Goal: Task Accomplishment & Management: Manage account settings

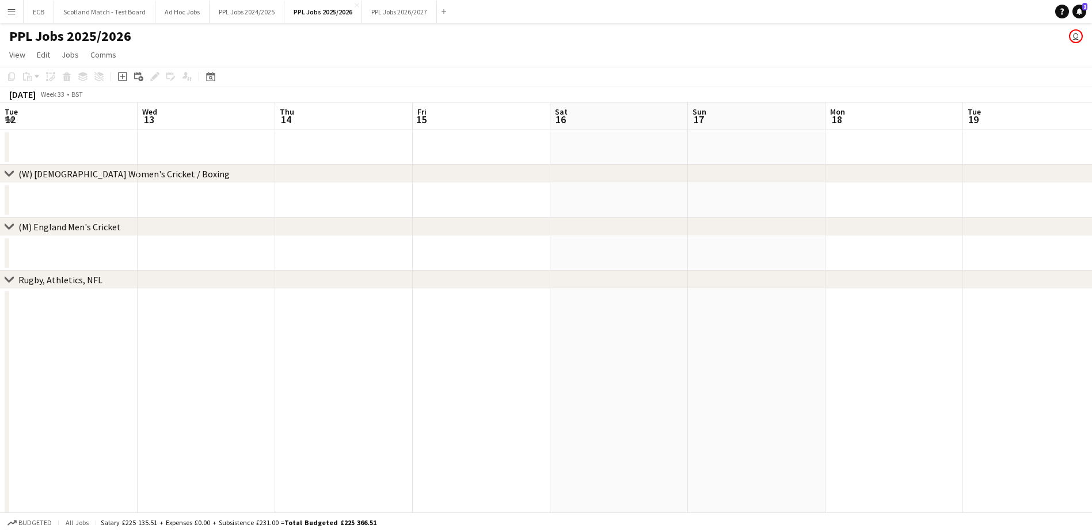
scroll to position [0, 252]
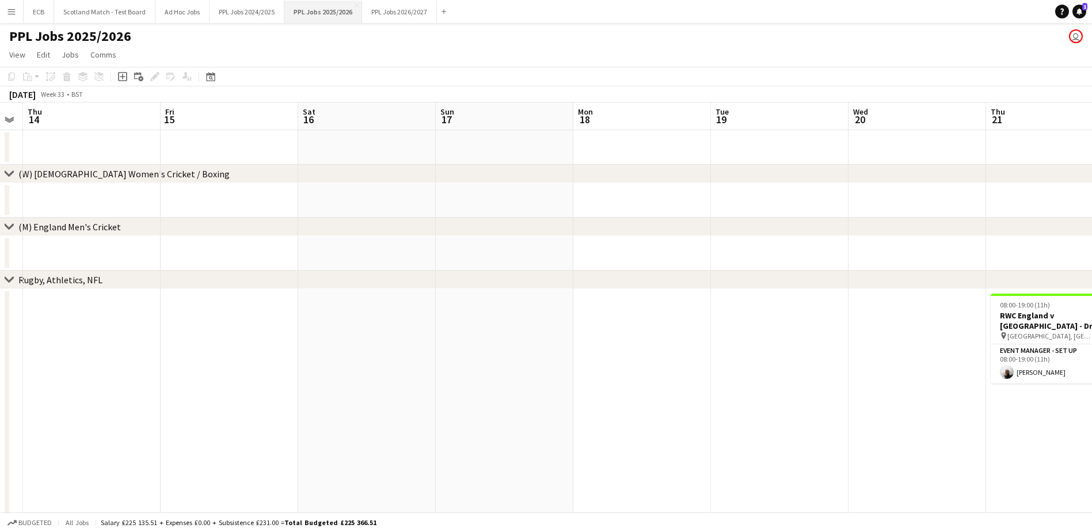
click at [322, 11] on button "PPL Jobs 2025/2026 Close" at bounding box center [323, 12] width 78 height 22
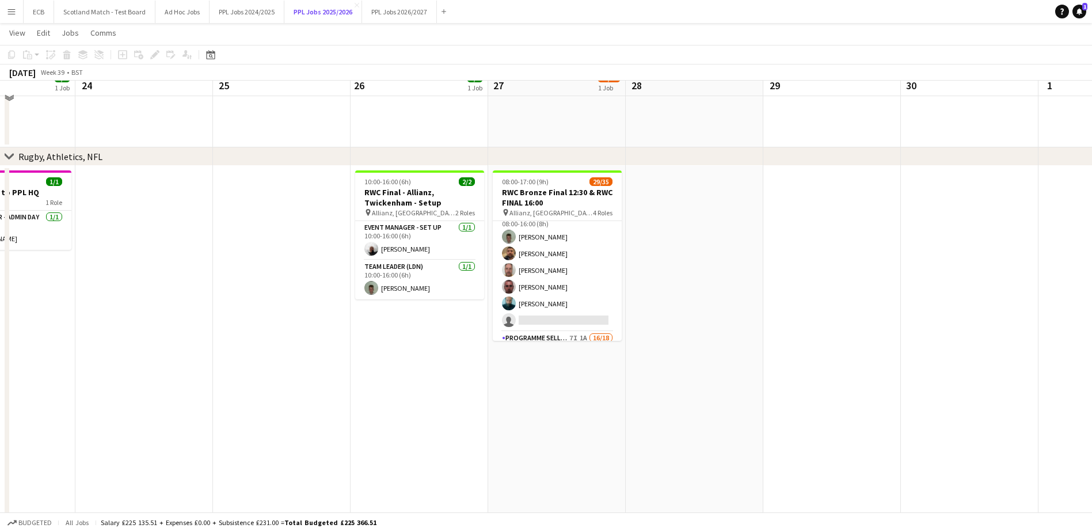
scroll to position [554, 0]
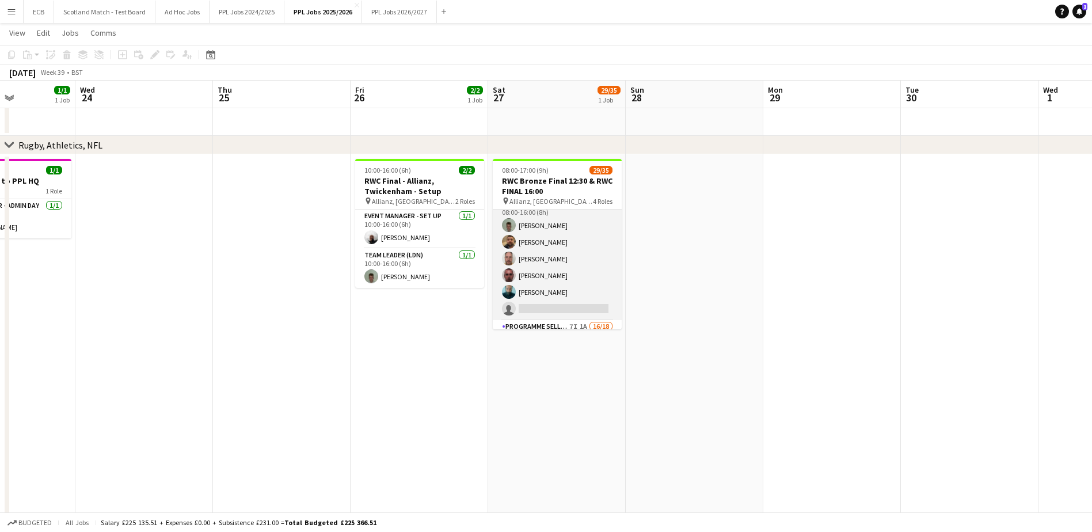
click at [550, 305] on app-card-role "Team Leader (LDN) 3I [DATE] 08:00-16:00 (8h) [PERSON_NAME] [PERSON_NAME] [PERSO…" at bounding box center [557, 258] width 129 height 123
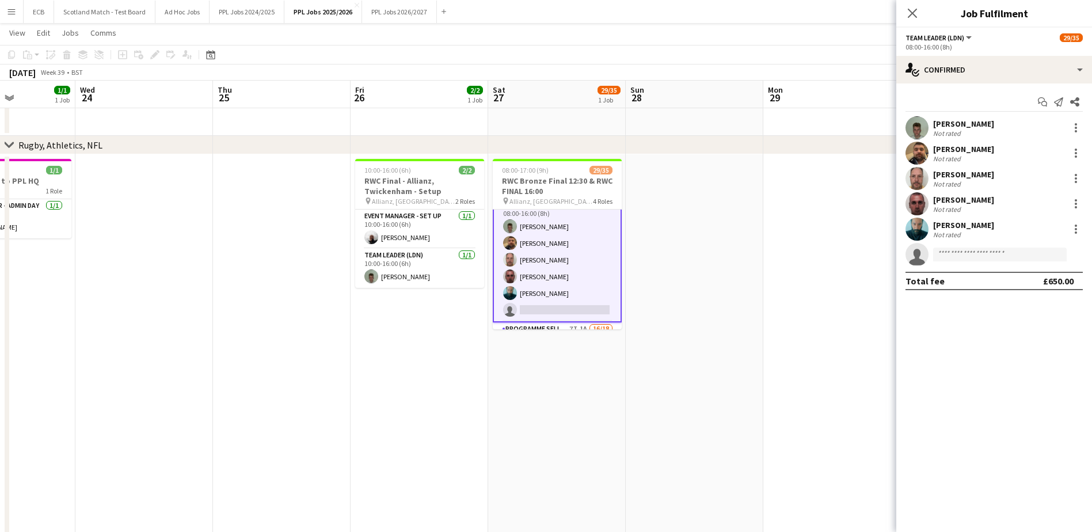
scroll to position [52, 0]
click at [952, 254] on input at bounding box center [1000, 254] width 134 height 14
type input "***"
click at [970, 275] on span "[PERSON_NAME]" at bounding box center [975, 271] width 66 height 10
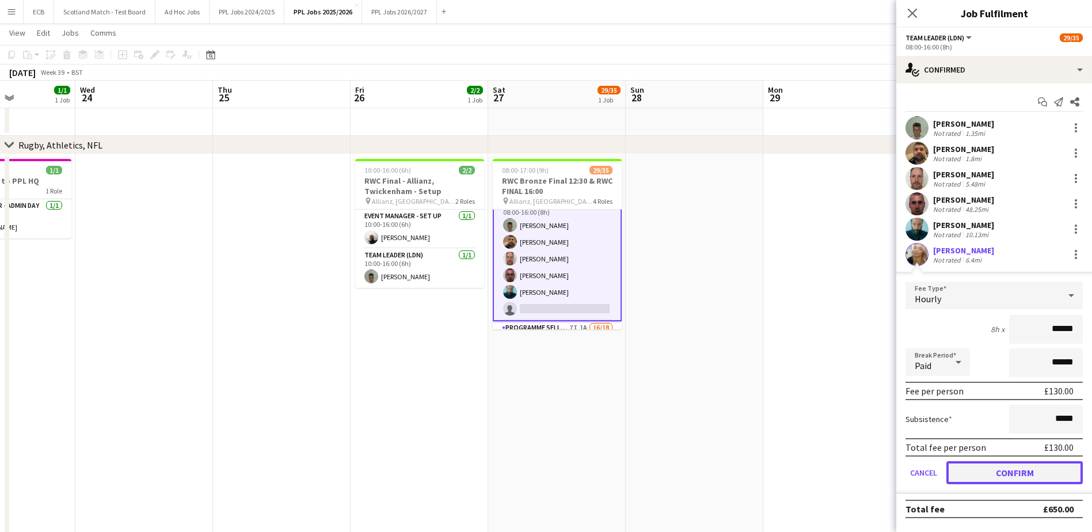
click at [1032, 471] on button "Confirm" at bounding box center [1014, 472] width 136 height 23
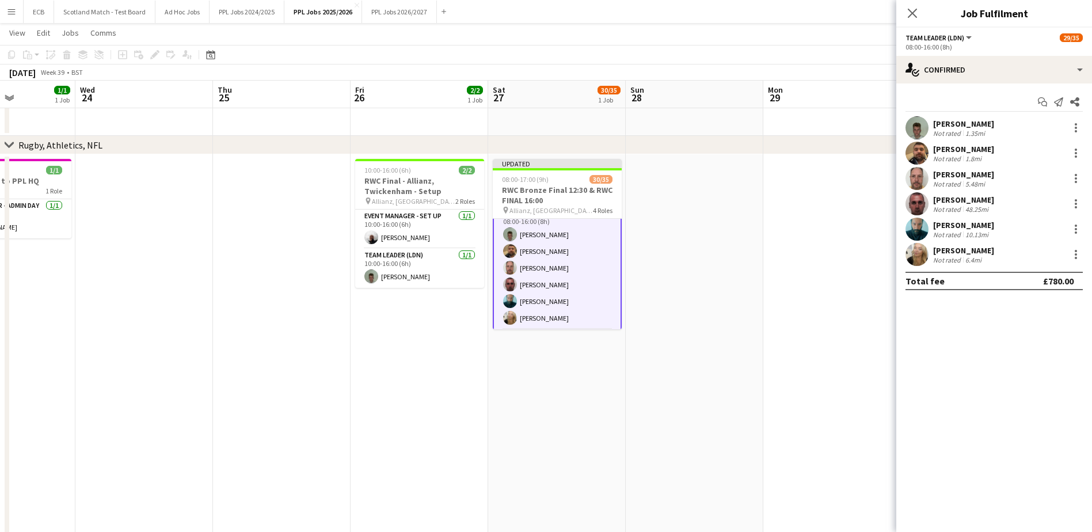
click at [977, 251] on div "[PERSON_NAME]" at bounding box center [963, 250] width 61 height 10
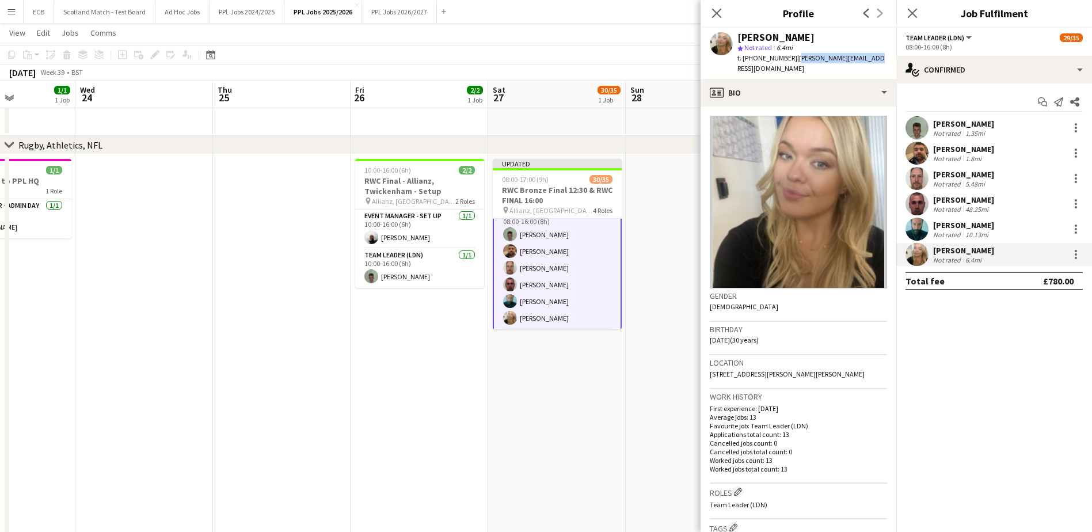
drag, startPoint x: 793, startPoint y: 55, endPoint x: 863, endPoint y: 56, distance: 69.7
click at [863, 56] on div "[PERSON_NAME] star Not rated 6.4mi t. [PHONE_NUMBER] | [PERSON_NAME][EMAIL_ADDR…" at bounding box center [798, 53] width 196 height 51
copy span "[PERSON_NAME][EMAIL_ADDRESS][DOMAIN_NAME]"
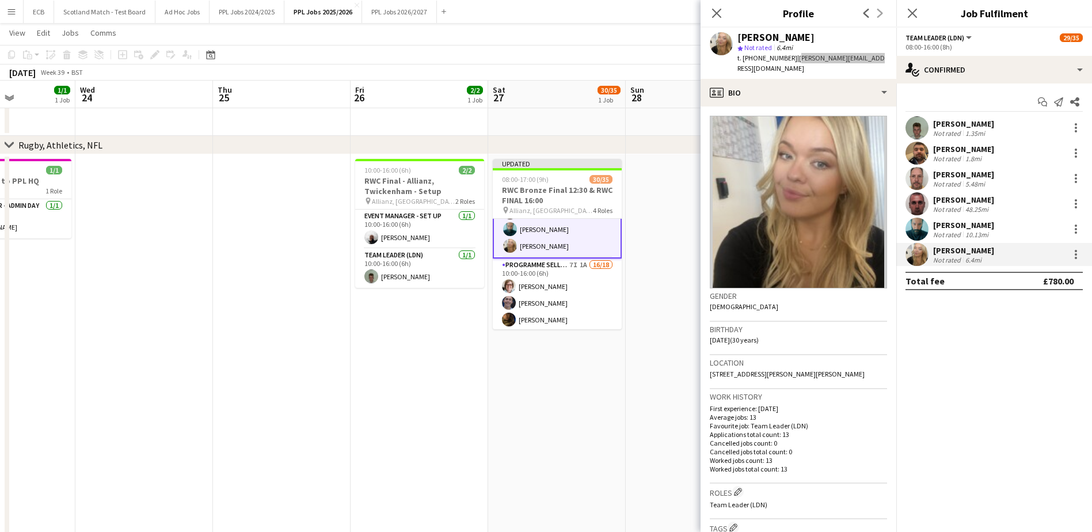
scroll to position [125, 0]
click at [546, 262] on app-card-role "Programme Seller (LDN) 7I 1A 16/18 10:00-16:00 (6h) [PERSON_NAME] [PERSON_NAME]…" at bounding box center [557, 419] width 129 height 323
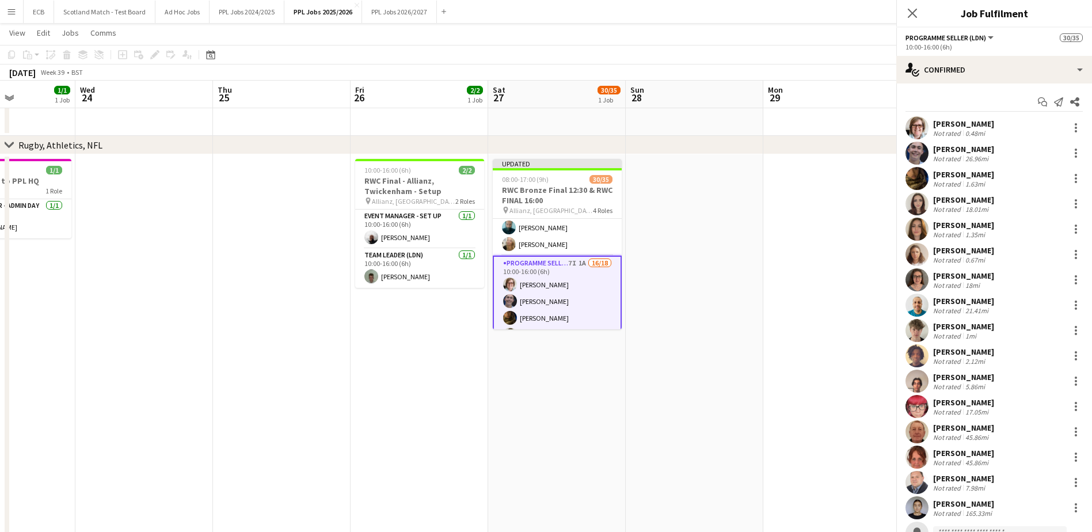
scroll to position [124, 0]
click at [542, 262] on app-card-role "Programme Seller (LDN) 7I 1A 16/18 10:00-16:00 (6h) [PERSON_NAME] [PERSON_NAME]…" at bounding box center [557, 419] width 129 height 325
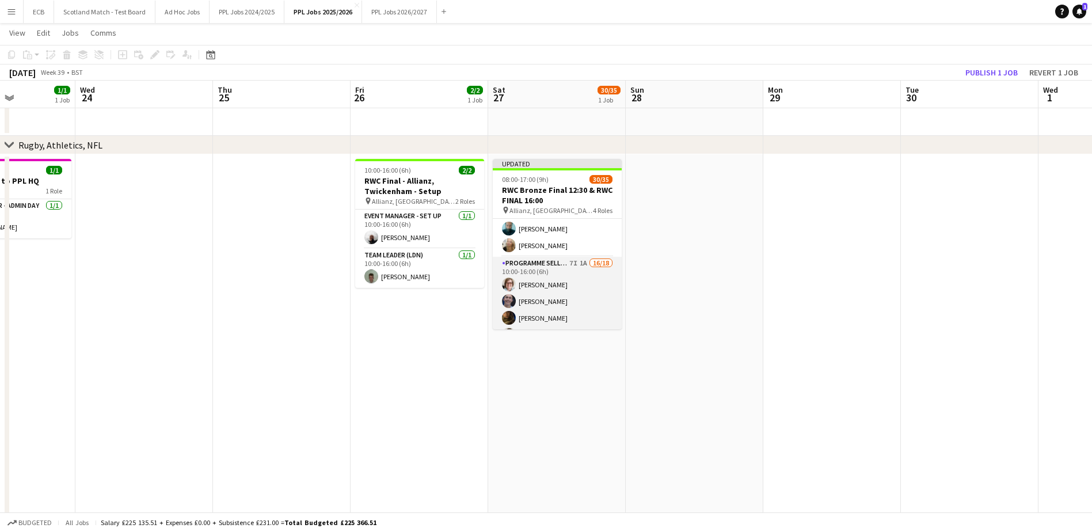
click at [526, 266] on app-card-role "Programme Seller (LDN) 7I 1A 16/18 10:00-16:00 (6h) [PERSON_NAME] [PERSON_NAME]…" at bounding box center [557, 418] width 129 height 323
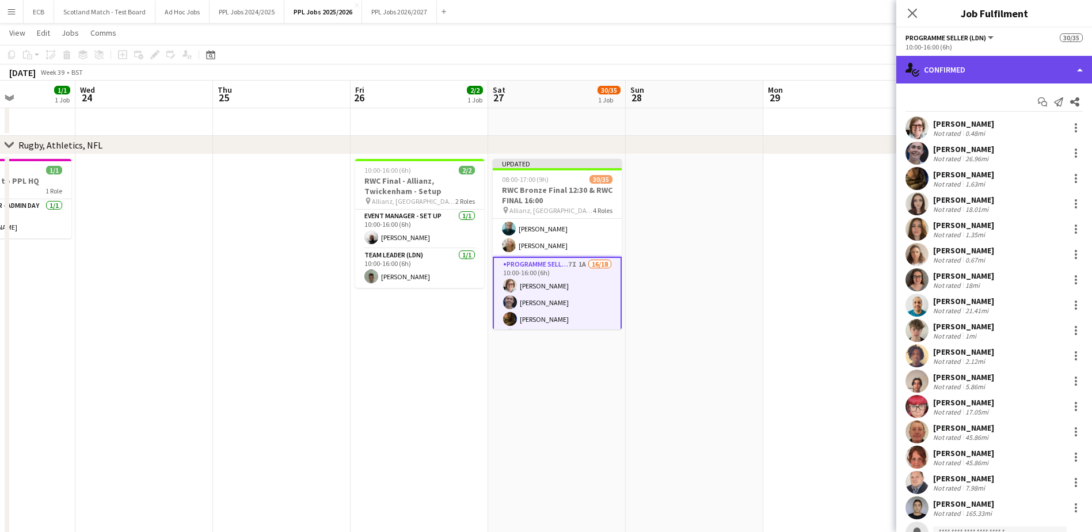
click at [991, 63] on div "single-neutral-actions-check-2 Confirmed" at bounding box center [994, 70] width 196 height 28
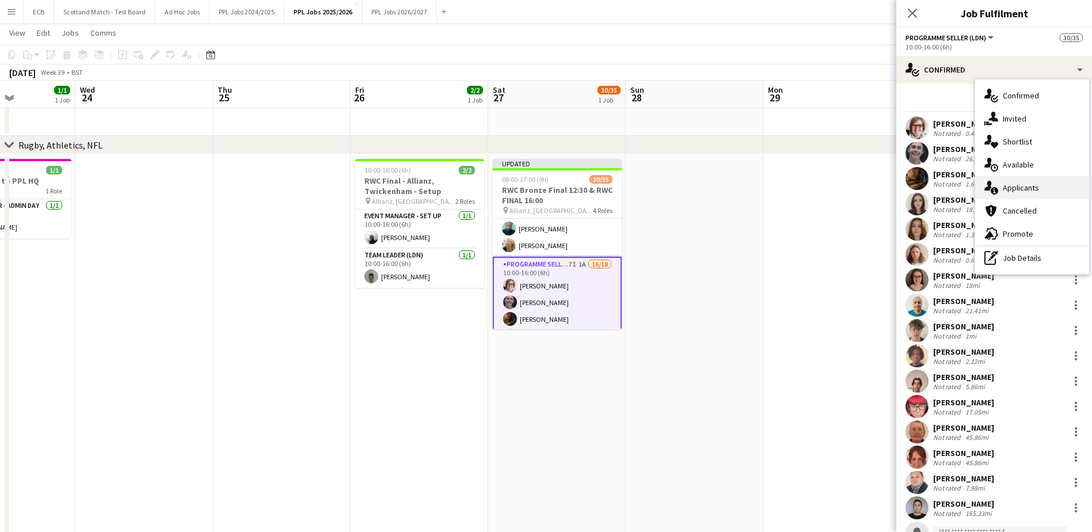
click at [1021, 189] on div "single-neutral-actions-information Applicants" at bounding box center [1032, 187] width 114 height 23
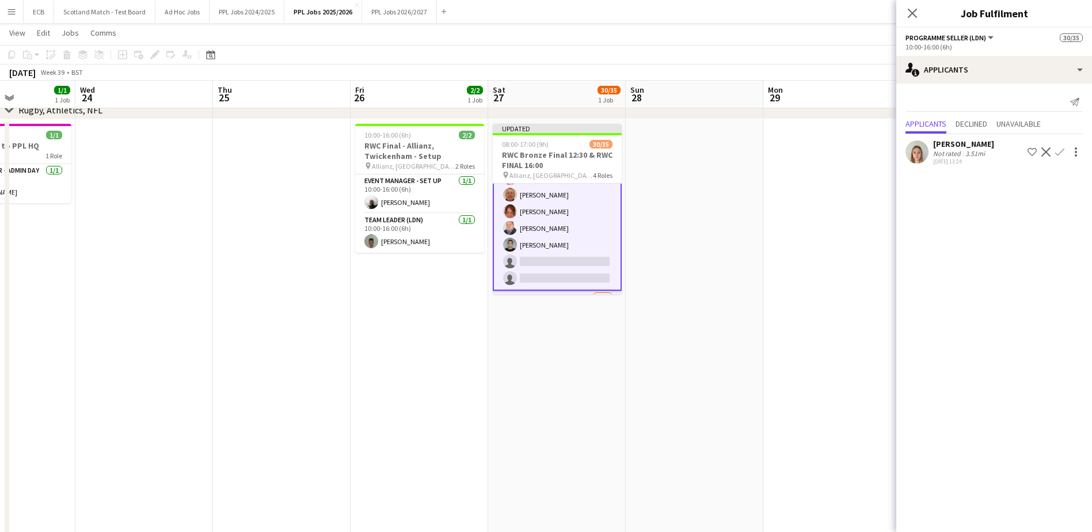
scroll to position [465, 0]
click at [548, 231] on app-card-role "Programme Seller (LDN) 7I 1A 16/18 10:00-16:00 (6h) [PERSON_NAME] [PERSON_NAME]…" at bounding box center [557, 100] width 129 height 325
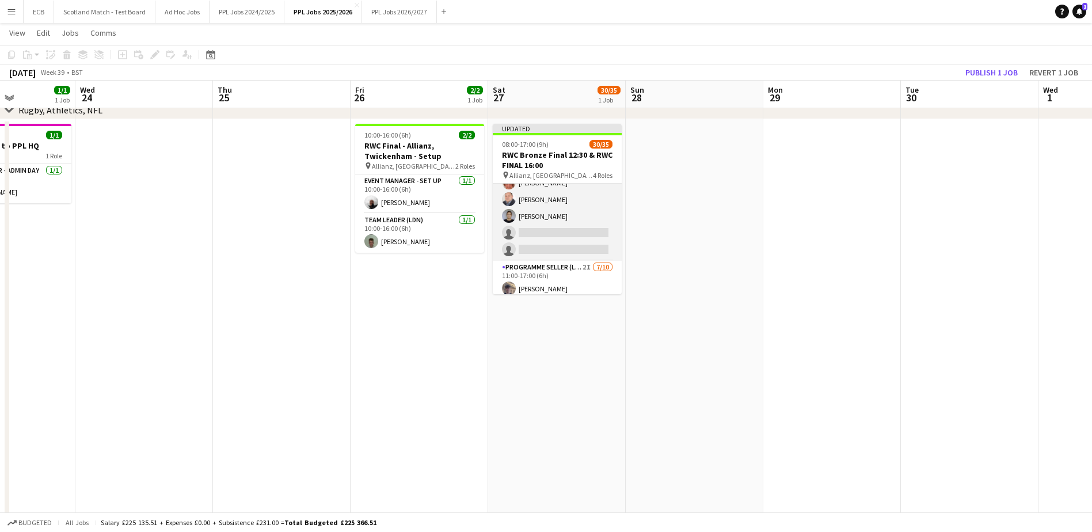
scroll to position [406, 0]
click at [548, 231] on app-card-role "Programme Seller (LDN) 7I 1A 16/18 10:00-16:00 (6h) [PERSON_NAME] [PERSON_NAME]…" at bounding box center [557, 100] width 129 height 323
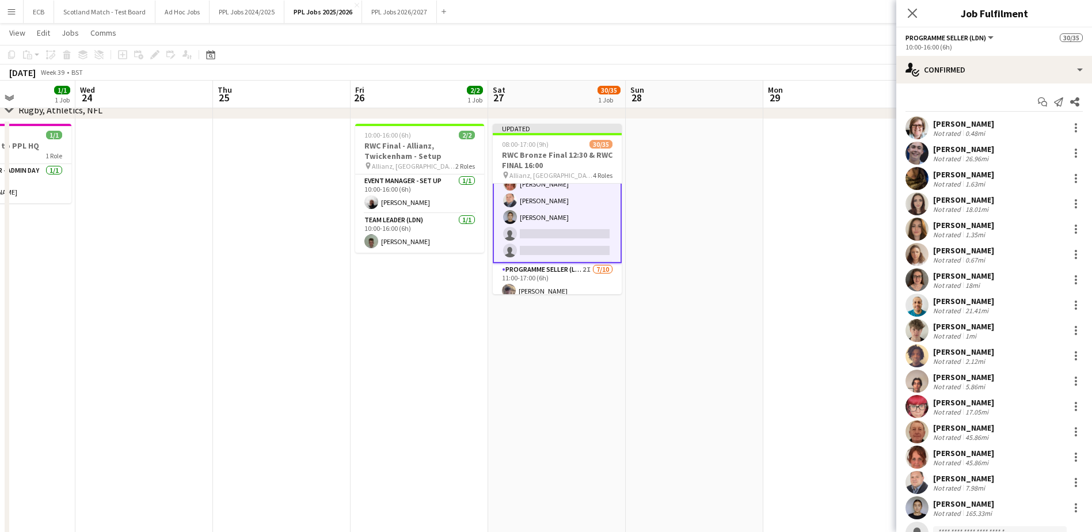
scroll to position [71, 0]
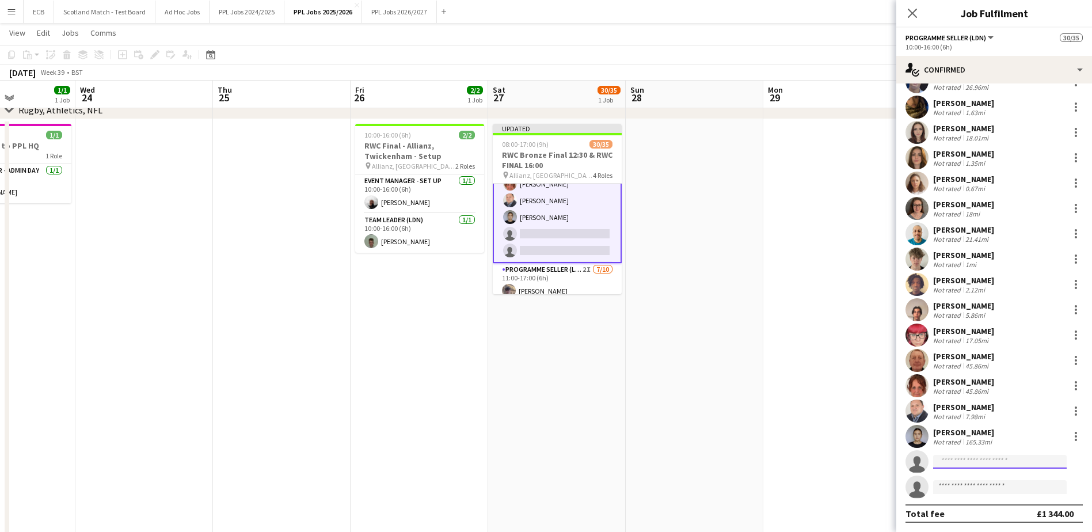
click at [964, 460] on input at bounding box center [1000, 462] width 134 height 14
type input "****"
click at [965, 484] on span "[EMAIL_ADDRESS][DOMAIN_NAME]" at bounding box center [999, 487] width 115 height 9
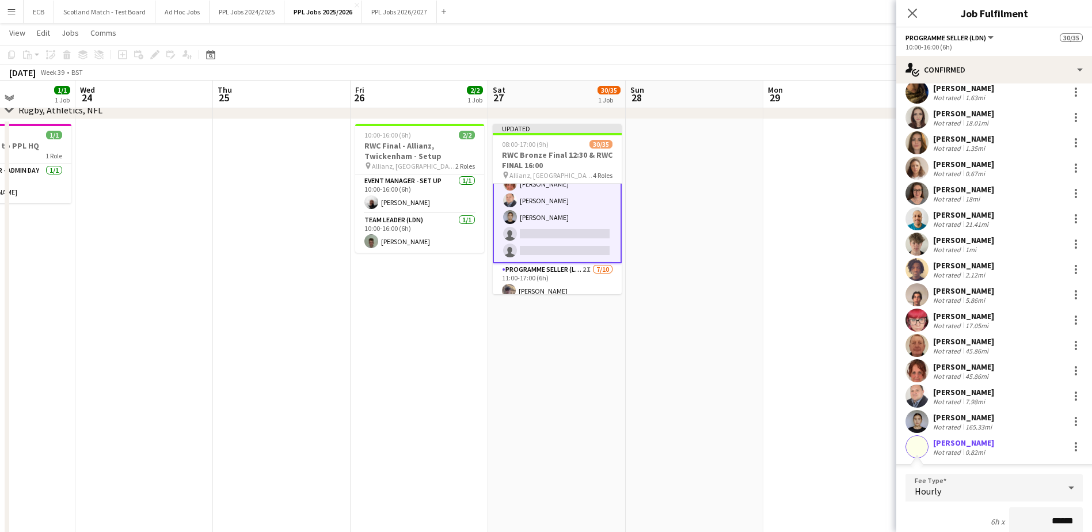
scroll to position [299, 0]
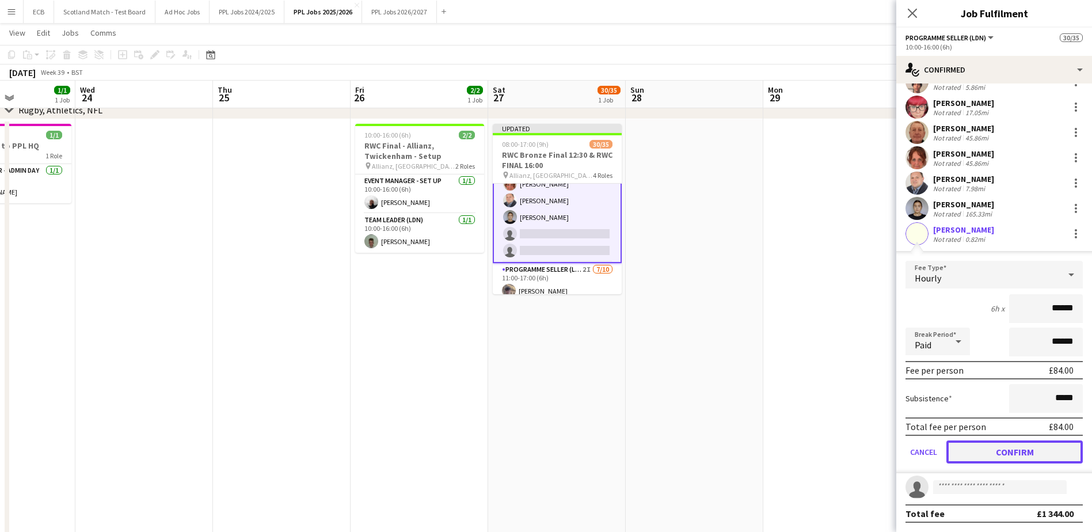
click at [991, 450] on button "Confirm" at bounding box center [1014, 451] width 136 height 23
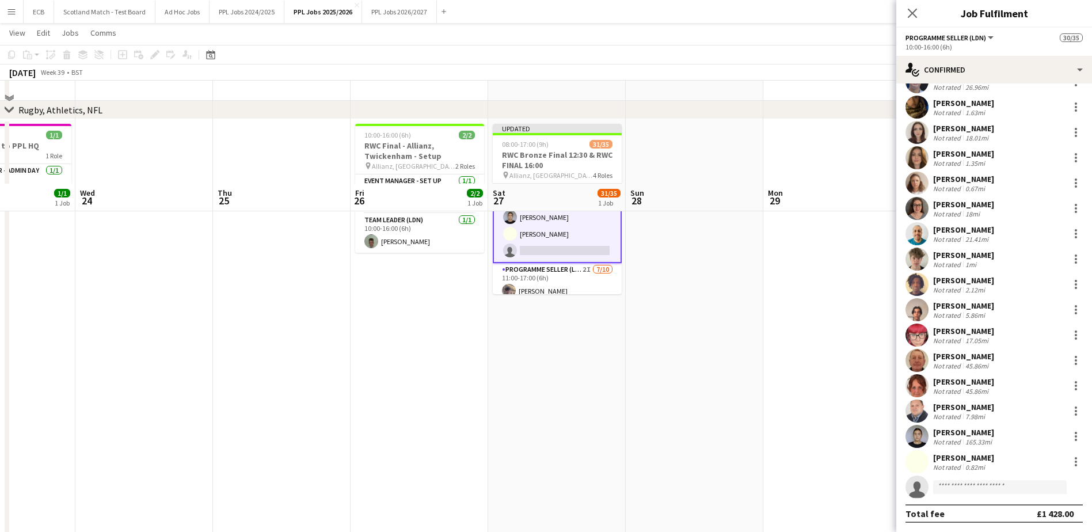
scroll to position [790, 0]
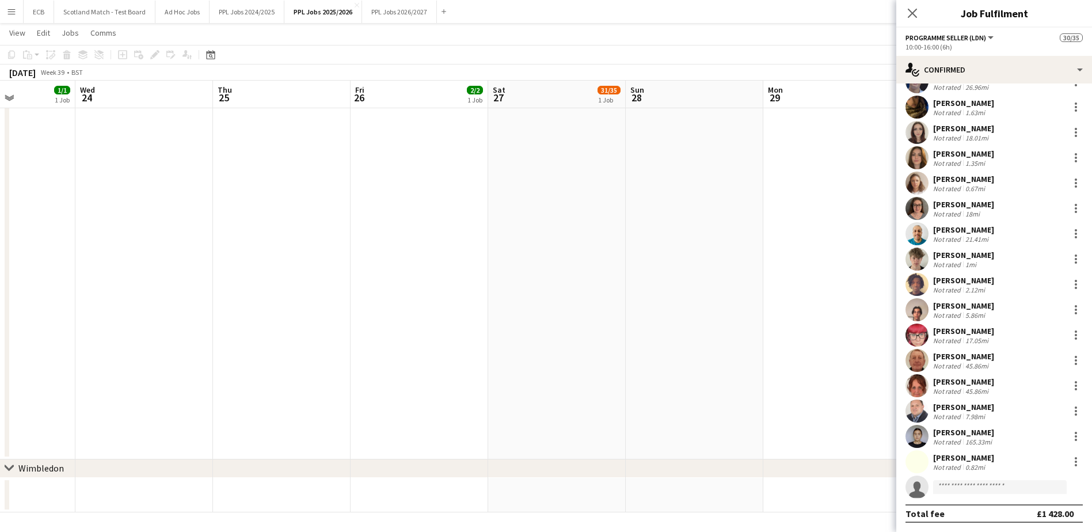
click at [971, 461] on div "[PERSON_NAME]" at bounding box center [963, 457] width 61 height 10
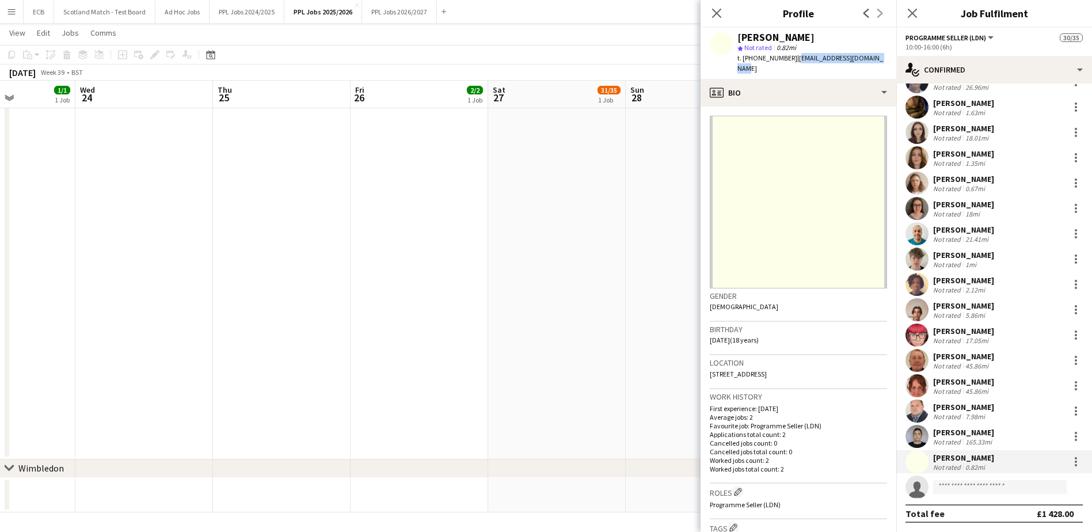
drag, startPoint x: 796, startPoint y: 58, endPoint x: 881, endPoint y: 59, distance: 84.6
click at [881, 59] on div "[PERSON_NAME] star Not rated 0.82mi t. [PHONE_NUMBER] | [EMAIL_ADDRESS][DOMAIN_…" at bounding box center [798, 53] width 196 height 51
copy span "[EMAIL_ADDRESS][DOMAIN_NAME]"
click at [640, 271] on app-date-cell at bounding box center [695, 188] width 138 height 541
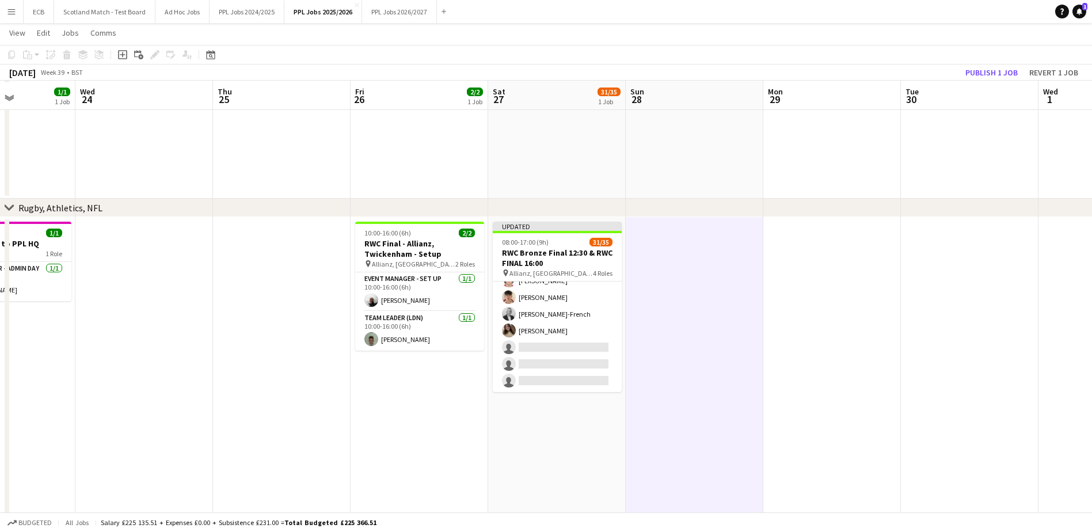
scroll to position [494, 0]
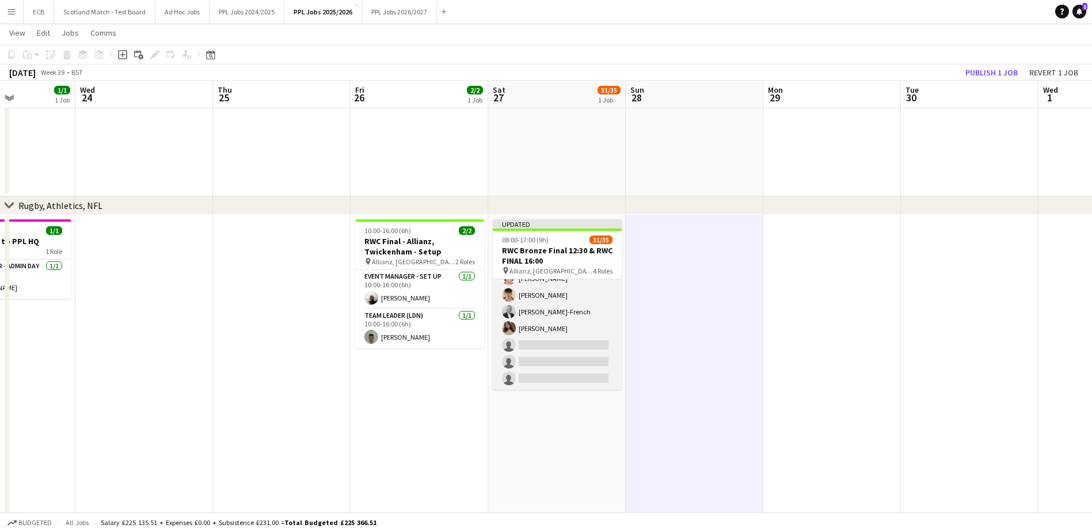
click at [555, 346] on app-card-role "Programme Seller (LDN) 2I [DATE] 11:00-17:00 (6h) [PERSON_NAME] [PERSON_NAME] […" at bounding box center [557, 294] width 129 height 189
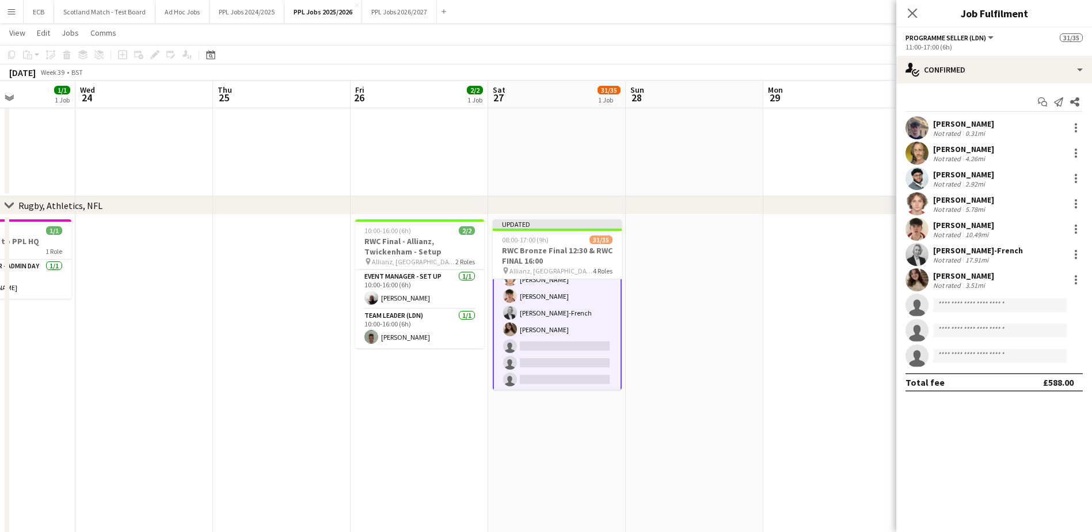
scroll to position [565, 0]
click at [547, 342] on app-card-role "Programme Seller (LDN) 2I [DATE] 11:00-17:00 (6h) [PERSON_NAME] [PERSON_NAME] […" at bounding box center [557, 295] width 129 height 192
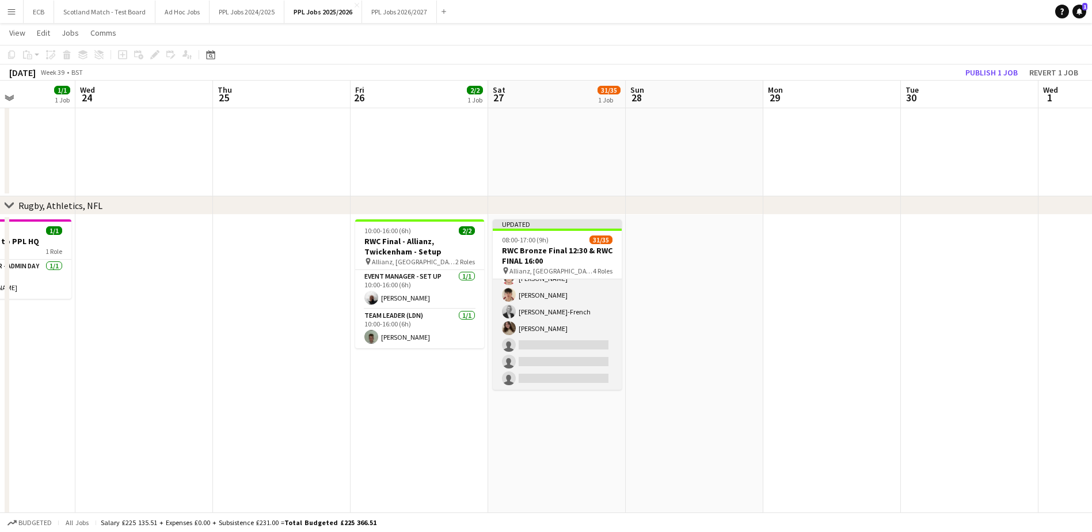
scroll to position [563, 0]
click at [547, 342] on app-card-role "Programme Seller (LDN) 2I [DATE] 11:00-17:00 (6h) [PERSON_NAME] [PERSON_NAME] […" at bounding box center [557, 294] width 129 height 189
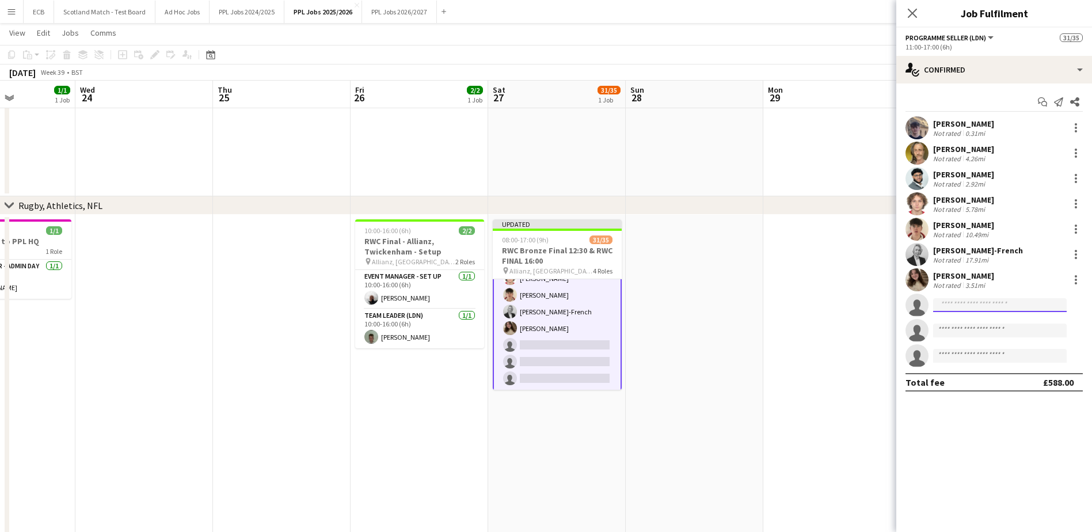
click at [1000, 301] on input at bounding box center [1000, 305] width 134 height 14
type input "***"
click at [963, 315] on div "[PERSON_NAME] Active [EMAIL_ADDRESS][DOMAIN_NAME] [PHONE_NUMBER]" at bounding box center [1000, 330] width 134 height 37
click at [965, 320] on span "[PERSON_NAME]" at bounding box center [975, 322] width 66 height 10
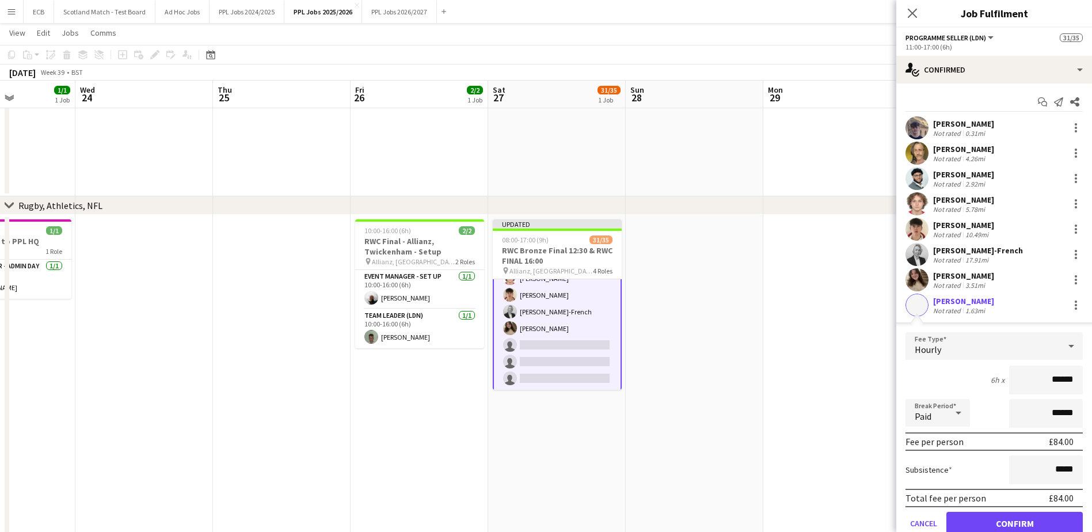
scroll to position [97, 0]
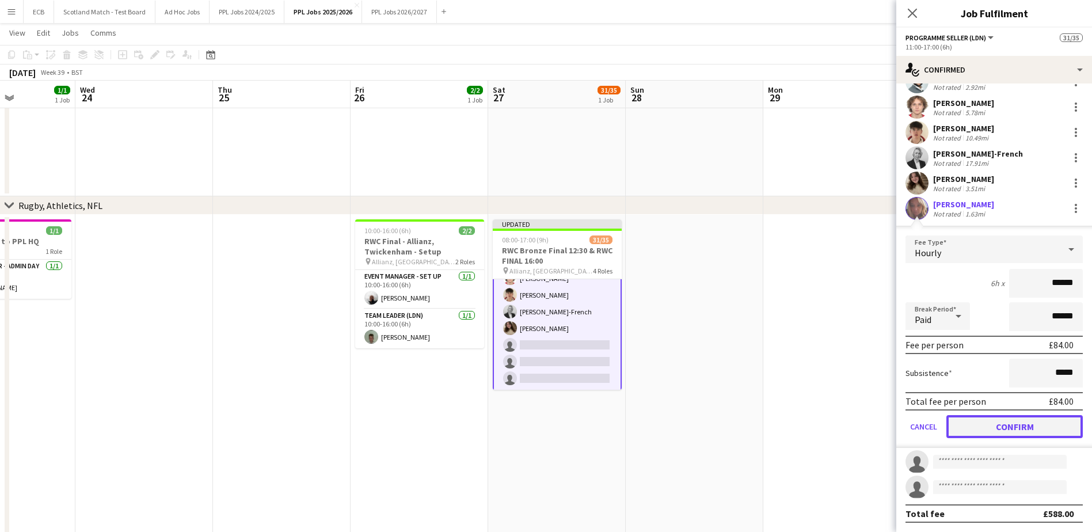
click at [998, 433] on button "Confirm" at bounding box center [1014, 426] width 136 height 23
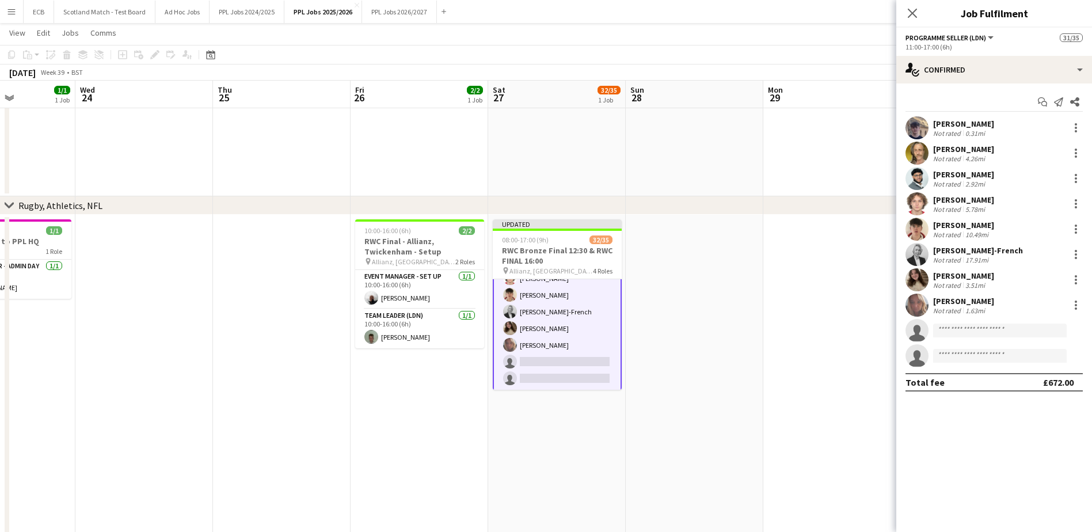
scroll to position [0, 0]
click at [949, 329] on input at bounding box center [1000, 330] width 134 height 14
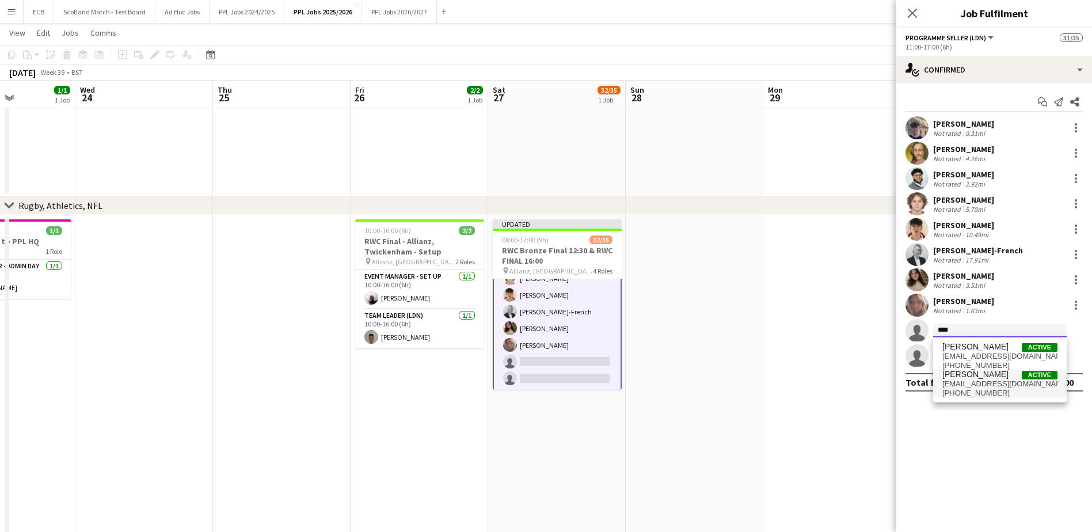
type input "****"
click at [974, 384] on span "[EMAIL_ADDRESS][DOMAIN_NAME]" at bounding box center [999, 383] width 115 height 9
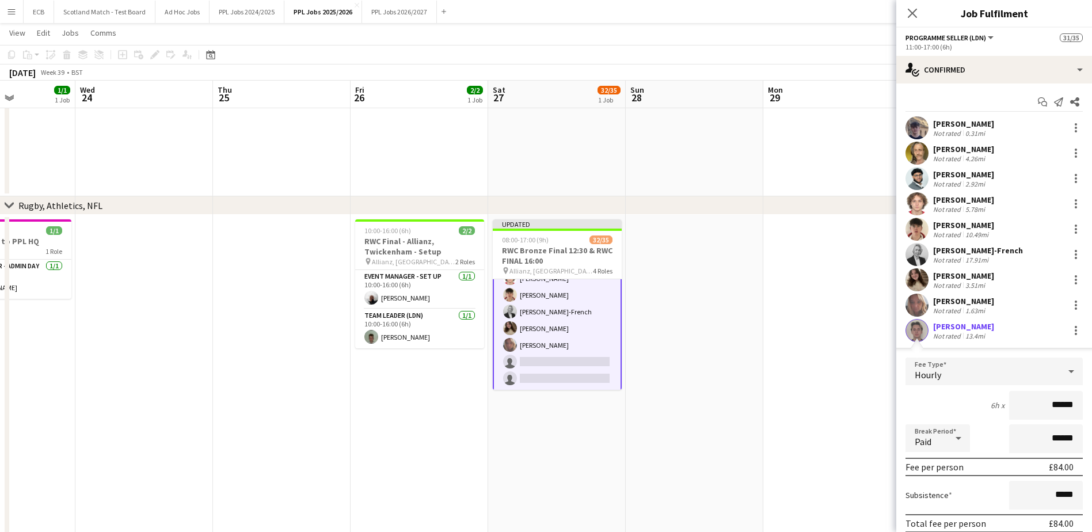
scroll to position [97, 0]
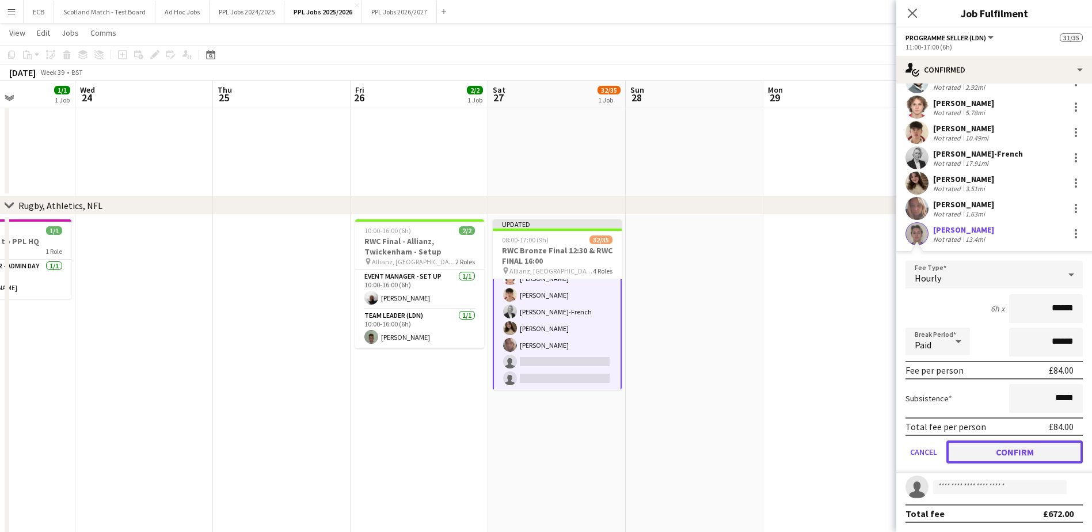
click at [988, 452] on button "Confirm" at bounding box center [1014, 451] width 136 height 23
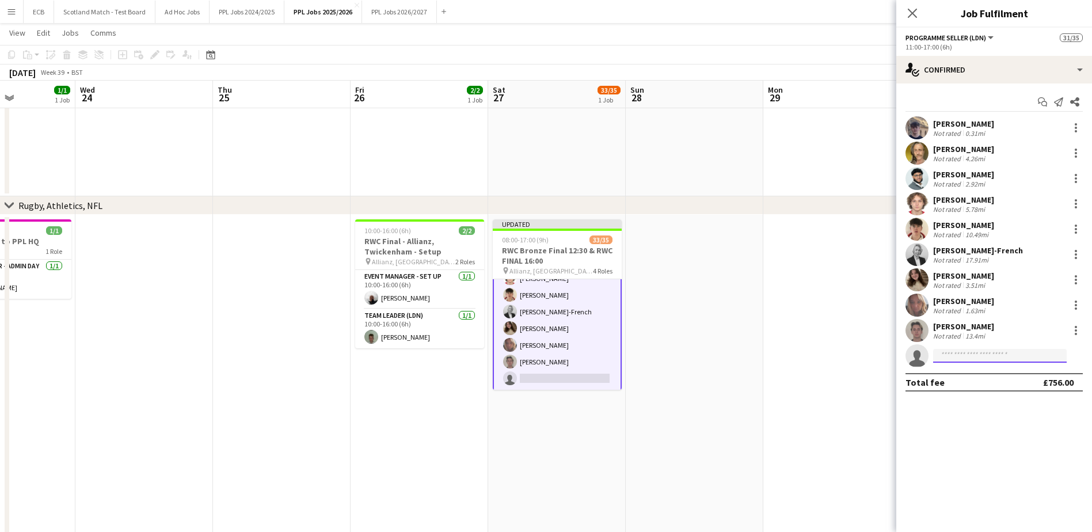
click at [951, 352] on input at bounding box center [1000, 356] width 134 height 14
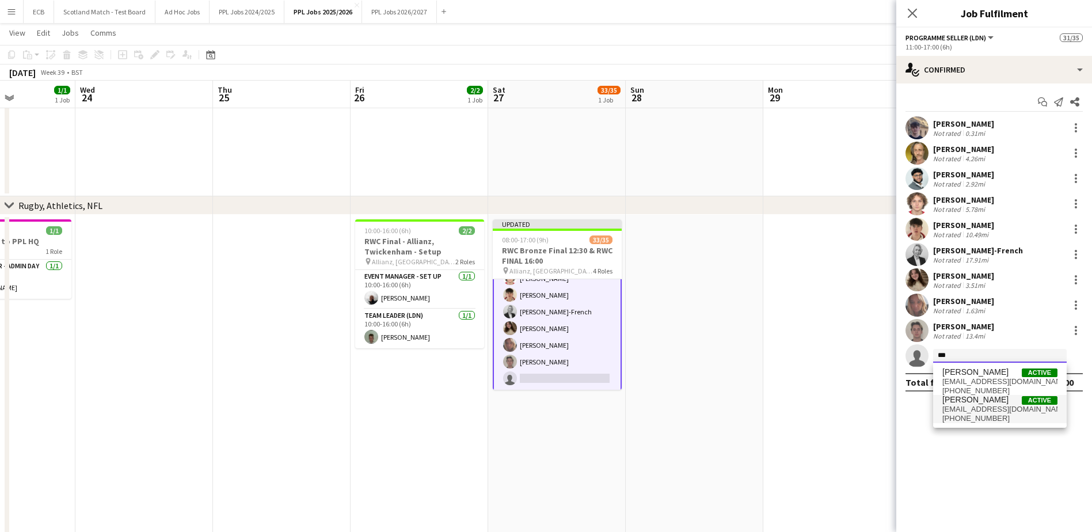
type input "***"
click at [970, 416] on span "[PHONE_NUMBER]" at bounding box center [999, 418] width 115 height 9
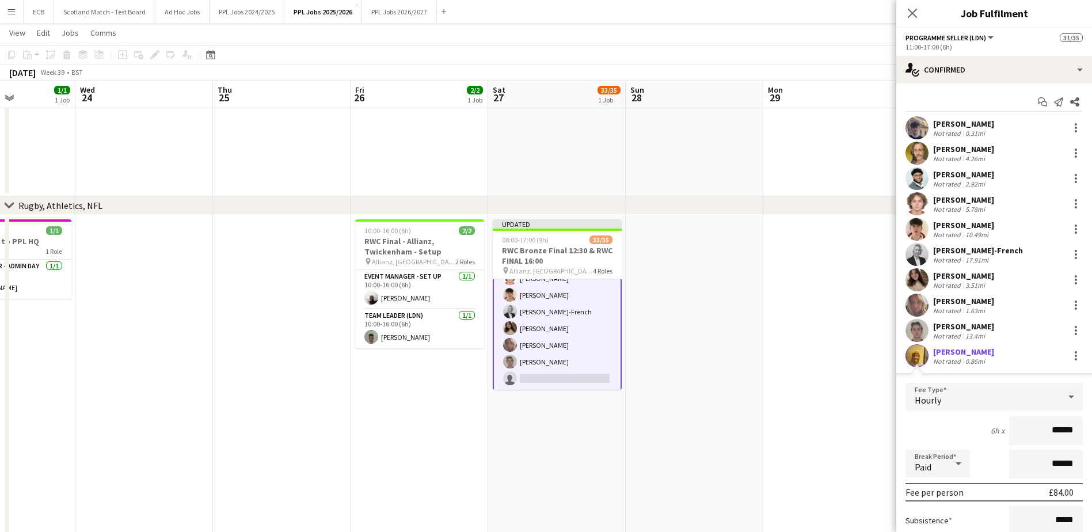
scroll to position [97, 0]
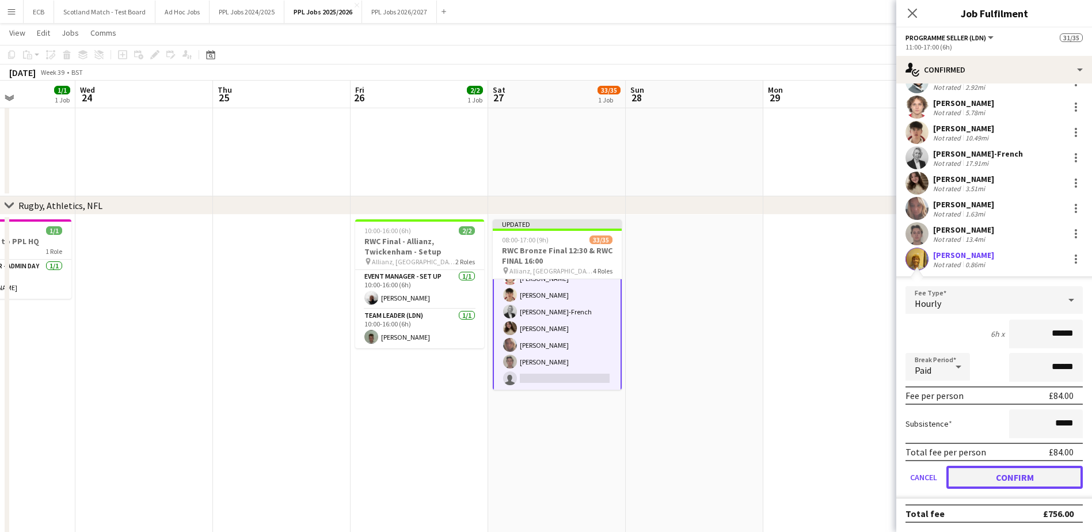
click at [984, 482] on button "Confirm" at bounding box center [1014, 477] width 136 height 23
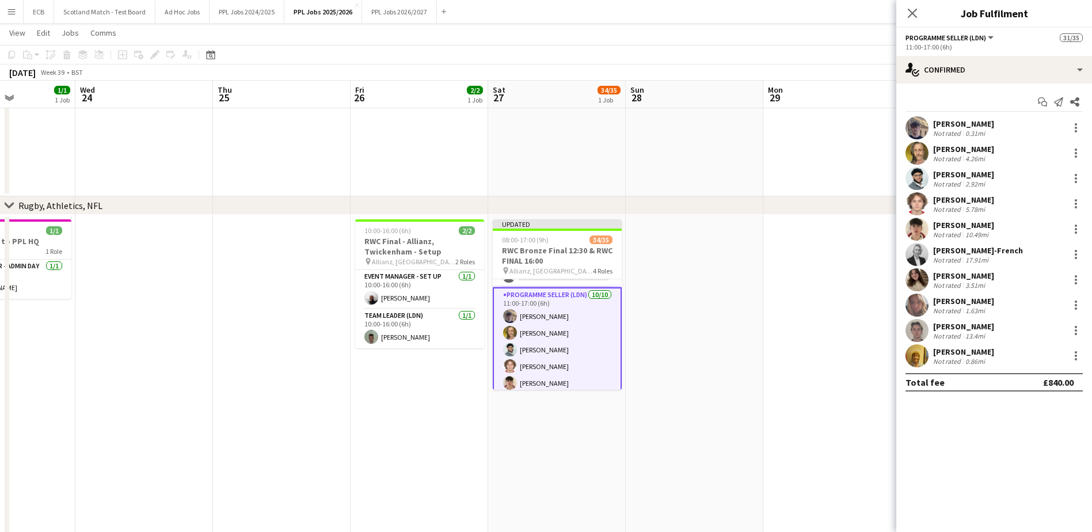
scroll to position [463, 0]
click at [537, 324] on app-card-role "Programme Seller (LDN) [DATE] 11:00-17:00 (6h) [PERSON_NAME] [PERSON_NAME] [PER…" at bounding box center [557, 396] width 129 height 192
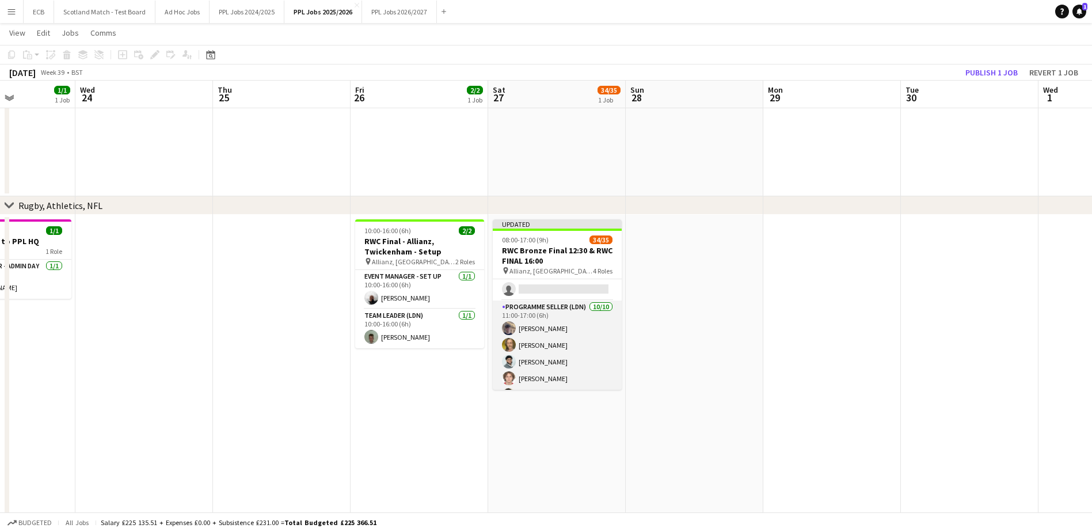
click at [538, 325] on app-card-role "Programme Seller (LDN) [DATE] 11:00-17:00 (6h) [PERSON_NAME] [PERSON_NAME] [PER…" at bounding box center [557, 394] width 129 height 189
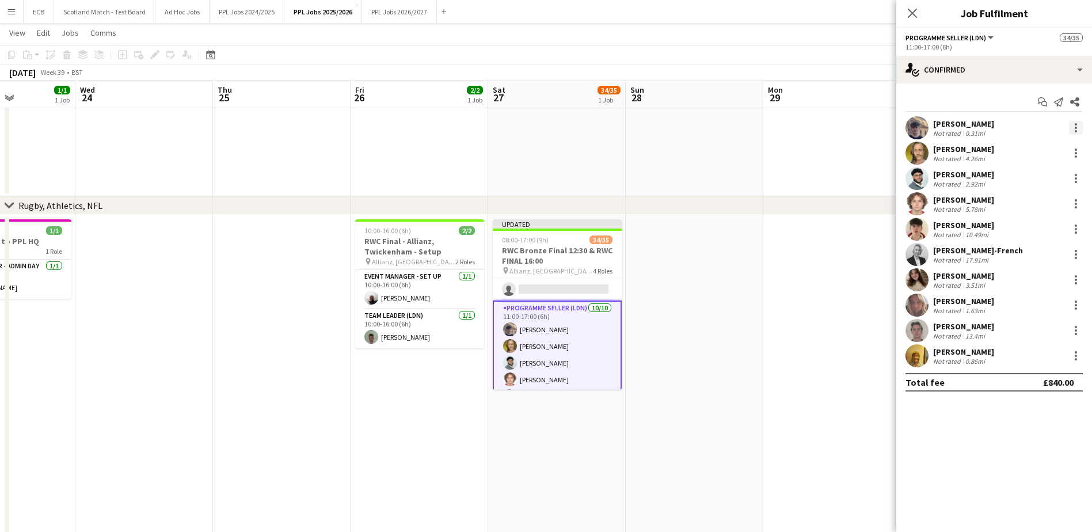
click at [1073, 130] on div at bounding box center [1076, 128] width 14 height 14
click at [1024, 258] on span "Remove" at bounding box center [1019, 259] width 35 height 10
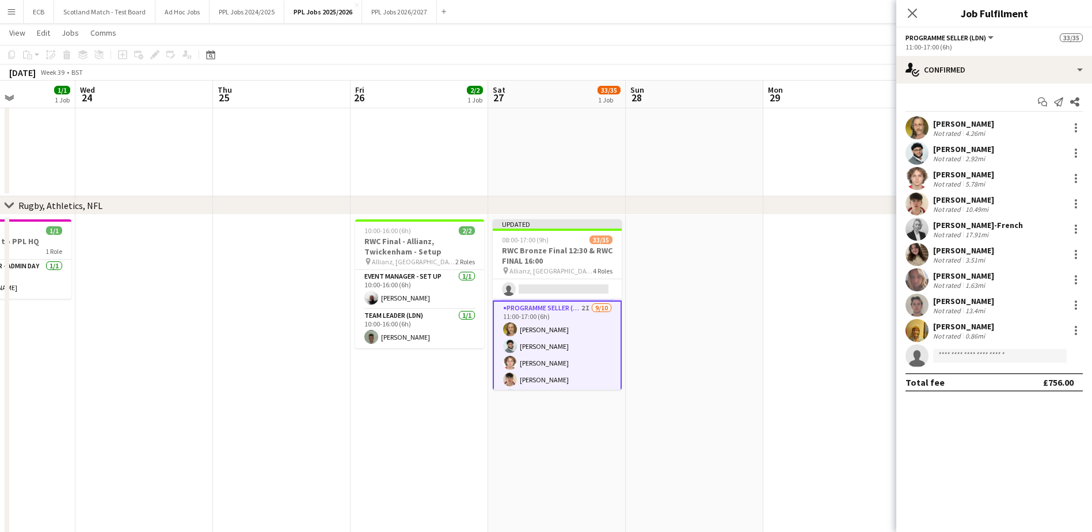
click at [703, 303] on app-date-cell at bounding box center [695, 485] width 138 height 541
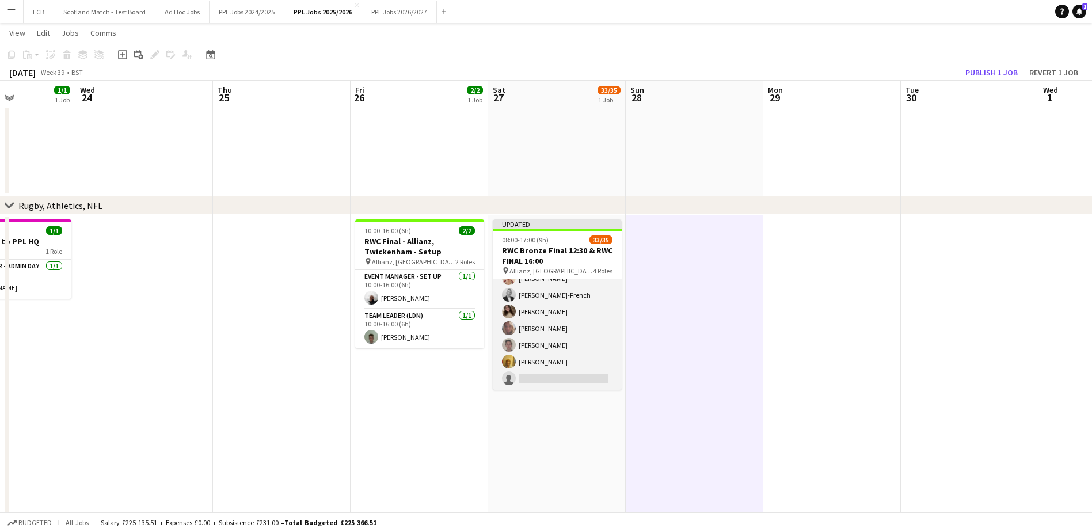
scroll to position [557, 0]
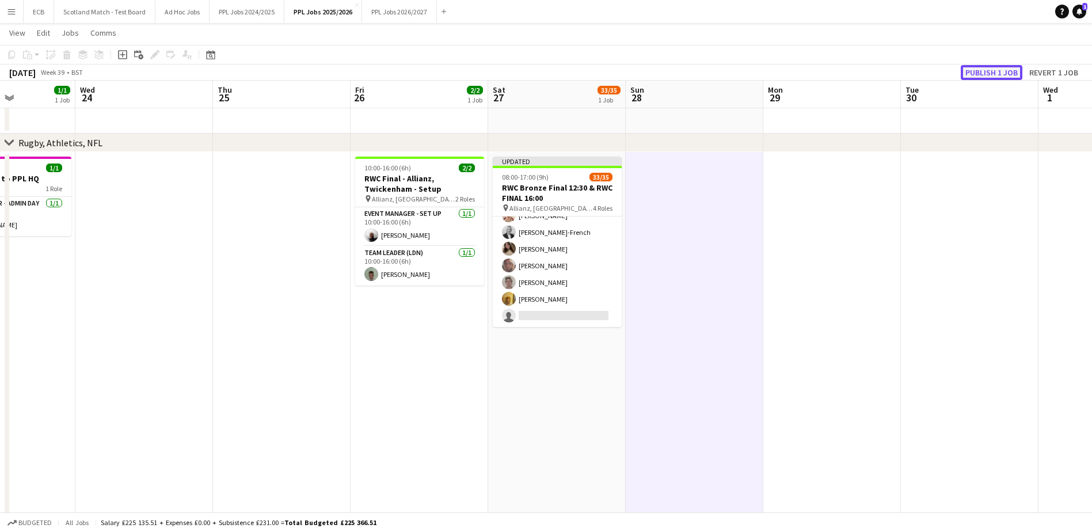
click at [990, 68] on button "Publish 1 job" at bounding box center [992, 72] width 62 height 15
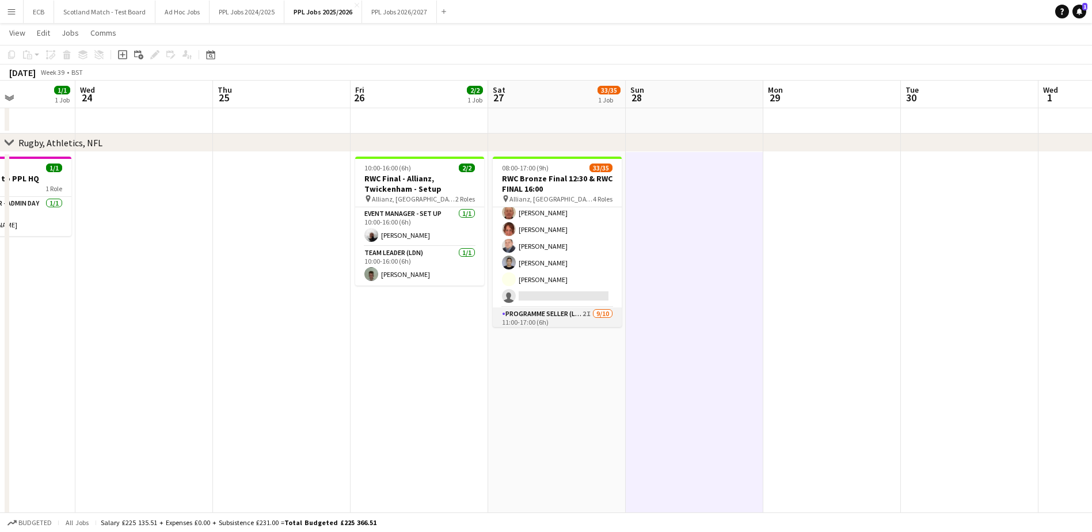
scroll to position [383, 0]
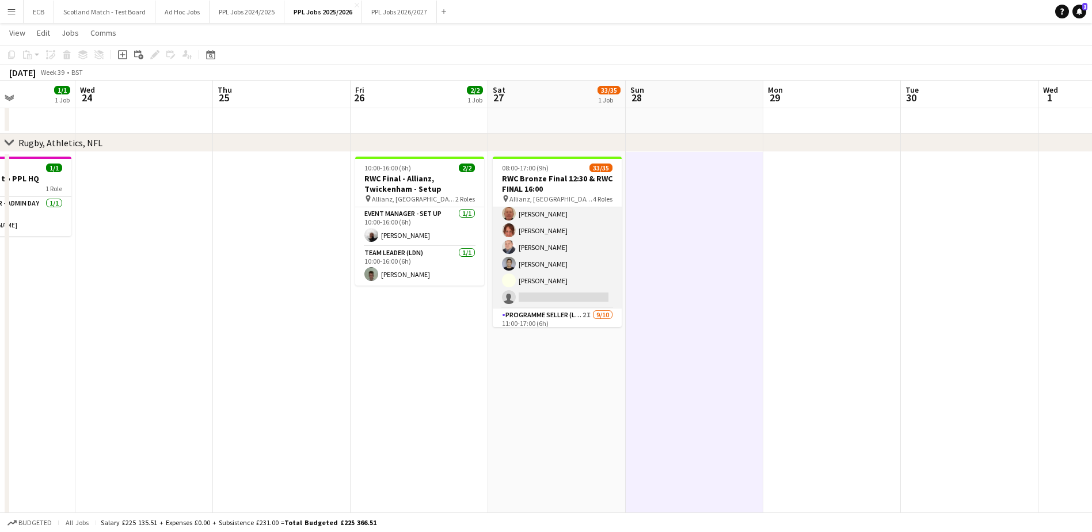
click at [558, 292] on app-card-role "Programme Seller (LDN) 7I 1A 17/18 10:00-16:00 (6h) [PERSON_NAME] [PERSON_NAME]…" at bounding box center [557, 147] width 129 height 323
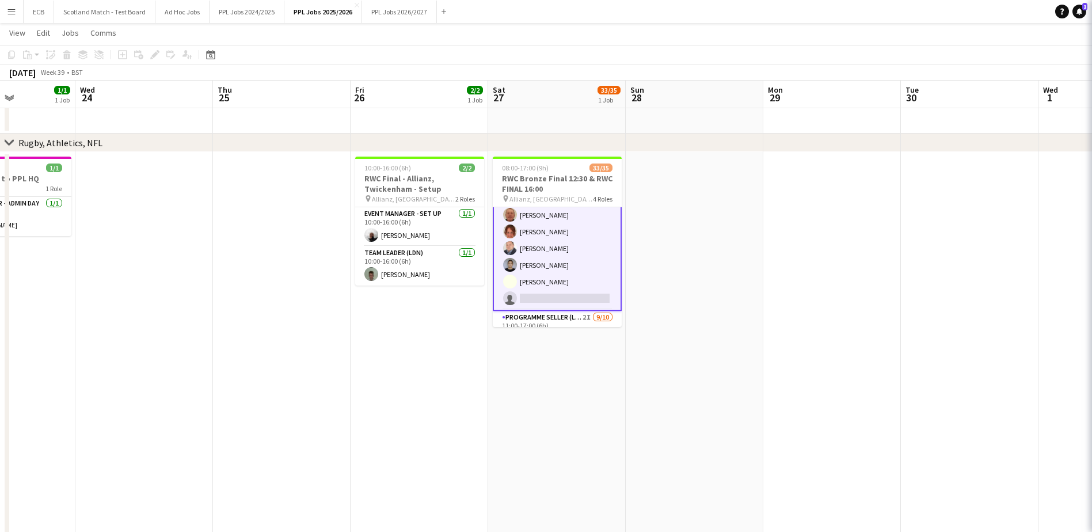
scroll to position [384, 0]
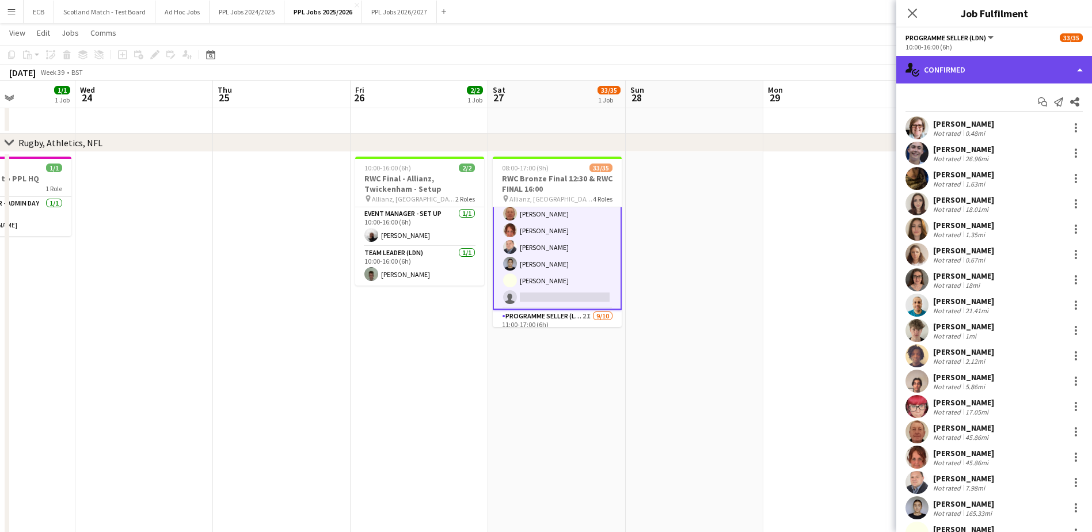
click at [955, 75] on div "single-neutral-actions-check-2 Confirmed" at bounding box center [994, 70] width 196 height 28
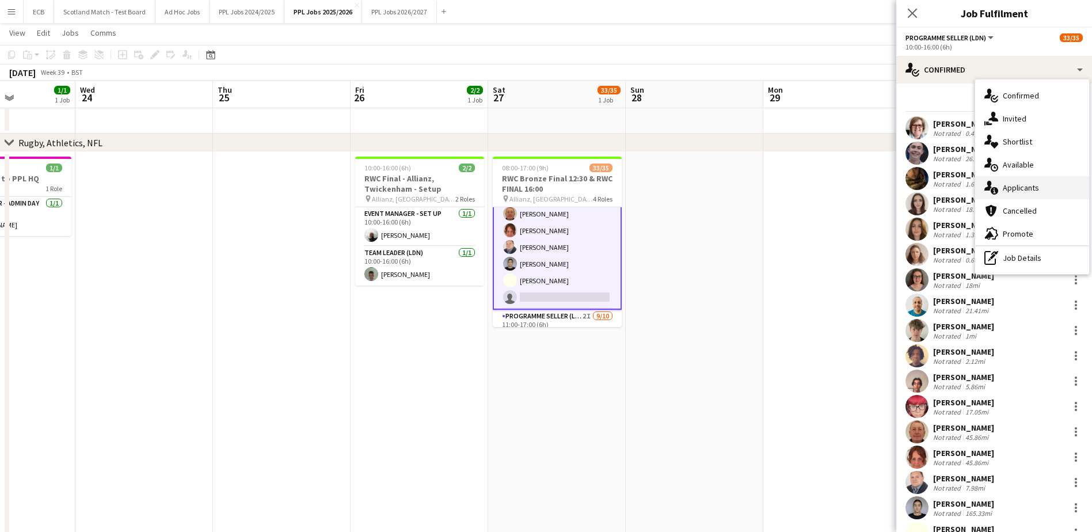
click at [1025, 191] on div "single-neutral-actions-information Applicants" at bounding box center [1032, 187] width 114 height 23
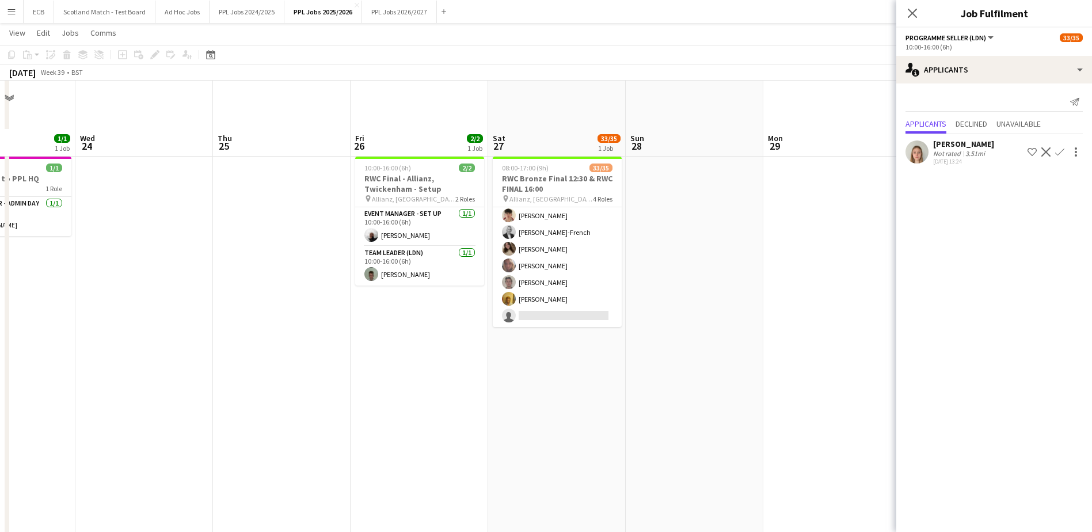
scroll to position [620, 0]
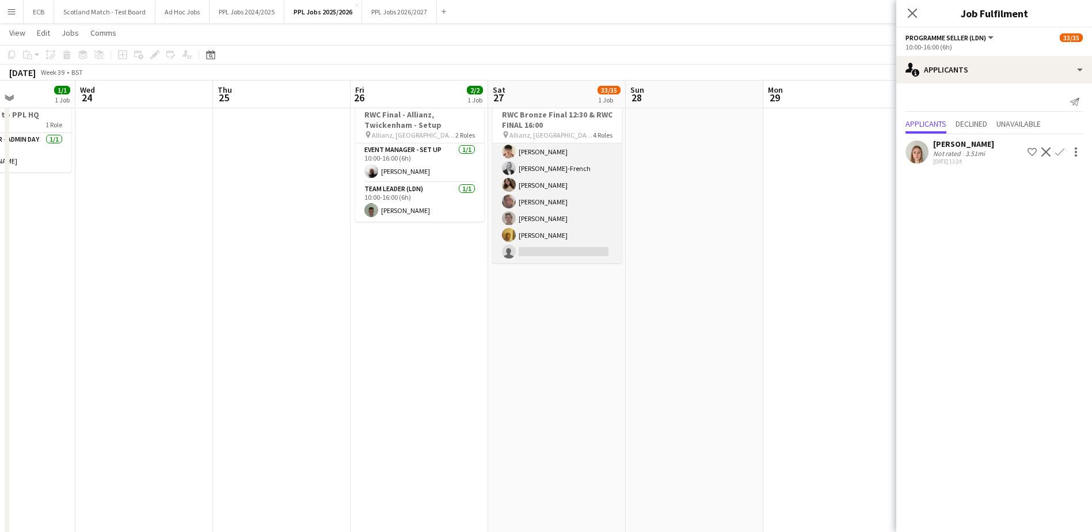
click at [551, 201] on app-card-role "Programme Seller (LDN) 2I [DATE] 11:00-17:00 (6h) [PERSON_NAME] [PERSON_NAME] […" at bounding box center [557, 168] width 129 height 189
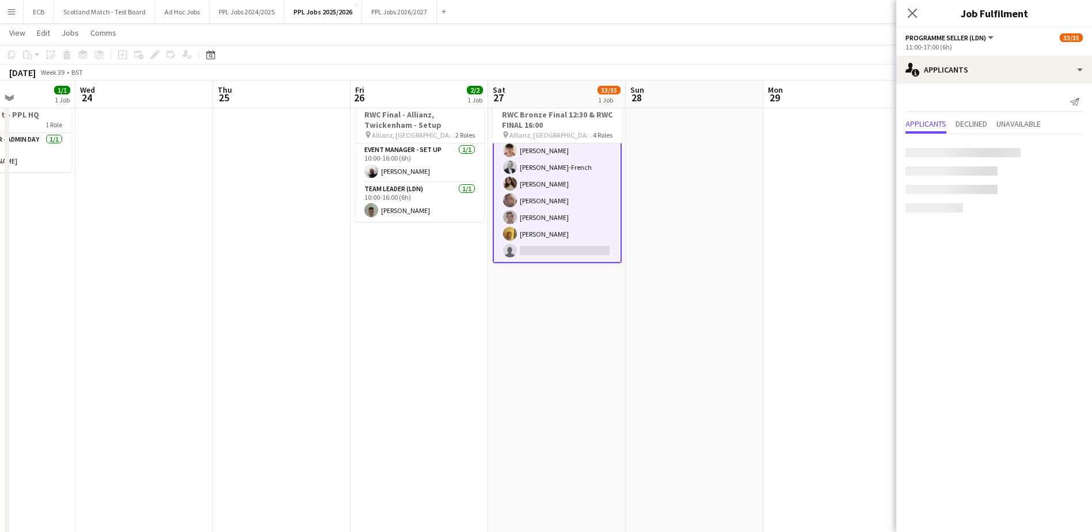
scroll to position [555, 0]
click at [520, 199] on app-card-role "Programme Seller (LDN) 2I [DATE] 11:00-17:00 (6h) [PERSON_NAME] [PERSON_NAME] […" at bounding box center [557, 169] width 129 height 192
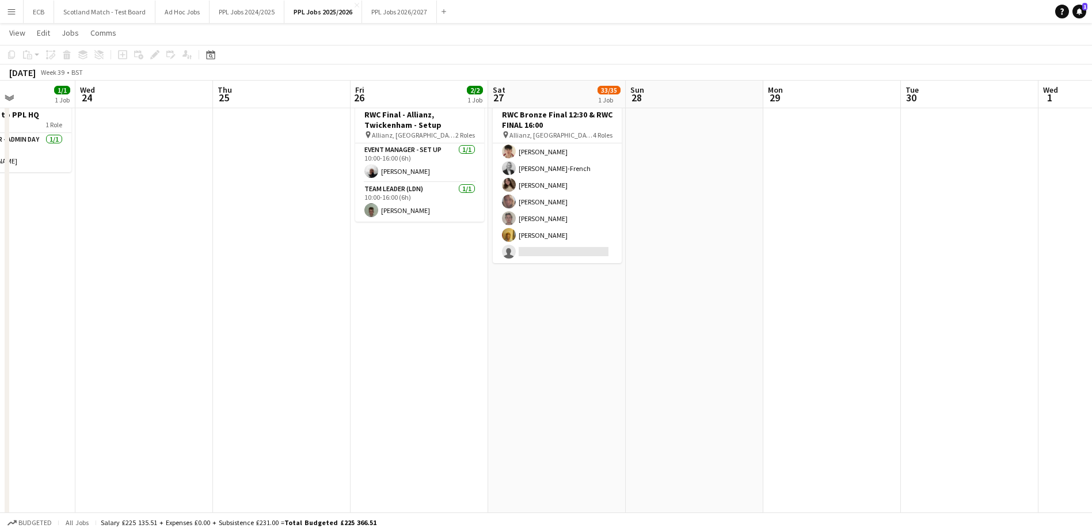
scroll to position [554, 0]
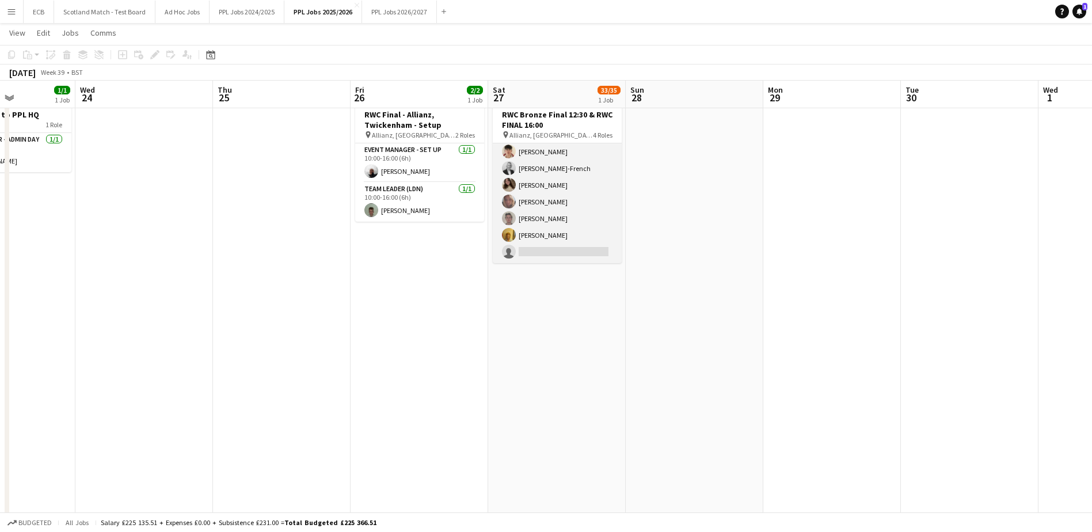
click at [532, 199] on app-card-role "Programme Seller (LDN) 2I [DATE] 11:00-17:00 (6h) [PERSON_NAME] [PERSON_NAME] […" at bounding box center [557, 168] width 129 height 189
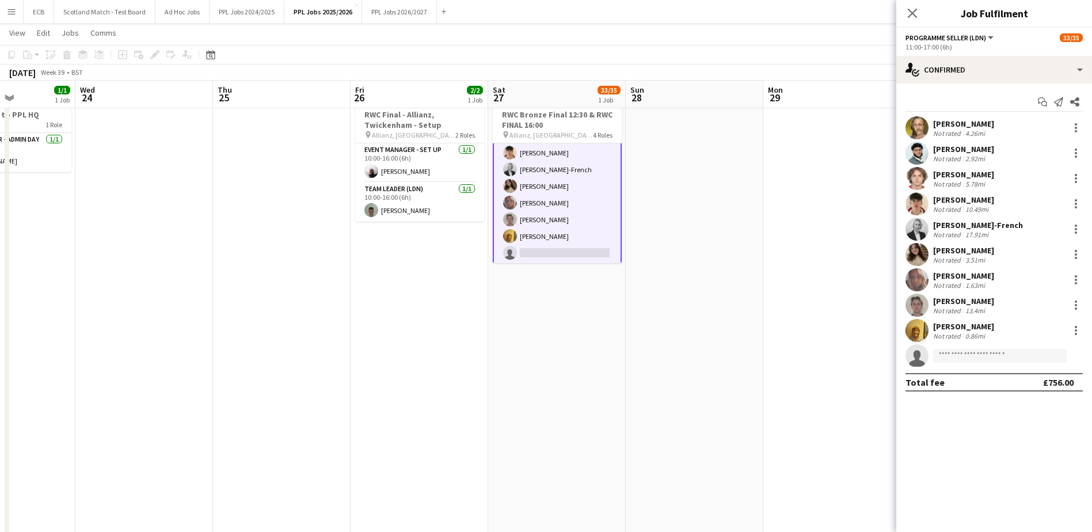
scroll to position [555, 0]
click at [971, 275] on div "[PERSON_NAME]" at bounding box center [963, 276] width 61 height 10
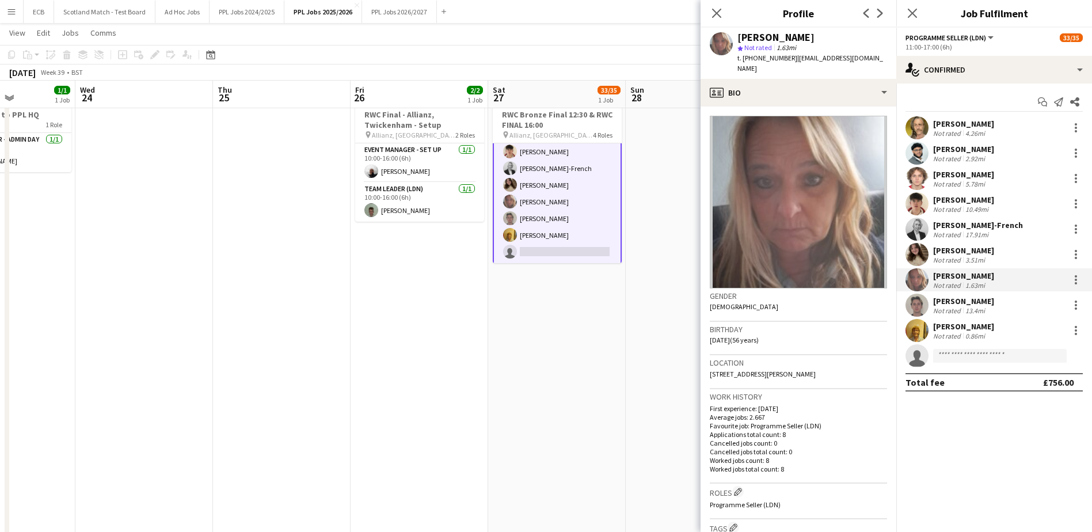
drag, startPoint x: 793, startPoint y: 56, endPoint x: 892, endPoint y: 59, distance: 99.6
click at [892, 59] on div "[PERSON_NAME] star Not rated 1.63mi t. [PHONE_NUMBER] | [EMAIL_ADDRESS][DOMAIN_…" at bounding box center [798, 53] width 196 height 51
copy span "[EMAIL_ADDRESS][DOMAIN_NAME]"
click at [561, 211] on app-card-role "Programme Seller (LDN) 2I [DATE] 11:00-17:00 (6h) [PERSON_NAME] [PERSON_NAME] […" at bounding box center [557, 169] width 129 height 192
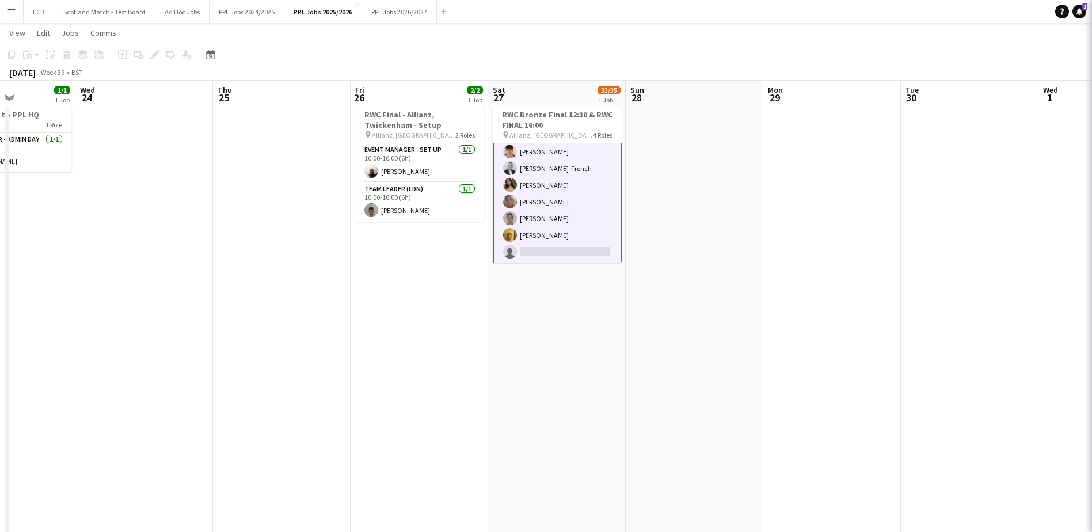
scroll to position [554, 0]
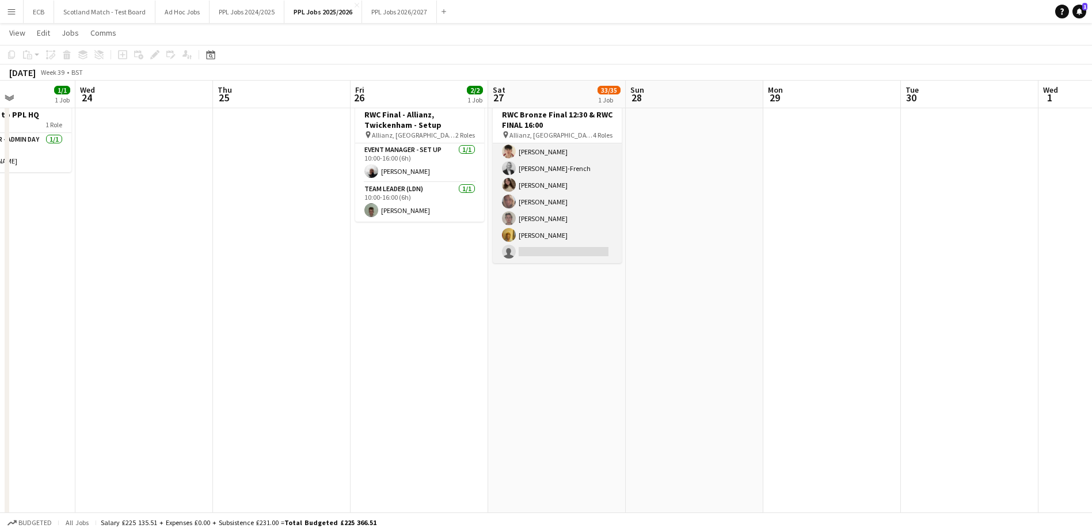
click at [550, 215] on app-card-role "Programme Seller (LDN) 2I [DATE] 11:00-17:00 (6h) [PERSON_NAME] [PERSON_NAME] […" at bounding box center [557, 168] width 129 height 189
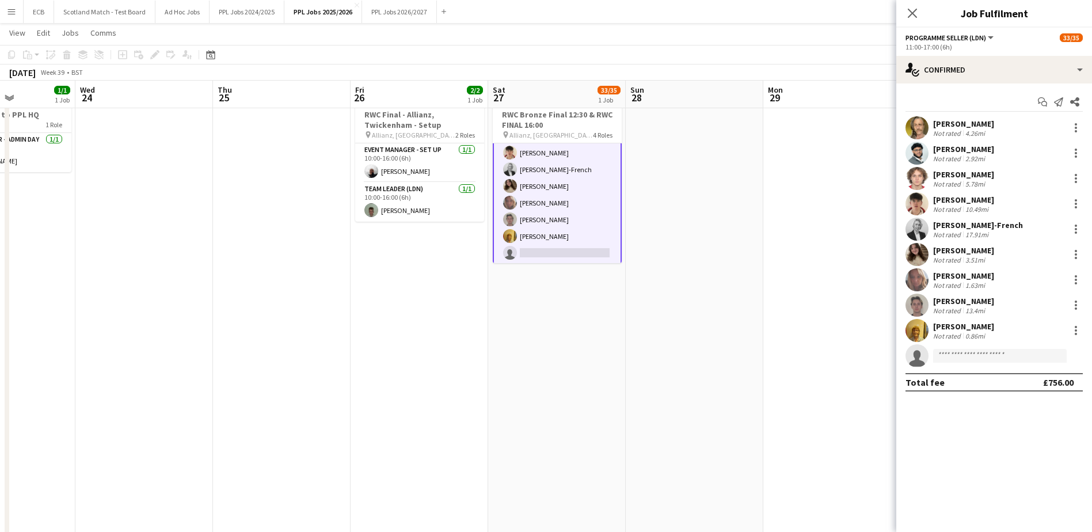
scroll to position [555, 0]
click at [973, 296] on div "[PERSON_NAME]" at bounding box center [963, 301] width 61 height 10
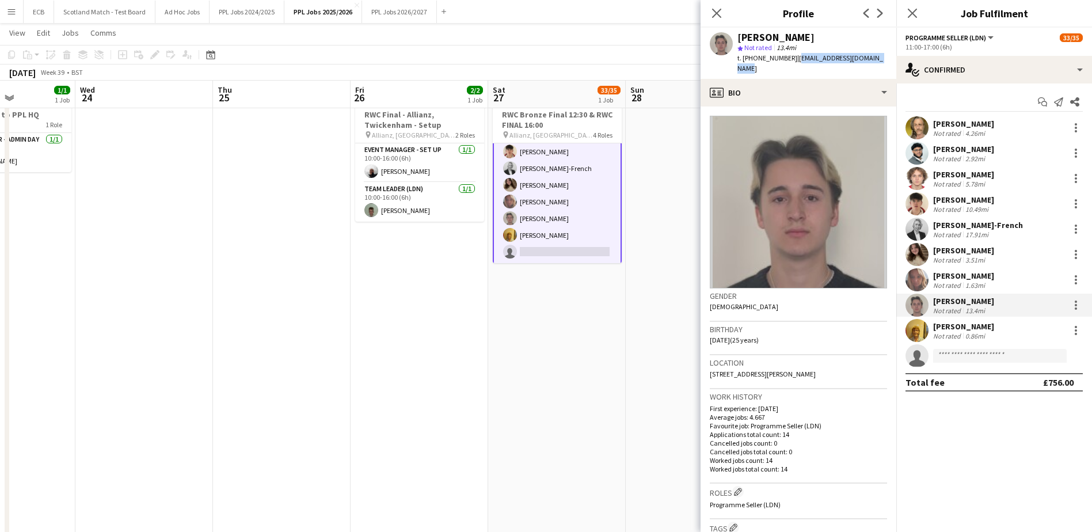
drag, startPoint x: 793, startPoint y: 55, endPoint x: 887, endPoint y: 59, distance: 94.5
click at [887, 59] on div "[PERSON_NAME] star Not rated 13.4mi t. [PHONE_NUMBER] | [EMAIL_ADDRESS][DOMAIN_…" at bounding box center [798, 53] width 196 height 51
copy span "[EMAIL_ADDRESS][DOMAIN_NAME]"
click at [534, 234] on app-card-role "Programme Seller (LDN) 2I [DATE] 11:00-17:00 (6h) [PERSON_NAME] [PERSON_NAME] […" at bounding box center [557, 169] width 129 height 192
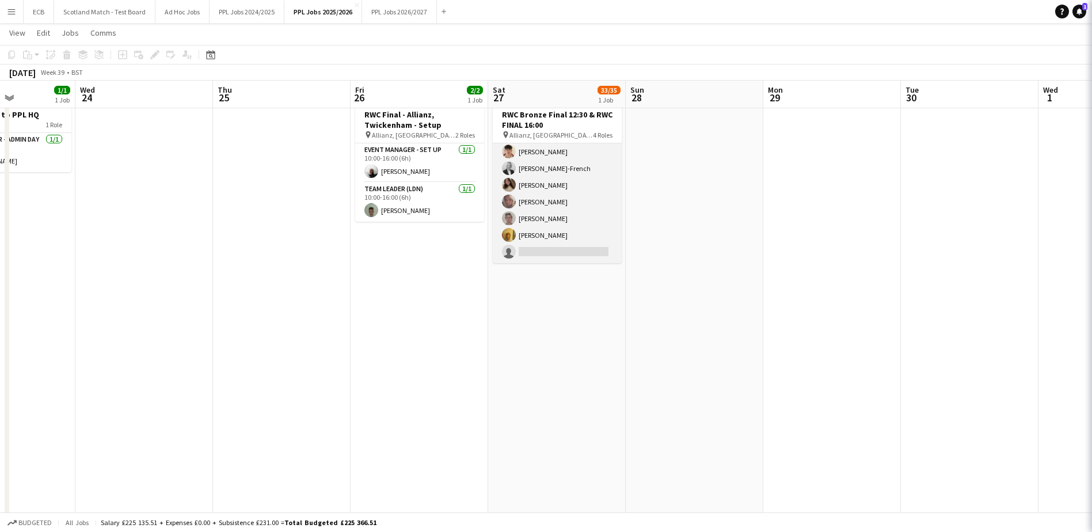
scroll to position [554, 0]
click at [562, 236] on app-card-role "Programme Seller (LDN) 2I [DATE] 11:00-17:00 (6h) [PERSON_NAME] [PERSON_NAME] […" at bounding box center [557, 168] width 129 height 189
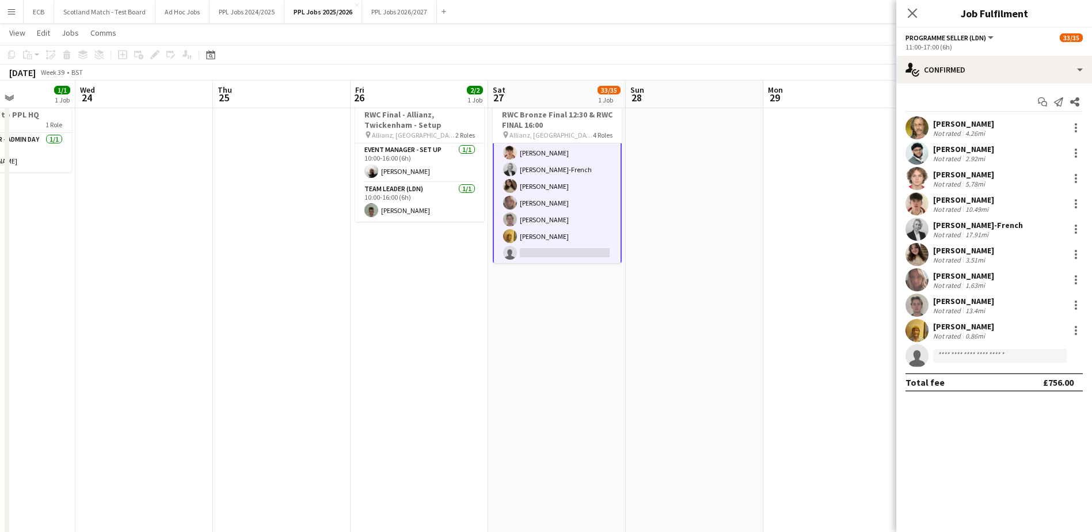
scroll to position [555, 0]
click at [985, 323] on div "[PERSON_NAME]" at bounding box center [963, 326] width 61 height 10
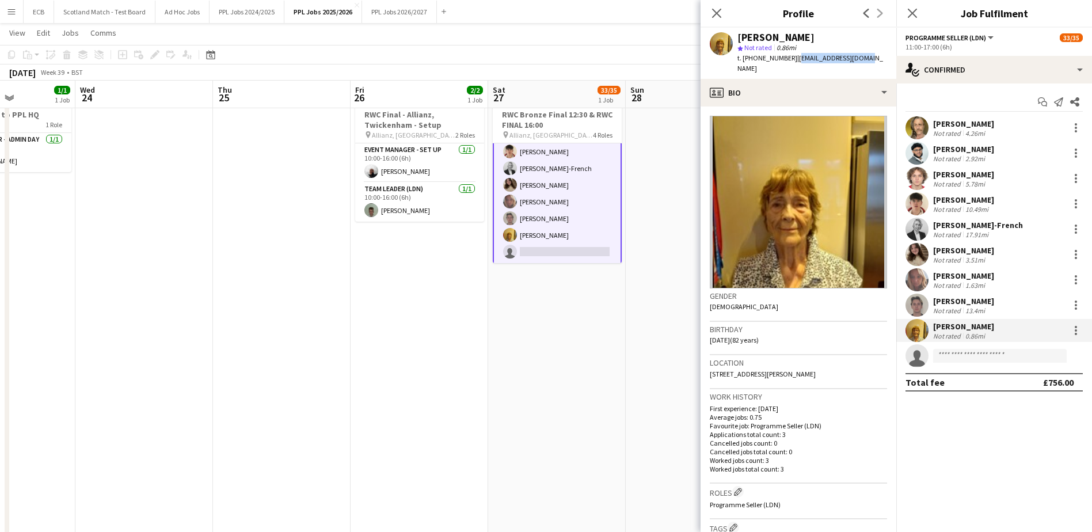
drag, startPoint x: 791, startPoint y: 60, endPoint x: 866, endPoint y: 62, distance: 74.3
click at [866, 62] on div "[PERSON_NAME] star Not rated 0.86mi t. [PHONE_NUMBER] | [EMAIL_ADDRESS][DOMAIN_…" at bounding box center [798, 53] width 196 height 51
copy span "[EMAIL_ADDRESS][DOMAIN_NAME]"
click at [426, 281] on app-date-cell "10:00-16:00 (6h) 2/2 RWC Final - Allianz, Twickenham - Setup pin Allianz, Twick…" at bounding box center [420, 358] width 138 height 541
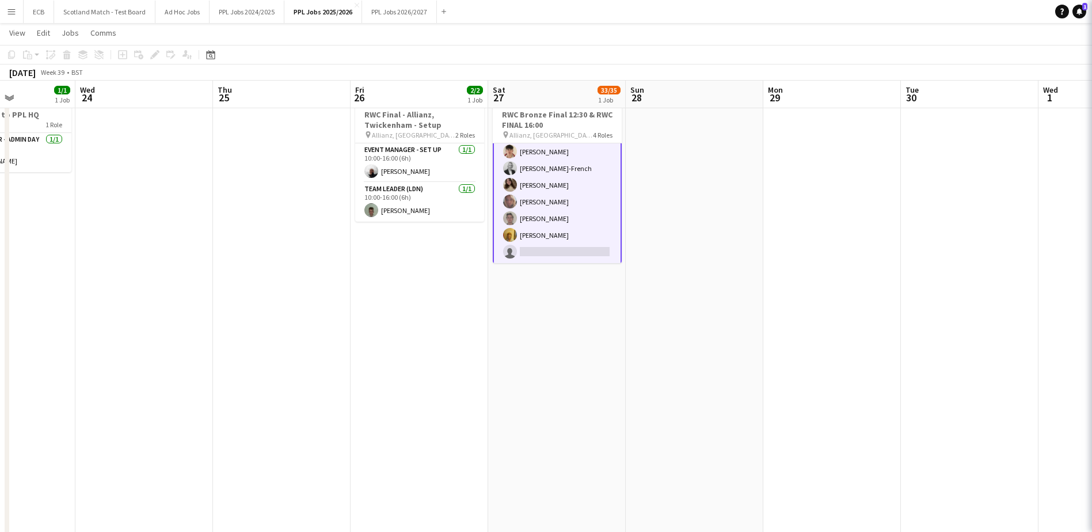
scroll to position [554, 0]
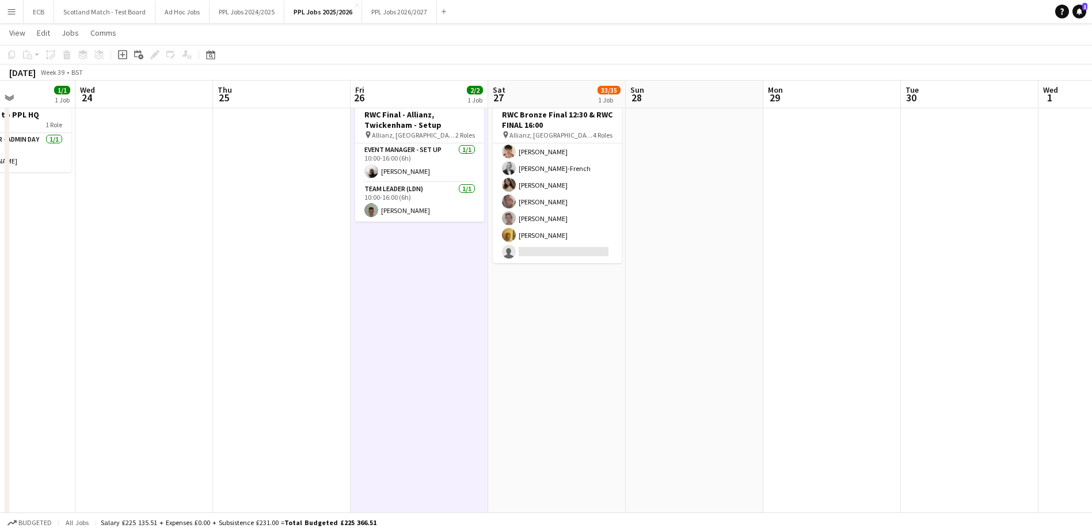
click at [350, 333] on app-date-cell at bounding box center [282, 358] width 138 height 541
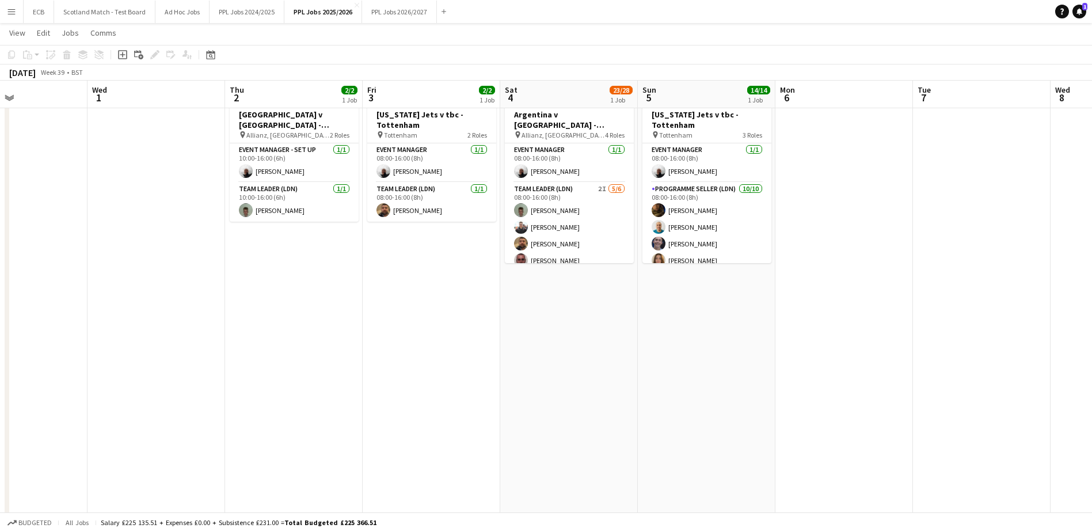
scroll to position [0, 462]
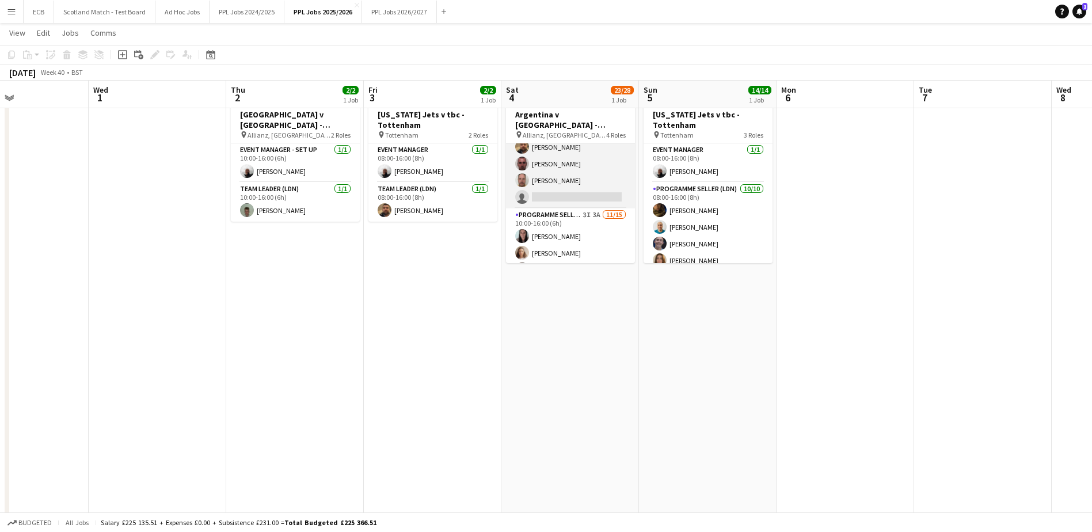
click at [570, 197] on app-card-role "Team Leader (LDN) 2I [DATE] 08:00-16:00 (8h) [PERSON_NAME] [PERSON_NAME] [PERSO…" at bounding box center [570, 147] width 129 height 123
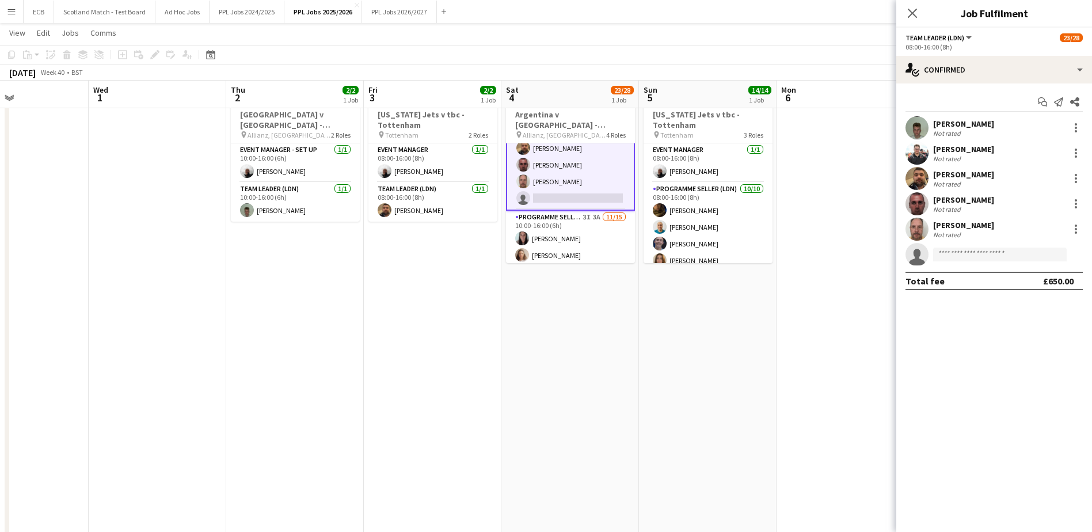
scroll to position [98, 0]
click at [978, 255] on input at bounding box center [1000, 254] width 134 height 14
type input "****"
click at [977, 283] on span "[PERSON_NAME][EMAIL_ADDRESS][DOMAIN_NAME]" at bounding box center [999, 280] width 115 height 9
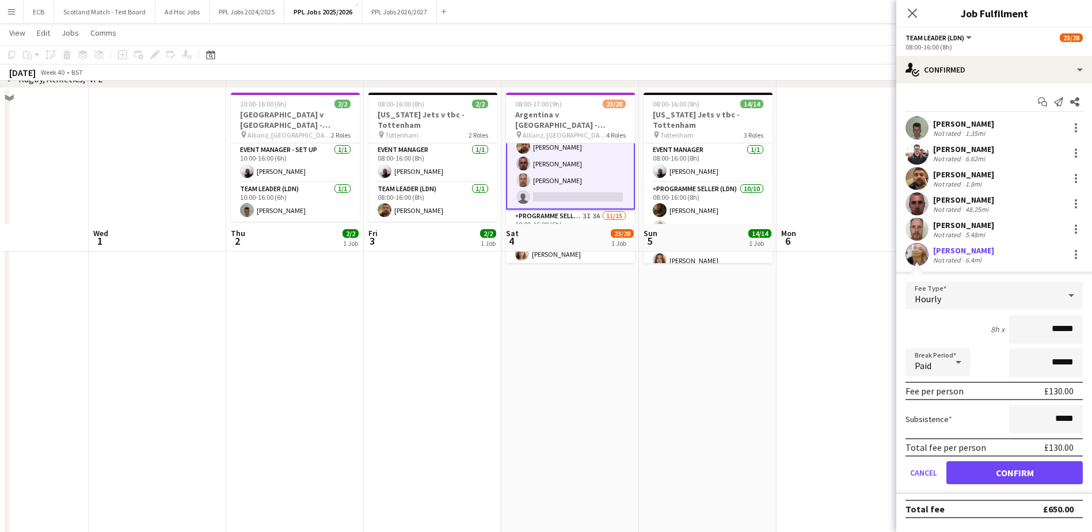
scroll to position [790, 0]
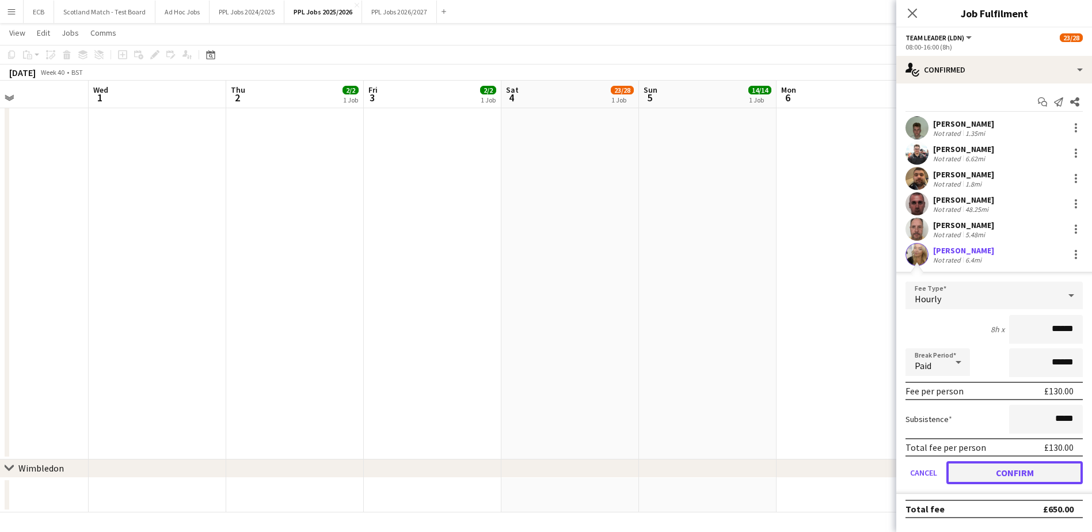
click at [996, 477] on button "Confirm" at bounding box center [1014, 472] width 136 height 23
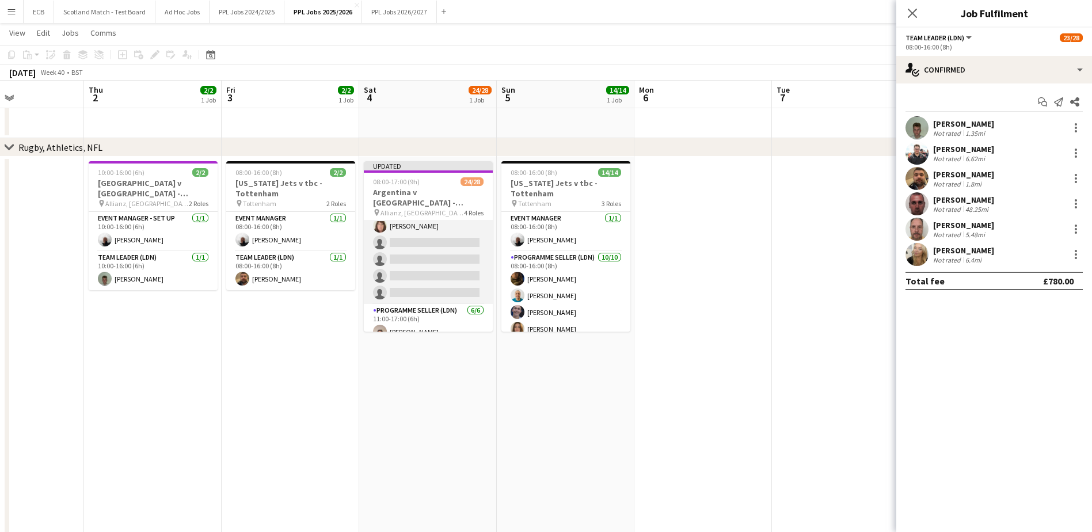
scroll to position [355, 0]
click at [412, 281] on app-card-role "Programme Seller (LDN) 3I 3A [DATE] 10:00-16:00 (6h) [PERSON_NAME] [PERSON_NAME…" at bounding box center [428, 276] width 129 height 273
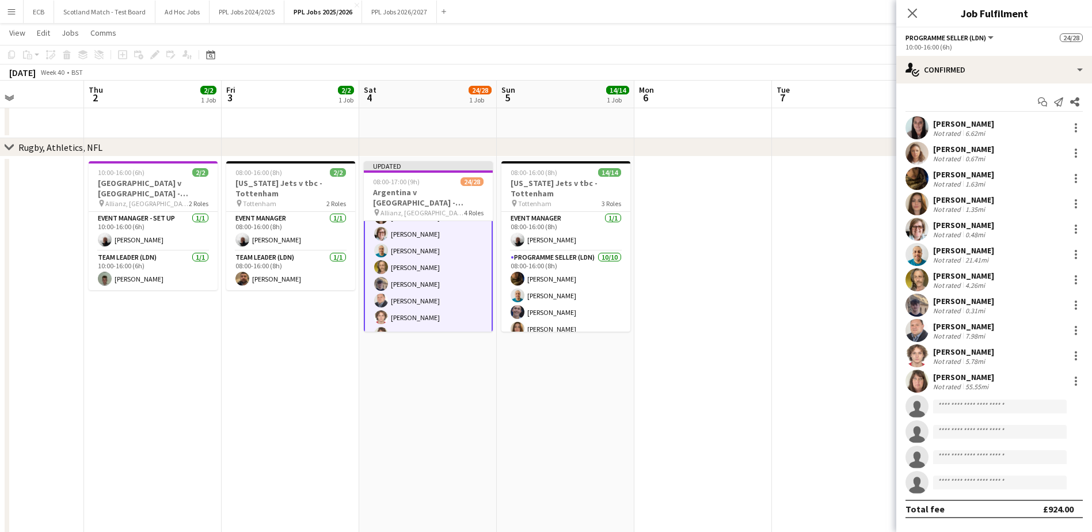
scroll to position [243, 0]
click at [1075, 299] on div at bounding box center [1076, 305] width 14 height 14
click at [1019, 435] on span "Remove" at bounding box center [1019, 437] width 35 height 10
click at [813, 237] on app-date-cell at bounding box center [841, 427] width 138 height 541
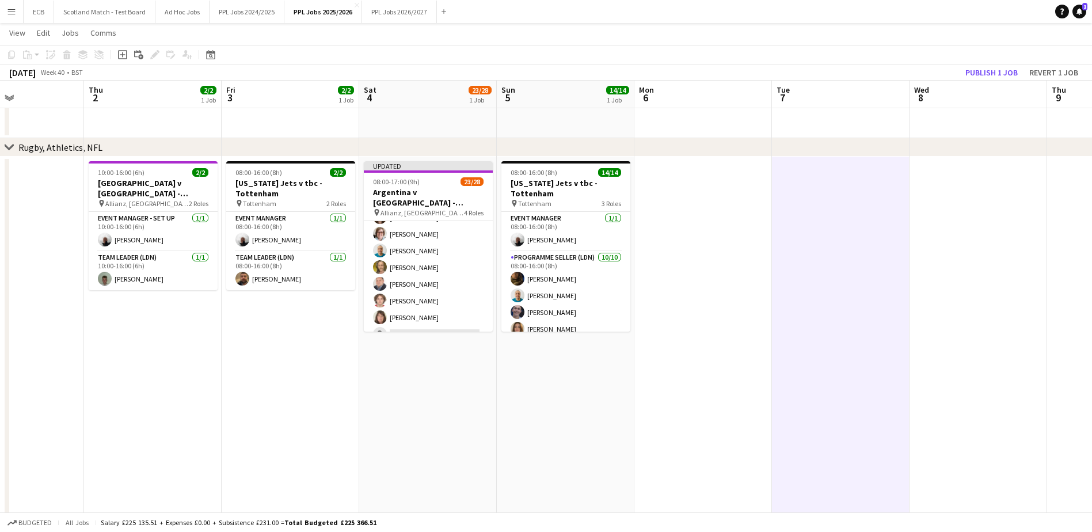
scroll to position [242, 0]
click at [1002, 71] on button "Publish 1 job" at bounding box center [992, 72] width 62 height 15
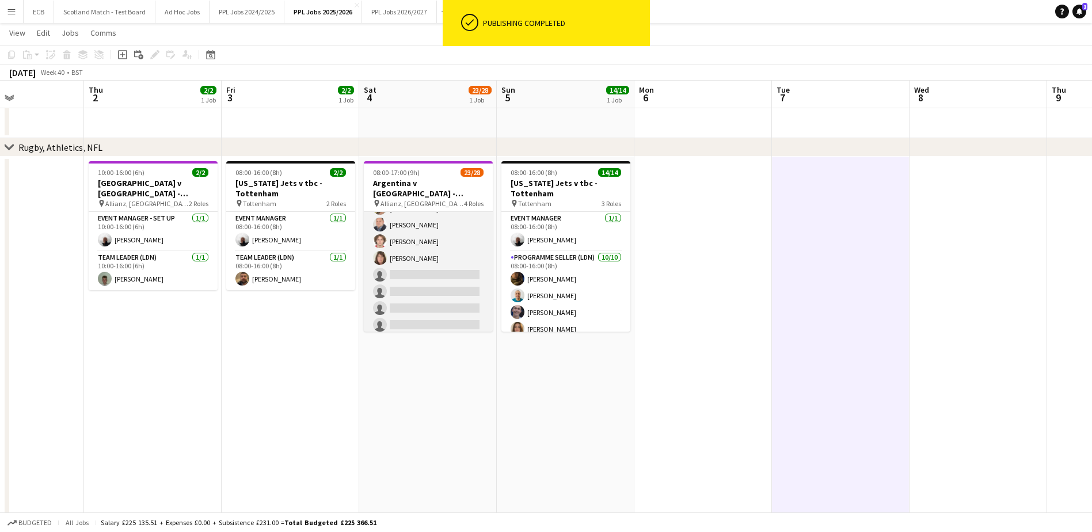
click at [424, 285] on app-card-role "Programme Seller (LDN) 3I 3A [DATE] 10:00-16:00 (6h) [PERSON_NAME] [PERSON_NAME…" at bounding box center [428, 216] width 129 height 273
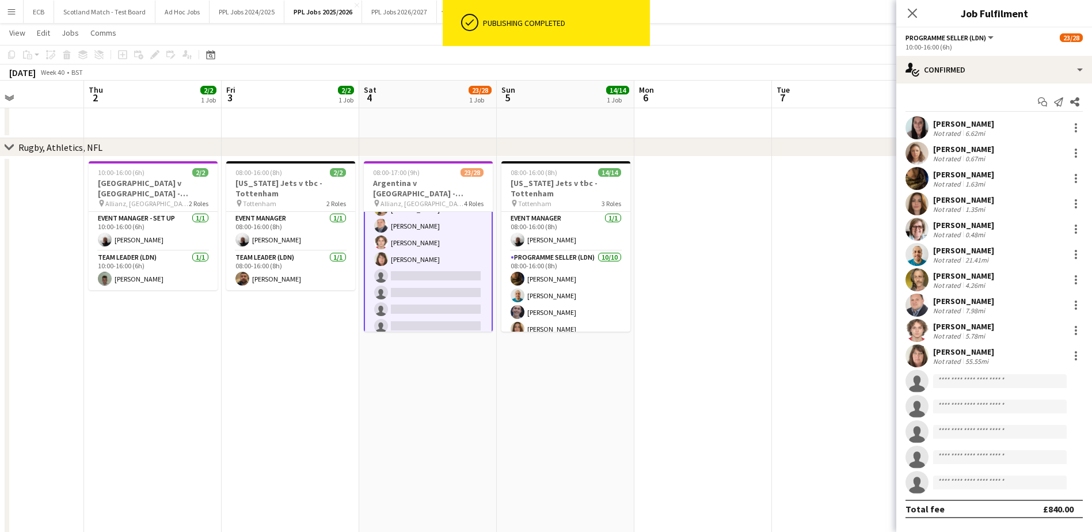
scroll to position [295, 0]
click at [957, 379] on input at bounding box center [1000, 381] width 134 height 14
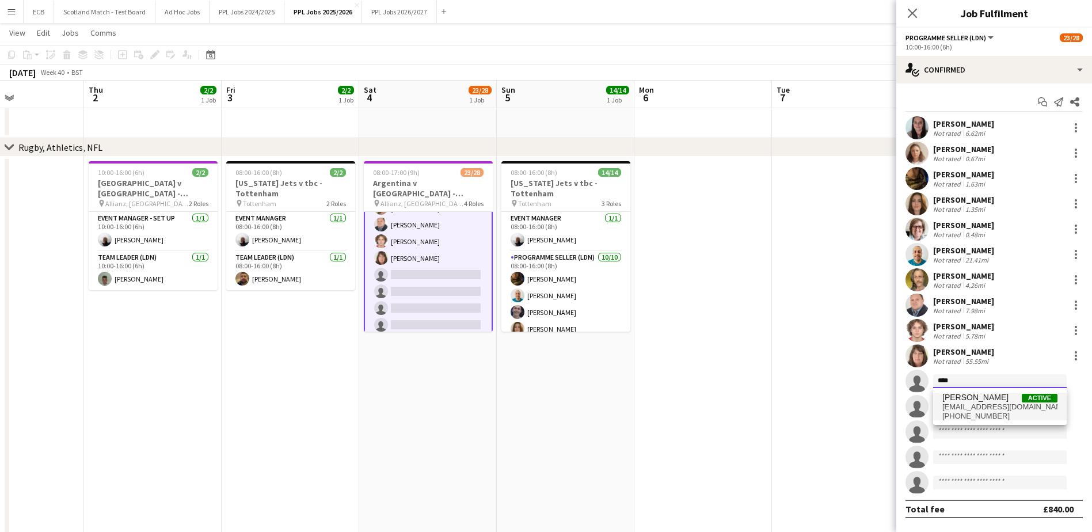
type input "****"
click at [973, 395] on span "[PERSON_NAME]" at bounding box center [975, 398] width 66 height 10
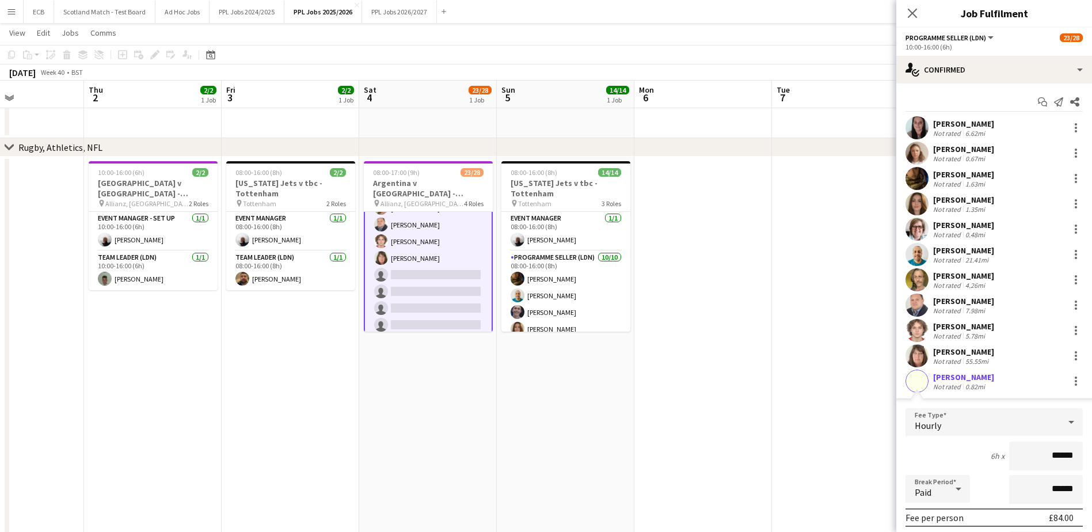
scroll to position [223, 0]
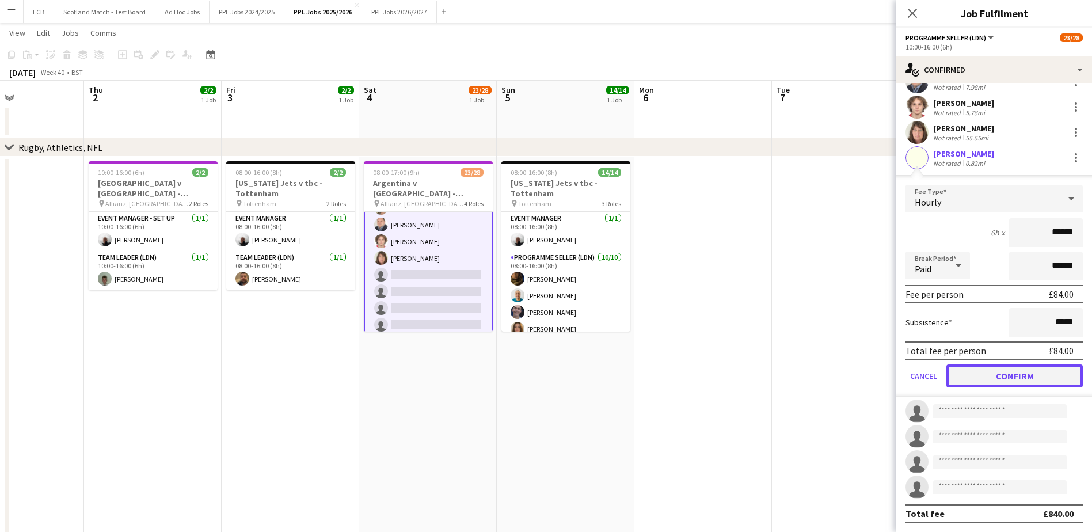
click at [1026, 370] on button "Confirm" at bounding box center [1014, 375] width 136 height 23
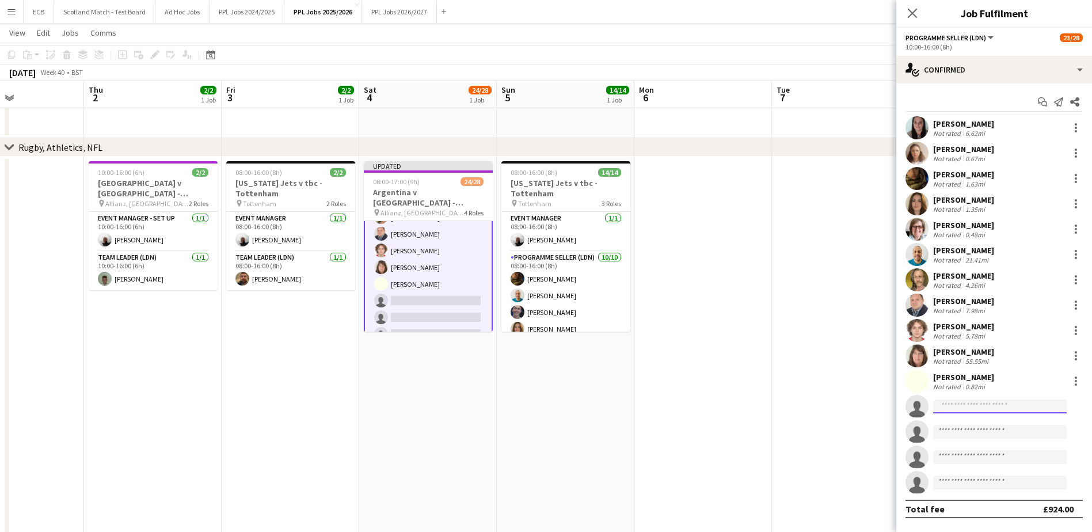
click at [1018, 405] on input at bounding box center [1000, 406] width 134 height 14
type input "***"
click at [982, 432] on span "[EMAIL_ADDRESS][DOMAIN_NAME]" at bounding box center [999, 432] width 115 height 9
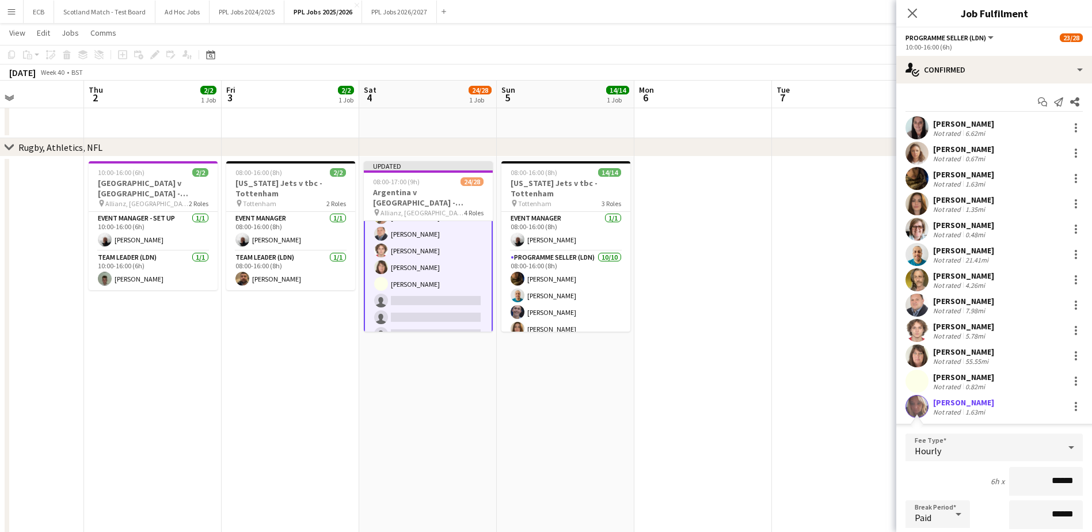
scroll to position [223, 0]
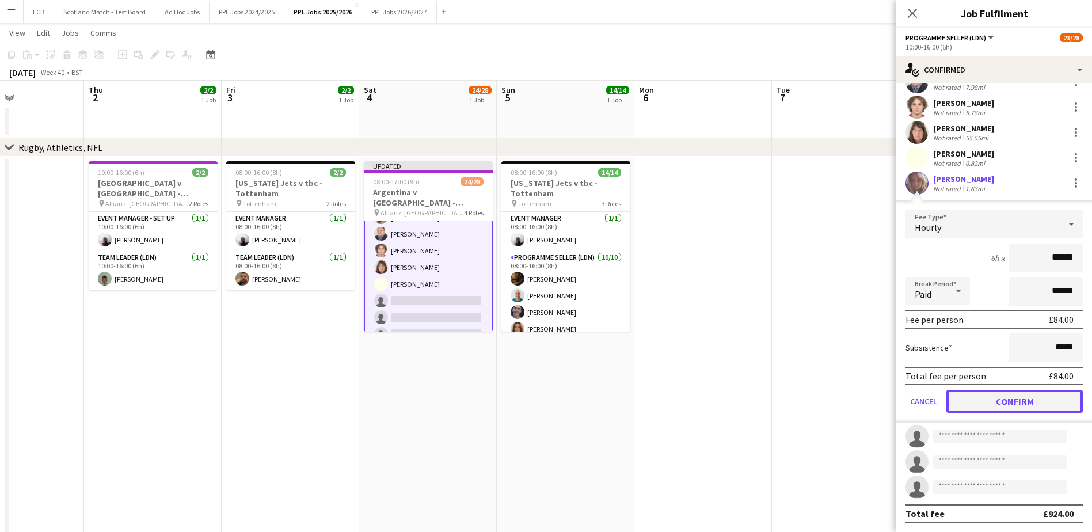
click at [1014, 408] on button "Confirm" at bounding box center [1014, 401] width 136 height 23
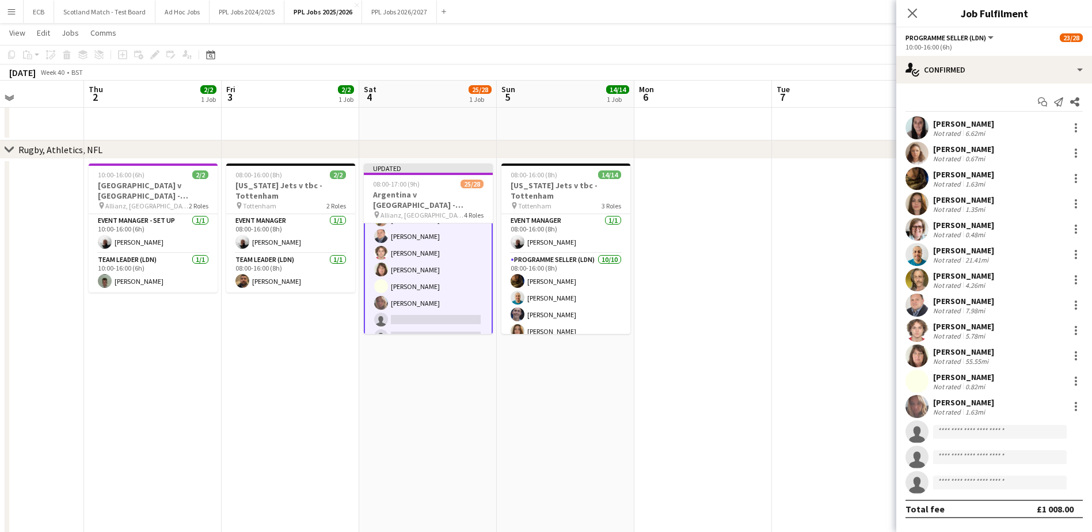
scroll to position [549, 0]
click at [987, 435] on input at bounding box center [1000, 432] width 134 height 14
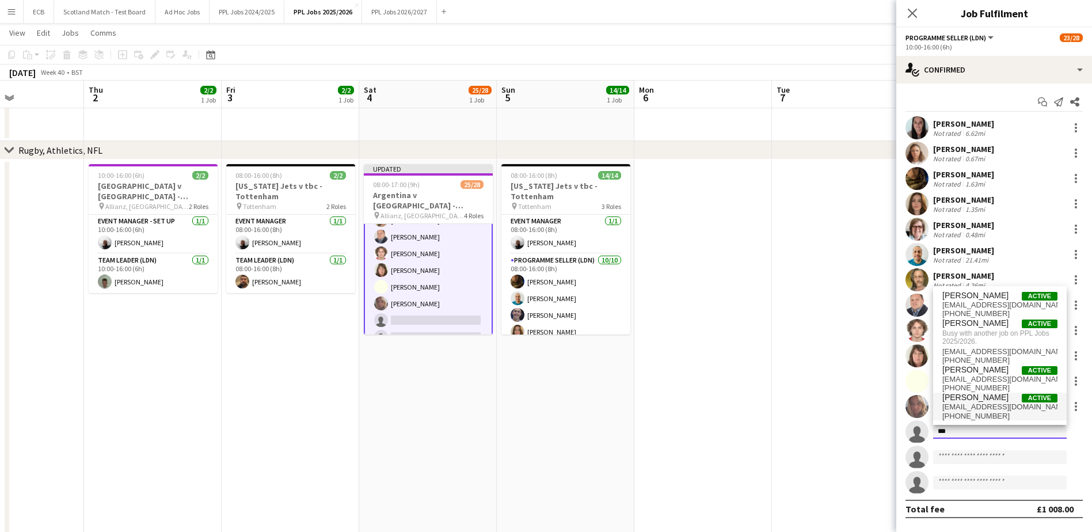
type input "***"
click at [987, 405] on span "[EMAIL_ADDRESS][DOMAIN_NAME]" at bounding box center [999, 406] width 115 height 9
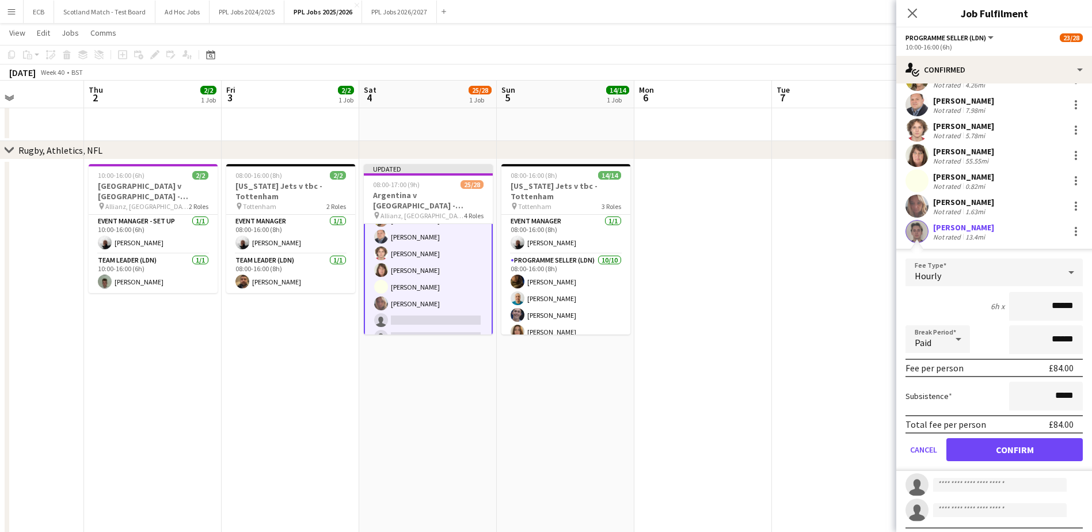
scroll to position [223, 0]
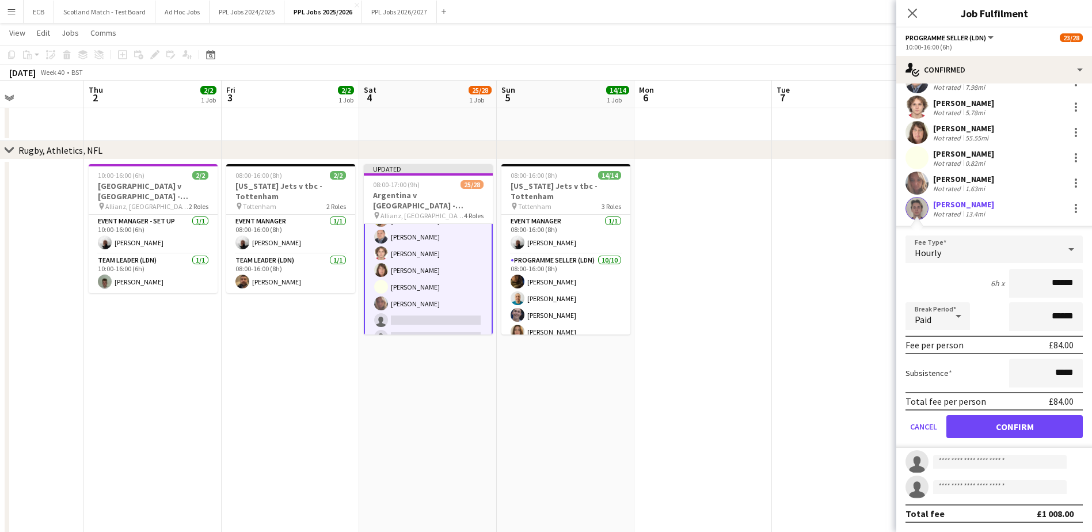
click at [1007, 412] on form "Fee Type Hourly 6h x ****** Break Period Paid ****** Fee per person £84.00 Subs…" at bounding box center [994, 341] width 196 height 212
click at [1004, 420] on button "Confirm" at bounding box center [1014, 426] width 136 height 23
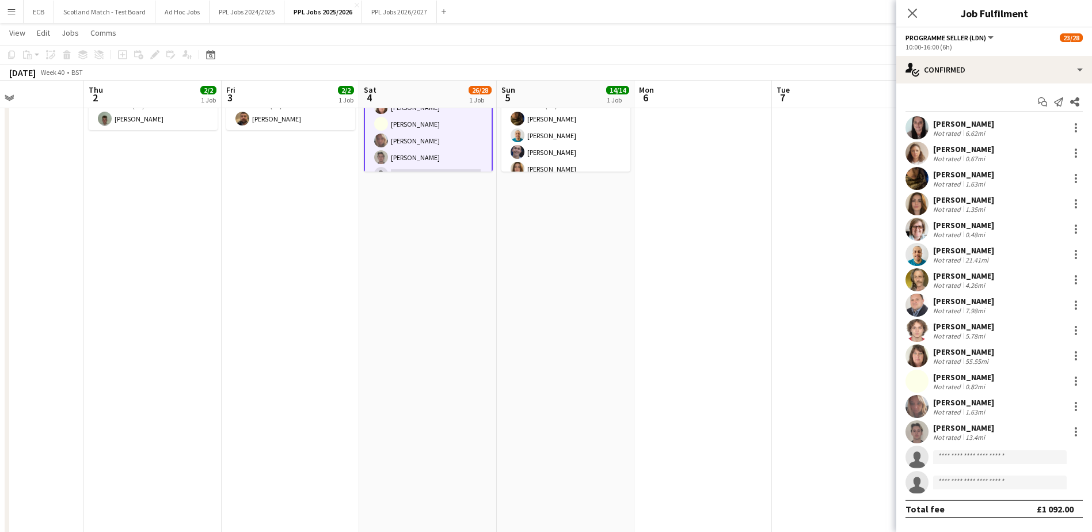
scroll to position [711, 0]
click at [981, 433] on div "13.4mi" at bounding box center [975, 437] width 24 height 9
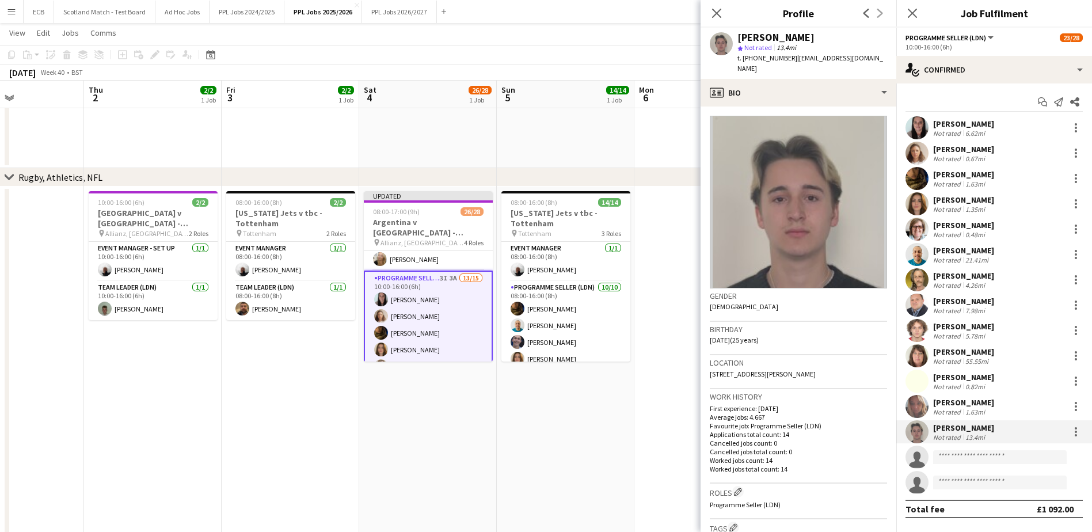
scroll to position [142, 0]
click at [536, 261] on app-card-role "Event Manager [DATE] 08:00-16:00 (8h) [PERSON_NAME]" at bounding box center [565, 261] width 129 height 39
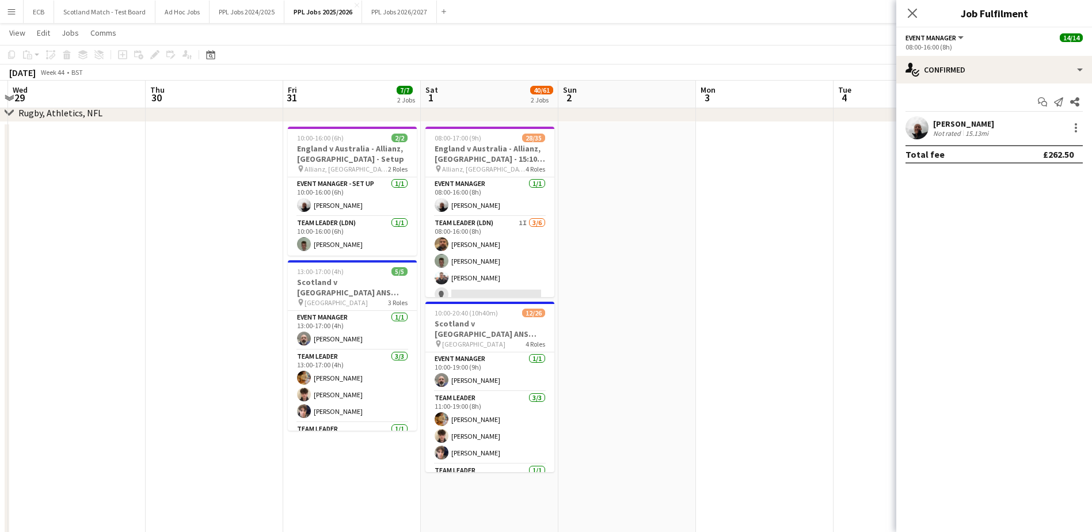
scroll to position [587, 0]
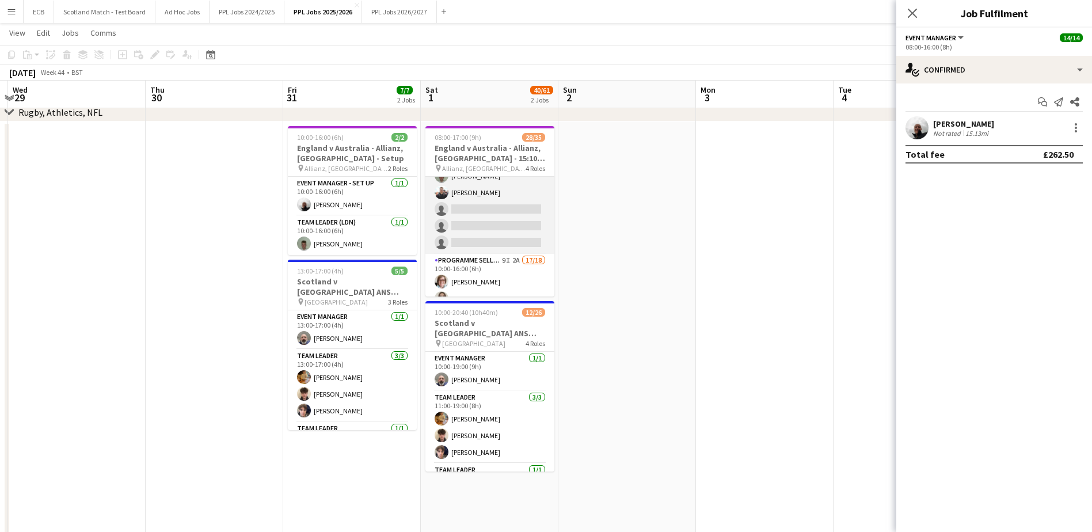
click at [504, 207] on app-card-role "Team Leader (LDN) 1I [DATE] 08:00-16:00 (8h) [PERSON_NAME] [PERSON_NAME] single…" at bounding box center [489, 192] width 129 height 123
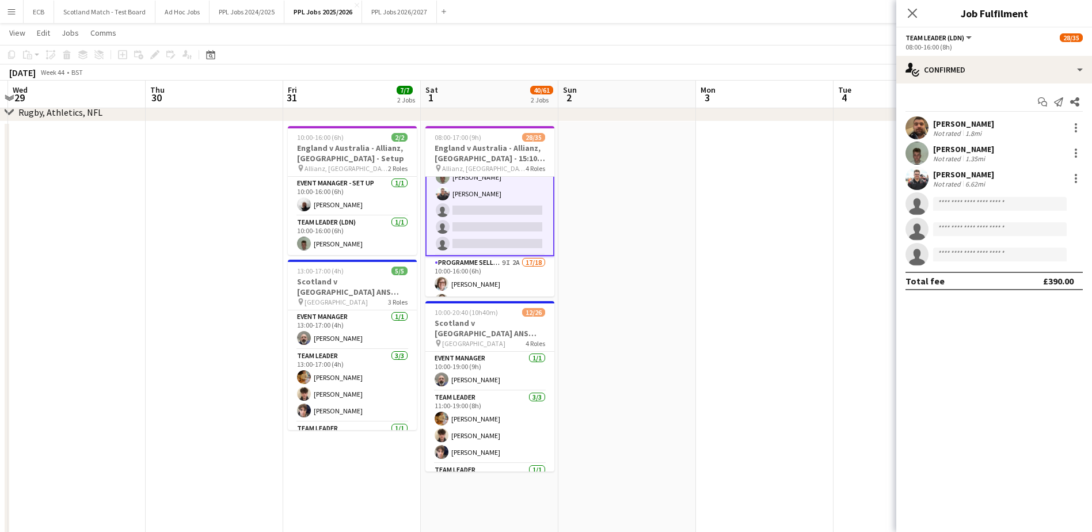
scroll to position [86, 0]
click at [985, 207] on input at bounding box center [1000, 204] width 134 height 14
type input "***"
click at [980, 222] on span "[PERSON_NAME]" at bounding box center [975, 220] width 66 height 10
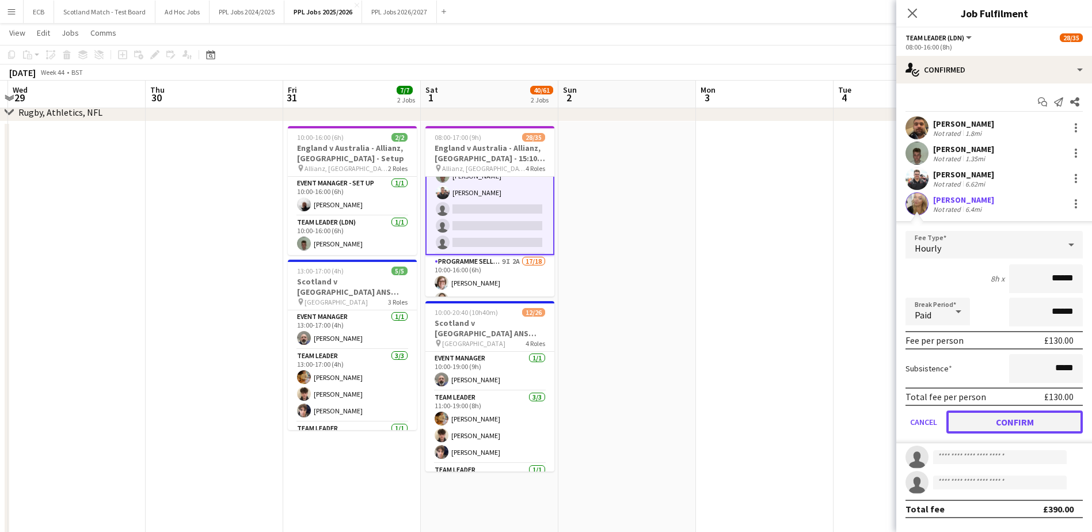
click at [991, 419] on button "Confirm" at bounding box center [1014, 421] width 136 height 23
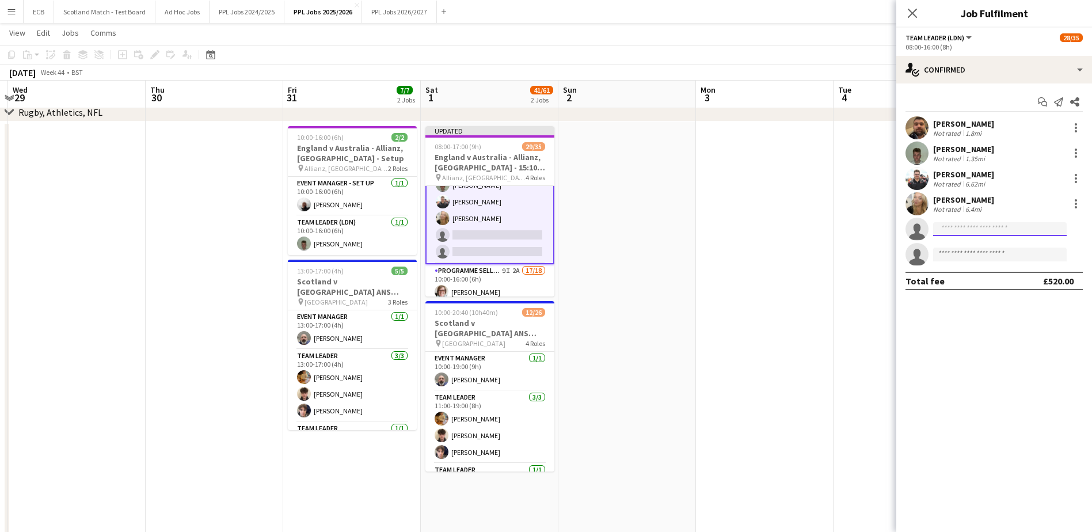
click at [961, 231] on input at bounding box center [1000, 229] width 134 height 14
type input "***"
click at [968, 256] on span "[PERSON_NAME][EMAIL_ADDRESS][PERSON_NAME][DOMAIN_NAME]" at bounding box center [999, 254] width 115 height 9
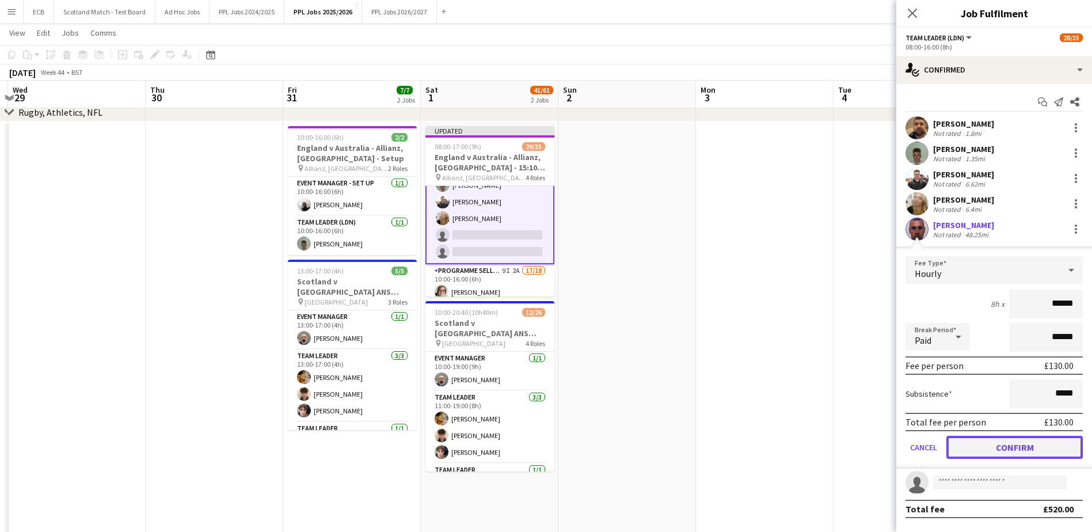
click at [997, 439] on button "Confirm" at bounding box center [1014, 447] width 136 height 23
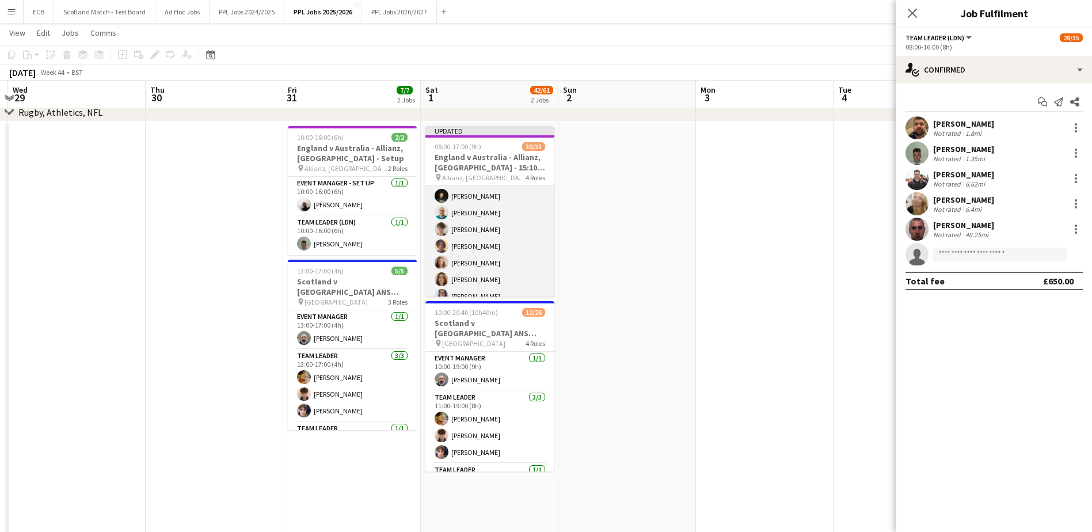
click at [503, 250] on app-card-role "Programme Seller (LDN) 9I 2A 17/18 10:00-16:00 (6h) [PERSON_NAME] [PERSON_NAME]…" at bounding box center [489, 246] width 129 height 323
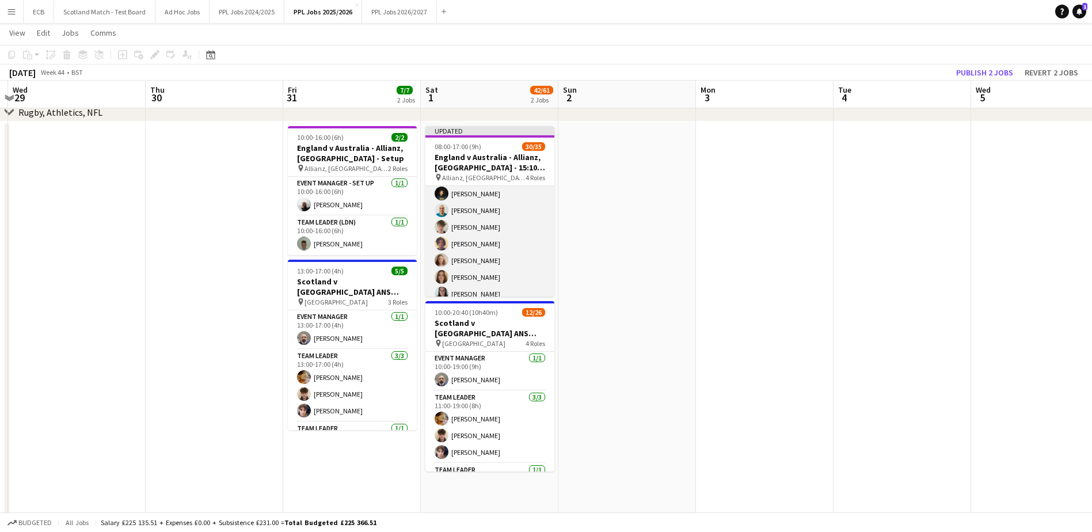
scroll to position [263, 0]
click at [504, 239] on app-card-role "Programme Seller (LDN) 9I 2A 17/18 10:00-16:00 (6h) [PERSON_NAME] [PERSON_NAME]…" at bounding box center [489, 246] width 129 height 323
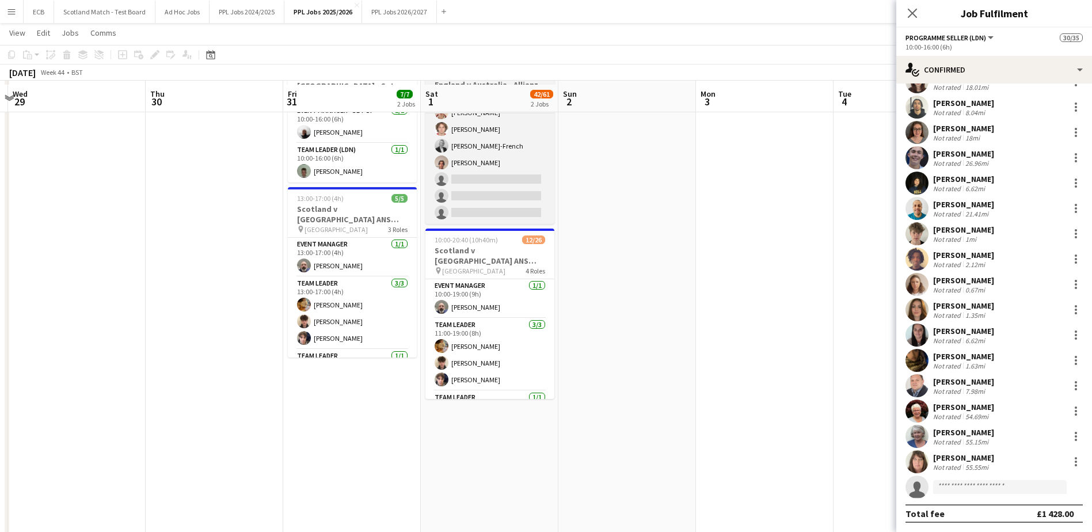
scroll to position [667, 0]
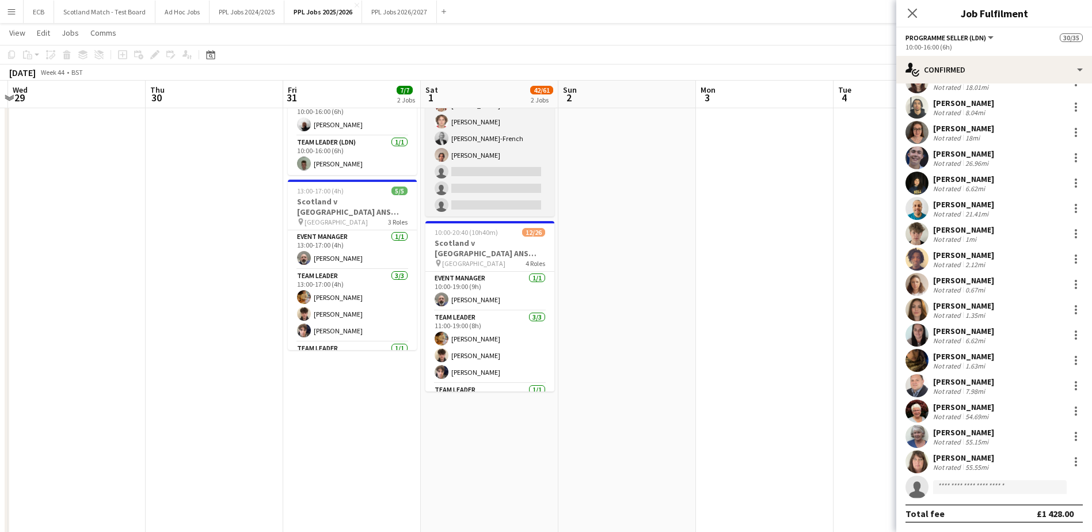
click at [478, 175] on app-card-role "Programme Seller (LDN) 2I 1A [DATE] 11:00-17:00 (6h) [PERSON_NAME] [PERSON_NAME…" at bounding box center [489, 121] width 129 height 189
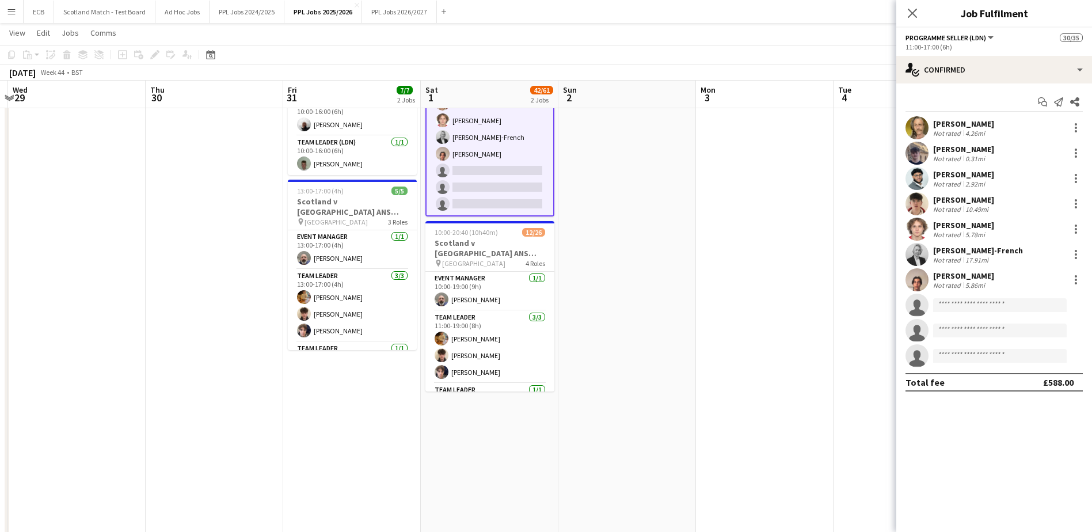
scroll to position [565, 0]
click at [957, 306] on input at bounding box center [1000, 305] width 134 height 14
type input "****"
click at [963, 324] on span "[PERSON_NAME]" at bounding box center [975, 322] width 66 height 10
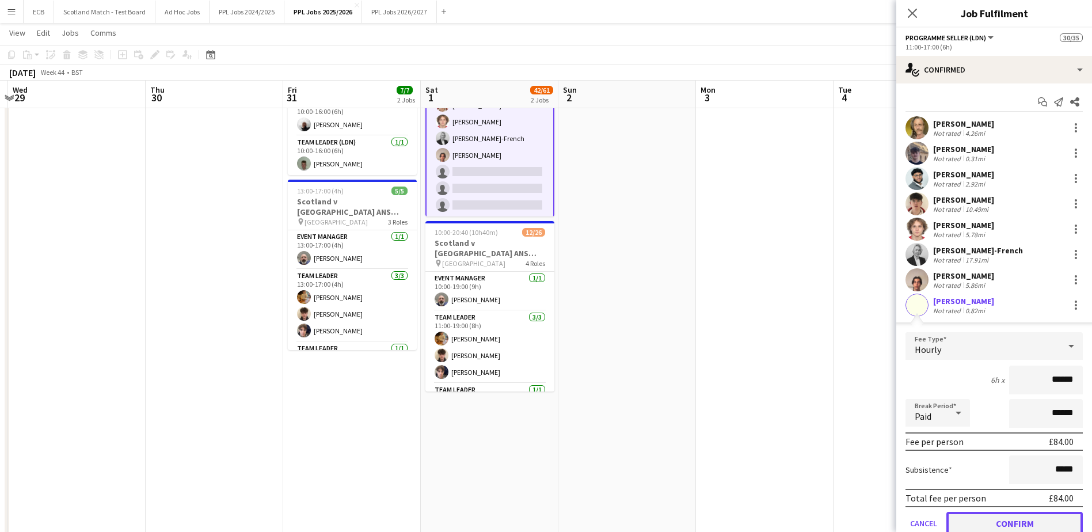
click at [1008, 524] on button "Confirm" at bounding box center [1014, 523] width 136 height 23
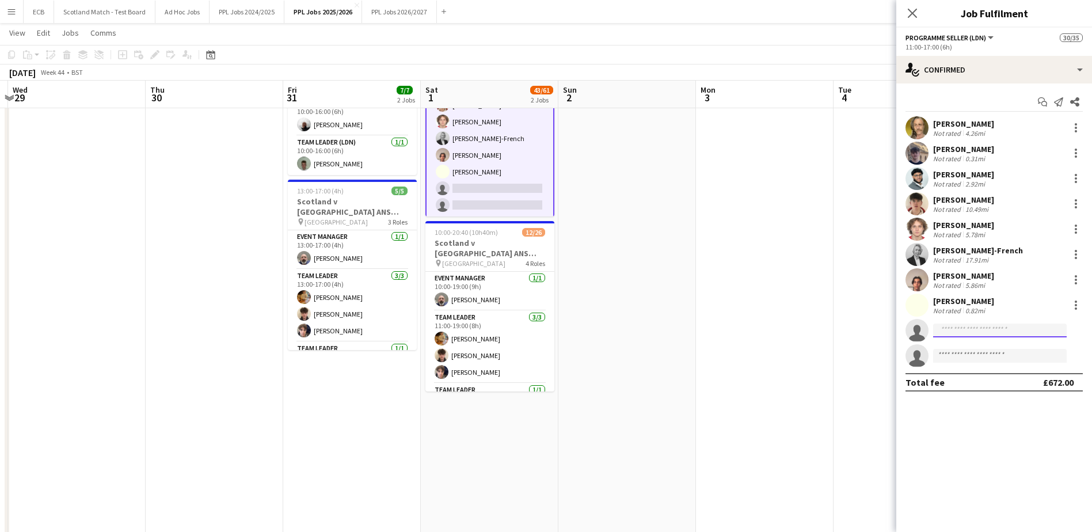
click at [968, 332] on input at bounding box center [1000, 330] width 134 height 14
type input "****"
click at [966, 347] on span "[PERSON_NAME]" at bounding box center [975, 347] width 66 height 10
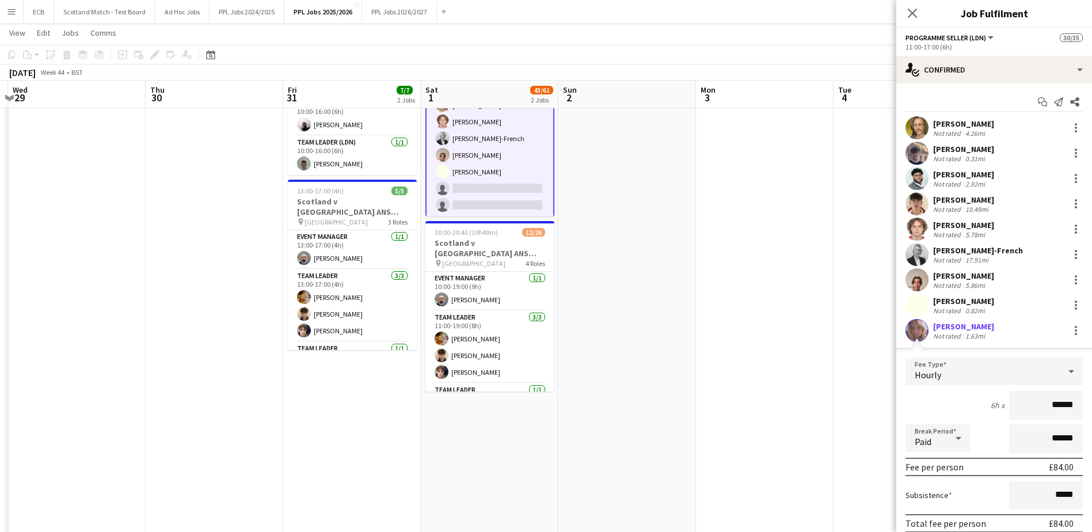
scroll to position [97, 0]
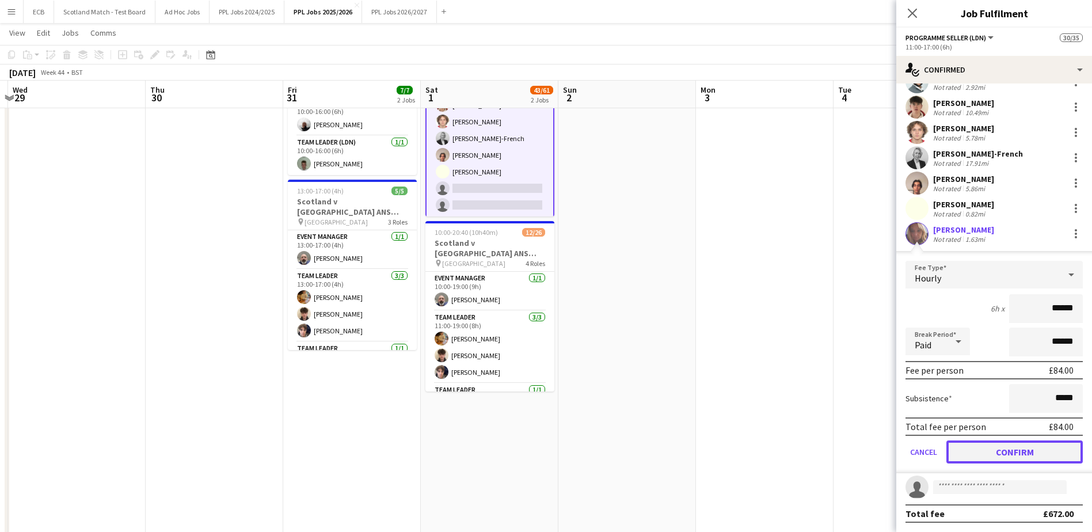
click at [974, 448] on button "Confirm" at bounding box center [1014, 451] width 136 height 23
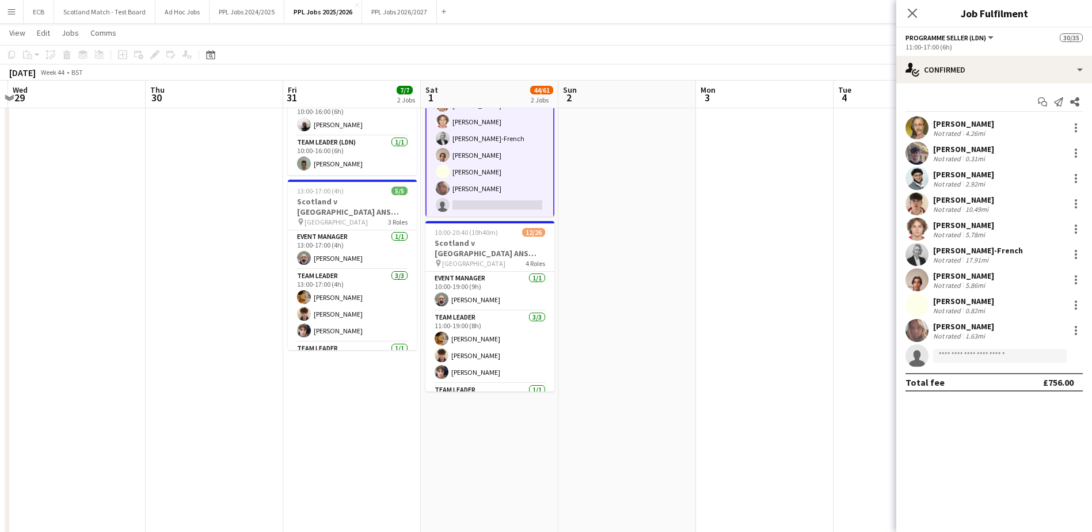
scroll to position [0, 0]
click at [953, 356] on input at bounding box center [1000, 356] width 134 height 14
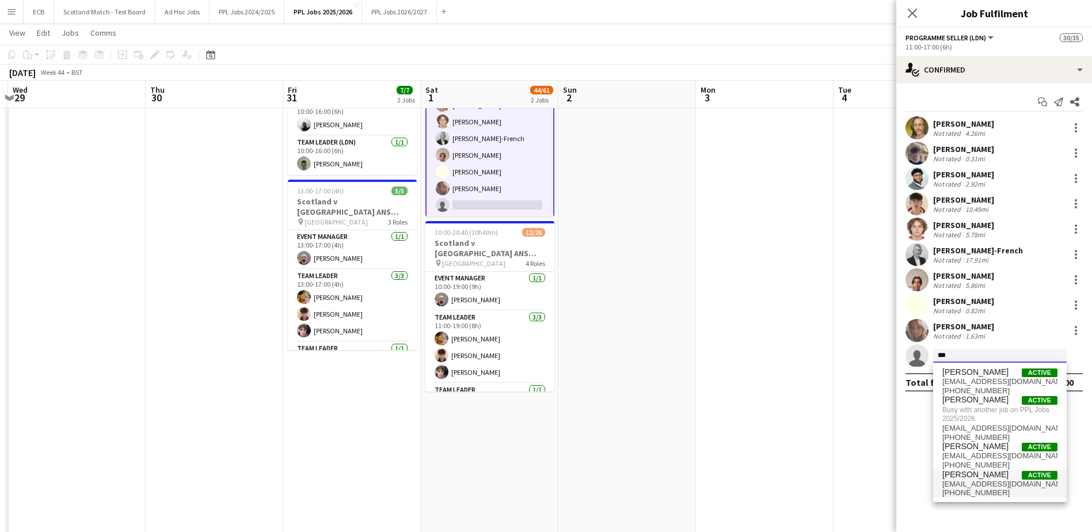
type input "***"
click at [978, 480] on span "[EMAIL_ADDRESS][DOMAIN_NAME]" at bounding box center [999, 483] width 115 height 9
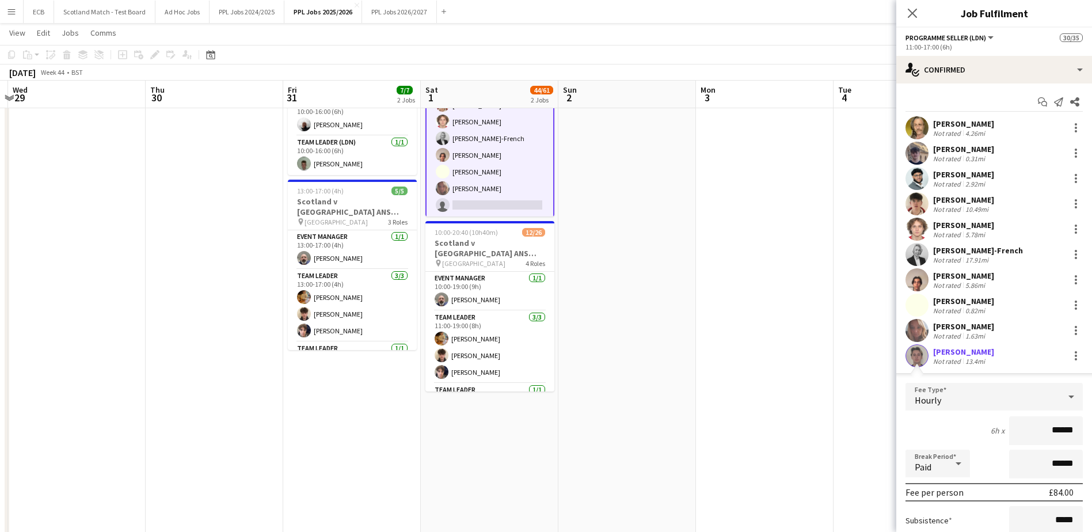
scroll to position [97, 0]
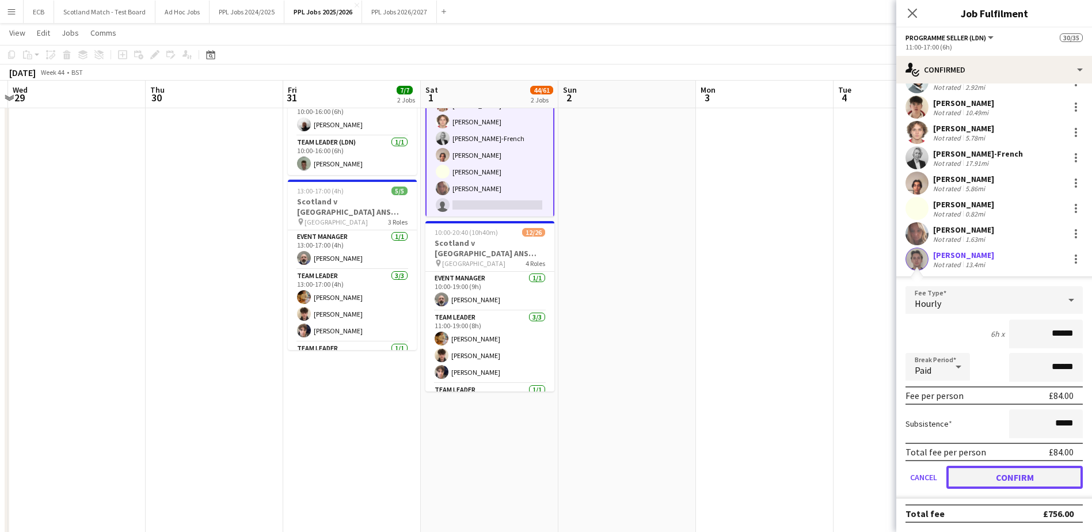
click at [989, 469] on button "Confirm" at bounding box center [1014, 477] width 136 height 23
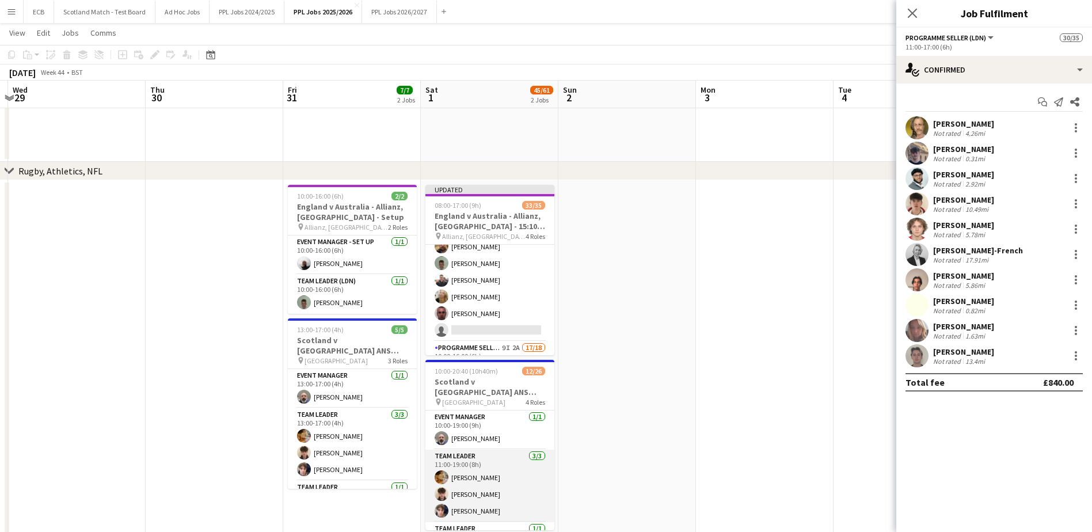
scroll to position [64, 0]
click at [795, 319] on app-date-cell at bounding box center [765, 450] width 138 height 541
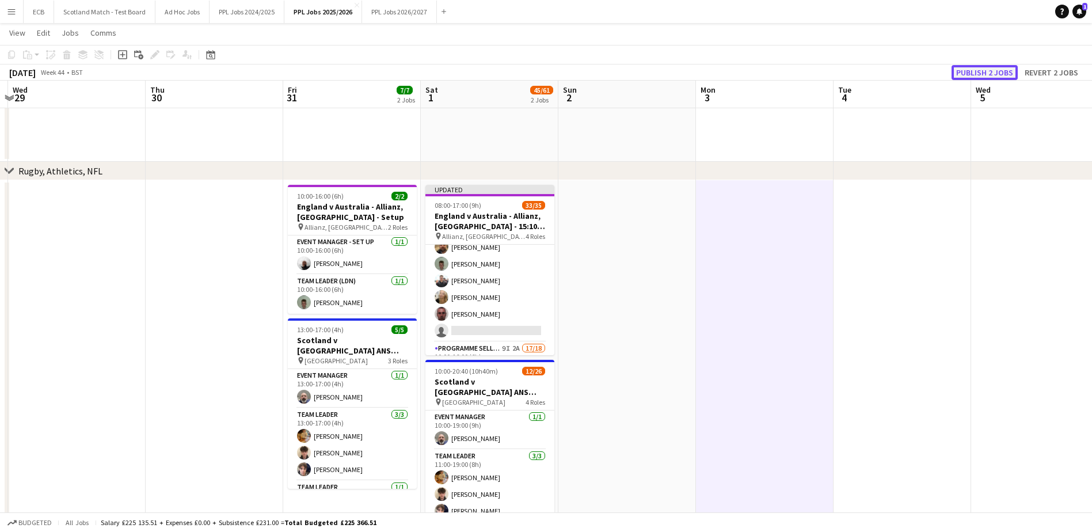
click at [988, 70] on button "Publish 2 jobs" at bounding box center [984, 72] width 66 height 15
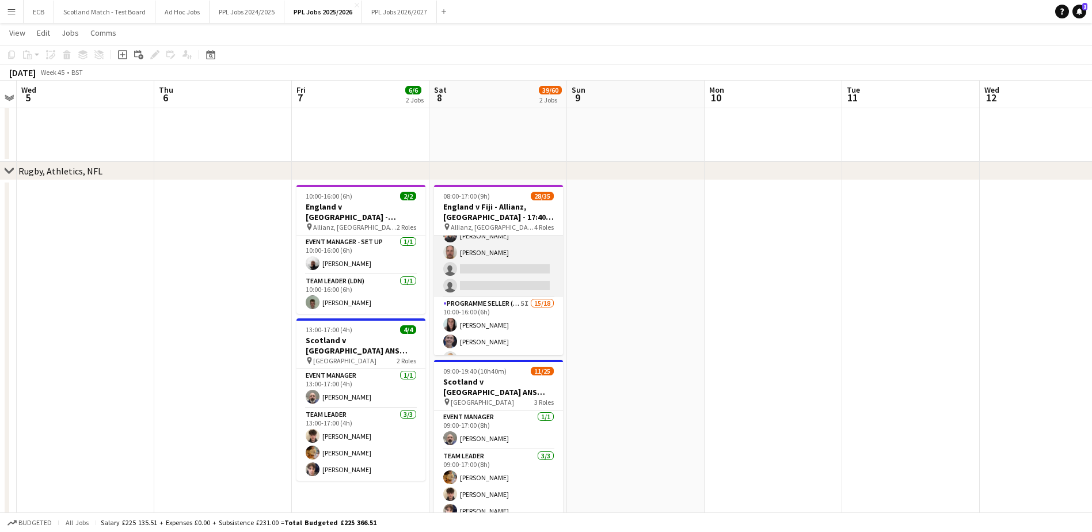
scroll to position [100, 0]
click at [474, 264] on app-card-role "Team Leader (LDN) 1I [DATE] 08:00-16:00 (8h) [PERSON_NAME] [PERSON_NAME] [PERSO…" at bounding box center [498, 236] width 129 height 123
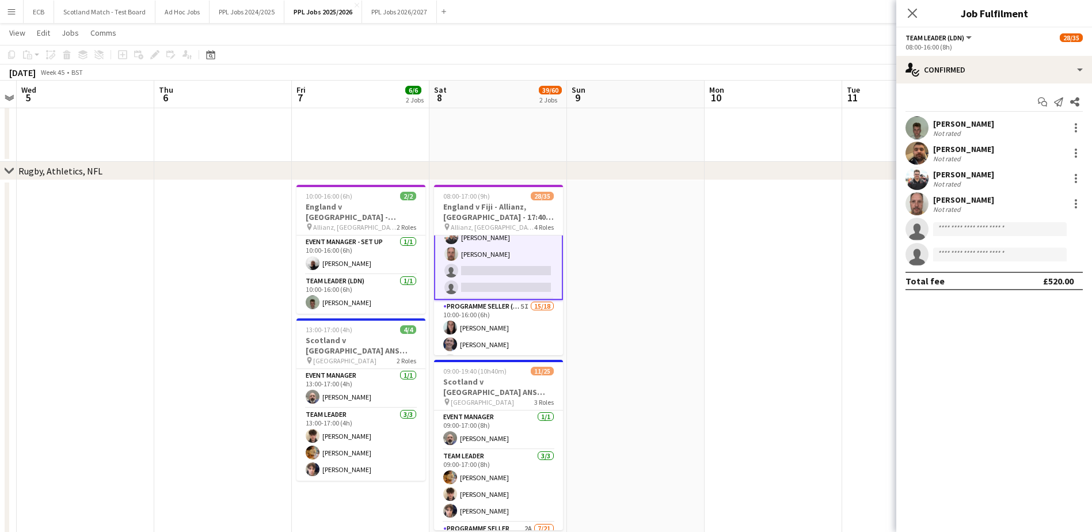
scroll to position [101, 0]
click at [964, 228] on input at bounding box center [1000, 229] width 134 height 14
type input "***"
click at [970, 252] on span "[PERSON_NAME][EMAIL_ADDRESS][DOMAIN_NAME]" at bounding box center [999, 254] width 115 height 9
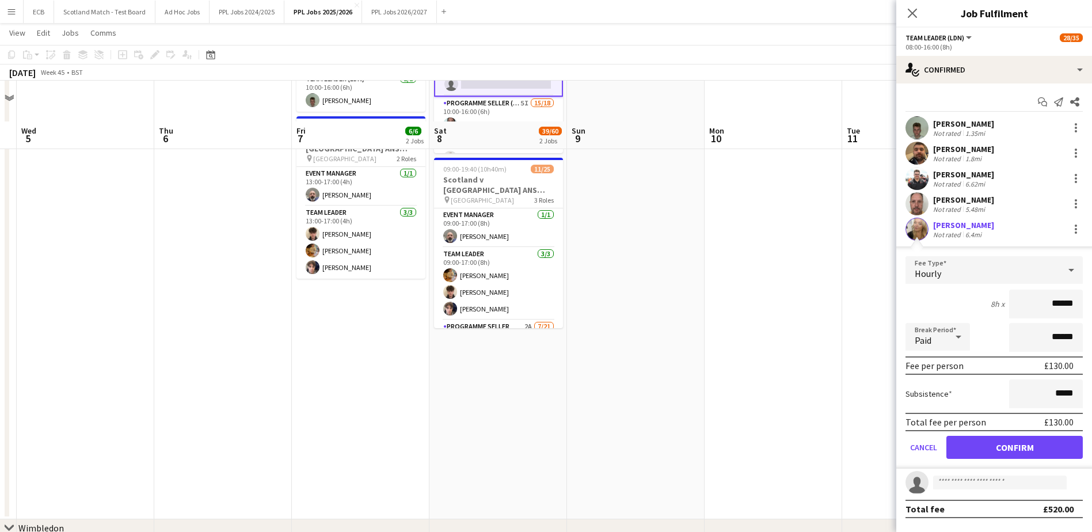
scroll to position [790, 0]
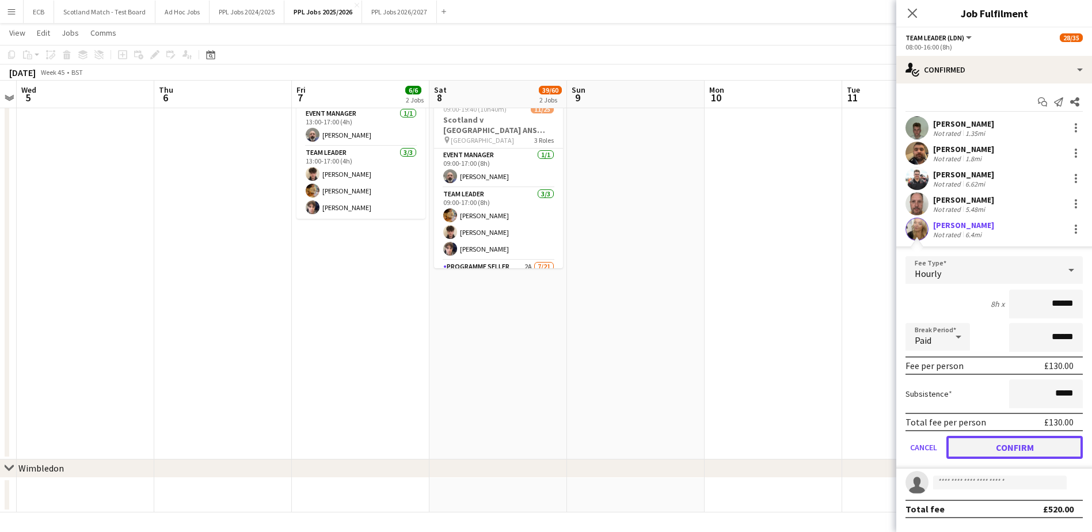
click at [1001, 447] on button "Confirm" at bounding box center [1014, 447] width 136 height 23
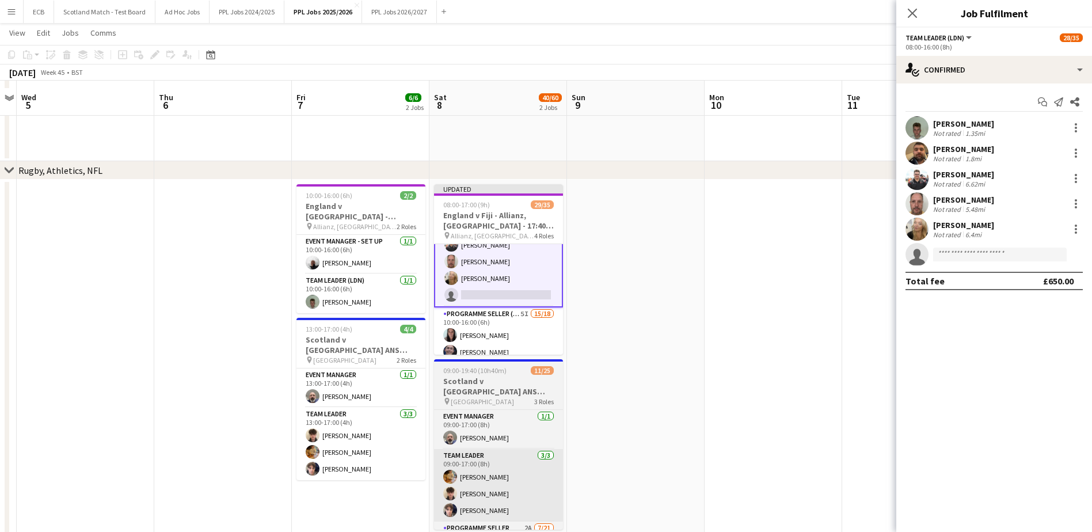
scroll to position [506, 0]
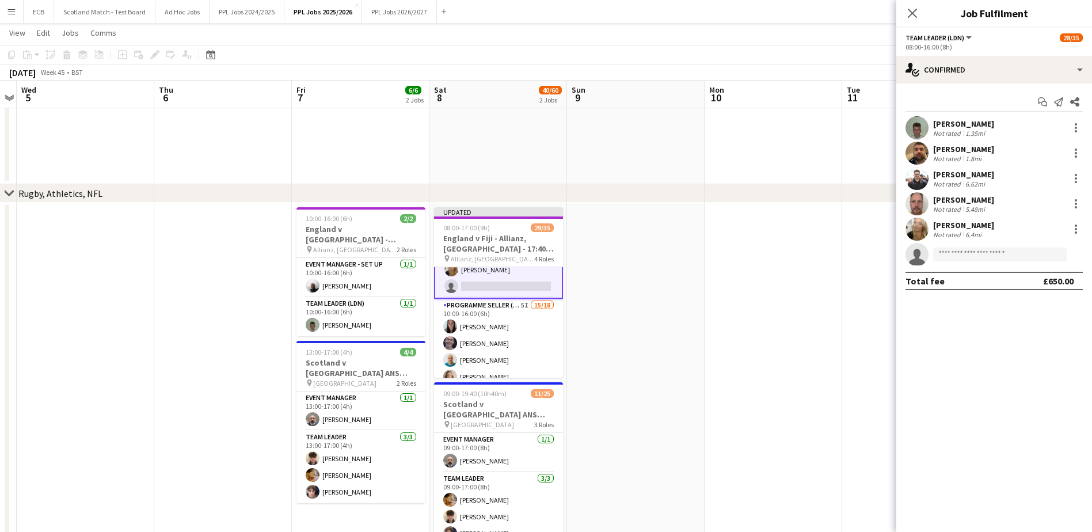
click at [489, 284] on app-card-role "Team Leader (LDN) [DATE] 08:00-16:00 (8h) [PERSON_NAME] [PERSON_NAME] Naya [PER…" at bounding box center [498, 236] width 129 height 125
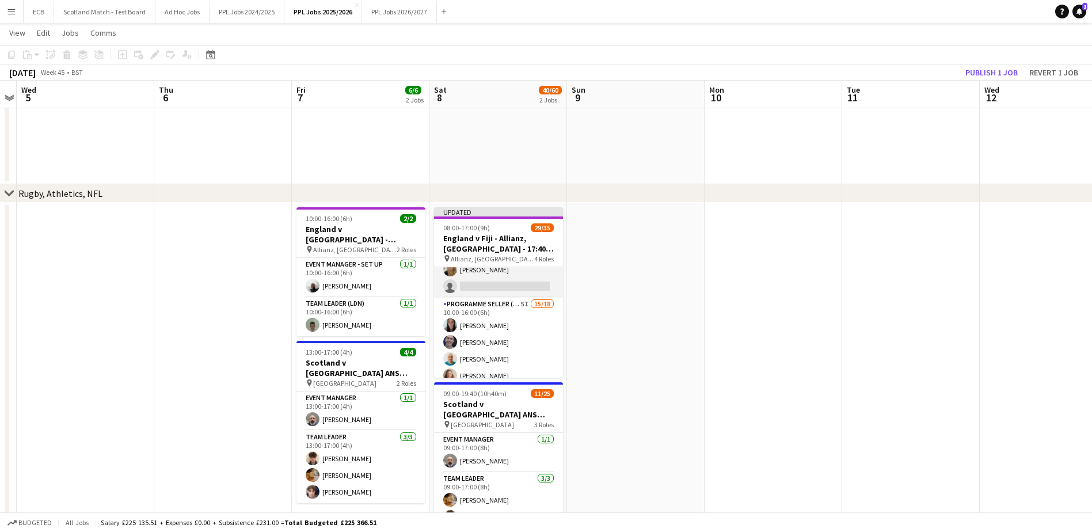
click at [489, 284] on app-card-role "Team Leader (LDN) [DATE] 08:00-16:00 (8h) [PERSON_NAME] [PERSON_NAME] Naya [PER…" at bounding box center [498, 236] width 129 height 123
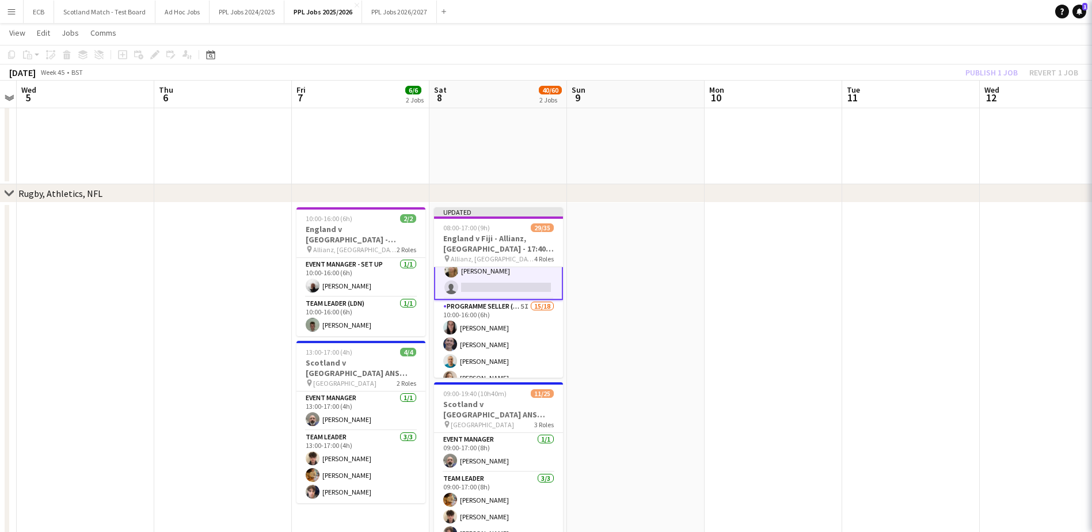
scroll to position [132, 0]
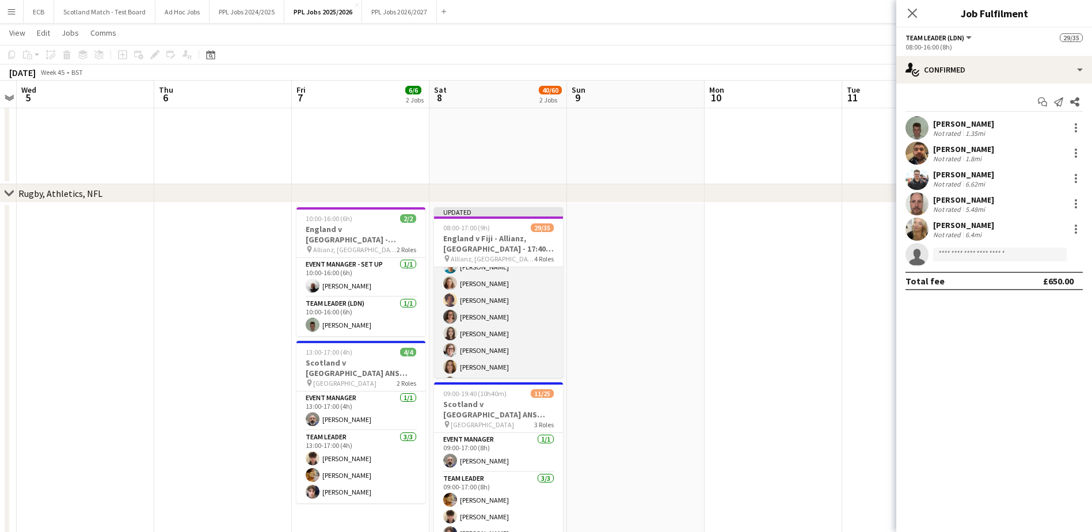
click at [496, 336] on app-card-role "Programme Seller (LDN) 5I 15/18 10:00-16:00 (6h) [PERSON_NAME] Naya [PERSON_NAM…" at bounding box center [498, 366] width 129 height 323
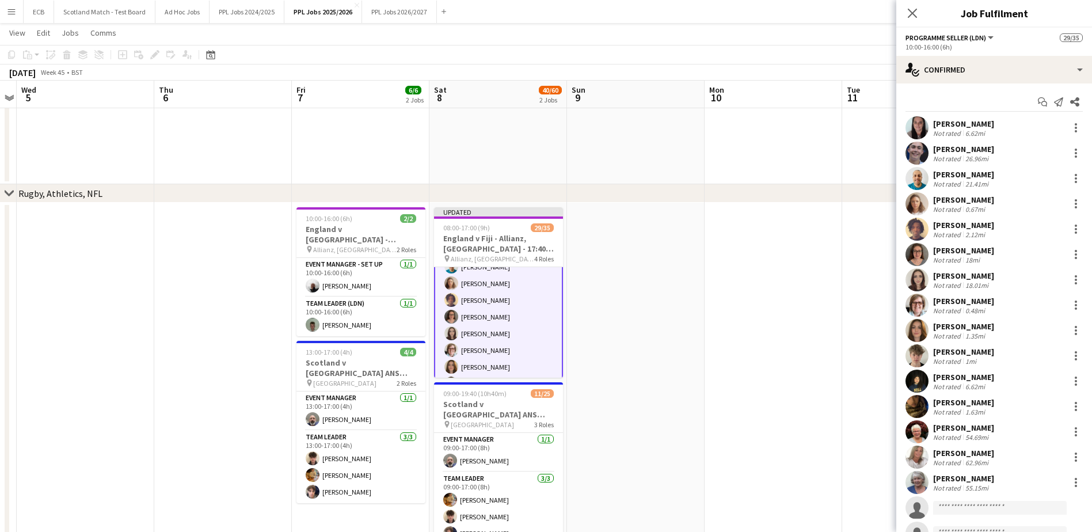
scroll to position [71, 0]
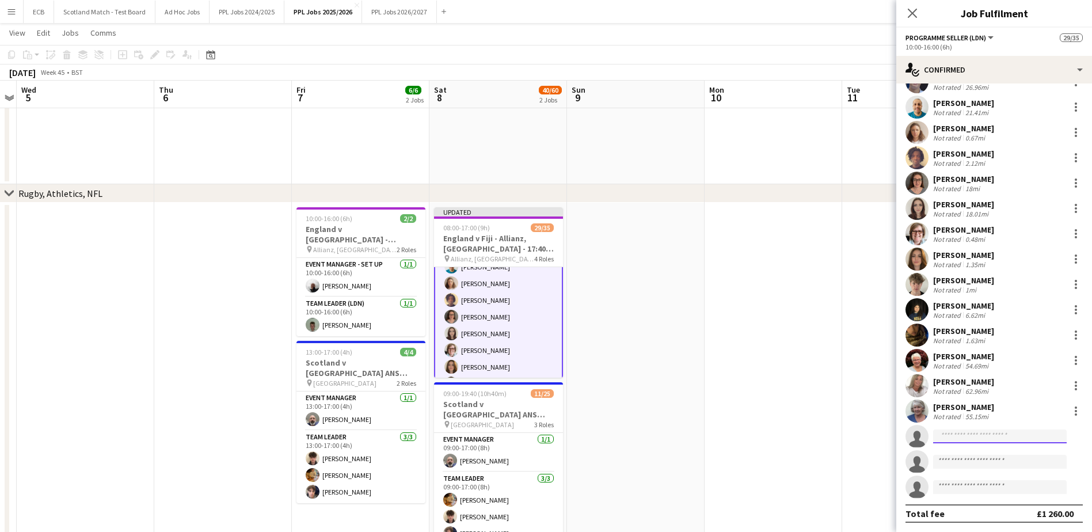
click at [960, 433] on input at bounding box center [1000, 436] width 134 height 14
type input "****"
click at [967, 449] on span "[PERSON_NAME]" at bounding box center [975, 453] width 66 height 10
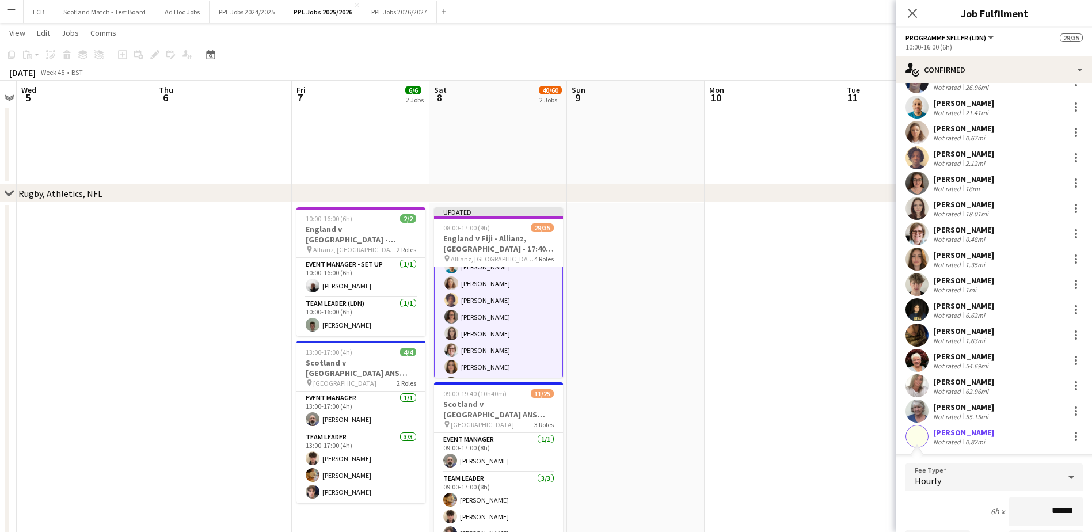
scroll to position [299, 0]
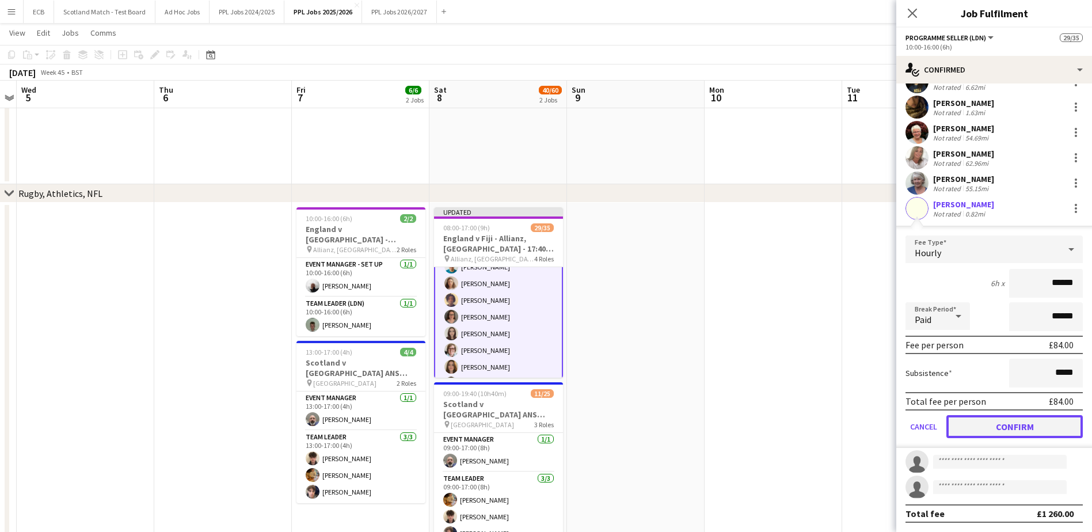
click at [1011, 429] on button "Confirm" at bounding box center [1014, 426] width 136 height 23
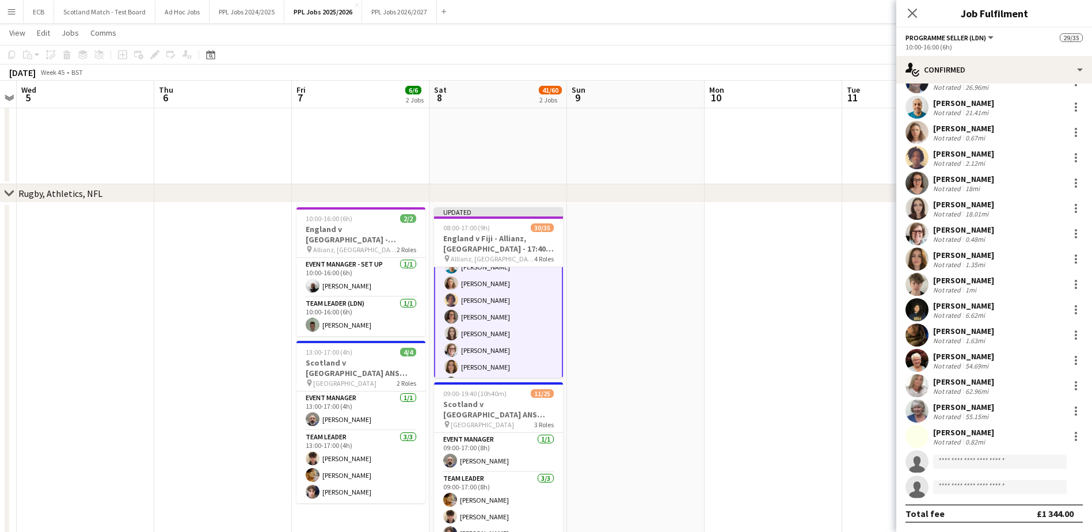
scroll to position [71, 0]
click at [976, 460] on input at bounding box center [1000, 462] width 134 height 14
type input "***"
click at [969, 481] on span "[PERSON_NAME]" at bounding box center [975, 478] width 66 height 10
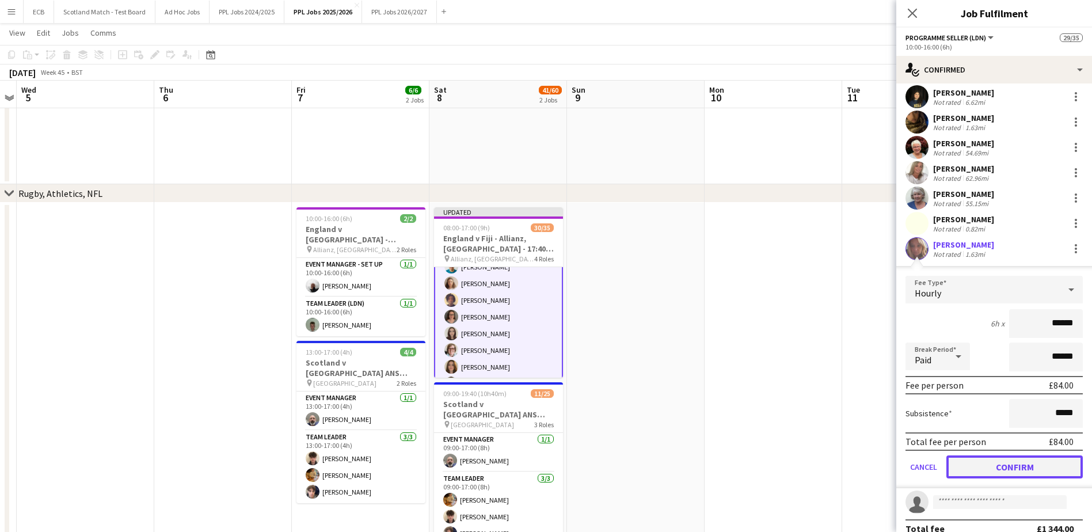
click at [997, 458] on button "Confirm" at bounding box center [1014, 466] width 136 height 23
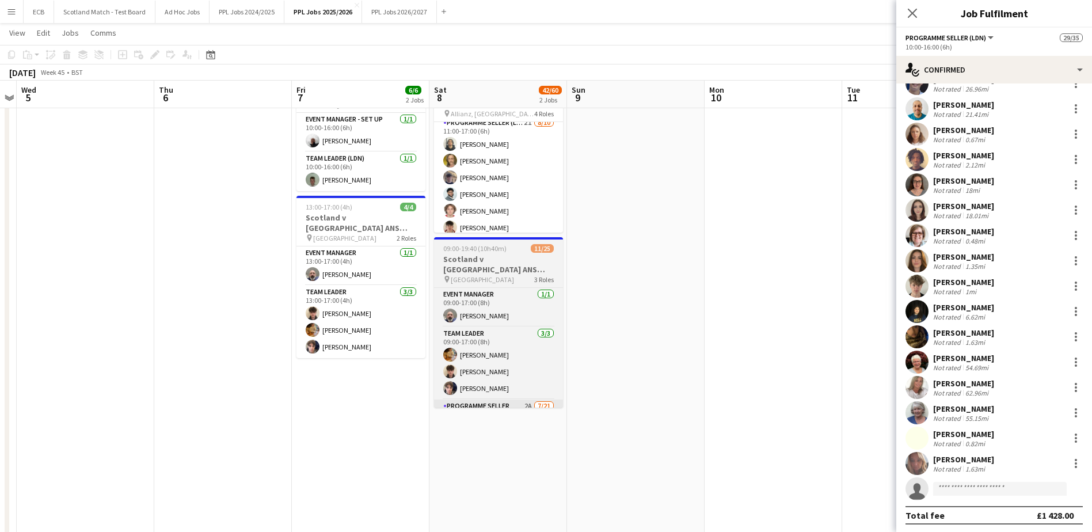
scroll to position [495, 0]
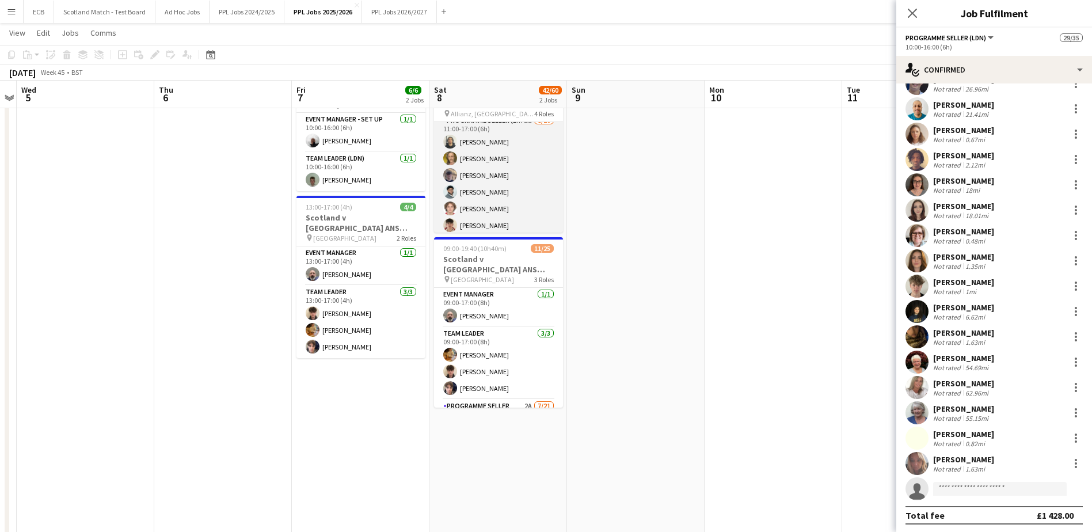
click at [466, 176] on app-card-role "Programme Seller (LDN) 2I [DATE] 11:00-17:00 (6h) [PERSON_NAME] [PERSON_NAME] […" at bounding box center [498, 208] width 129 height 189
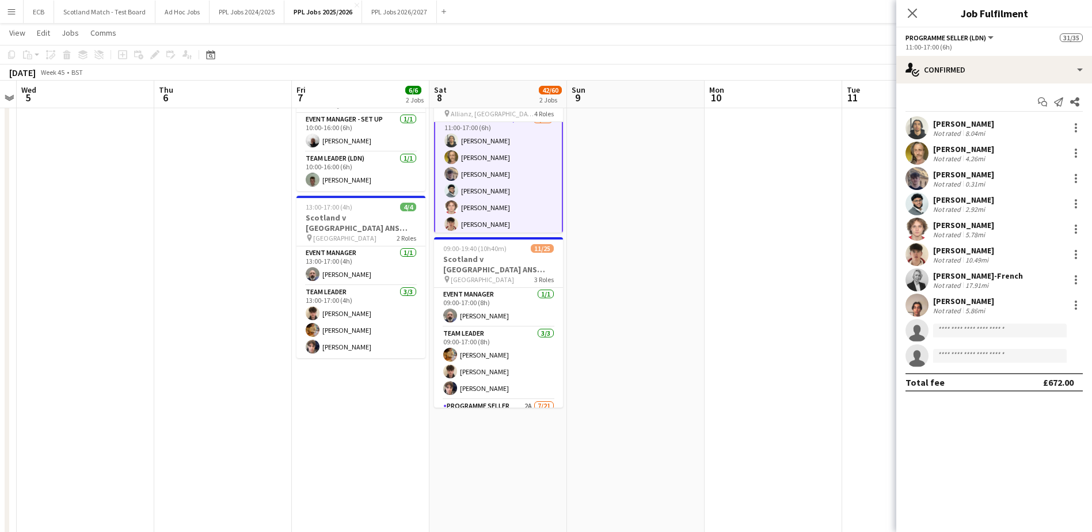
scroll to position [494, 0]
click at [1073, 176] on div at bounding box center [1076, 179] width 14 height 14
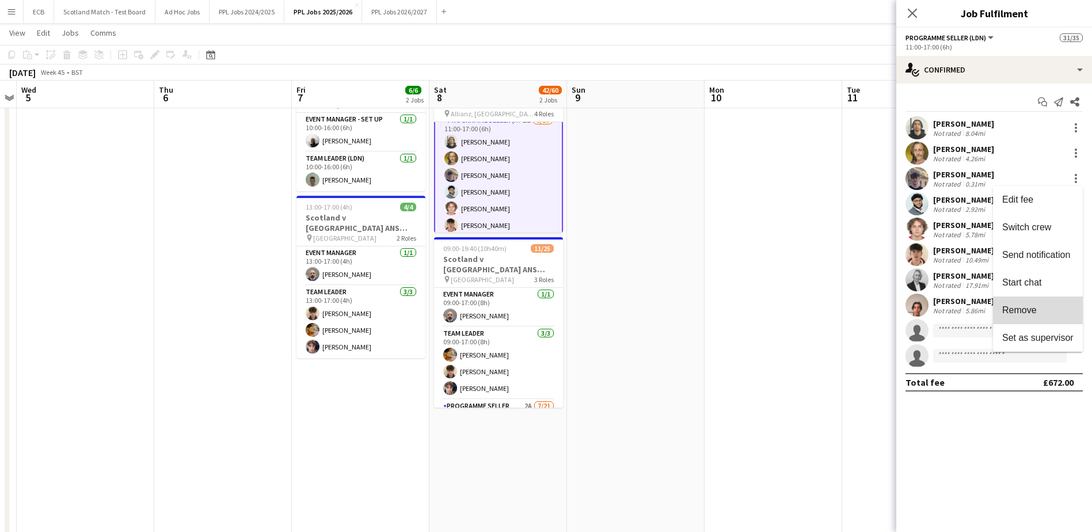
click at [1022, 312] on span "Remove" at bounding box center [1019, 310] width 35 height 10
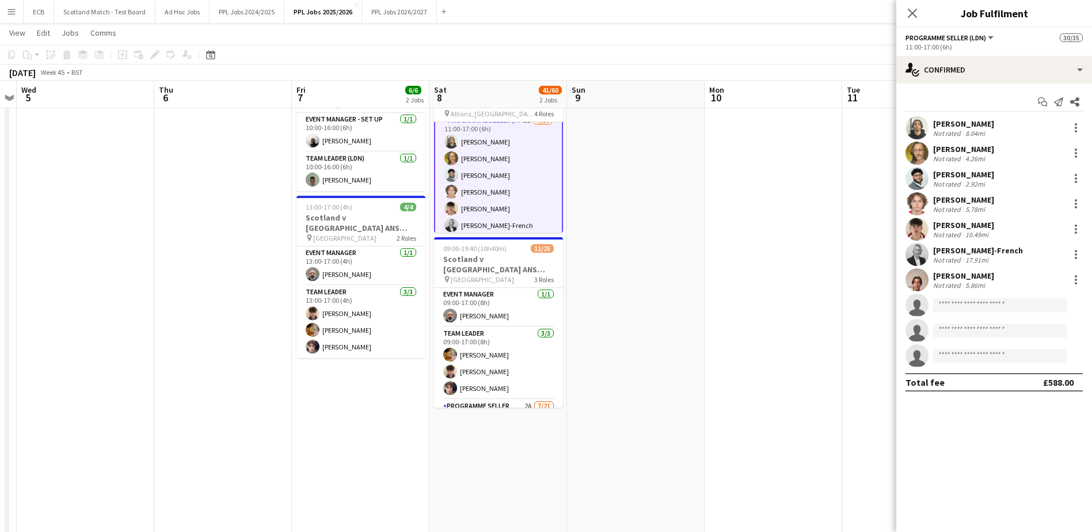
click at [676, 228] on app-date-cell at bounding box center [636, 328] width 138 height 541
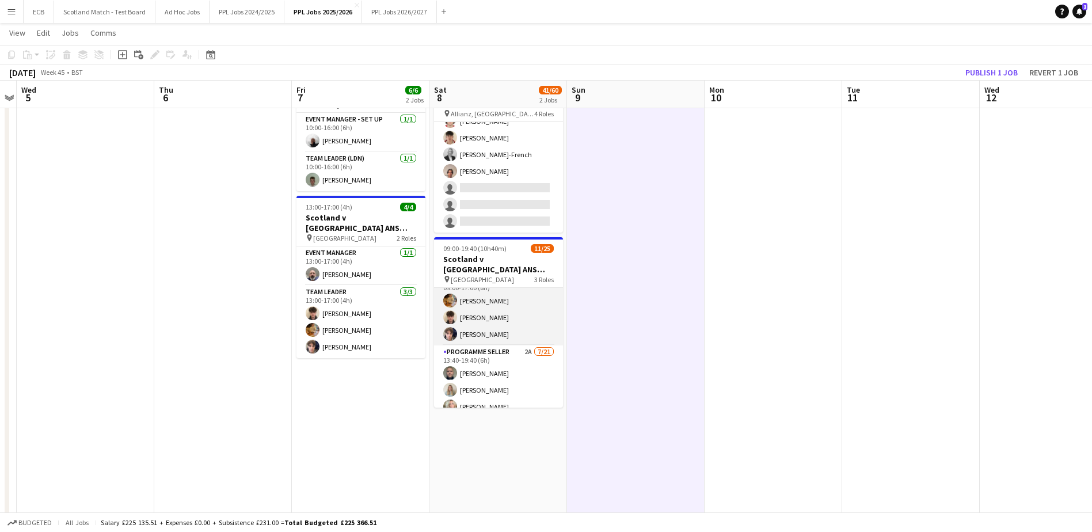
scroll to position [55, 0]
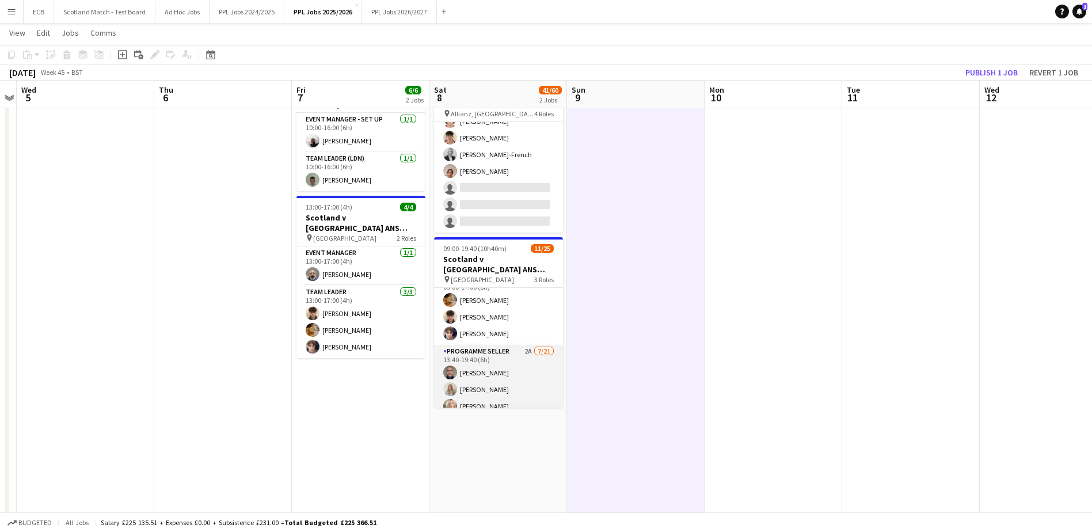
click at [499, 345] on app-card-role "Programme Seller 2A [DATE] 13:40-19:40 (6h) [PERSON_NAME] [PERSON_NAME] [PERSON…" at bounding box center [498, 531] width 129 height 373
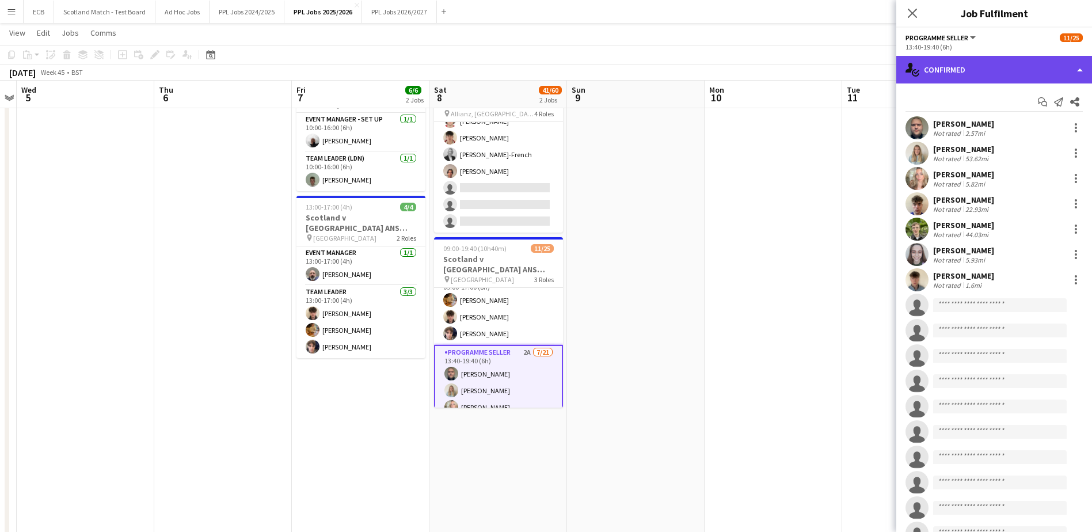
click at [994, 67] on div "single-neutral-actions-check-2 Confirmed" at bounding box center [994, 70] width 196 height 28
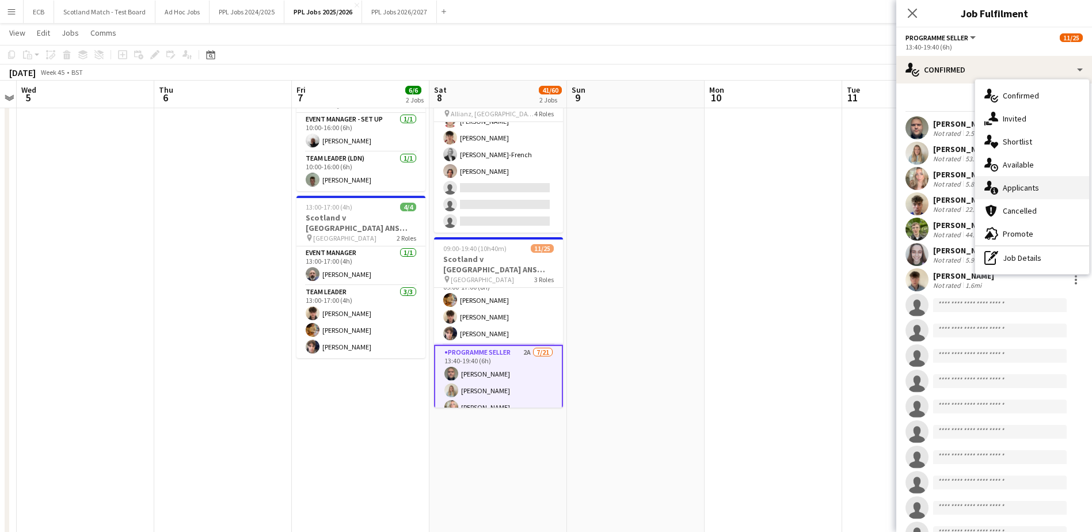
click at [1011, 187] on div "single-neutral-actions-information Applicants" at bounding box center [1032, 187] width 114 height 23
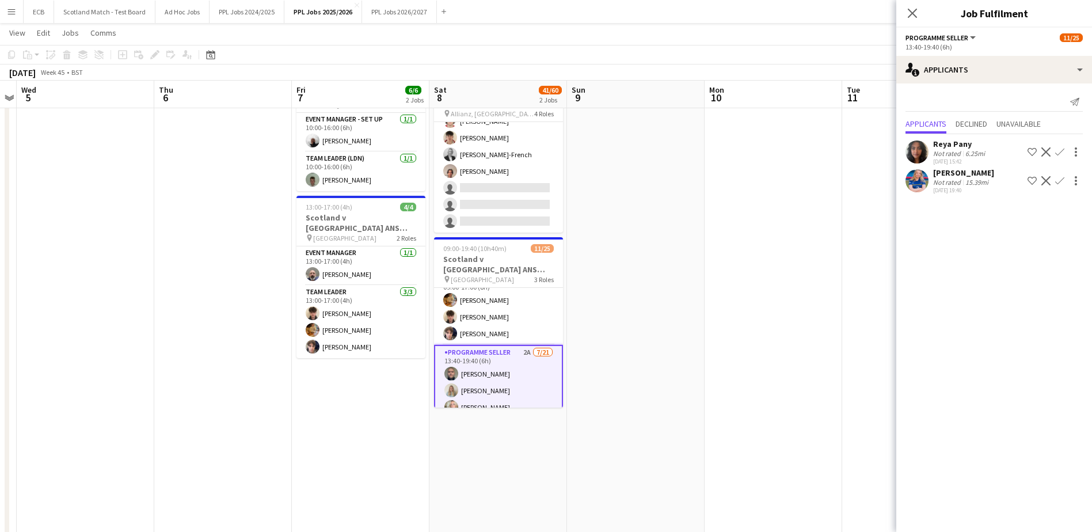
click at [1060, 150] on app-icon "Confirm" at bounding box center [1059, 151] width 9 height 9
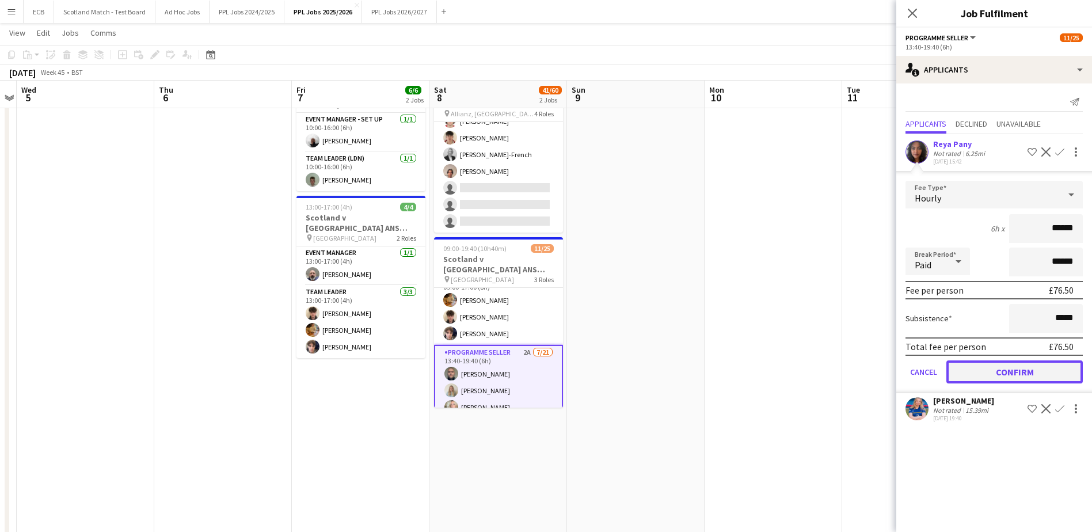
click at [1012, 375] on button "Confirm" at bounding box center [1014, 371] width 136 height 23
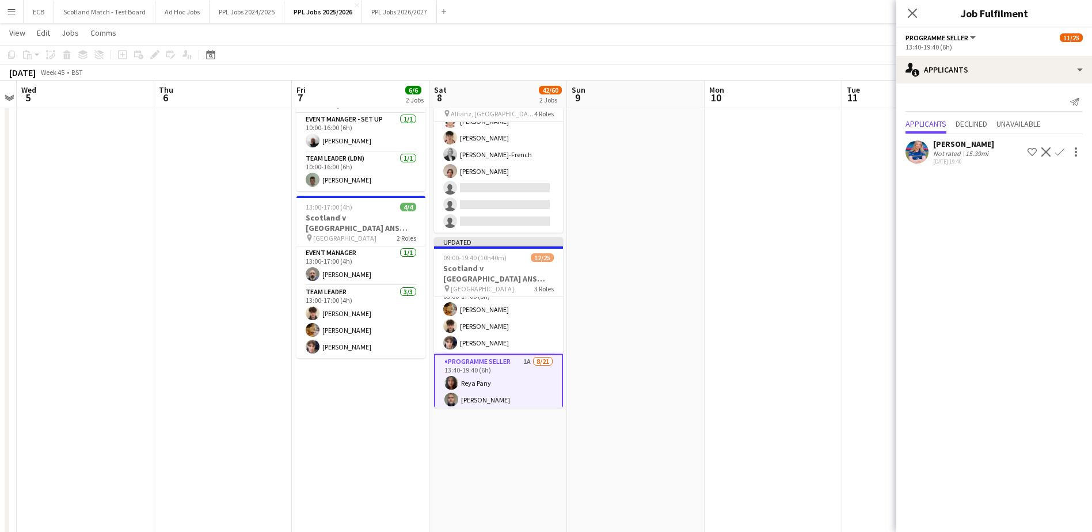
click at [1060, 150] on app-icon "Confirm" at bounding box center [1059, 151] width 9 height 9
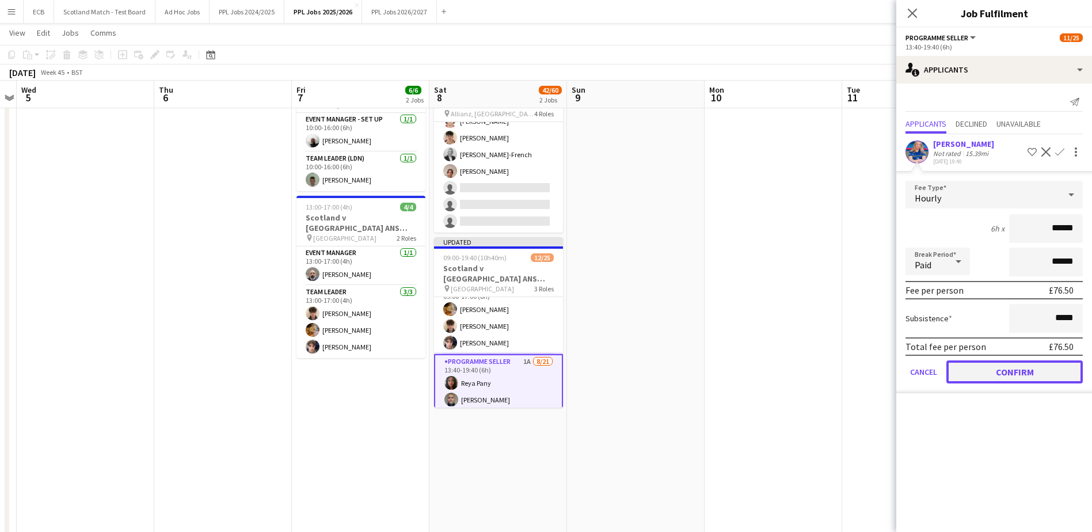
click at [993, 373] on button "Confirm" at bounding box center [1014, 371] width 136 height 23
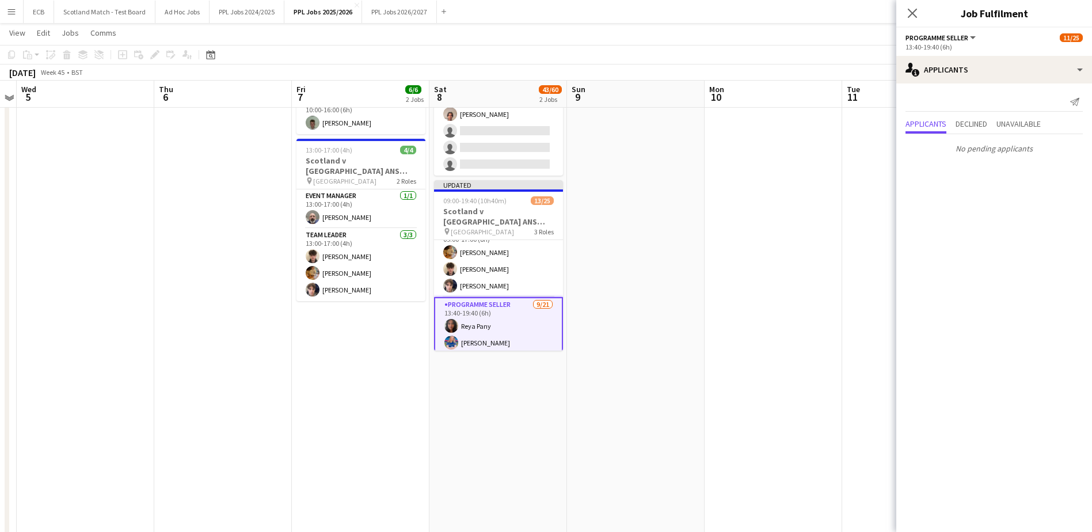
scroll to position [707, 0]
click at [787, 220] on app-date-cell at bounding box center [773, 271] width 138 height 541
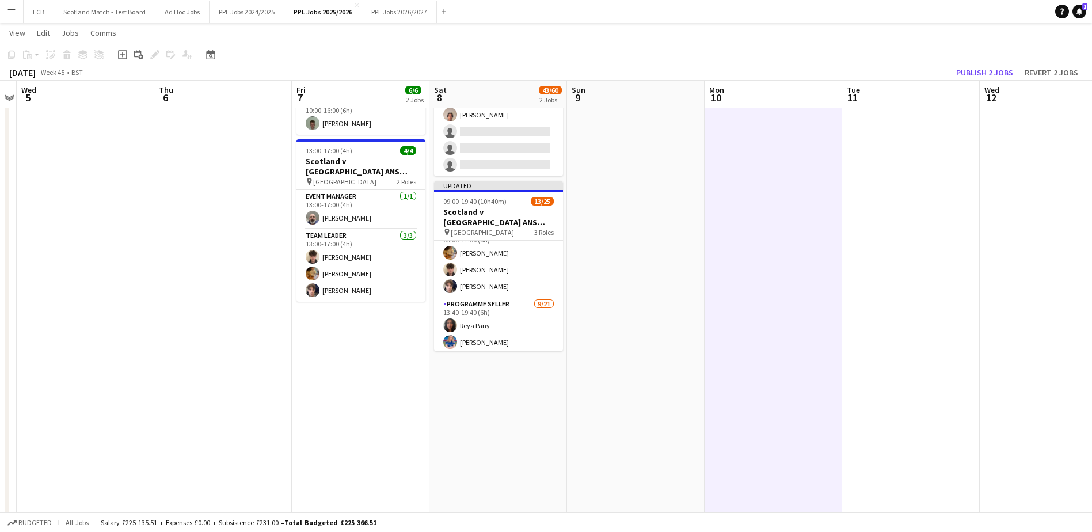
click at [987, 63] on app-toolbar "Copy Paste Paste Ctrl+V Paste with crew Ctrl+Shift+V Paste linked Job [GEOGRAPH…" at bounding box center [546, 55] width 1092 height 20
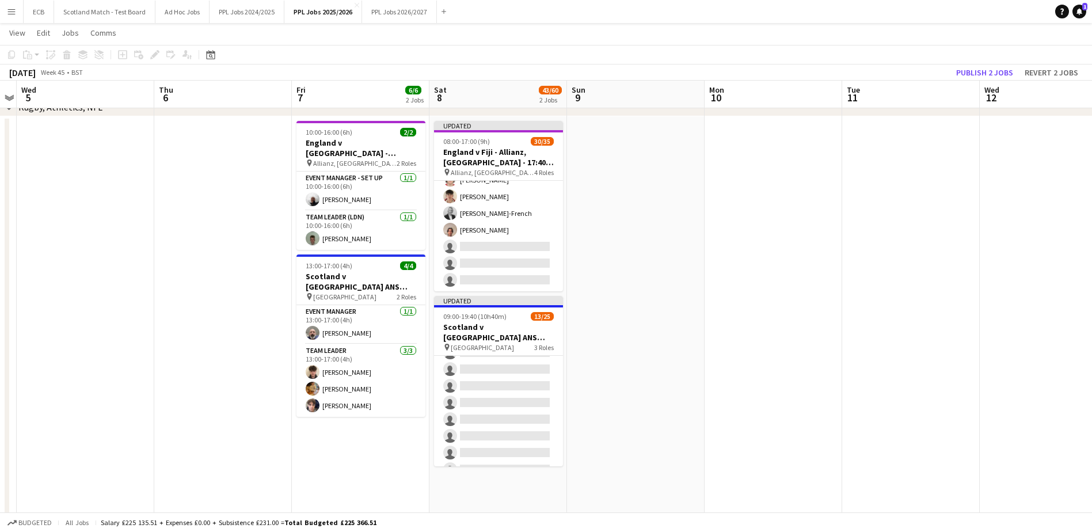
scroll to position [374, 0]
click at [985, 69] on button "Publish 2 jobs" at bounding box center [984, 72] width 66 height 15
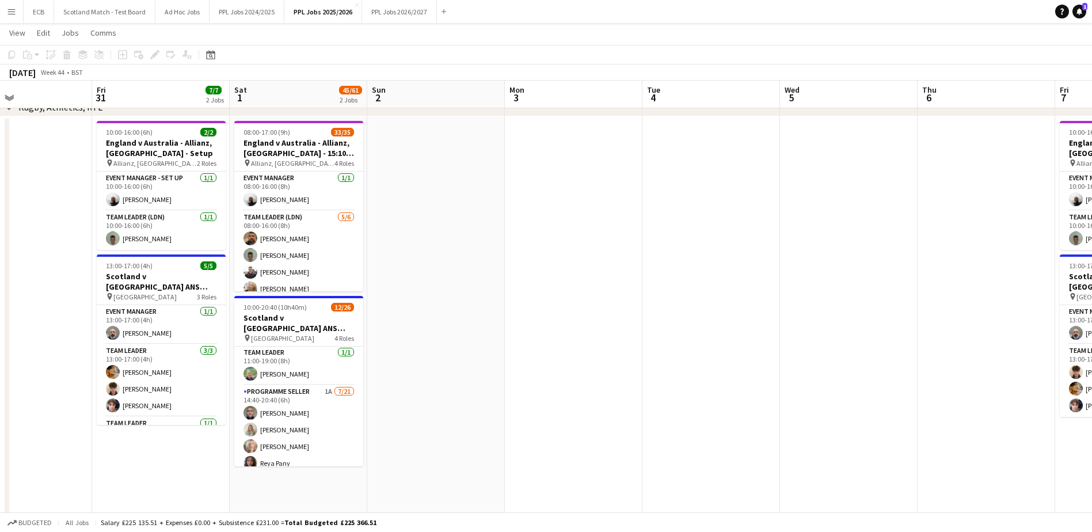
scroll to position [113, 0]
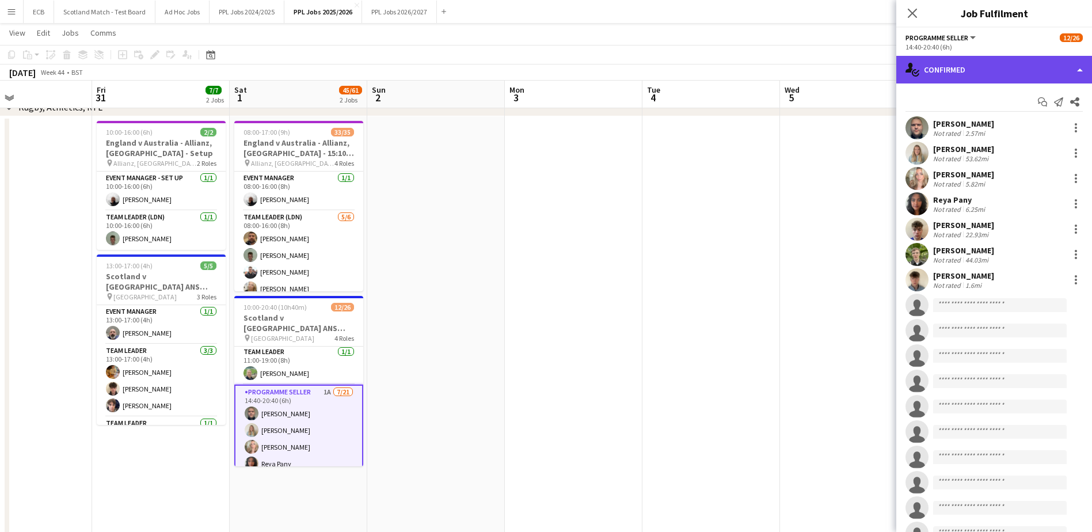
click at [940, 67] on div "single-neutral-actions-check-2 Confirmed" at bounding box center [994, 70] width 196 height 28
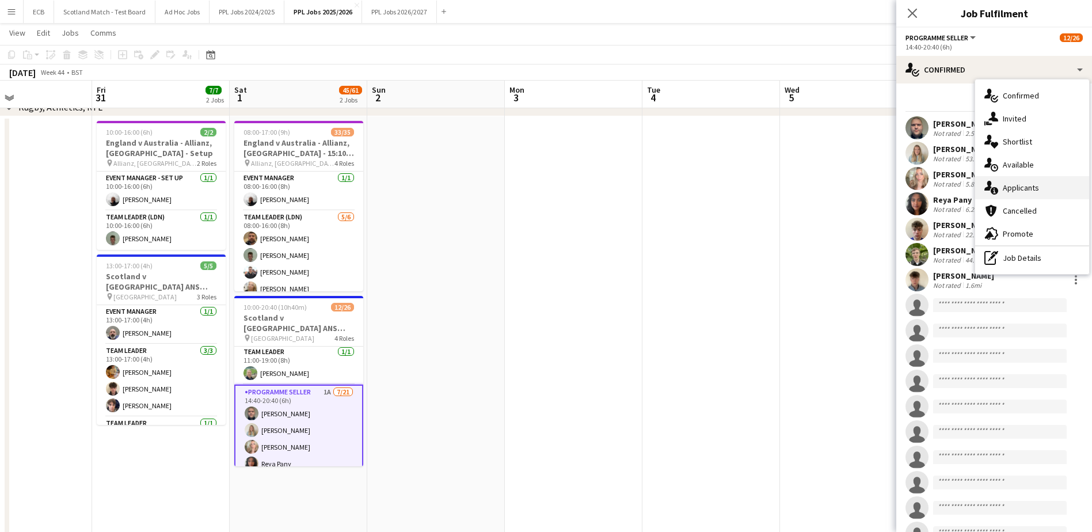
click at [1012, 188] on div "single-neutral-actions-information Applicants" at bounding box center [1032, 187] width 114 height 23
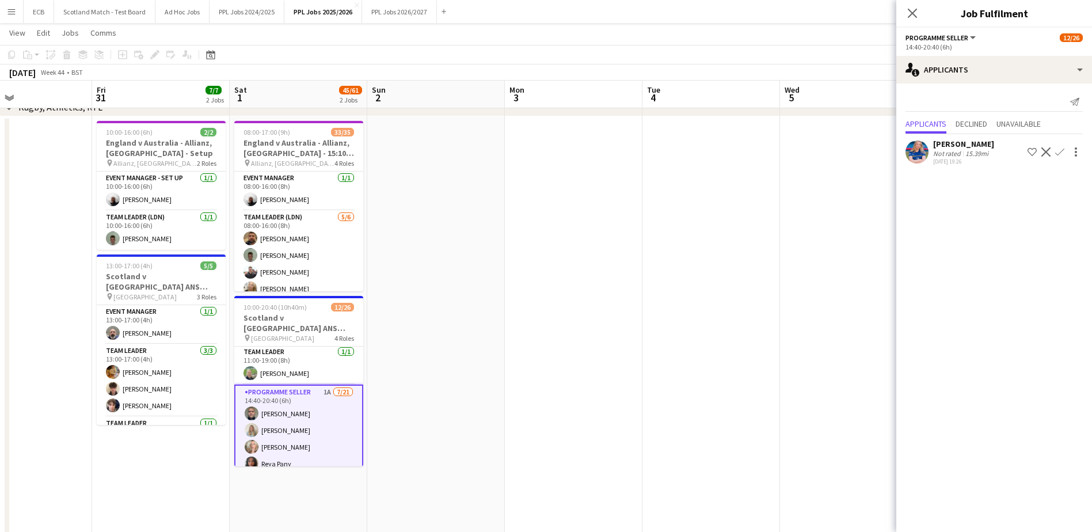
click at [1060, 151] on app-icon "Confirm" at bounding box center [1059, 151] width 9 height 9
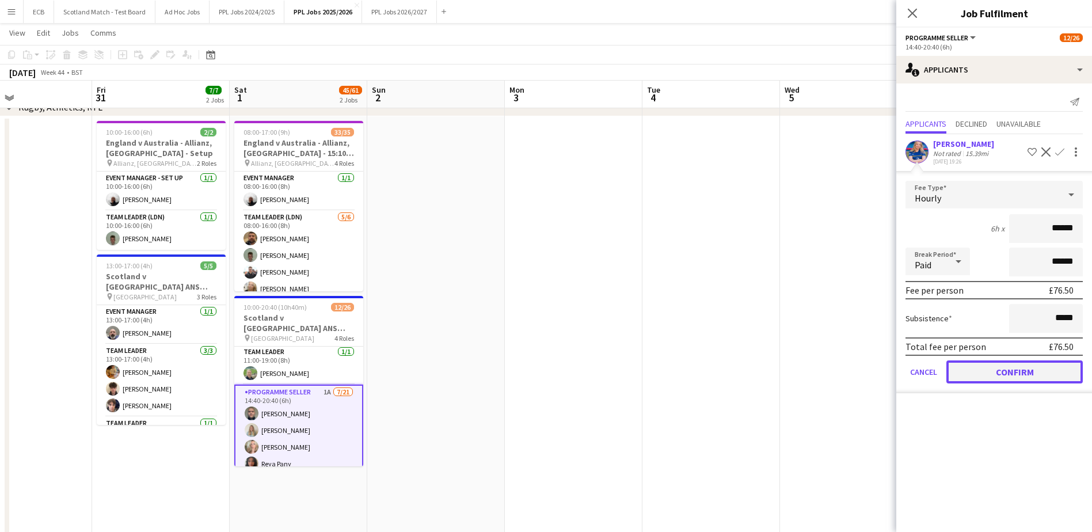
click at [990, 369] on button "Confirm" at bounding box center [1014, 371] width 136 height 23
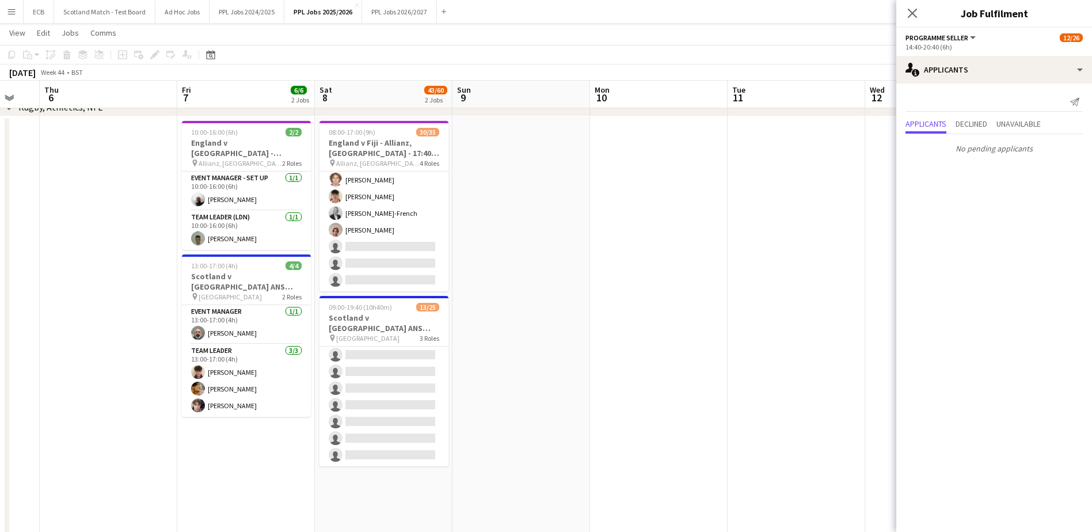
scroll to position [0, 373]
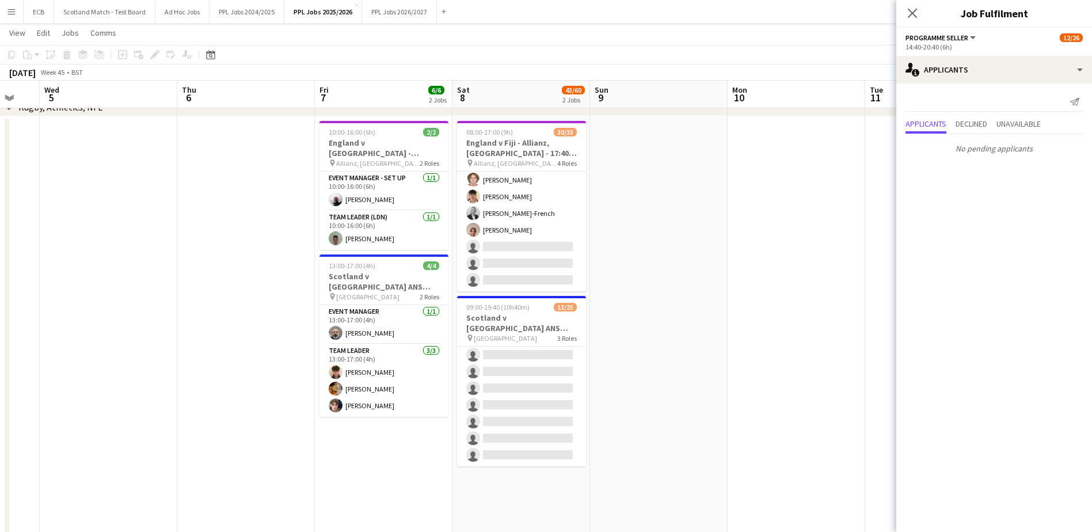
click at [703, 236] on app-date-cell at bounding box center [659, 386] width 138 height 541
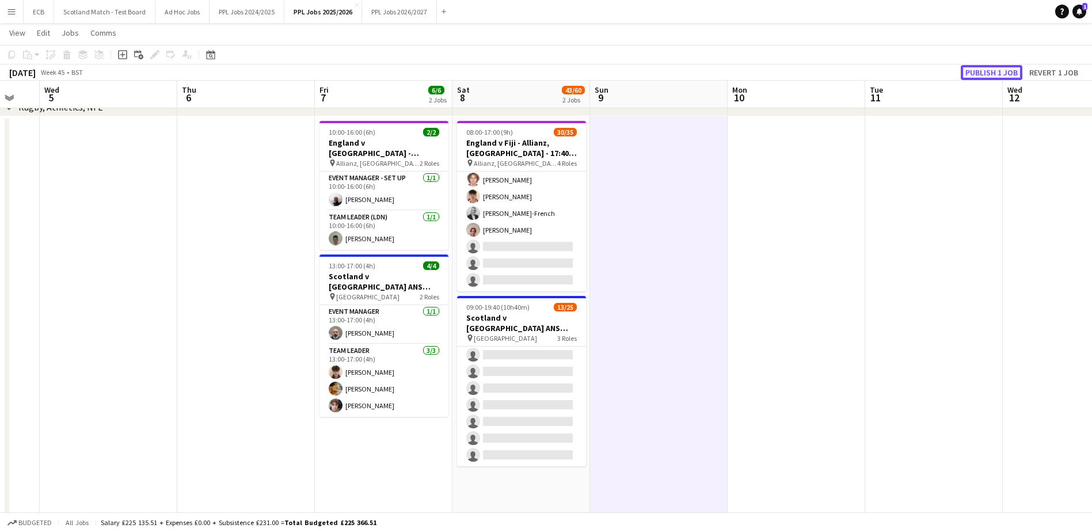
click at [991, 70] on button "Publish 1 job" at bounding box center [992, 72] width 62 height 15
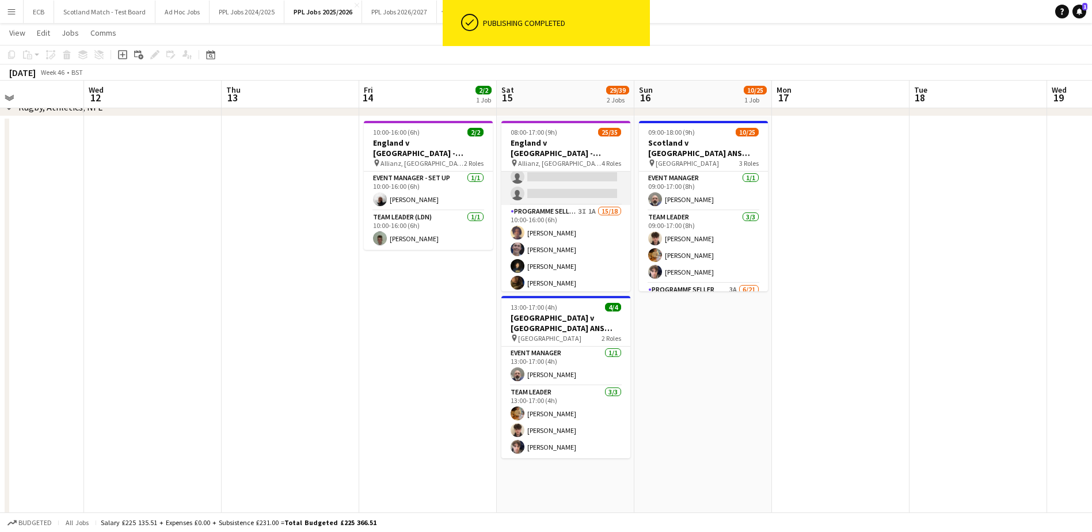
scroll to position [129, 0]
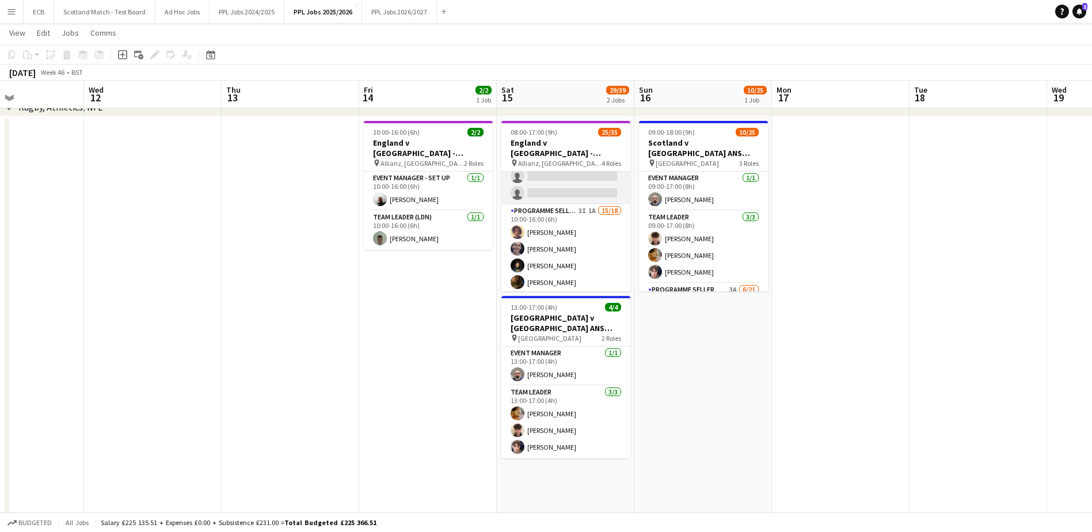
click at [563, 187] on app-card-role "Team Leader (LDN) 1I [DATE] 08:00-16:00 (8h) [PERSON_NAME] [PERSON_NAME] [PERSO…" at bounding box center [565, 143] width 129 height 123
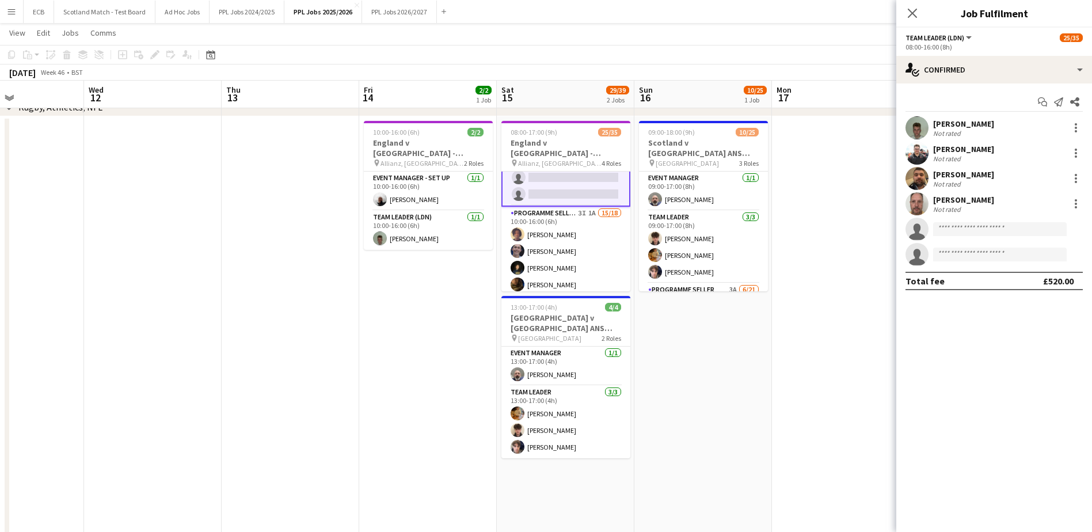
scroll to position [130, 0]
click at [969, 229] on input at bounding box center [1000, 229] width 134 height 14
type input "***"
click at [974, 244] on span "[PERSON_NAME]" at bounding box center [975, 246] width 66 height 10
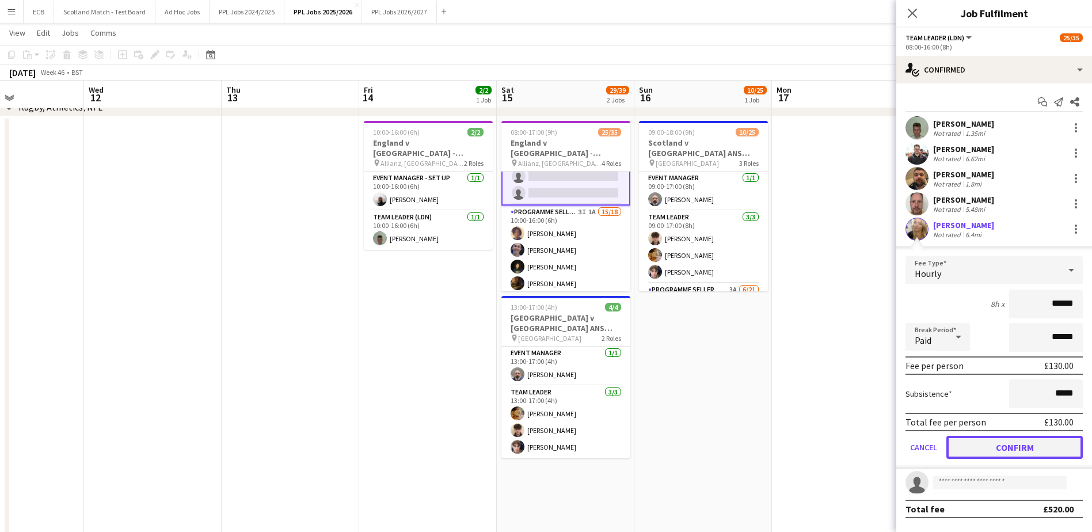
click at [1000, 439] on button "Confirm" at bounding box center [1014, 447] width 136 height 23
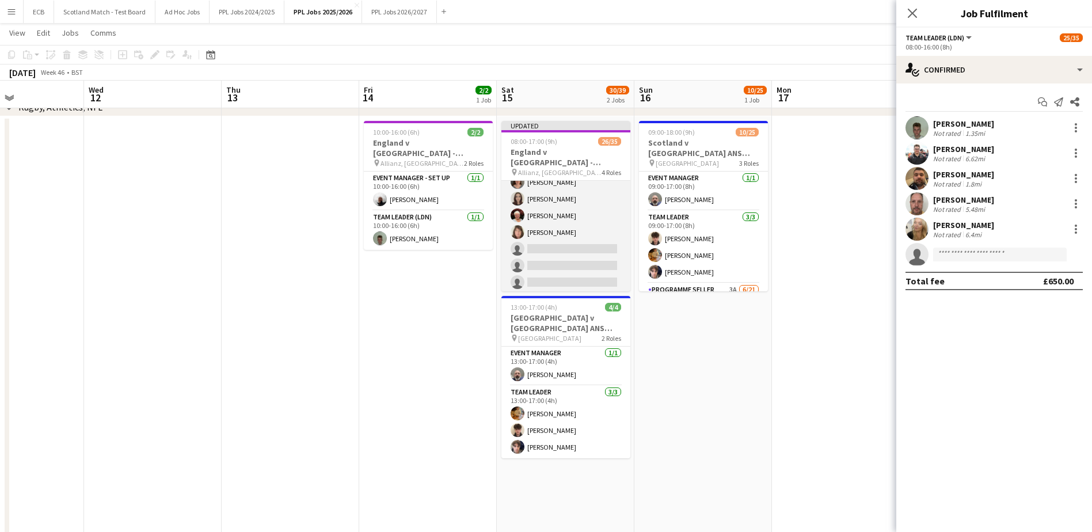
scroll to position [380, 0]
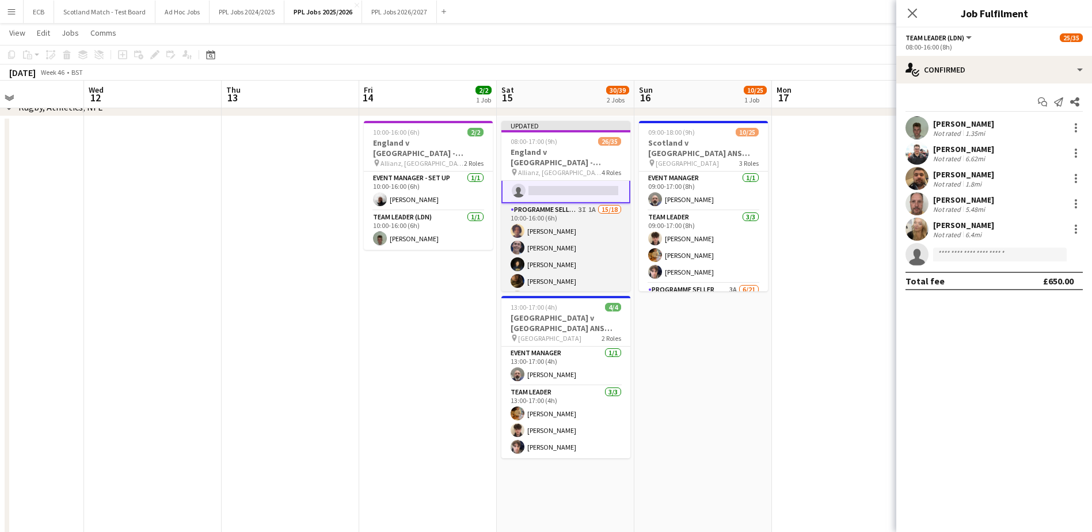
click at [566, 243] on app-card-role "Programme Seller (LDN) 3I 1A 15/18 10:00-16:00 (6h) [PERSON_NAME] [PERSON_NAME]…" at bounding box center [565, 364] width 129 height 323
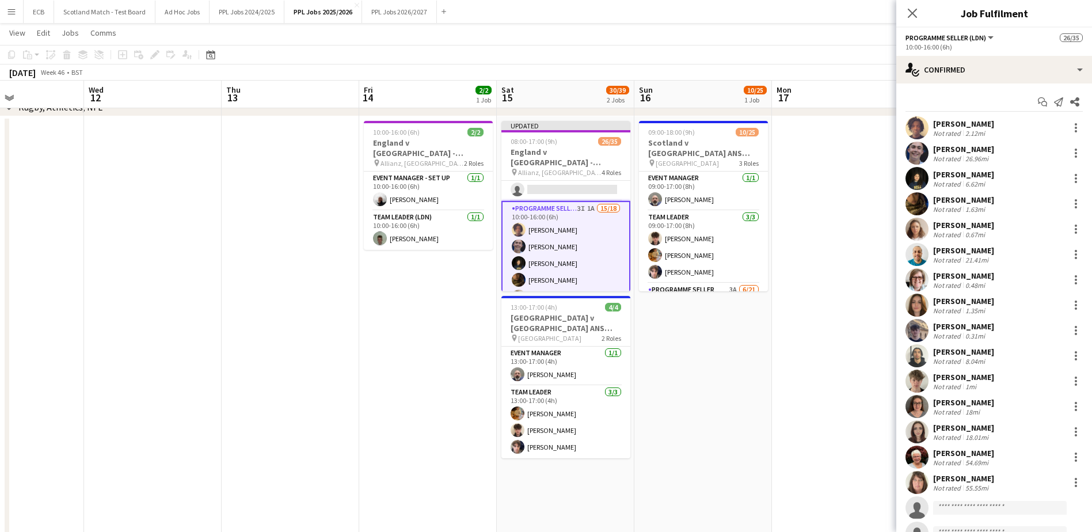
scroll to position [140, 0]
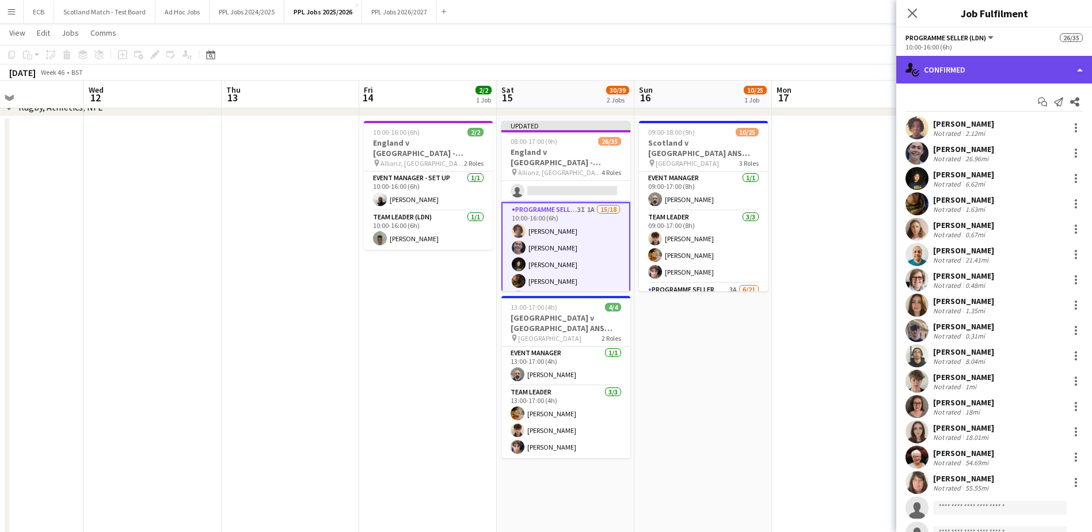
click at [969, 70] on div "single-neutral-actions-check-2 Confirmed" at bounding box center [994, 70] width 196 height 28
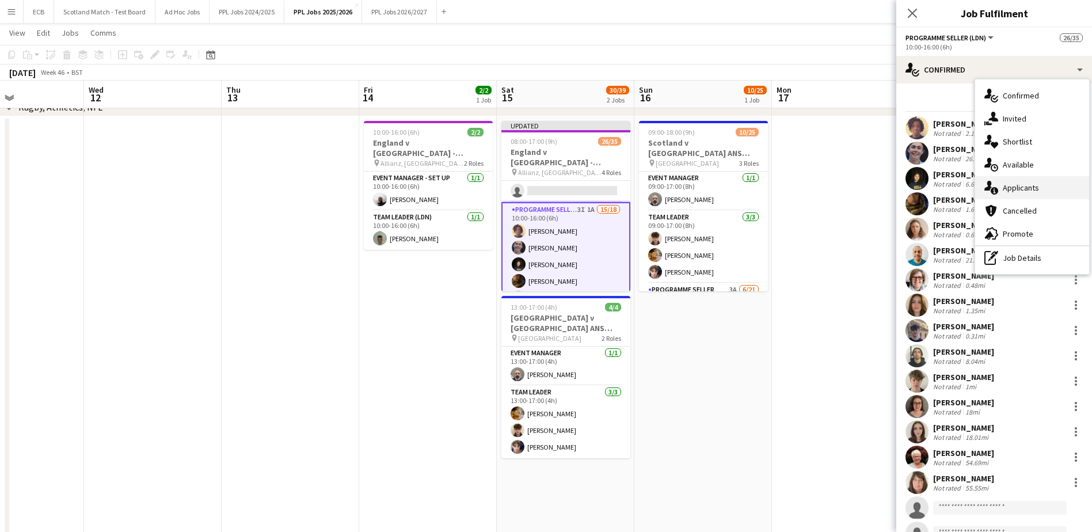
click at [1023, 192] on div "single-neutral-actions-information Applicants" at bounding box center [1032, 187] width 114 height 23
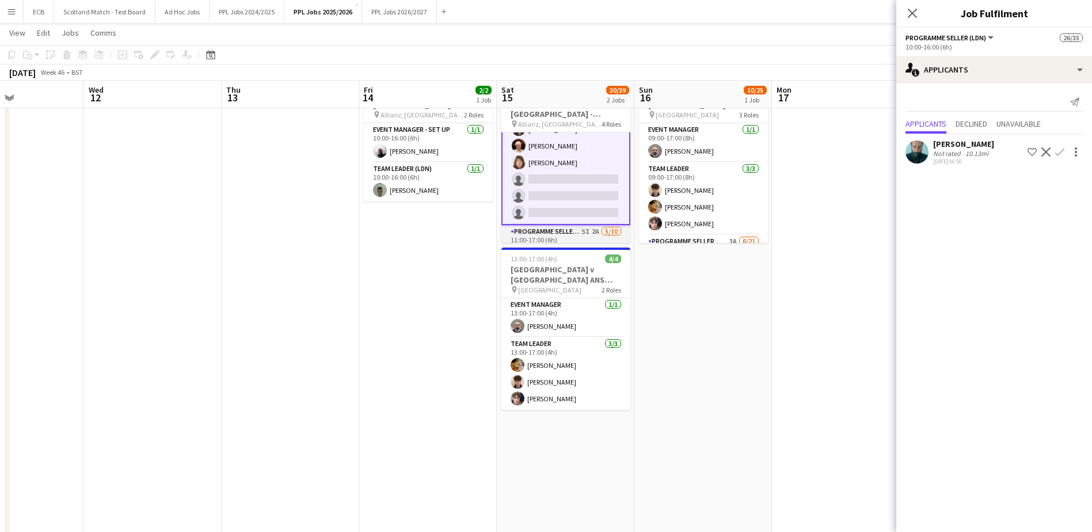
scroll to position [394, 0]
click at [1068, 155] on div at bounding box center [1075, 152] width 16 height 14
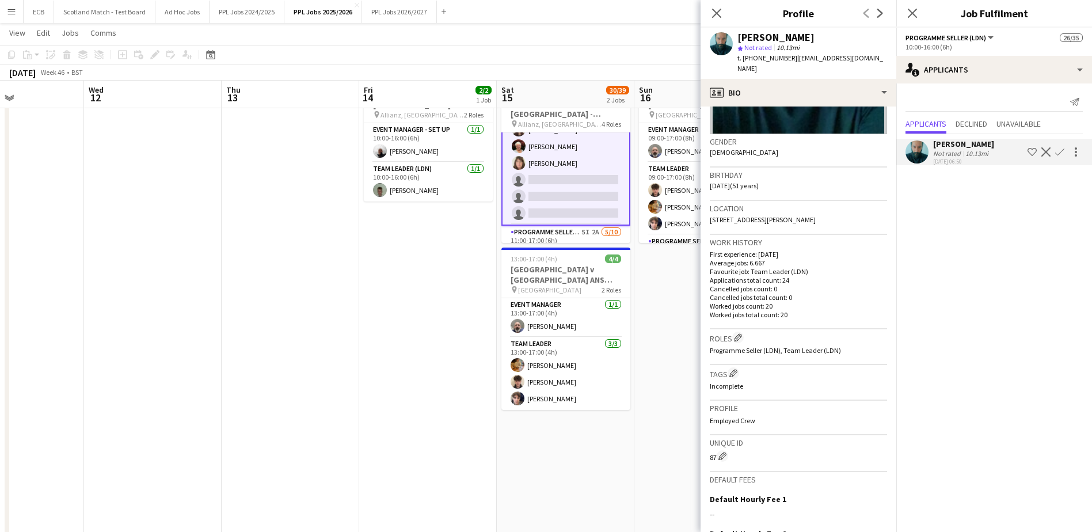
scroll to position [287, 0]
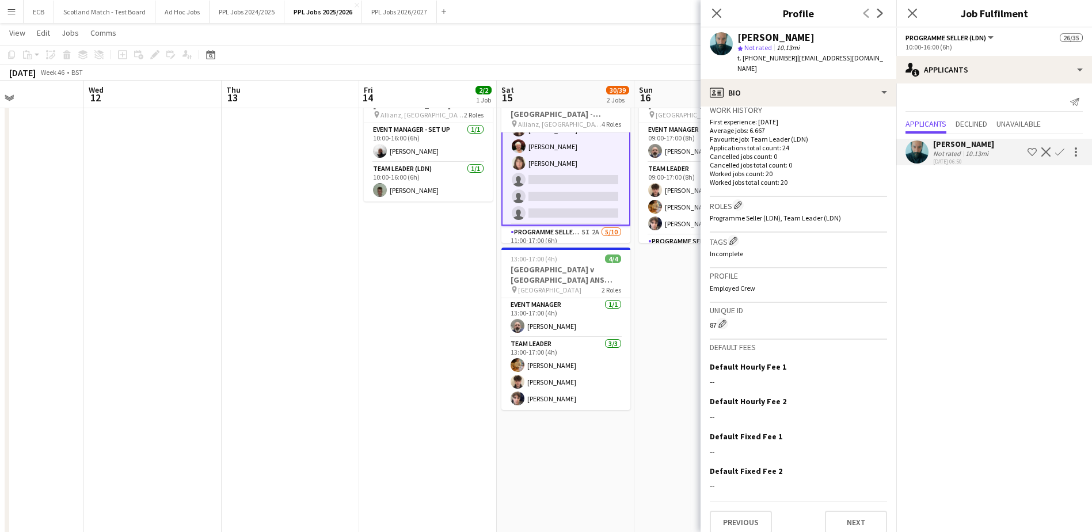
click at [1060, 152] on app-icon "Confirm" at bounding box center [1059, 151] width 9 height 9
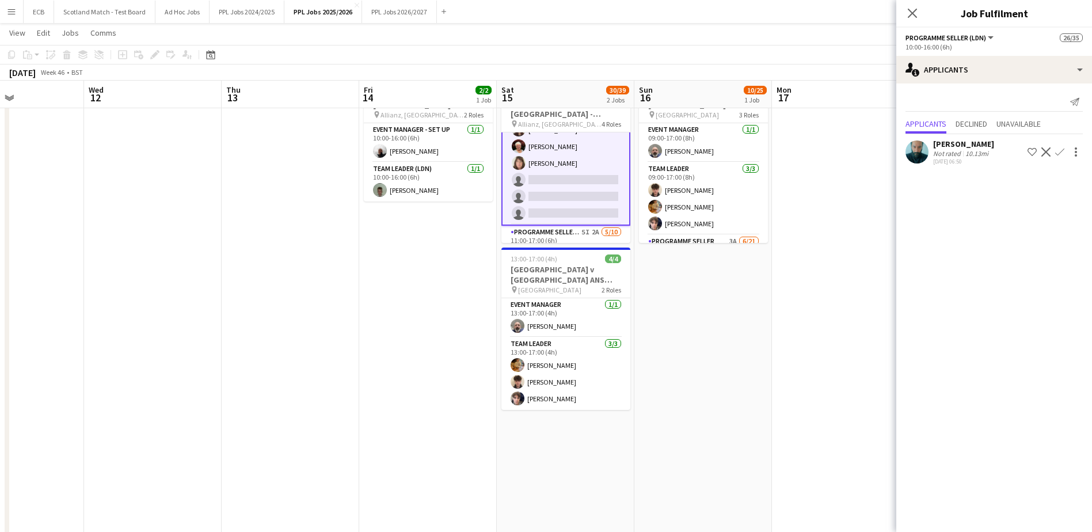
click at [1062, 152] on app-icon "Confirm" at bounding box center [1059, 151] width 9 height 9
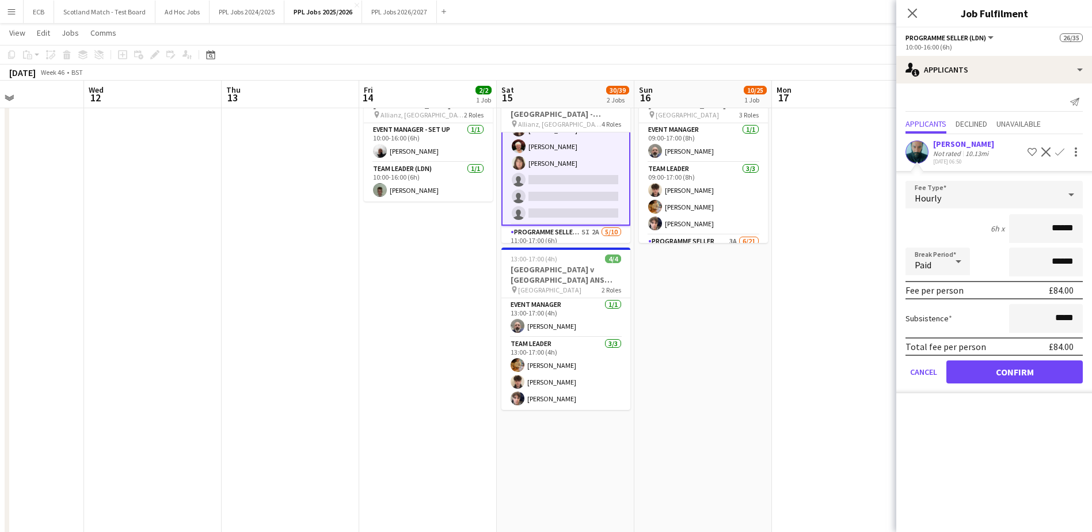
click at [1047, 359] on form "Fee Type Hourly 6h x ****** Break Period Paid ****** Fee per person £84.00 Subs…" at bounding box center [994, 287] width 196 height 212
click at [1041, 363] on button "Confirm" at bounding box center [1014, 371] width 136 height 23
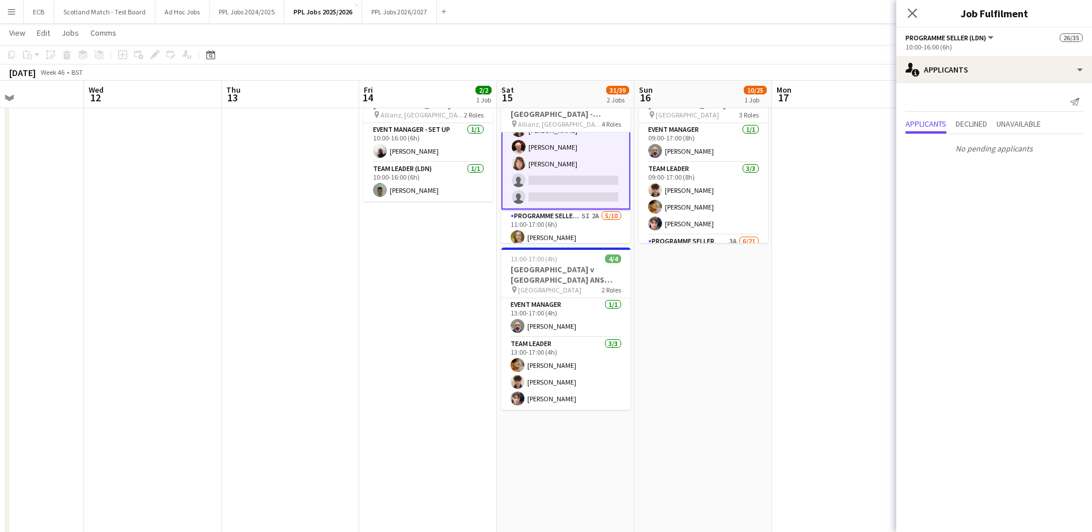
scroll to position [410, 0]
click at [556, 181] on app-card-role "Programme Seller (LDN) 3I 16/18 10:00-16:00 (6h) [PERSON_NAME] [PERSON_NAME] [P…" at bounding box center [565, 46] width 129 height 325
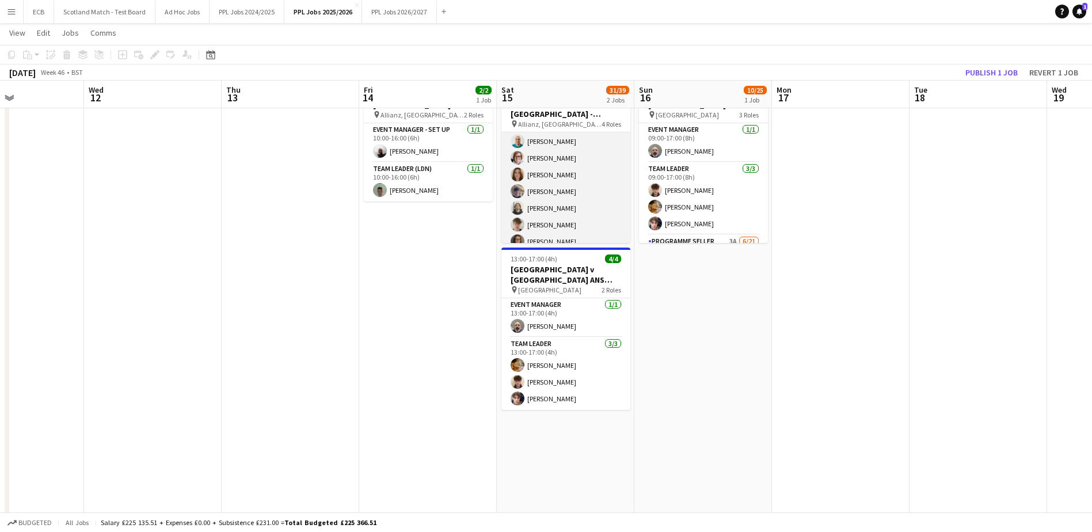
click at [547, 191] on app-card-role "Programme Seller (LDN) 3I 16/18 10:00-16:00 (6h) [PERSON_NAME] [PERSON_NAME] [P…" at bounding box center [565, 174] width 129 height 323
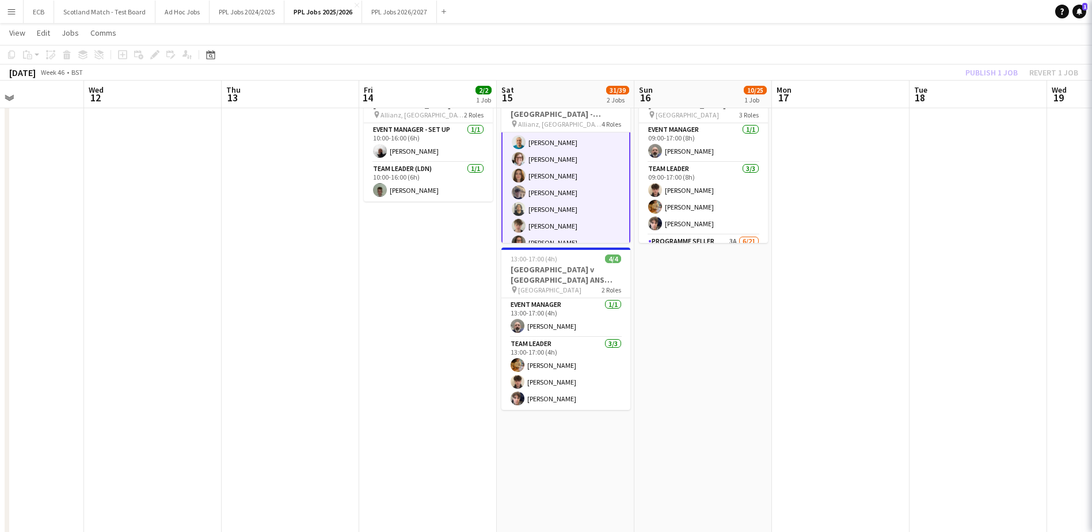
scroll to position [282, 0]
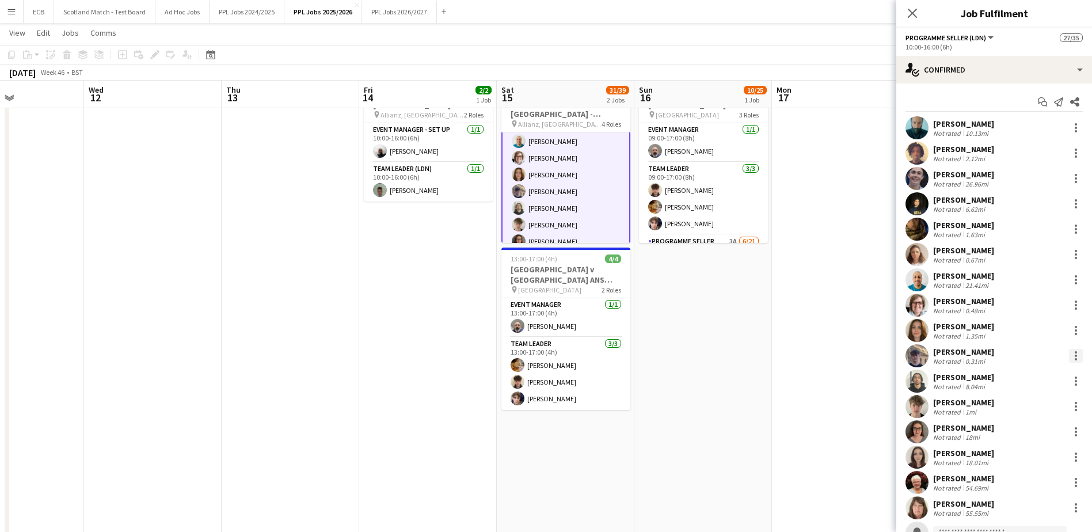
click at [1075, 351] on div at bounding box center [1076, 352] width 2 height 2
click at [1024, 485] on span "Remove" at bounding box center [1010, 487] width 35 height 10
click at [1069, 274] on div at bounding box center [1076, 280] width 14 height 14
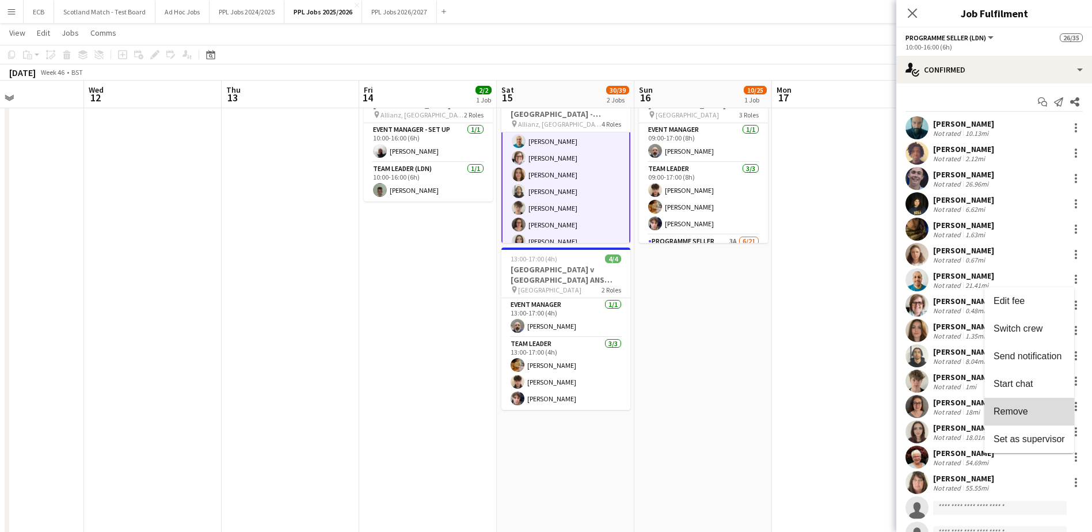
click at [1016, 413] on span "Remove" at bounding box center [1010, 411] width 35 height 10
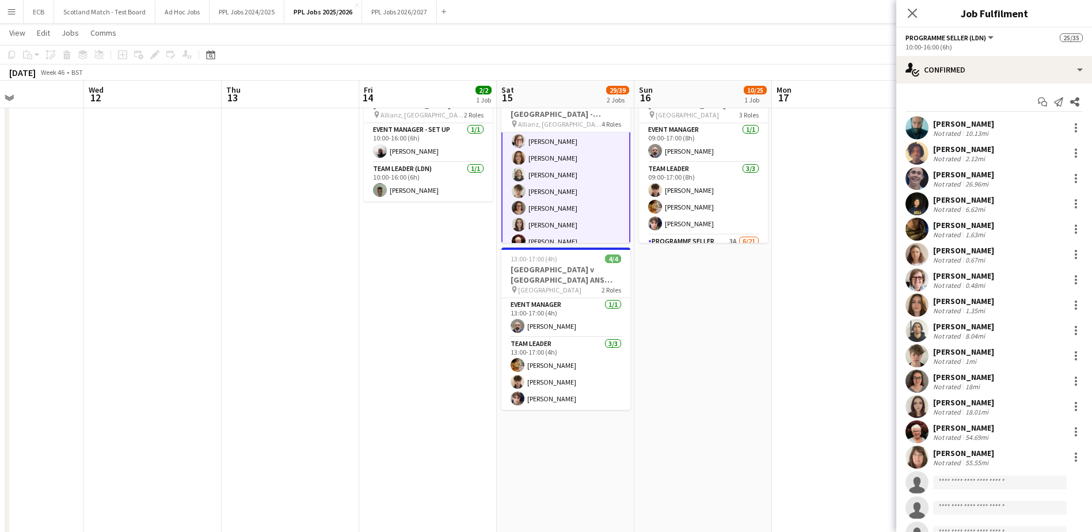
click at [825, 277] on app-date-cell at bounding box center [841, 338] width 138 height 541
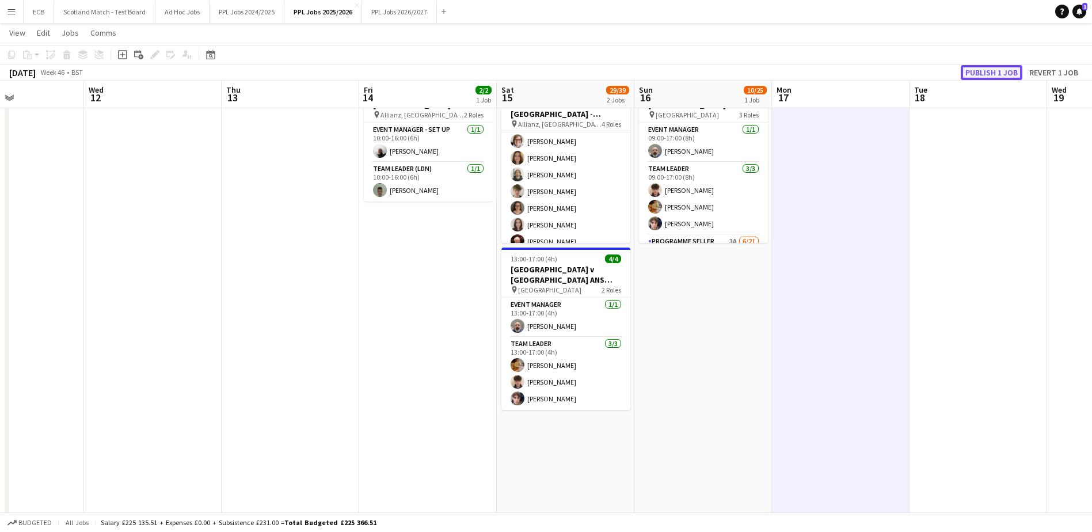
click at [1013, 70] on button "Publish 1 job" at bounding box center [992, 72] width 62 height 15
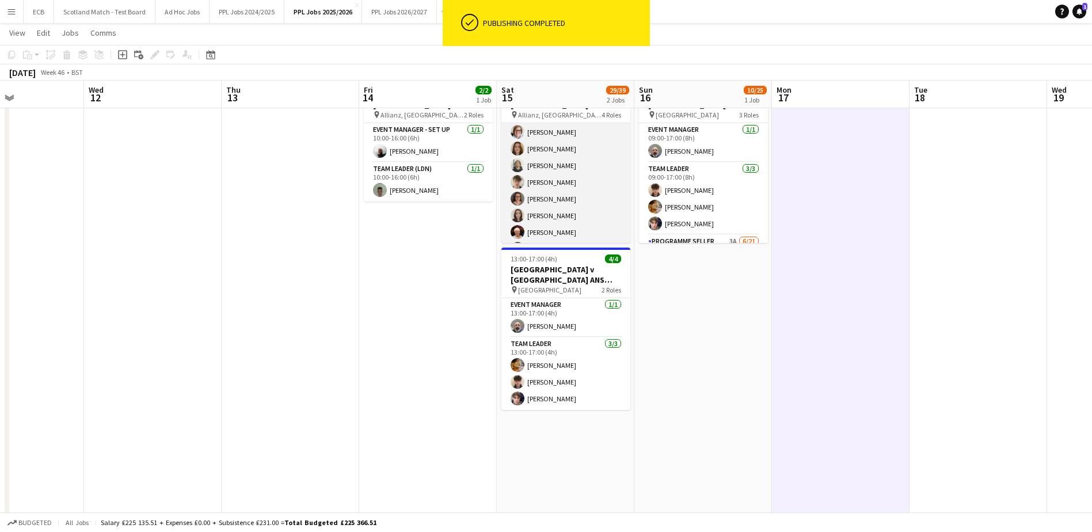
click at [557, 201] on app-card-role "Programme Seller (LDN) 3I 14/18 10:00-16:00 (6h) [PERSON_NAME] [PERSON_NAME] [P…" at bounding box center [565, 165] width 129 height 323
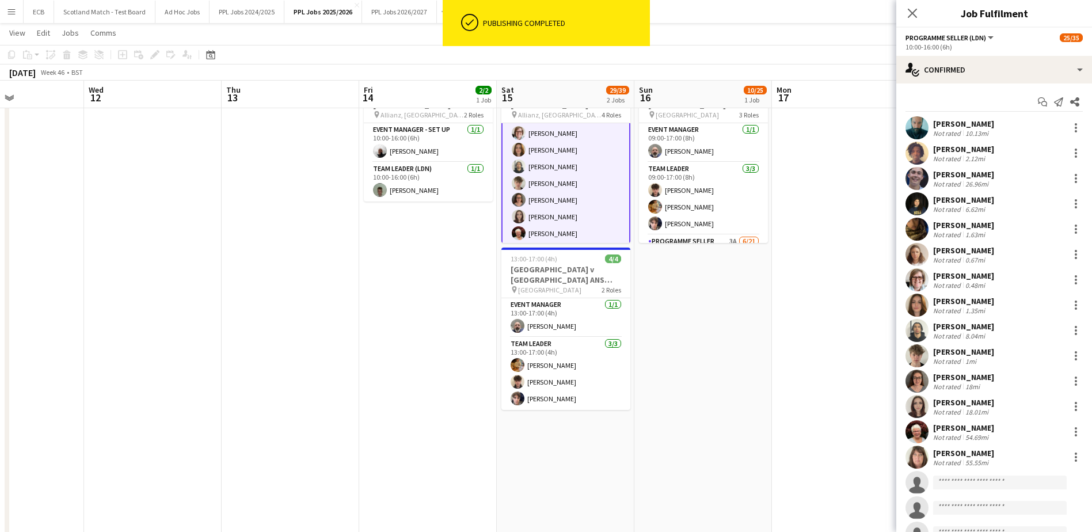
scroll to position [282, 0]
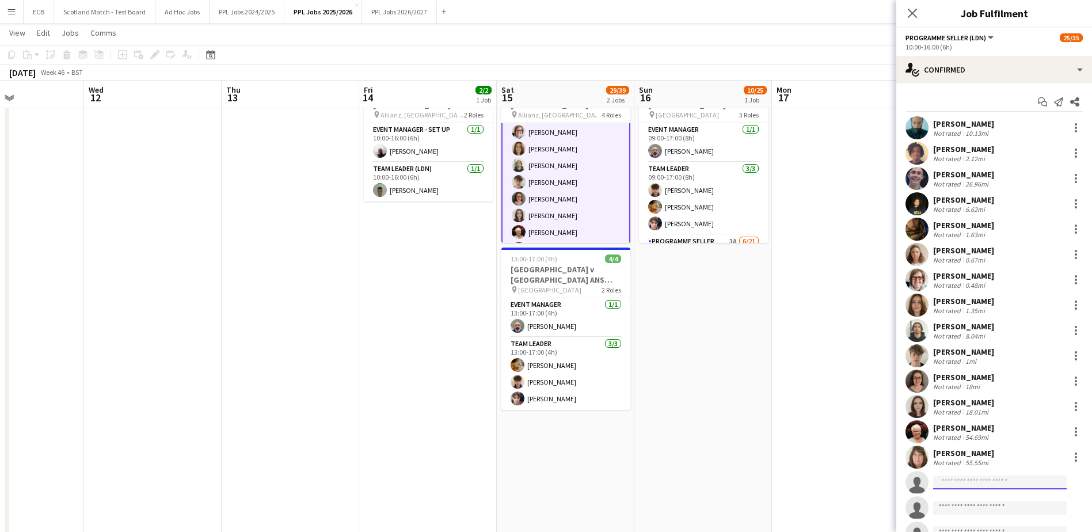
click at [975, 481] on input at bounding box center [1000, 482] width 134 height 14
type input "****"
click at [975, 506] on span "[EMAIL_ADDRESS][DOMAIN_NAME]" at bounding box center [999, 508] width 115 height 9
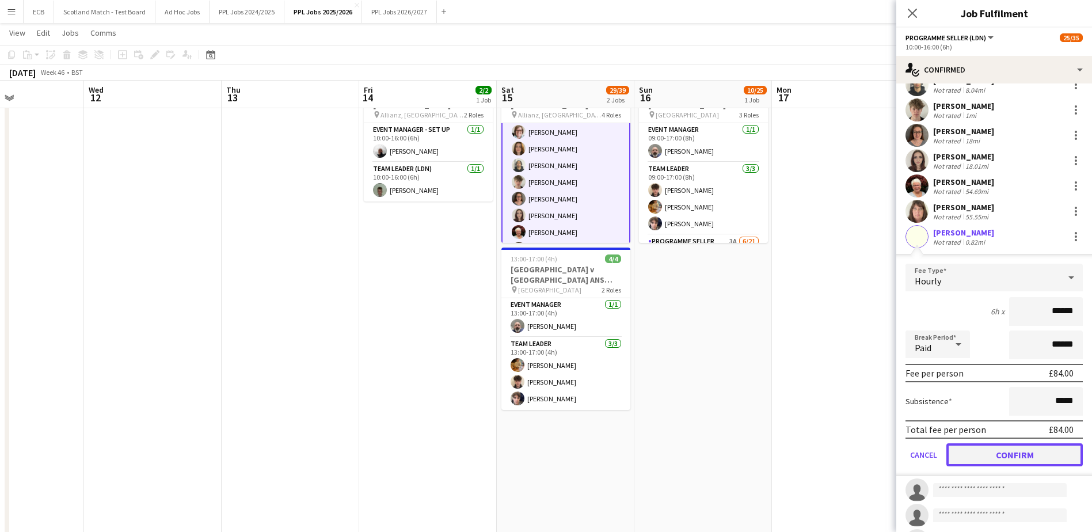
click at [999, 454] on button "Confirm" at bounding box center [1014, 454] width 136 height 23
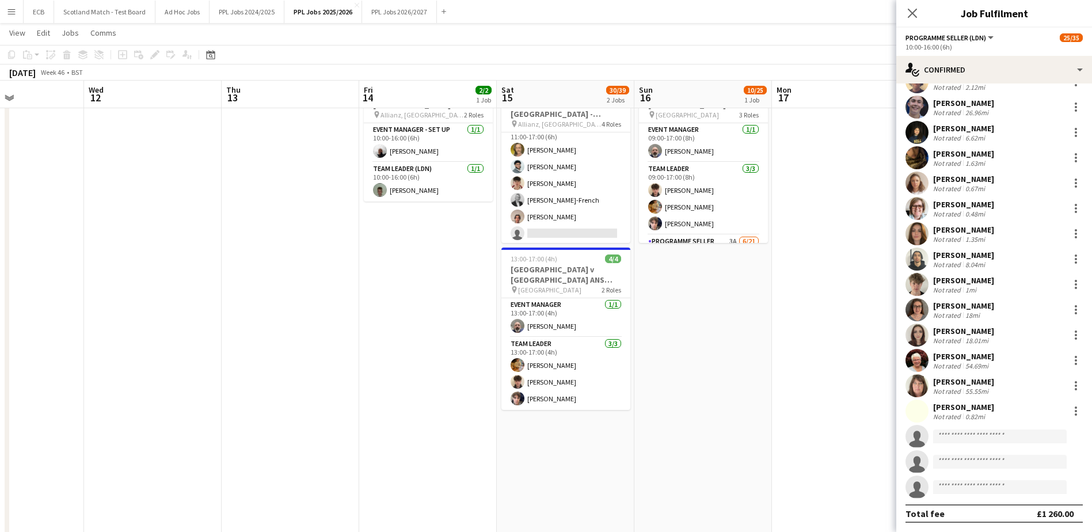
scroll to position [566, 0]
click at [553, 164] on app-card-role "Programme Seller (LDN) 5I 2A [DATE] 11:00-17:00 (6h) [PERSON_NAME] [PERSON_NAME…" at bounding box center [565, 148] width 129 height 189
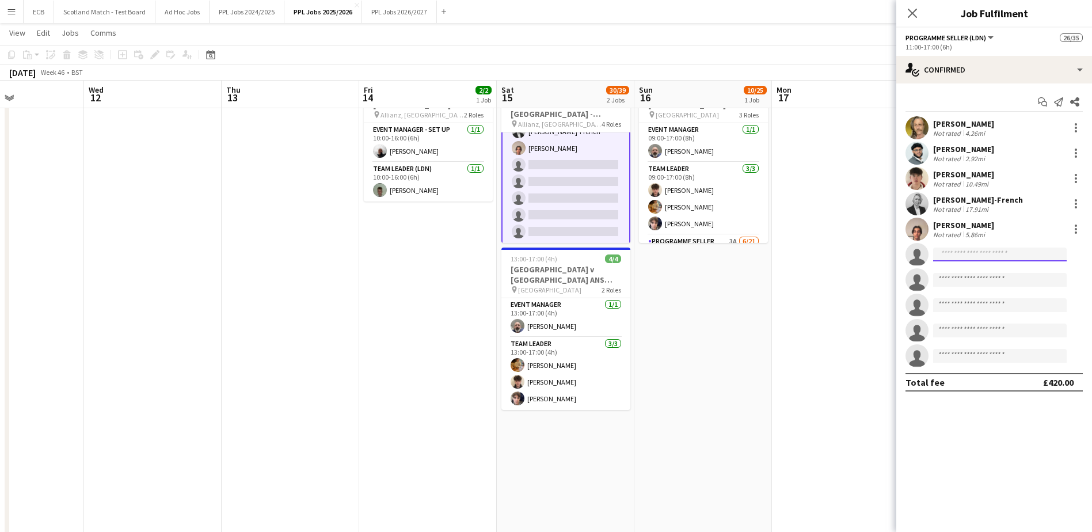
click at [979, 256] on input at bounding box center [1000, 254] width 134 height 14
type input "*****"
click at [978, 273] on span "[PERSON_NAME]" at bounding box center [975, 271] width 66 height 10
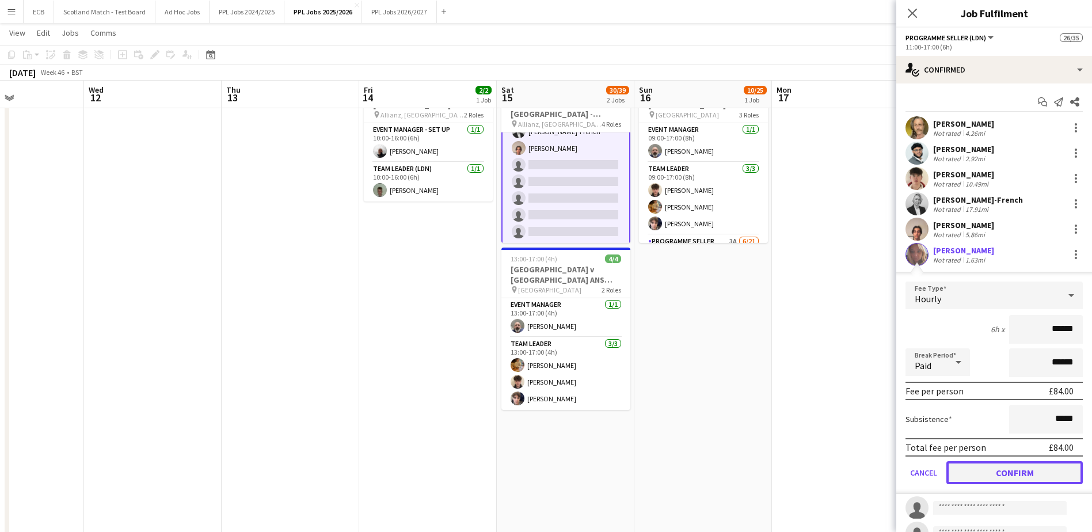
click at [990, 471] on button "Confirm" at bounding box center [1014, 472] width 136 height 23
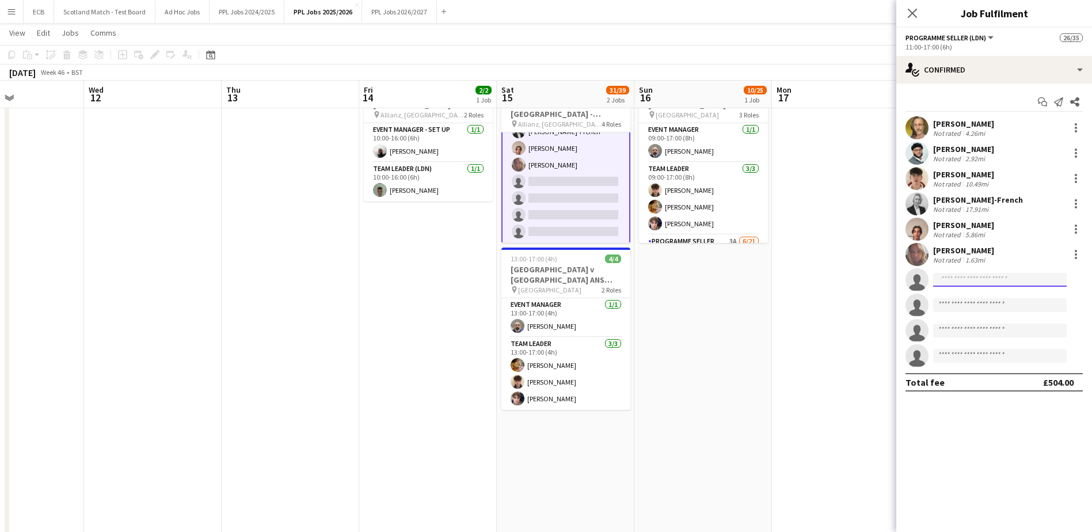
click at [960, 281] on input at bounding box center [1000, 280] width 134 height 14
type input "****"
click at [958, 296] on span "[PERSON_NAME]" at bounding box center [975, 296] width 66 height 10
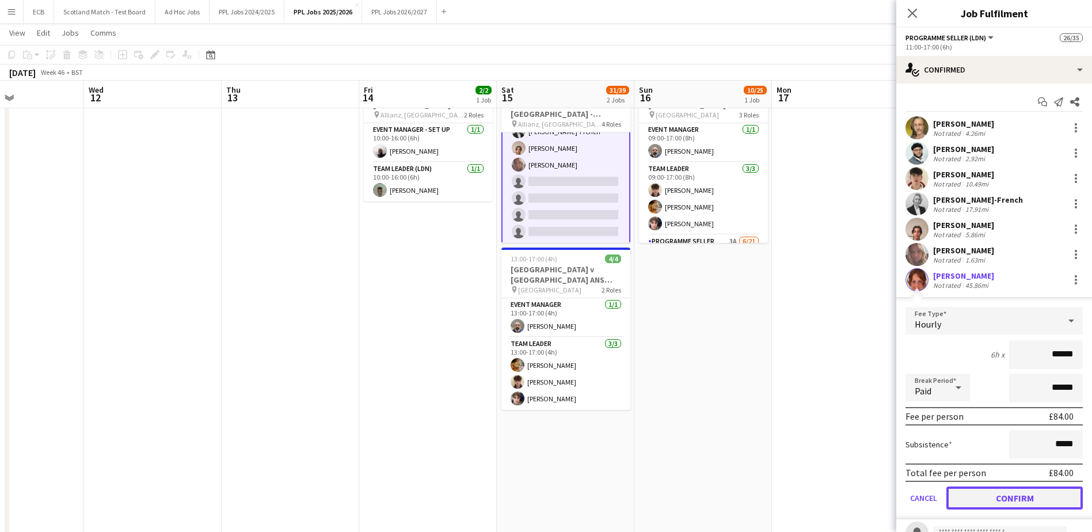
click at [983, 496] on button "Confirm" at bounding box center [1014, 497] width 136 height 23
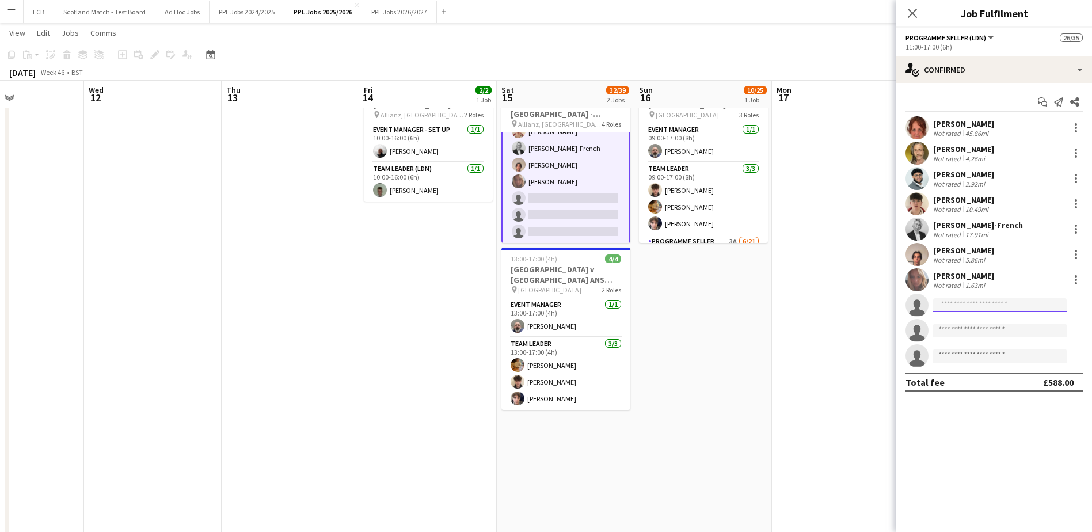
click at [949, 306] on input at bounding box center [1000, 305] width 134 height 14
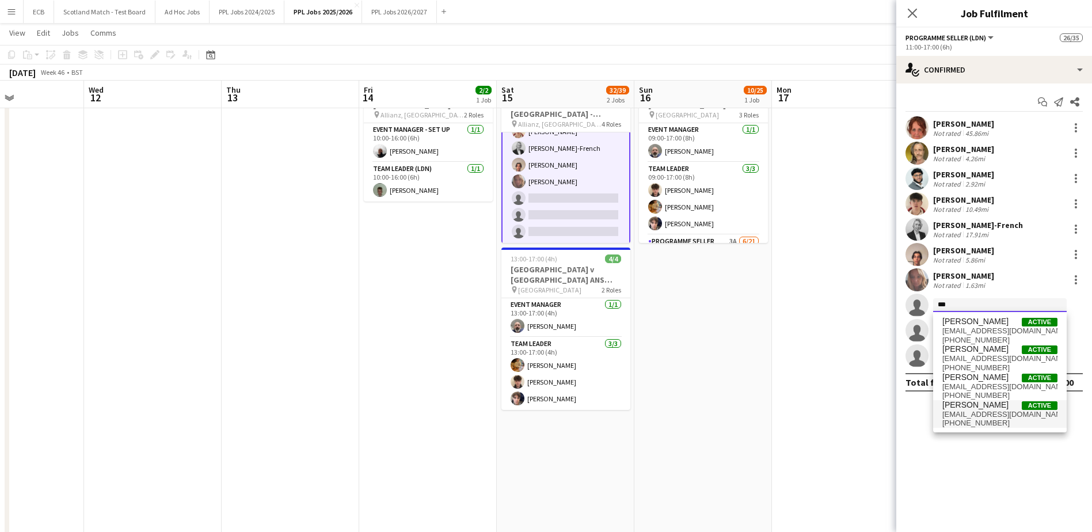
type input "***"
click at [974, 412] on span "[EMAIL_ADDRESS][DOMAIN_NAME]" at bounding box center [999, 414] width 115 height 9
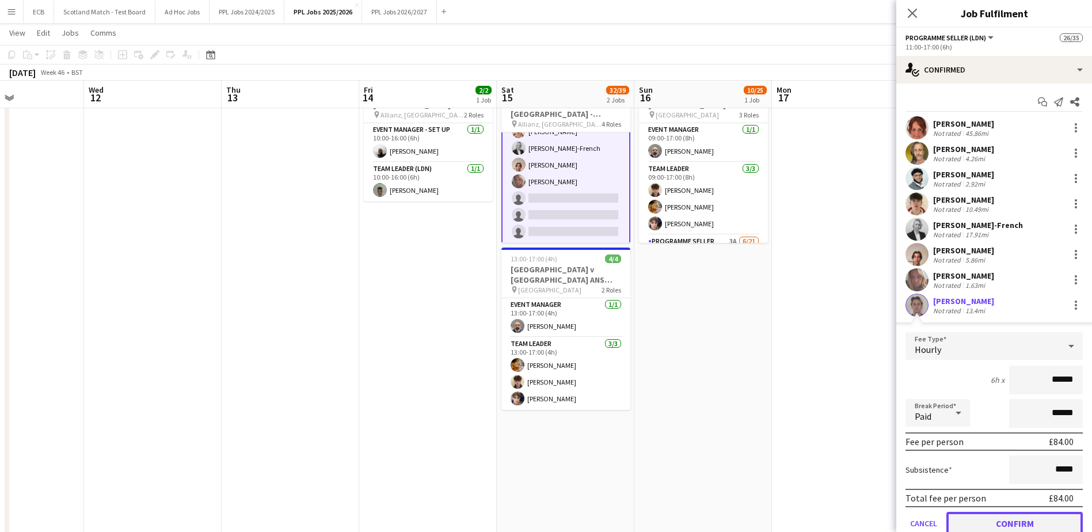
click at [992, 526] on button "Confirm" at bounding box center [1014, 523] width 136 height 23
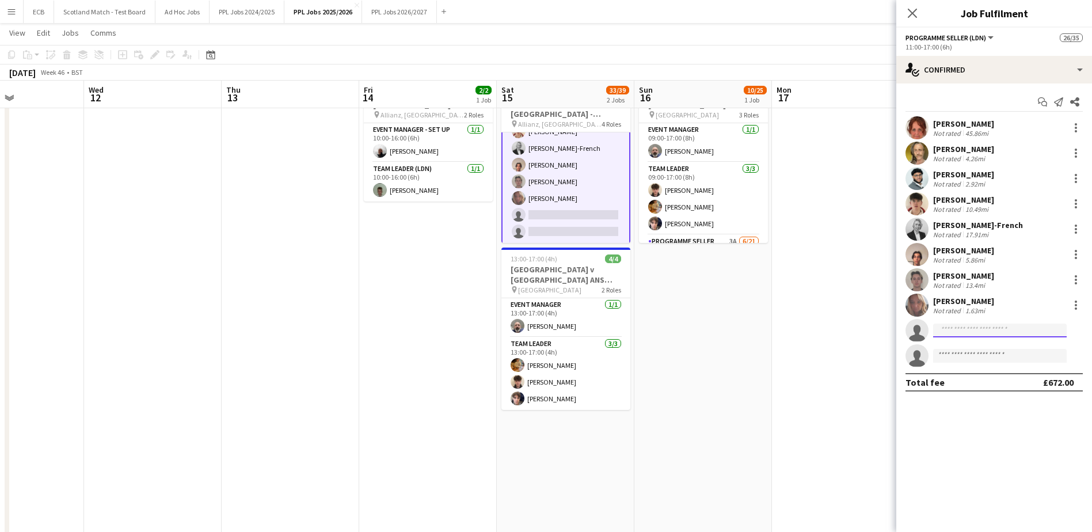
click at [973, 330] on input at bounding box center [1000, 330] width 134 height 14
type input "***"
click at [970, 351] on span "[PERSON_NAME]" at bounding box center [975, 347] width 66 height 10
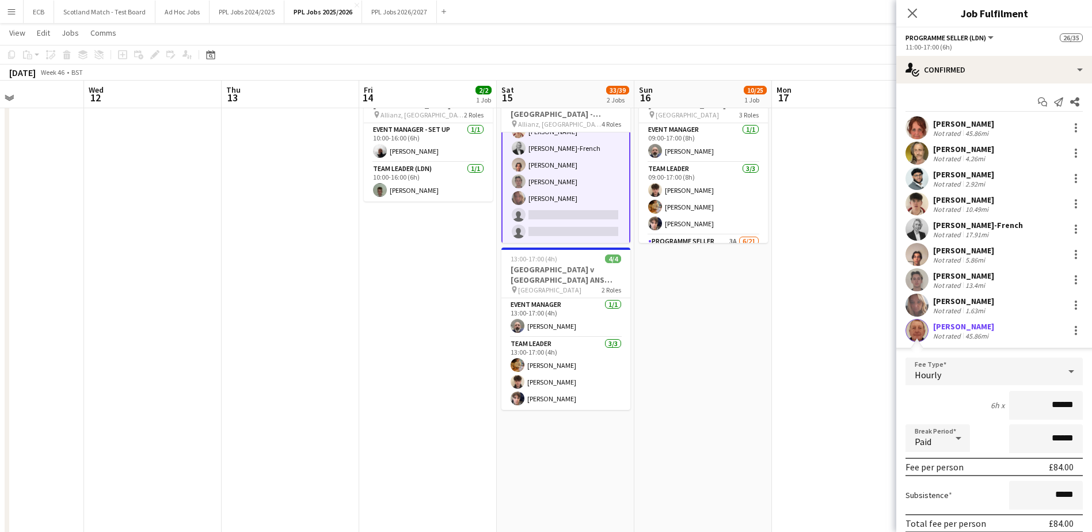
scroll to position [97, 0]
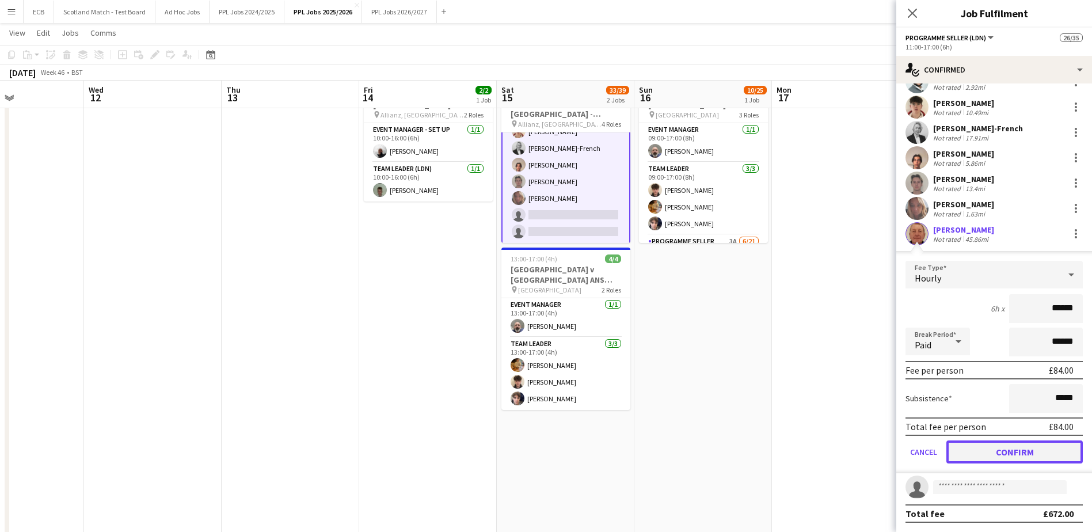
click at [981, 452] on button "Confirm" at bounding box center [1014, 451] width 136 height 23
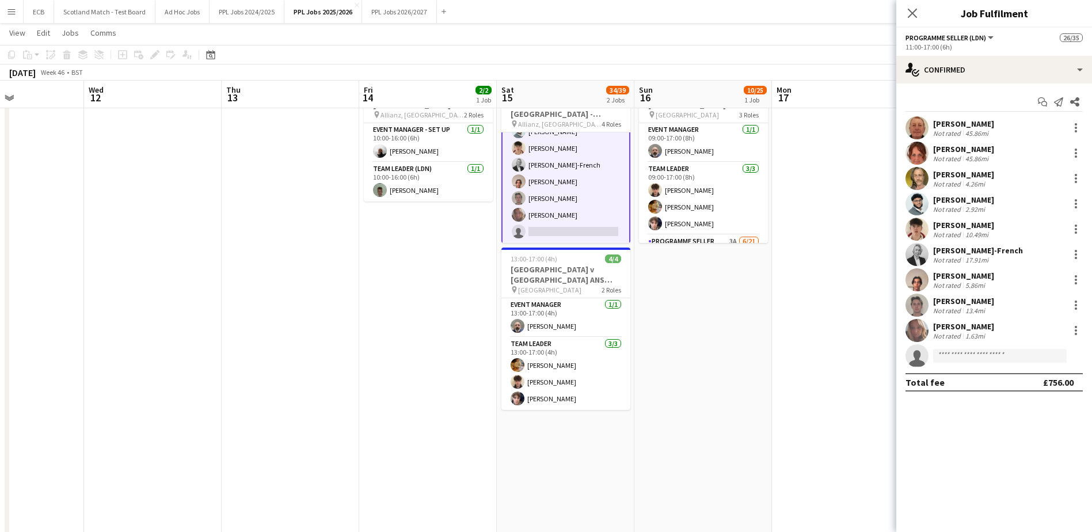
scroll to position [0, 0]
click at [748, 323] on app-date-cell "09:00-18:00 (9h) 10/25 Scotland v [GEOGRAPHIC_DATA] ANS 2025 - 15:10 KO pin [GE…" at bounding box center [703, 338] width 138 height 541
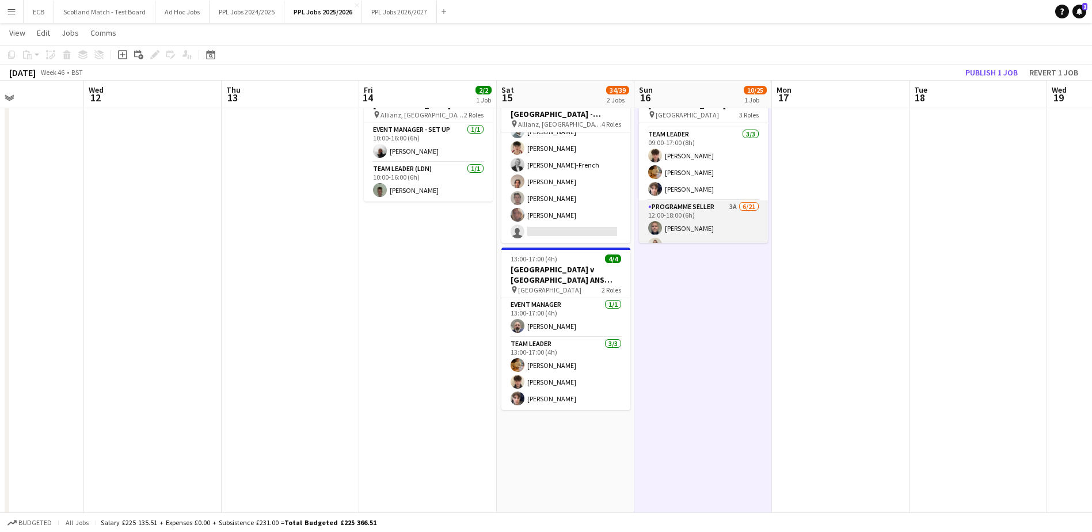
scroll to position [47, 0]
click at [687, 211] on app-card-role "Programme Seller 3A [DATE] 12:00-18:00 (6h) [PERSON_NAME] [PERSON_NAME] [PERSON…" at bounding box center [703, 374] width 129 height 373
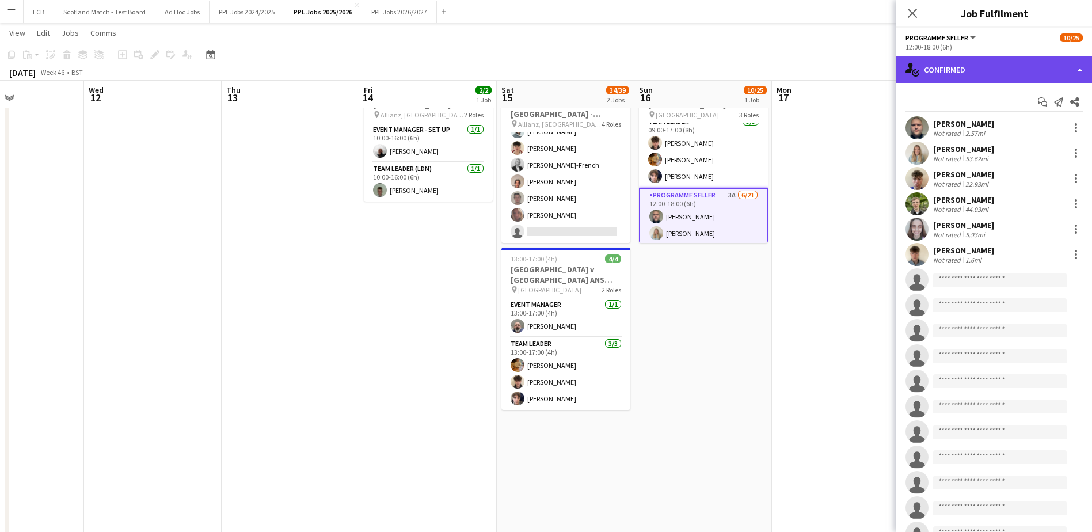
click at [1005, 78] on div "single-neutral-actions-check-2 Confirmed" at bounding box center [994, 70] width 196 height 28
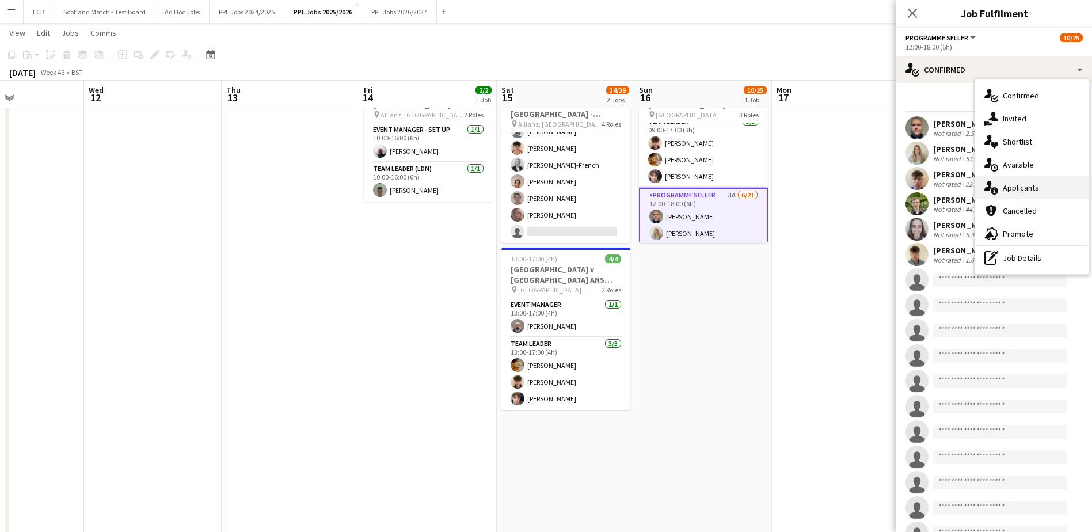
click at [1012, 191] on div "single-neutral-actions-information Applicants" at bounding box center [1032, 187] width 114 height 23
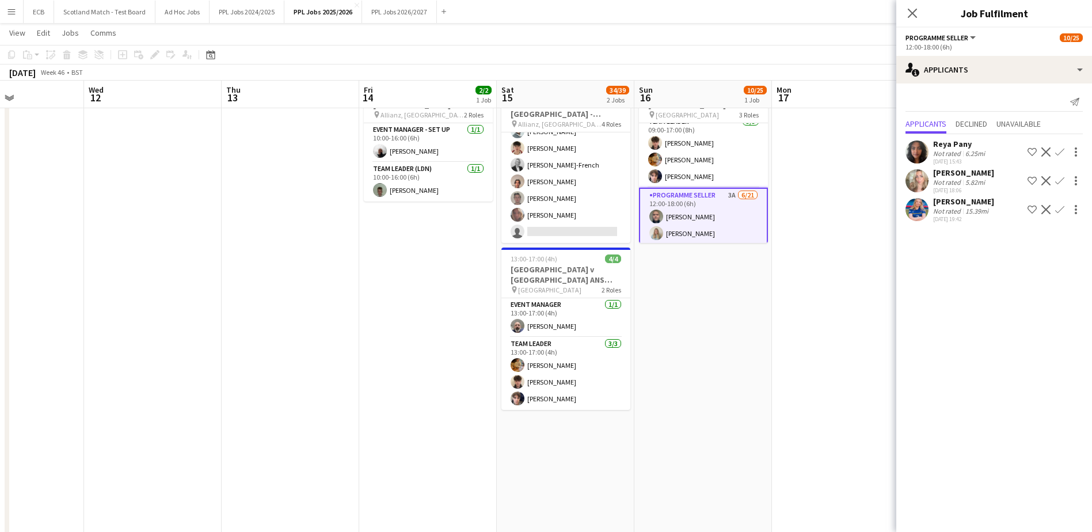
click at [1060, 150] on app-icon "Confirm" at bounding box center [1059, 151] width 9 height 9
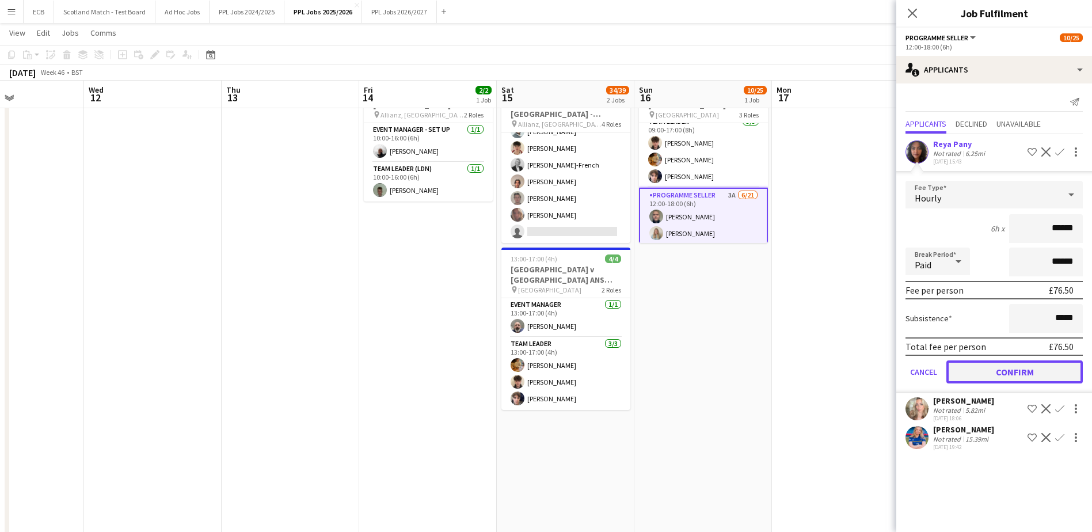
click at [1013, 371] on button "Confirm" at bounding box center [1014, 371] width 136 height 23
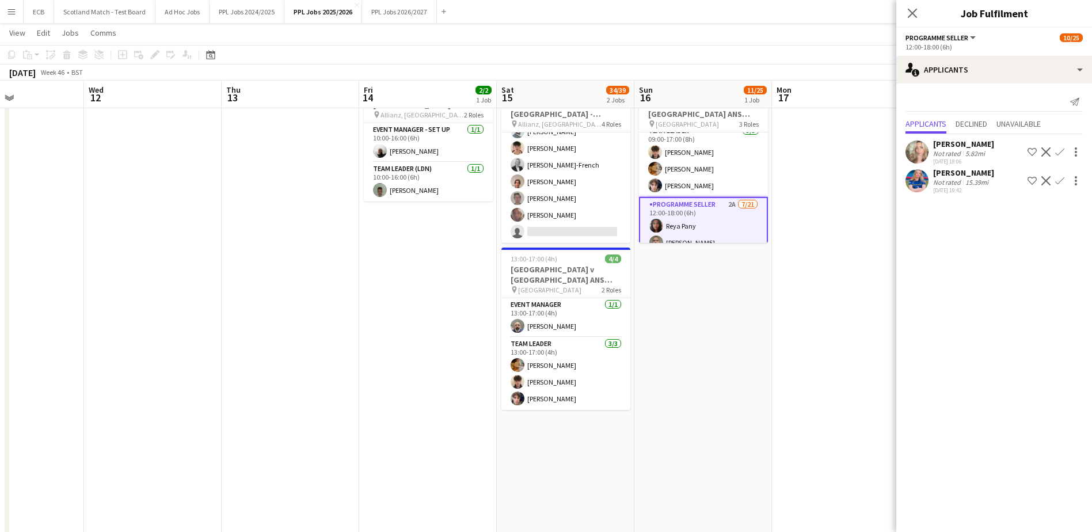
click at [1060, 151] on app-icon "Confirm" at bounding box center [1059, 151] width 9 height 9
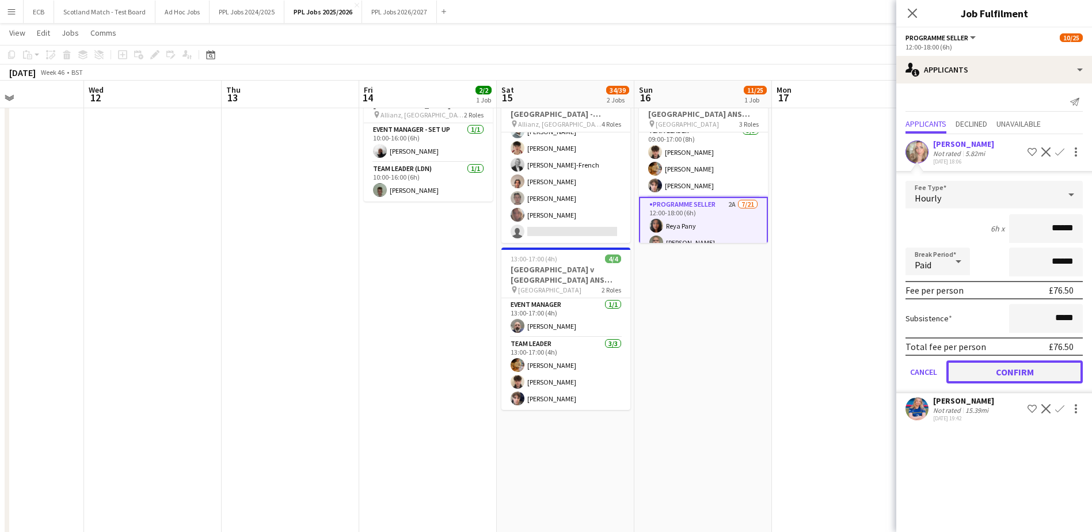
click at [1009, 370] on button "Confirm" at bounding box center [1014, 371] width 136 height 23
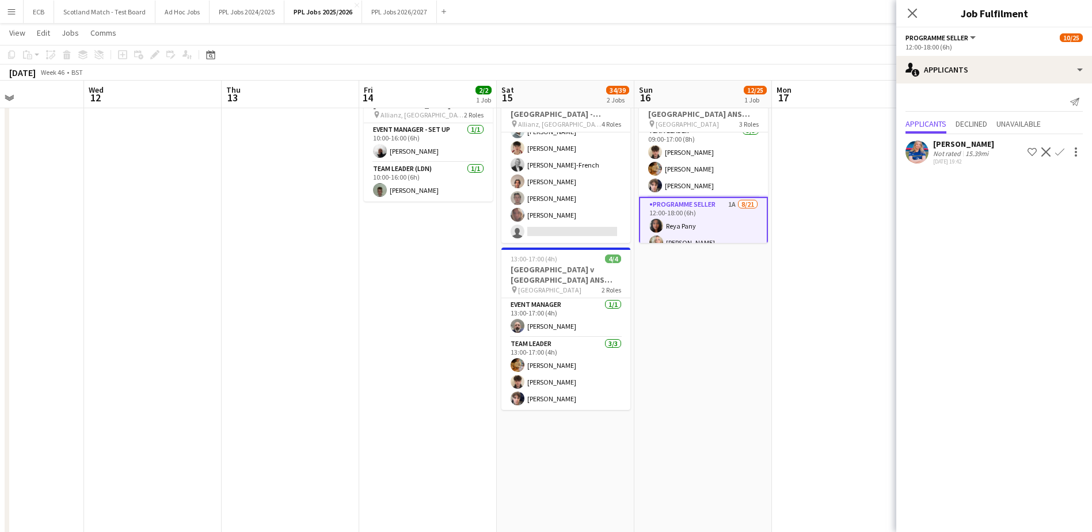
click at [1061, 153] on app-icon "Confirm" at bounding box center [1059, 151] width 9 height 9
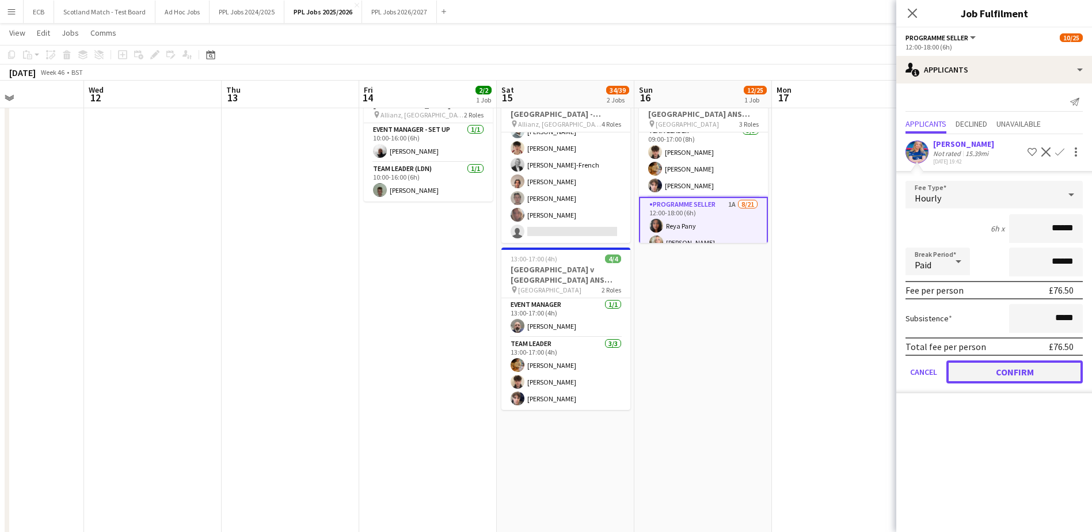
click at [1005, 373] on button "Confirm" at bounding box center [1014, 371] width 136 height 23
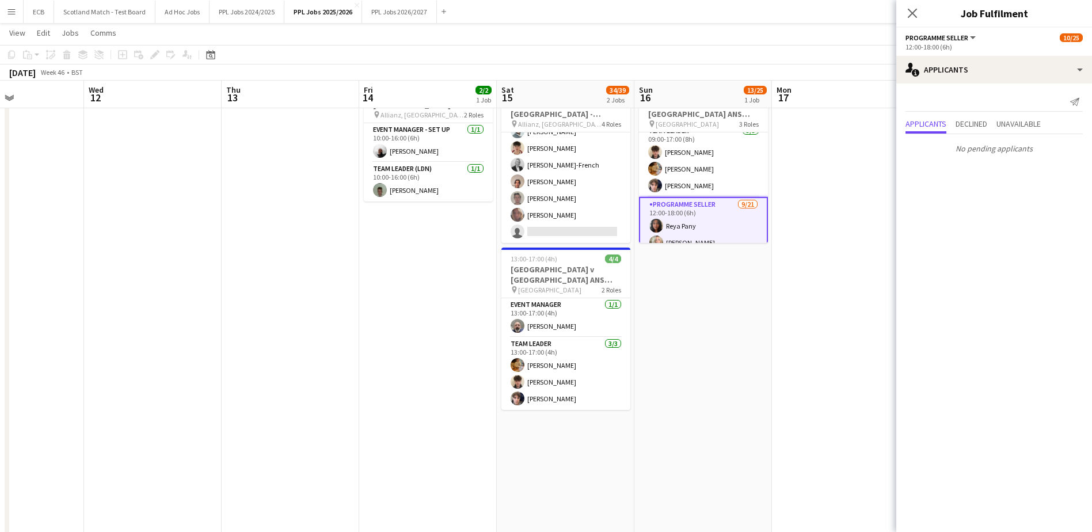
click at [744, 318] on app-date-cell "Updated 09:00-18:00 (9h) 13/25 Scotland v [GEOGRAPHIC_DATA] ANS 2025 - 15:10 KO…" at bounding box center [703, 338] width 138 height 541
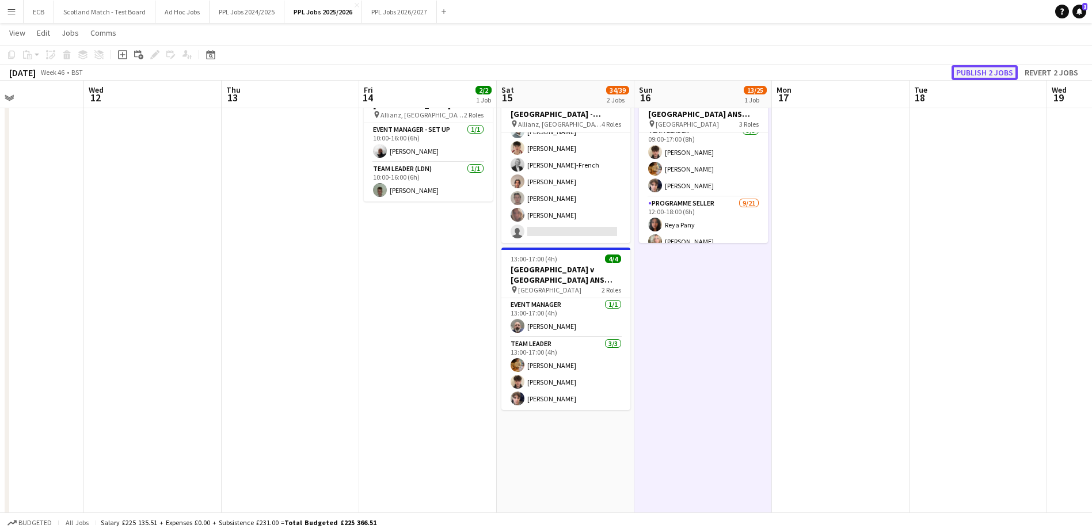
click at [993, 68] on button "Publish 2 jobs" at bounding box center [984, 72] width 66 height 15
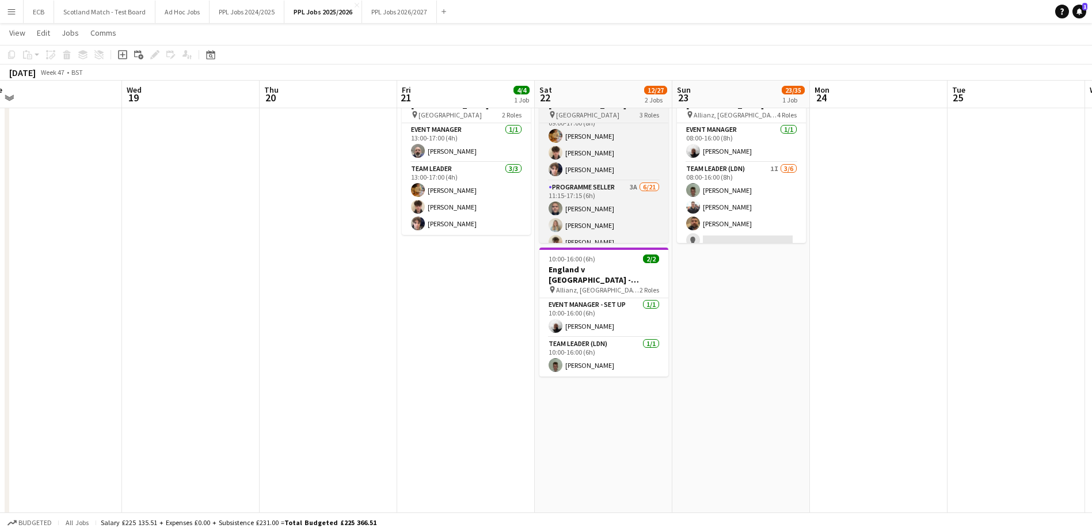
scroll to position [55, 0]
click at [577, 207] on app-card-role "Programme Seller 3A [DATE] 11:15-17:15 (6h) [PERSON_NAME] [PERSON_NAME] [PERSON…" at bounding box center [603, 366] width 129 height 373
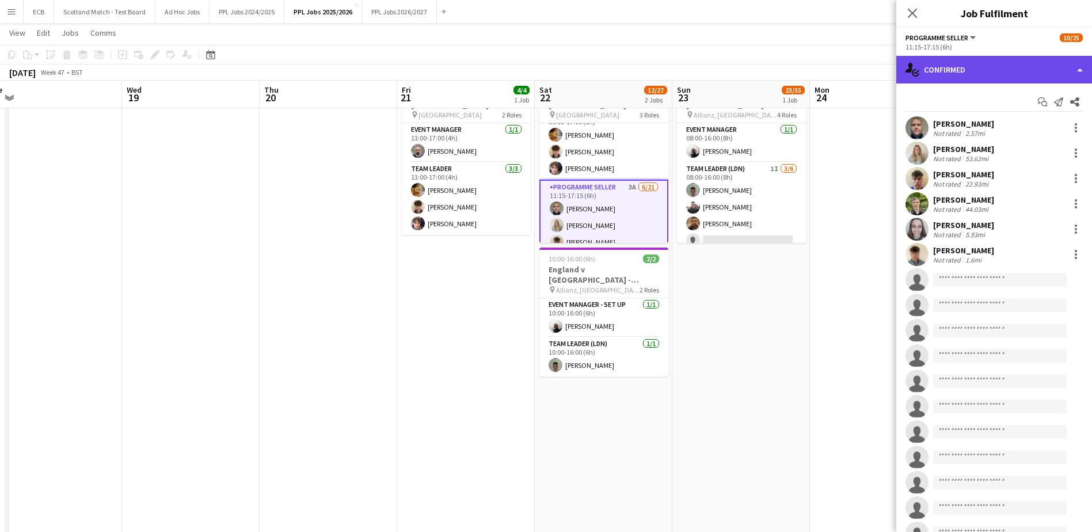
click at [1046, 64] on div "single-neutral-actions-check-2 Confirmed" at bounding box center [994, 70] width 196 height 28
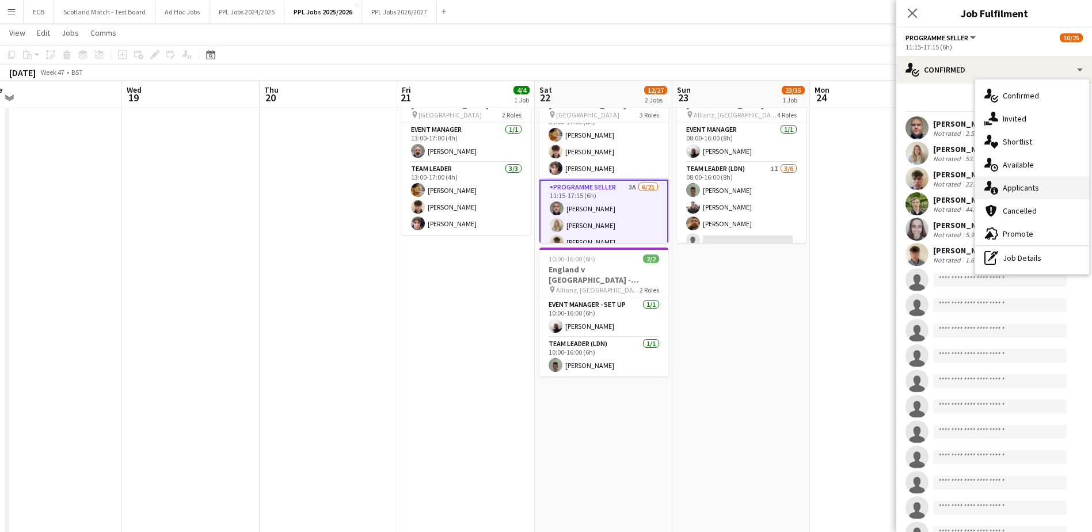
click at [1030, 191] on div "single-neutral-actions-information Applicants" at bounding box center [1032, 187] width 114 height 23
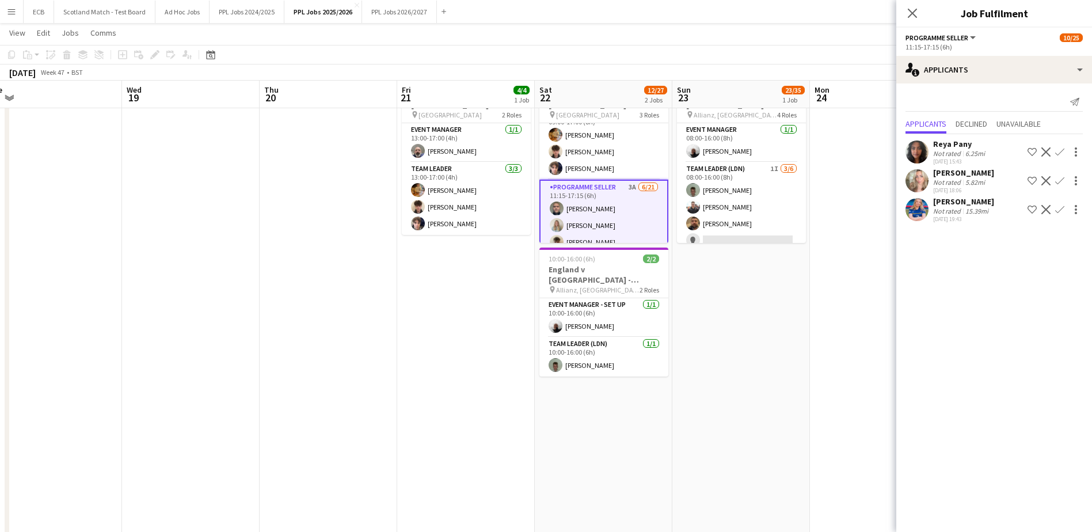
click at [1061, 153] on app-icon "Confirm" at bounding box center [1059, 151] width 9 height 9
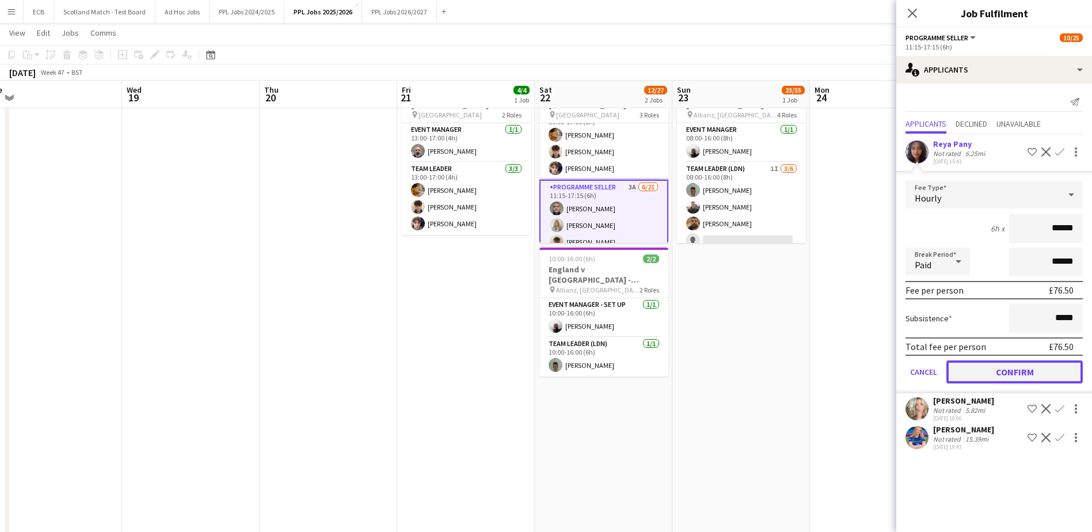
click at [1022, 371] on button "Confirm" at bounding box center [1014, 371] width 136 height 23
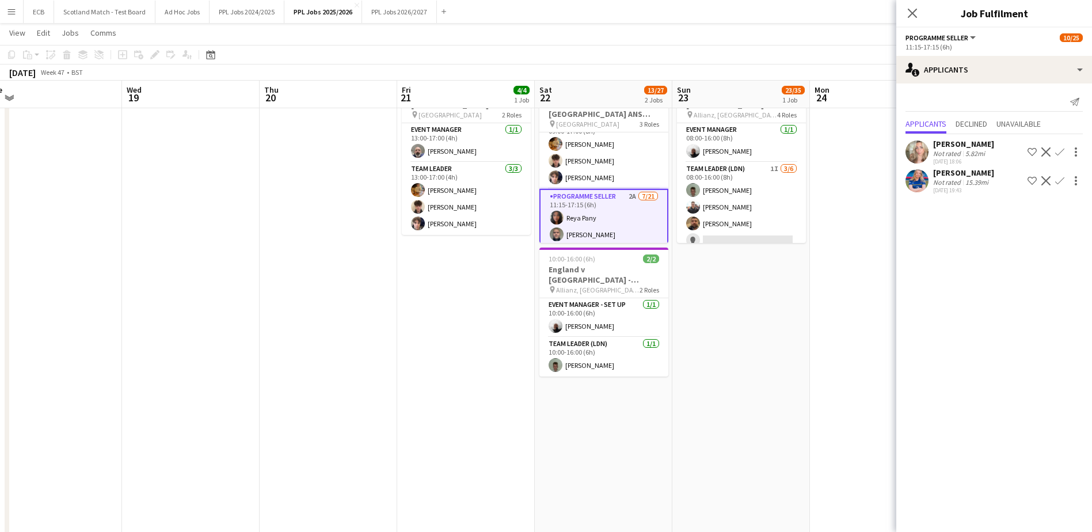
click at [1059, 146] on button "Confirm" at bounding box center [1060, 152] width 14 height 14
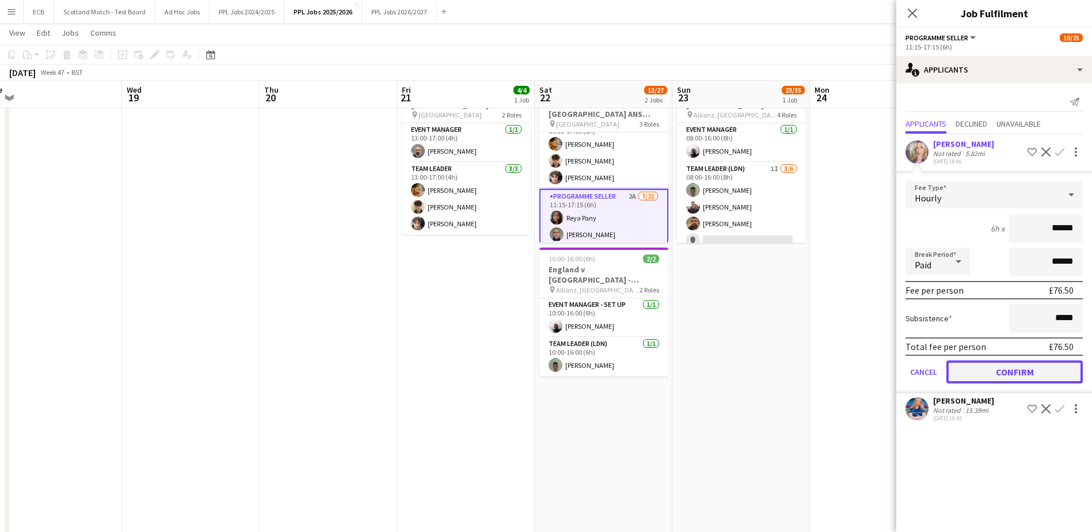
click at [1006, 374] on button "Confirm" at bounding box center [1014, 371] width 136 height 23
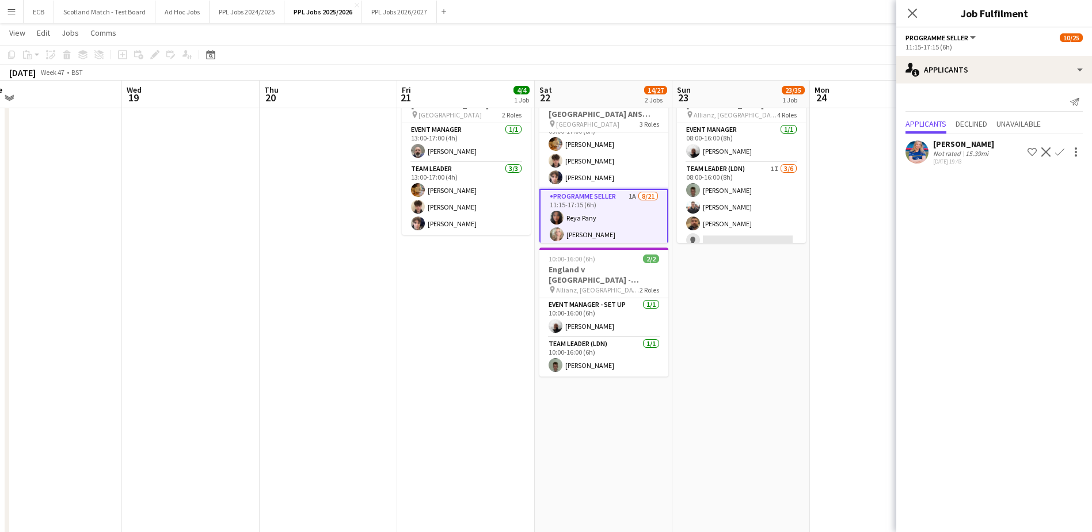
click at [1058, 146] on button "Confirm" at bounding box center [1060, 152] width 14 height 14
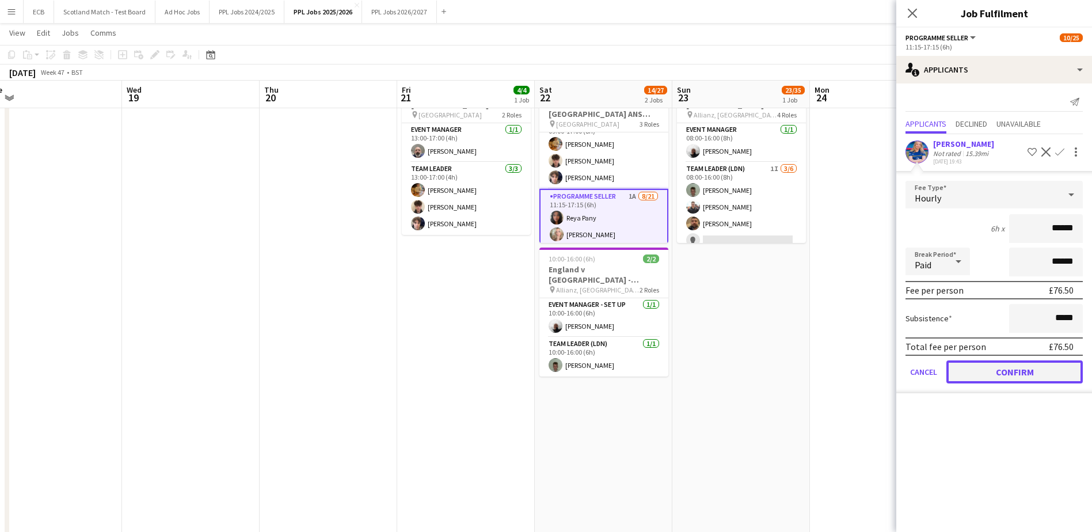
click at [1006, 373] on button "Confirm" at bounding box center [1014, 371] width 136 height 23
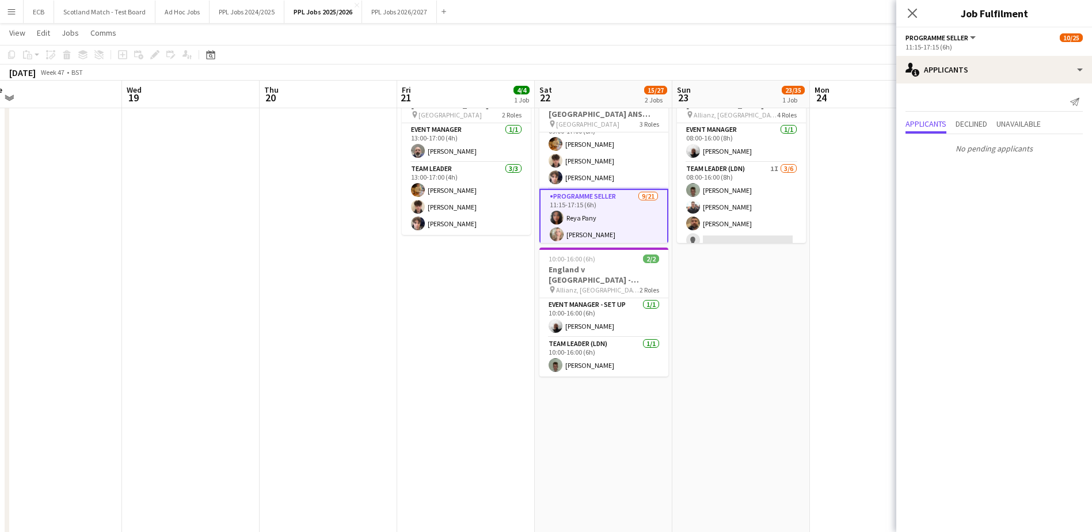
click at [864, 137] on app-date-cell at bounding box center [879, 338] width 138 height 541
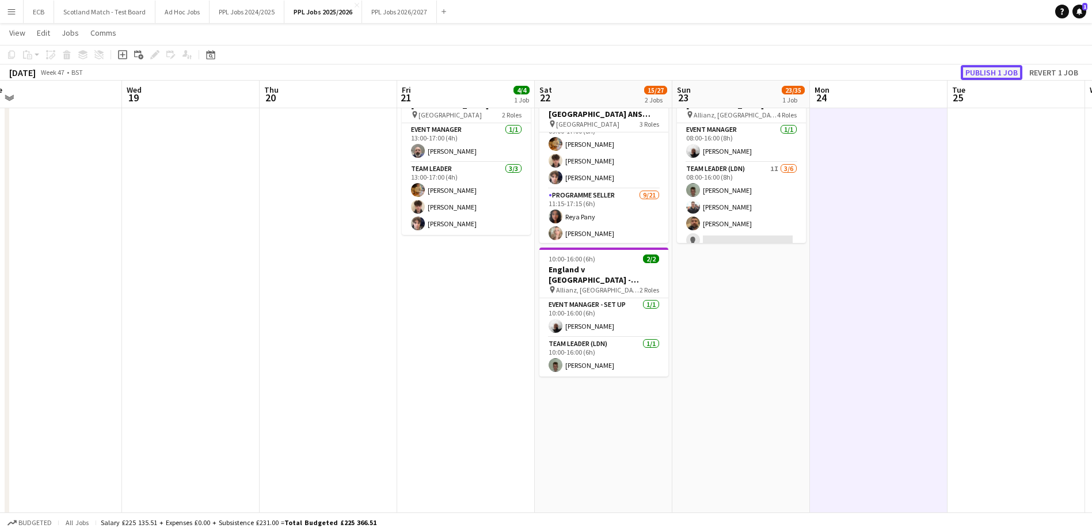
click at [999, 71] on button "Publish 1 job" at bounding box center [992, 72] width 62 height 15
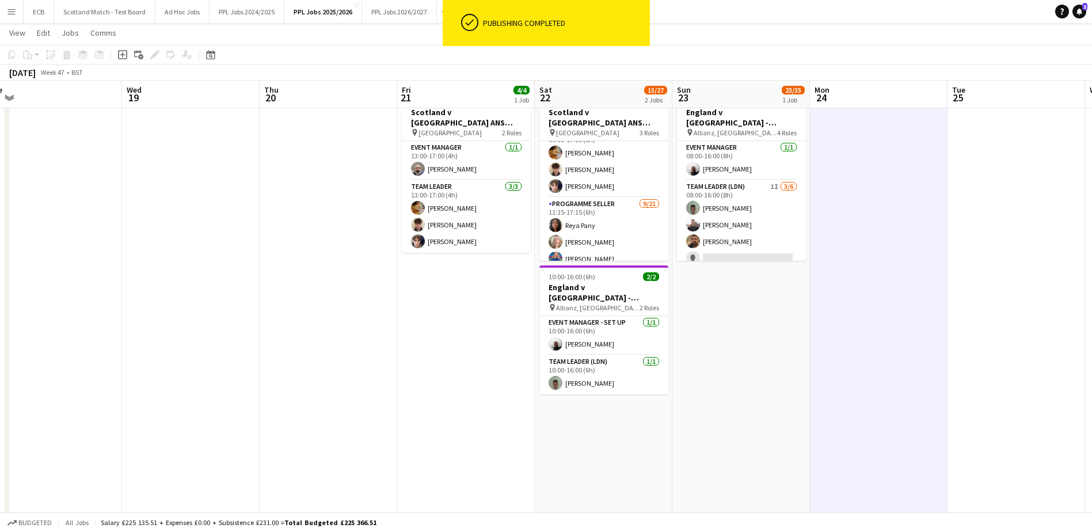
scroll to position [640, 0]
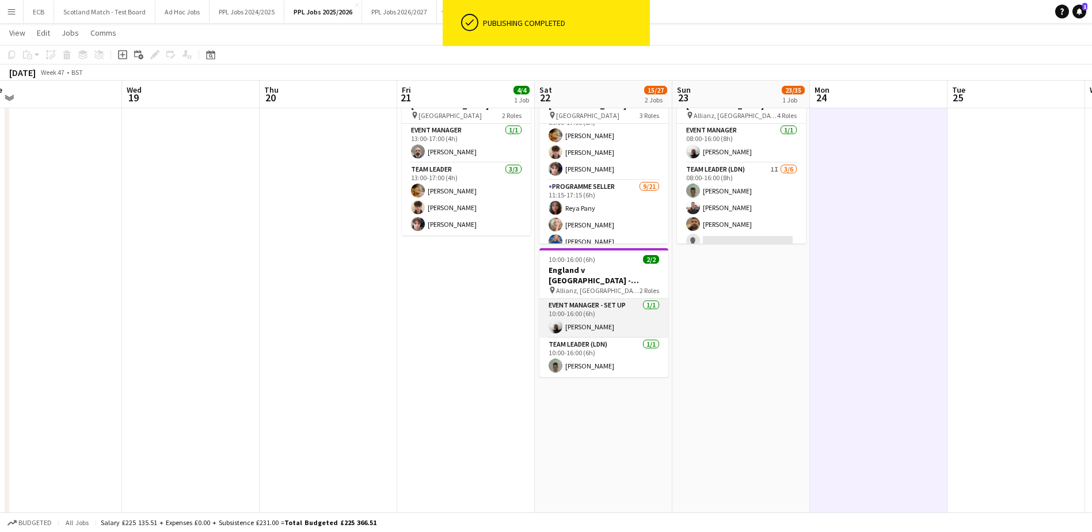
click at [603, 319] on app-card-role "Event Manager - Set up [DATE] 10:00-16:00 (6h) [PERSON_NAME]" at bounding box center [603, 318] width 129 height 39
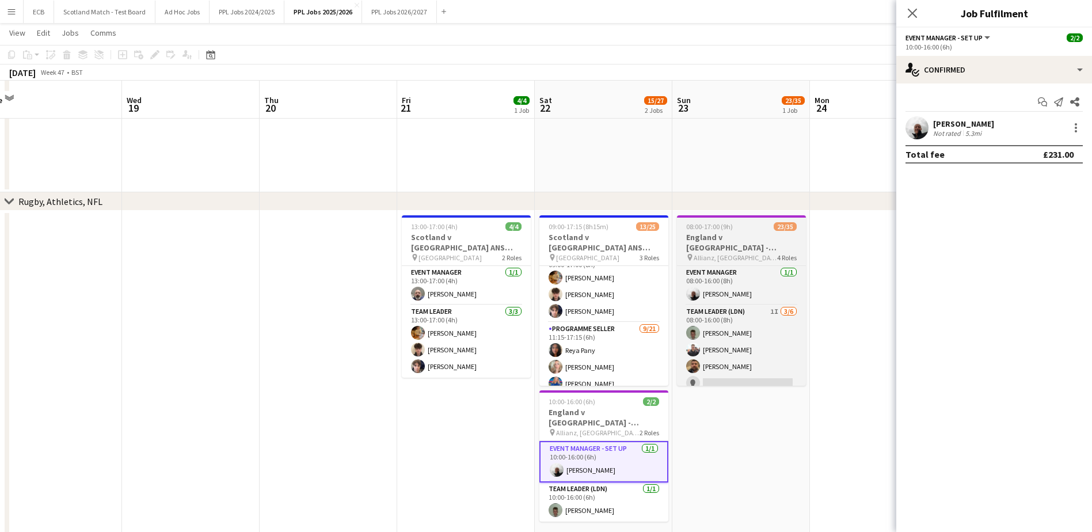
scroll to position [497, 0]
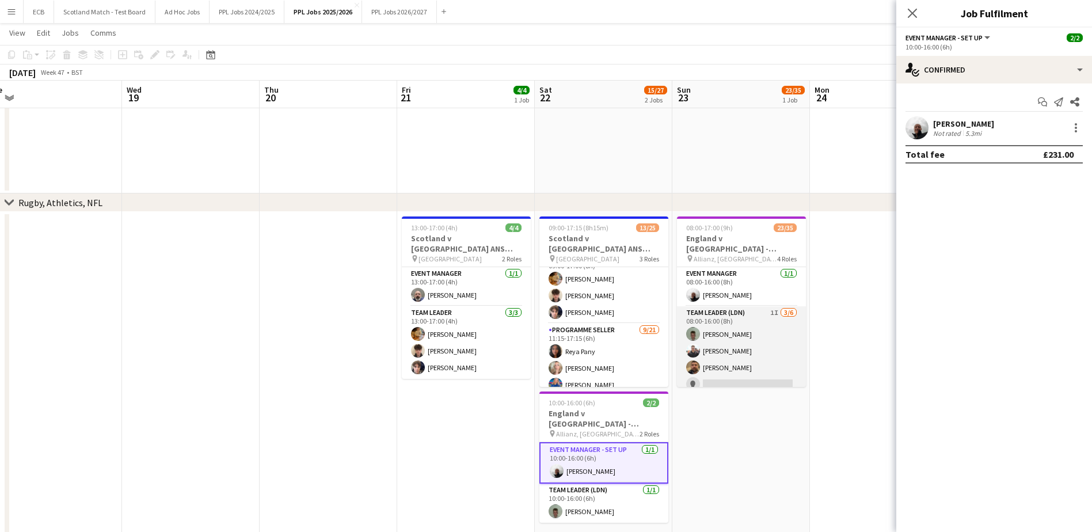
click at [719, 353] on app-card-role "Team Leader (LDN) 1I [DATE] 08:00-16:00 (8h) [PERSON_NAME] Naya [PERSON_NAME] s…" at bounding box center [741, 367] width 129 height 123
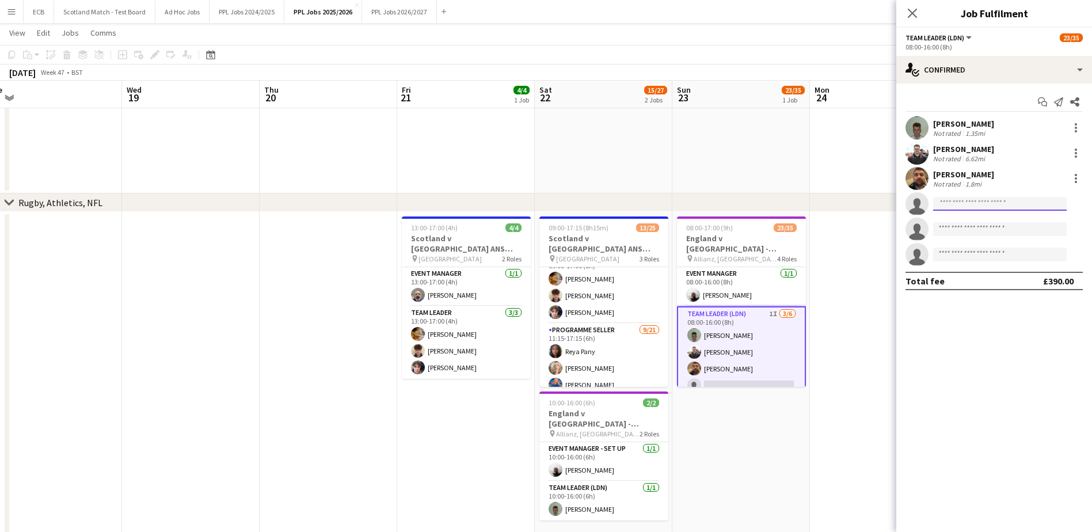
click at [969, 209] on input at bounding box center [1000, 204] width 134 height 14
type input "***"
click at [971, 235] on span "[PHONE_NUMBER]" at bounding box center [999, 238] width 115 height 9
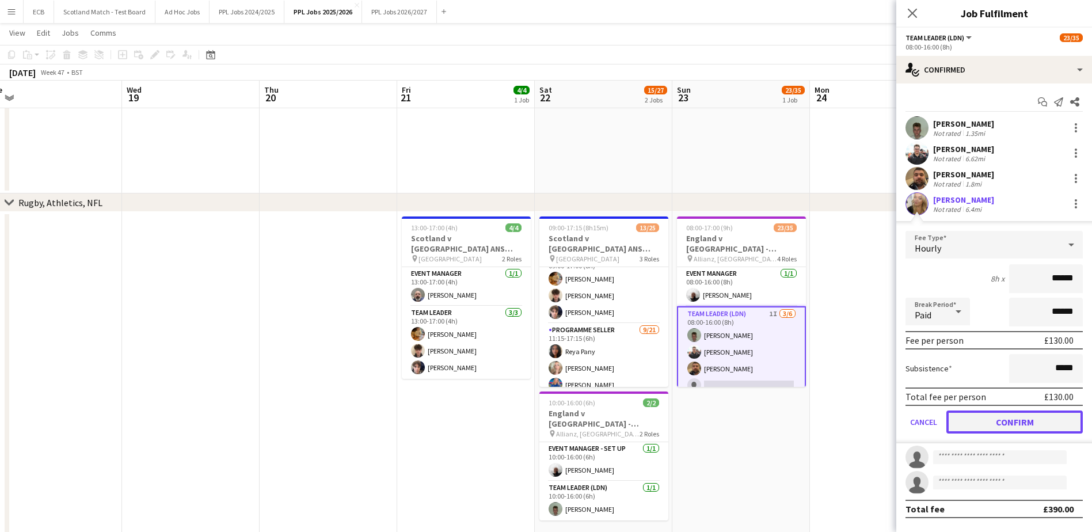
click at [1001, 420] on button "Confirm" at bounding box center [1014, 421] width 136 height 23
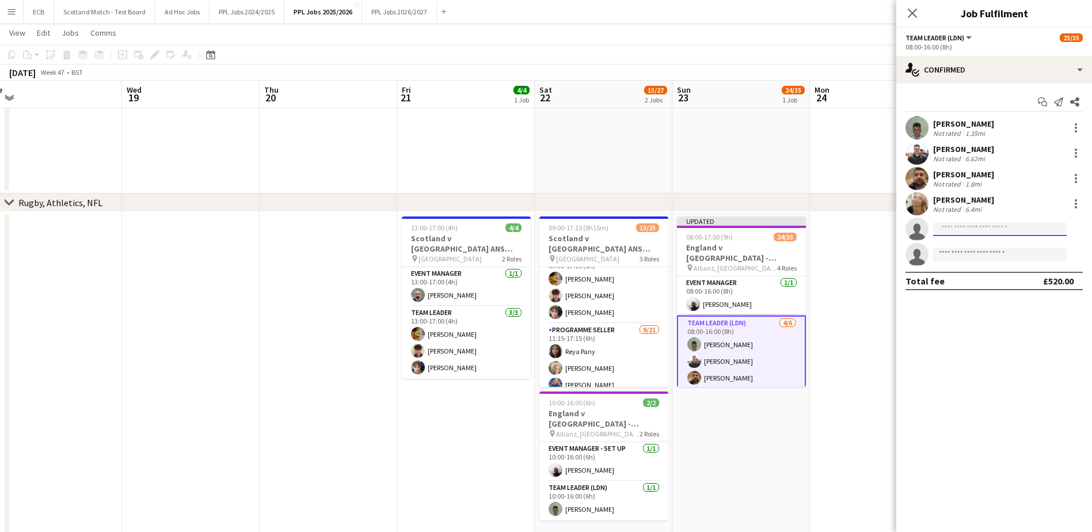
click at [970, 230] on input at bounding box center [1000, 229] width 134 height 14
type input "***"
click at [970, 253] on span "[PERSON_NAME][EMAIL_ADDRESS][PERSON_NAME][DOMAIN_NAME]" at bounding box center [999, 254] width 115 height 9
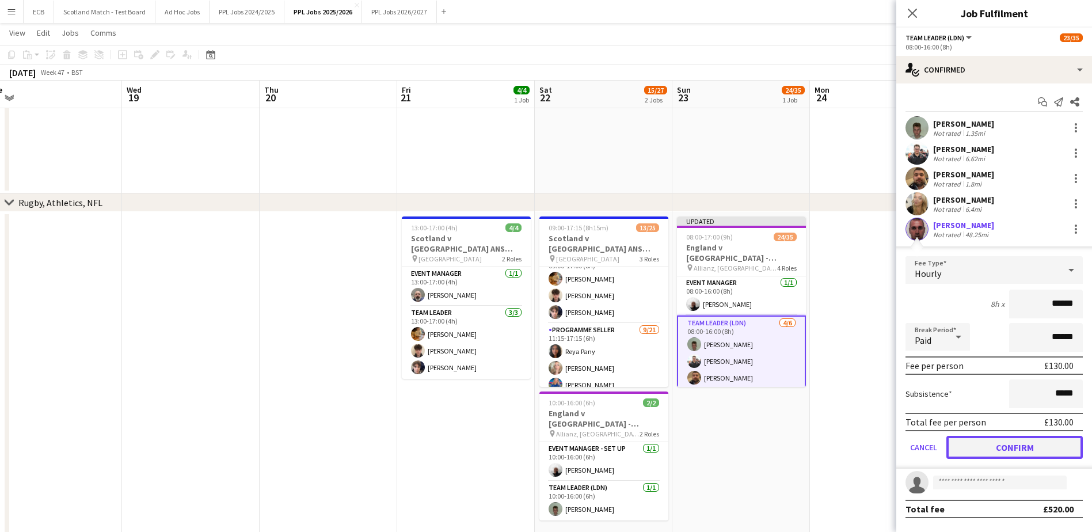
click at [1005, 450] on button "Confirm" at bounding box center [1014, 447] width 136 height 23
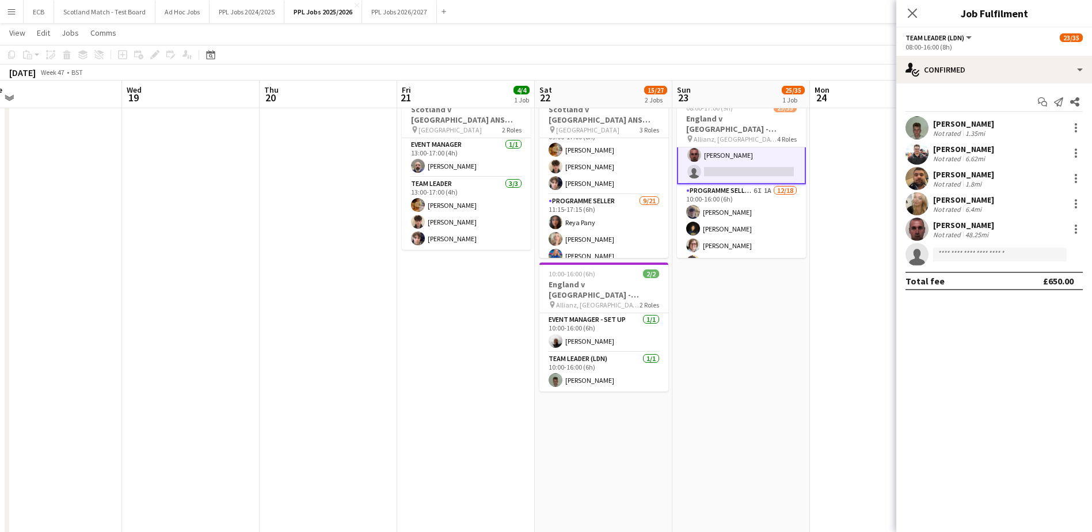
scroll to position [125, 0]
click at [727, 212] on app-card-role "Programme Seller (LDN) 6I 1A [DATE] 10:00-16:00 (6h) [PERSON_NAME] [PERSON_NAME…" at bounding box center [741, 347] width 129 height 323
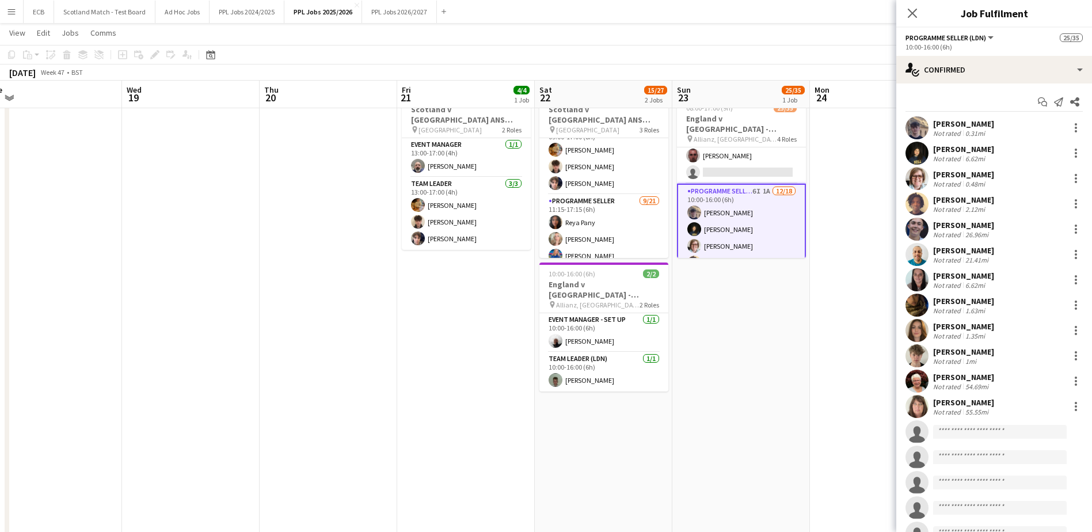
scroll to position [124, 0]
click at [1072, 124] on div at bounding box center [1076, 128] width 14 height 14
click at [1047, 258] on span "Remove" at bounding box center [1028, 259] width 71 height 10
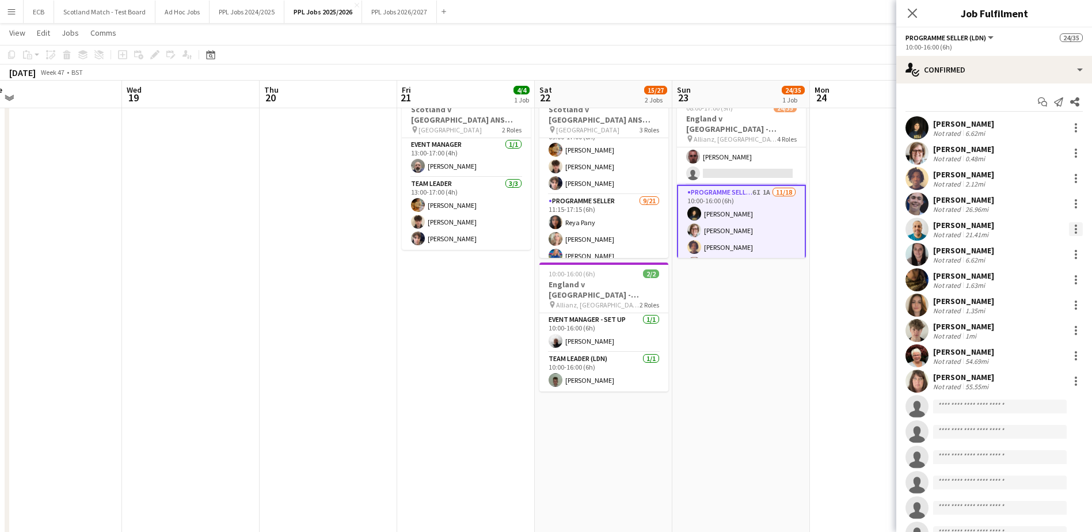
click at [1069, 228] on div at bounding box center [1076, 229] width 14 height 14
click at [1010, 353] on button "Remove" at bounding box center [1029, 361] width 90 height 28
click at [864, 300] on app-date-cell at bounding box center [879, 353] width 138 height 541
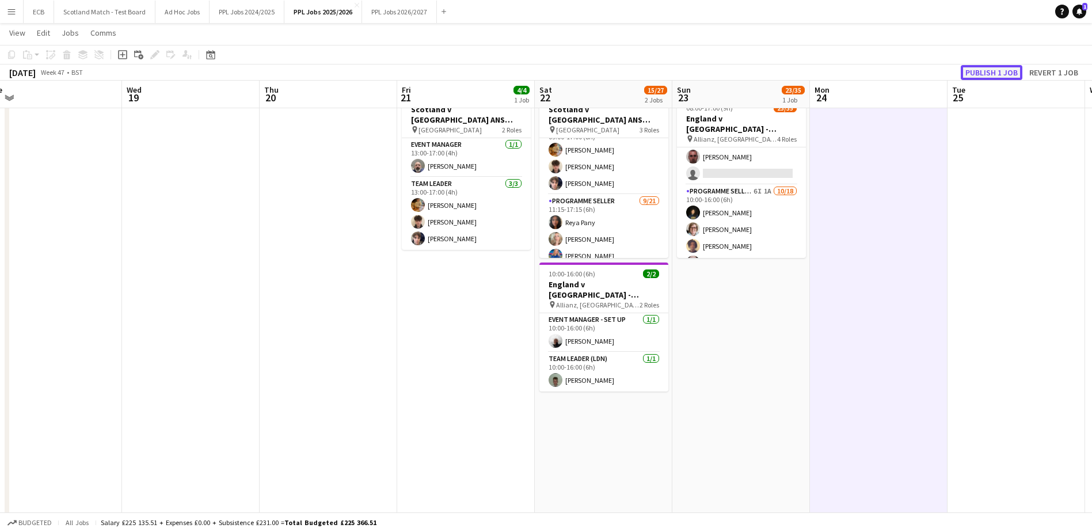
click at [995, 70] on button "Publish 1 job" at bounding box center [992, 72] width 62 height 15
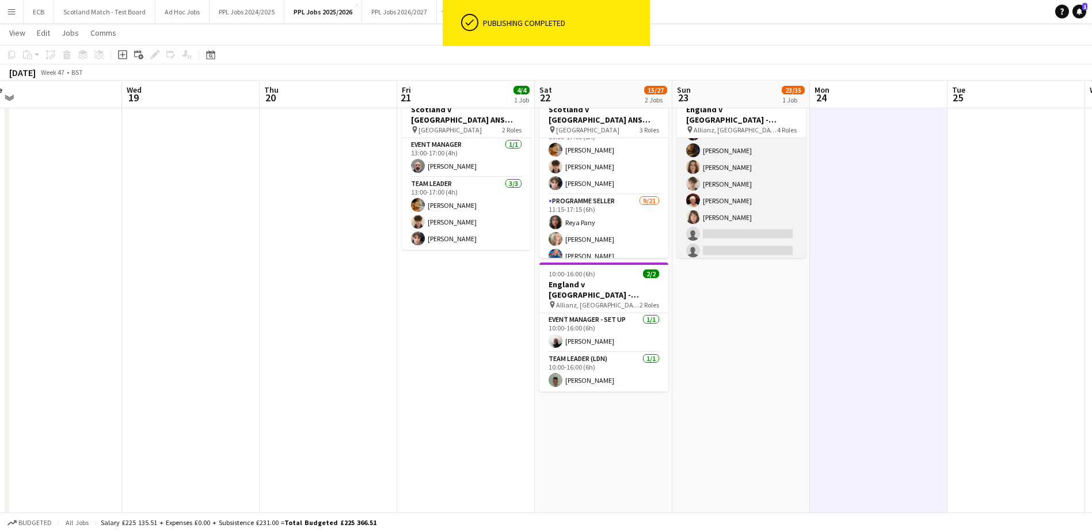
scroll to position [294, 0]
click at [713, 193] on app-card-role "Programme Seller (LDN) 6I 1A [DATE] 10:00-16:00 (6h) [PERSON_NAME] [PERSON_NAME…" at bounding box center [741, 167] width 129 height 323
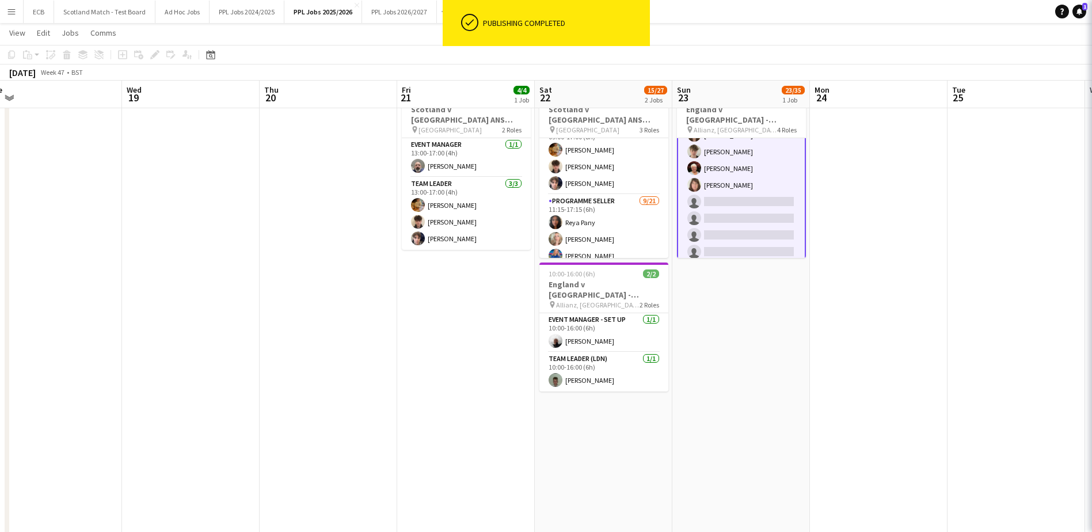
scroll to position [295, 0]
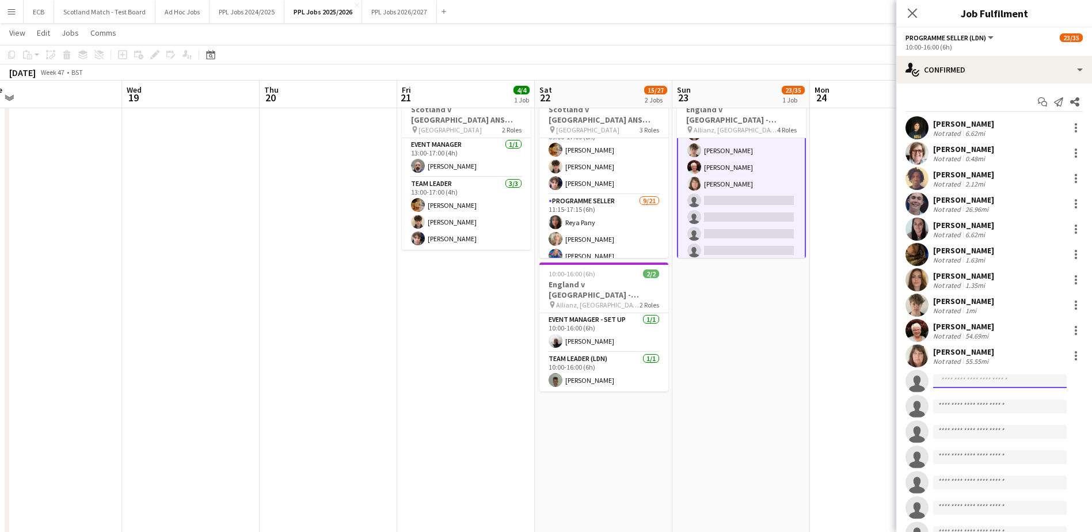
click at [973, 376] on input at bounding box center [1000, 381] width 134 height 14
type input "****"
click at [972, 398] on span "[PERSON_NAME]" at bounding box center [975, 398] width 66 height 10
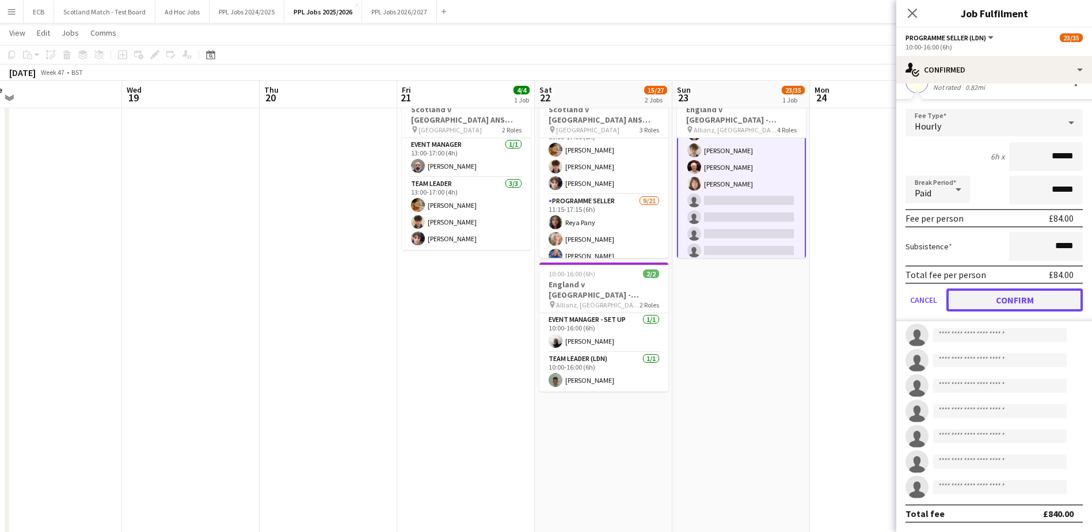
click at [1015, 299] on button "Confirm" at bounding box center [1014, 299] width 136 height 23
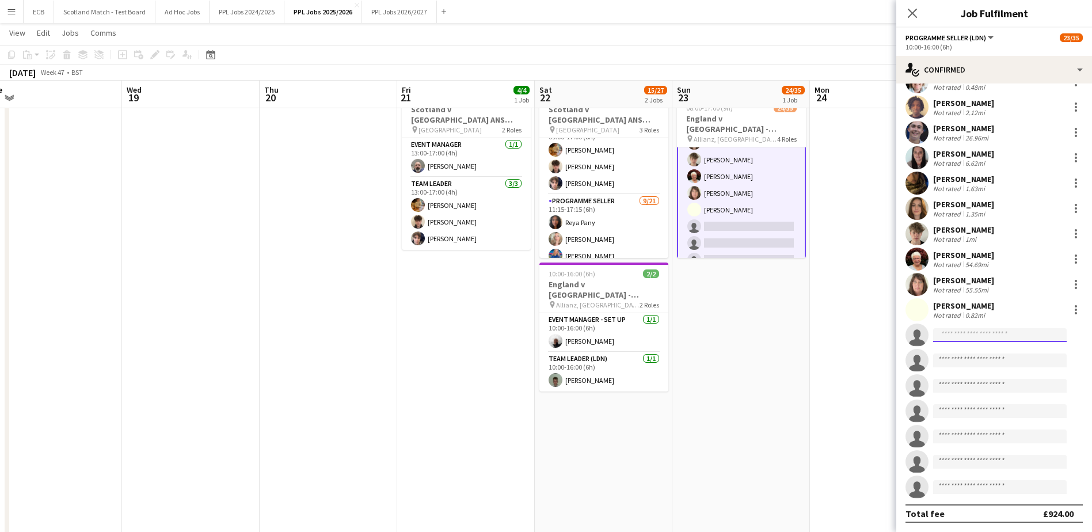
click at [981, 338] on input at bounding box center [1000, 335] width 134 height 14
type input "****"
click at [980, 349] on span "[PERSON_NAME]" at bounding box center [975, 351] width 66 height 10
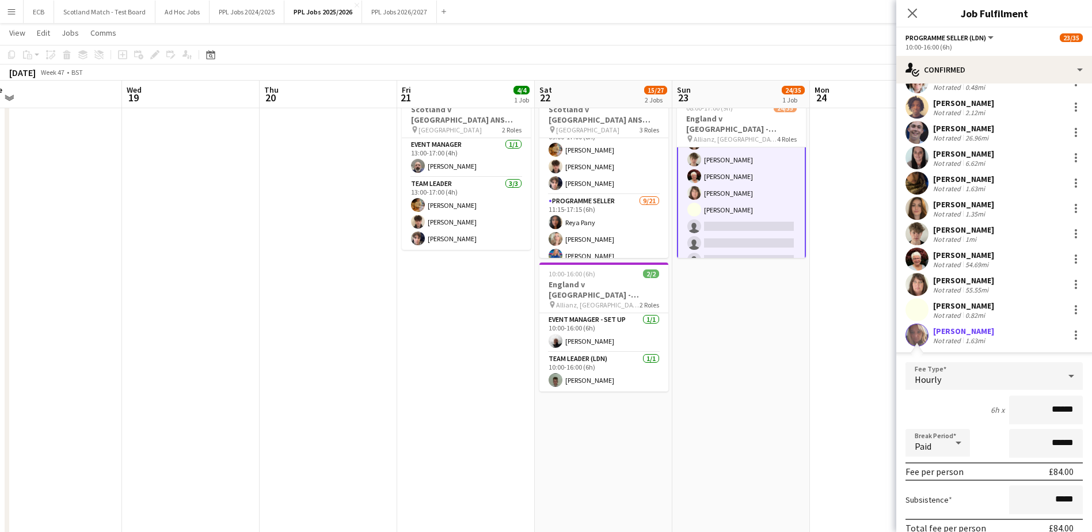
click at [980, 349] on app-applicant-card "[PERSON_NAME] Not rated 1.63mi Fee Type Hourly 6h x ****** Break Period Paid **…" at bounding box center [994, 448] width 196 height 251
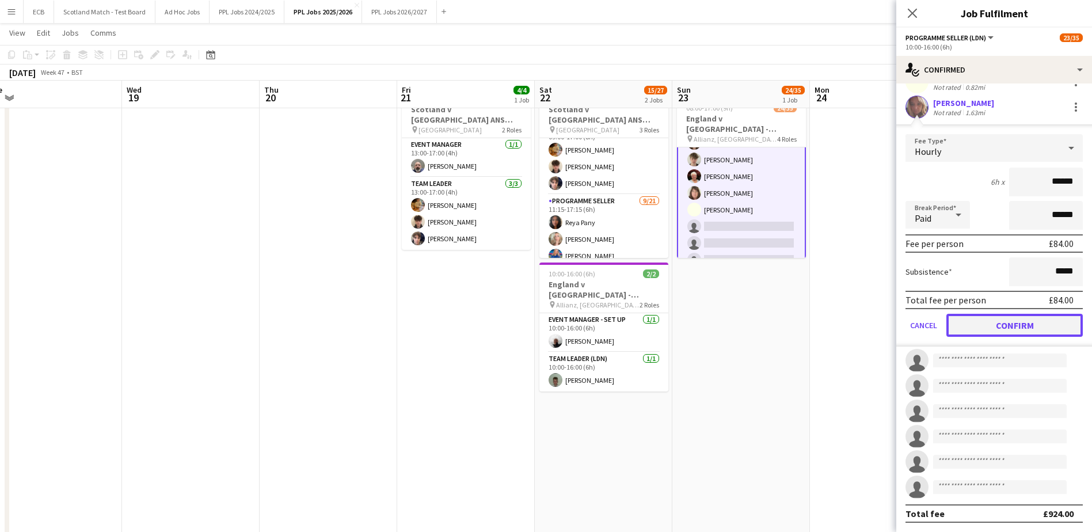
click at [1005, 327] on button "Confirm" at bounding box center [1014, 325] width 136 height 23
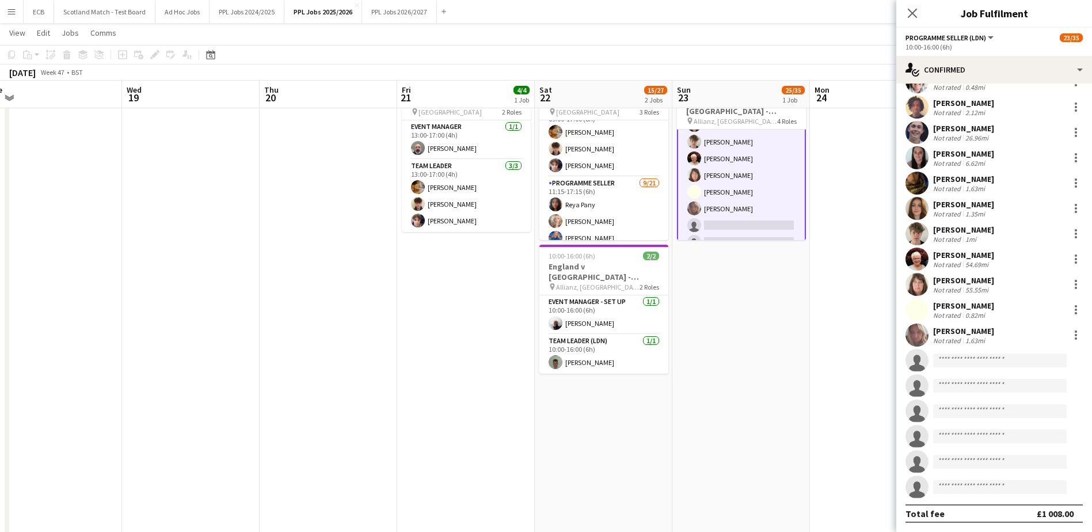
scroll to position [644, 0]
click at [954, 357] on input at bounding box center [1000, 360] width 134 height 14
type input "***"
click at [974, 384] on span "[EMAIL_ADDRESS][DOMAIN_NAME]" at bounding box center [999, 386] width 115 height 9
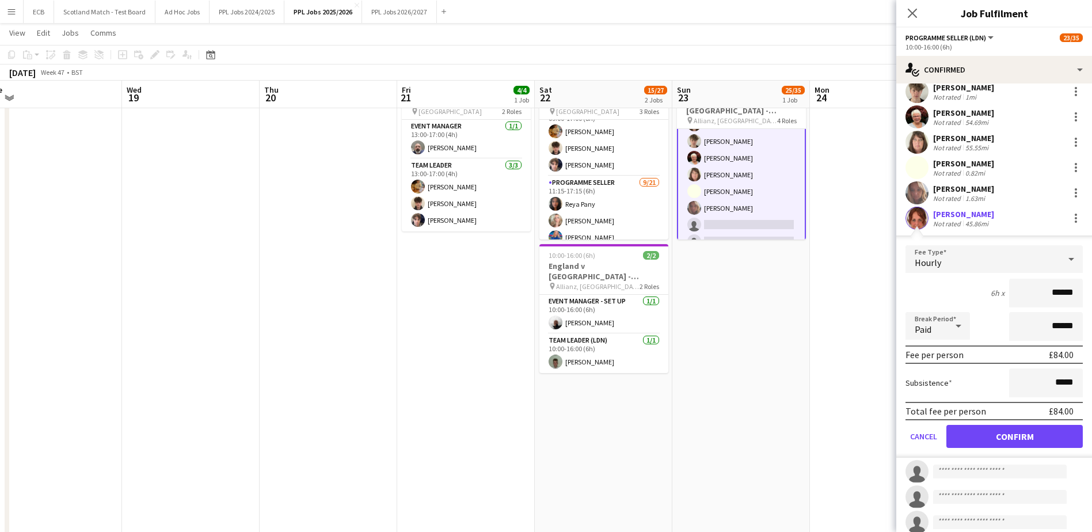
scroll to position [231, 0]
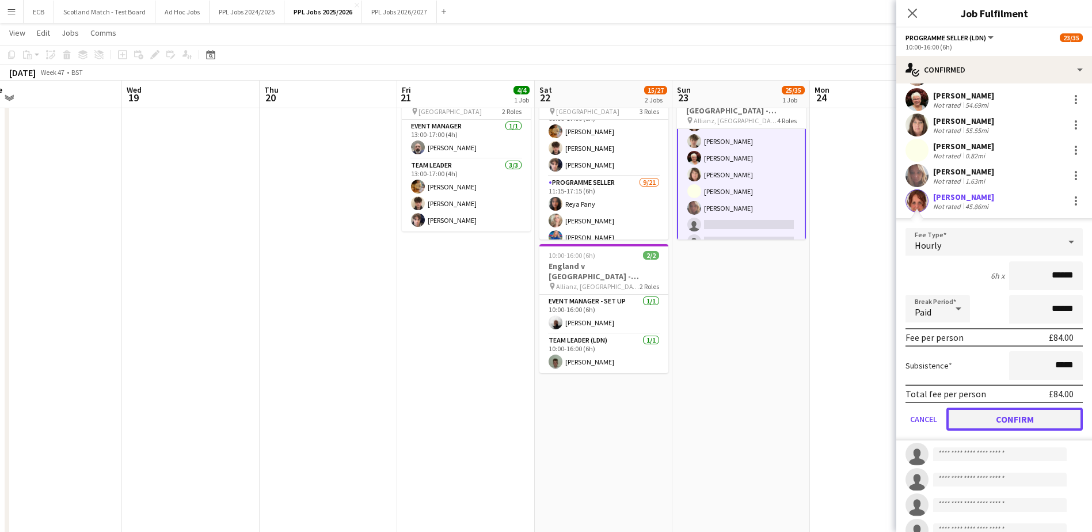
click at [1011, 414] on button "Confirm" at bounding box center [1014, 418] width 136 height 23
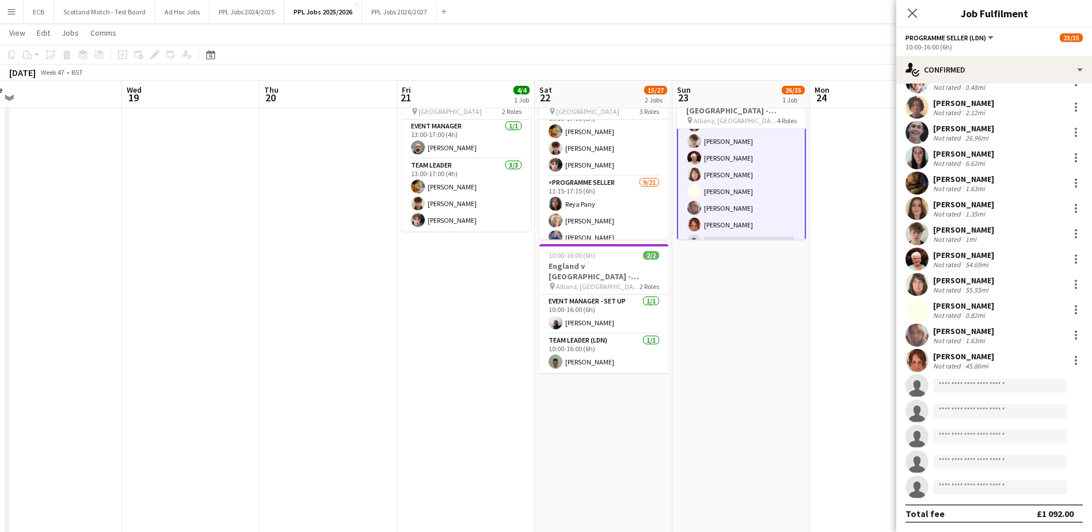
scroll to position [71, 0]
click at [961, 380] on input at bounding box center [1000, 386] width 134 height 14
type input "***"
click at [973, 406] on span "[PERSON_NAME]" at bounding box center [975, 402] width 66 height 10
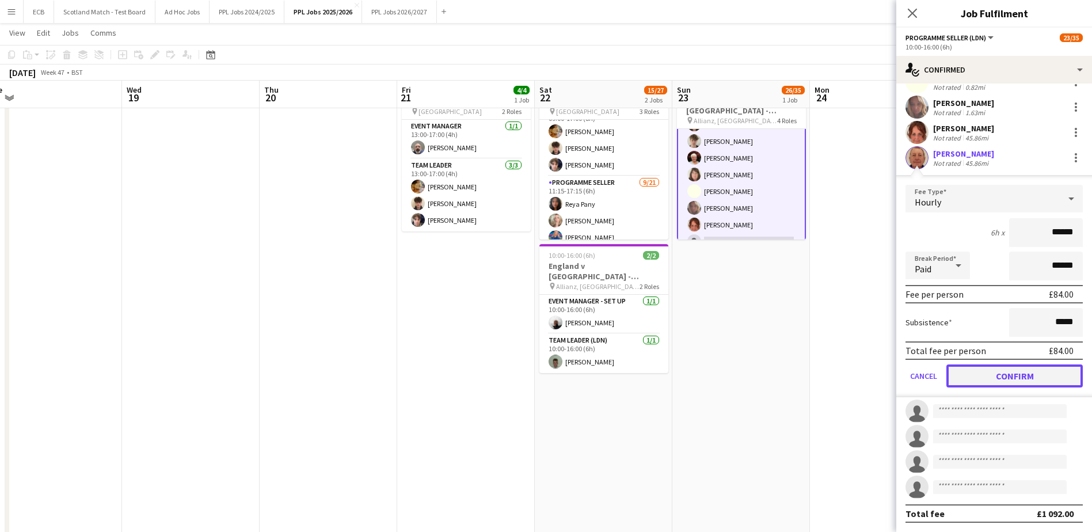
click at [1003, 379] on button "Confirm" at bounding box center [1014, 375] width 136 height 23
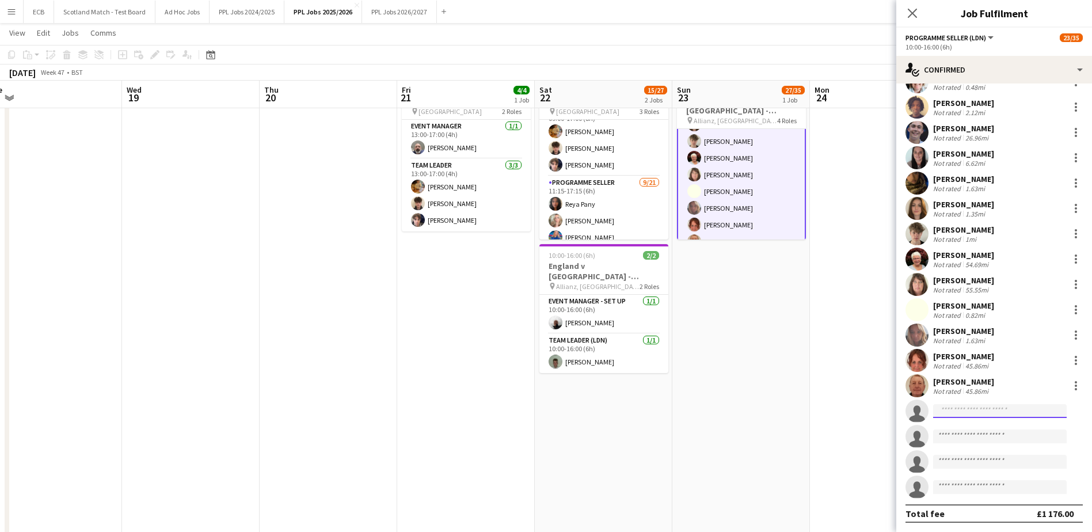
click at [962, 412] on input at bounding box center [1000, 411] width 134 height 14
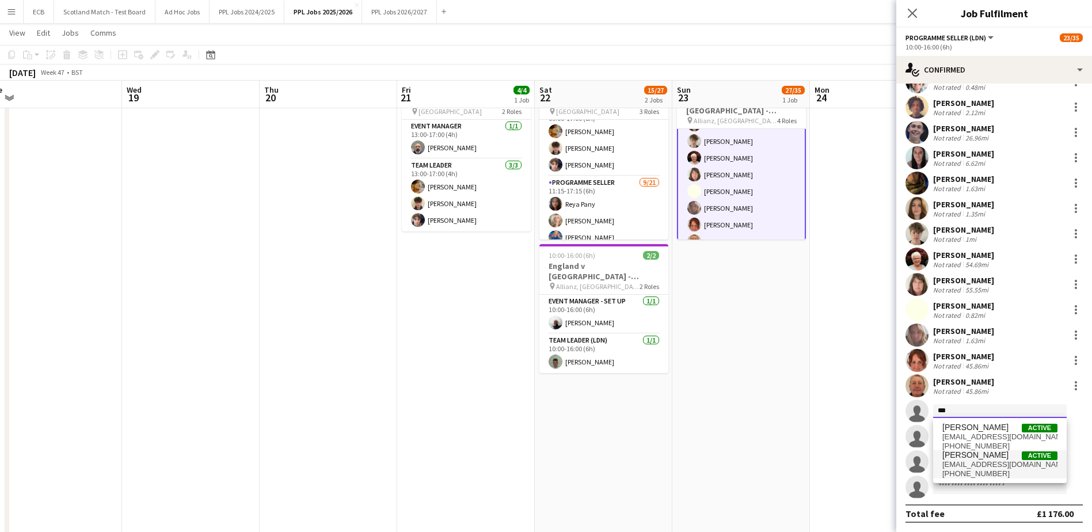
type input "***"
click at [973, 458] on span "[PERSON_NAME]" at bounding box center [975, 455] width 66 height 10
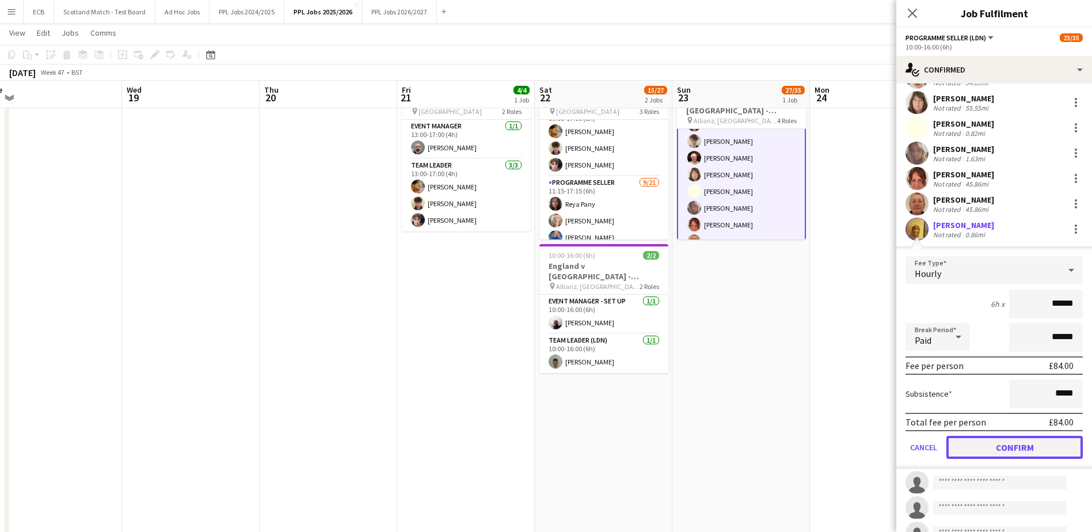
click at [1015, 456] on button "Confirm" at bounding box center [1014, 447] width 136 height 23
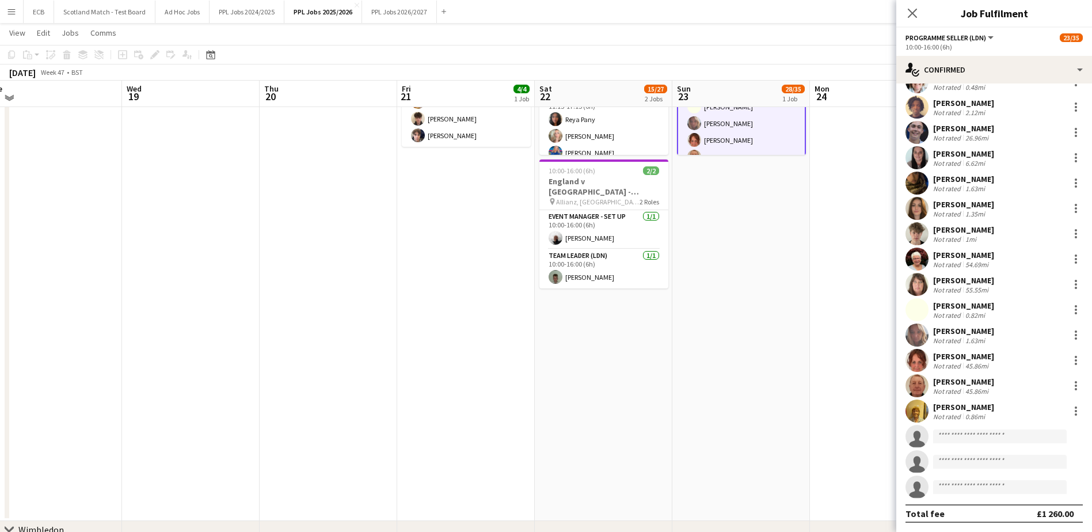
scroll to position [728, 0]
click at [734, 337] on app-date-cell "Updated 08:00-17:00 (9h) 28/35 [GEOGRAPHIC_DATA] v [GEOGRAPHIC_DATA] - [GEOGRAP…" at bounding box center [741, 251] width 138 height 541
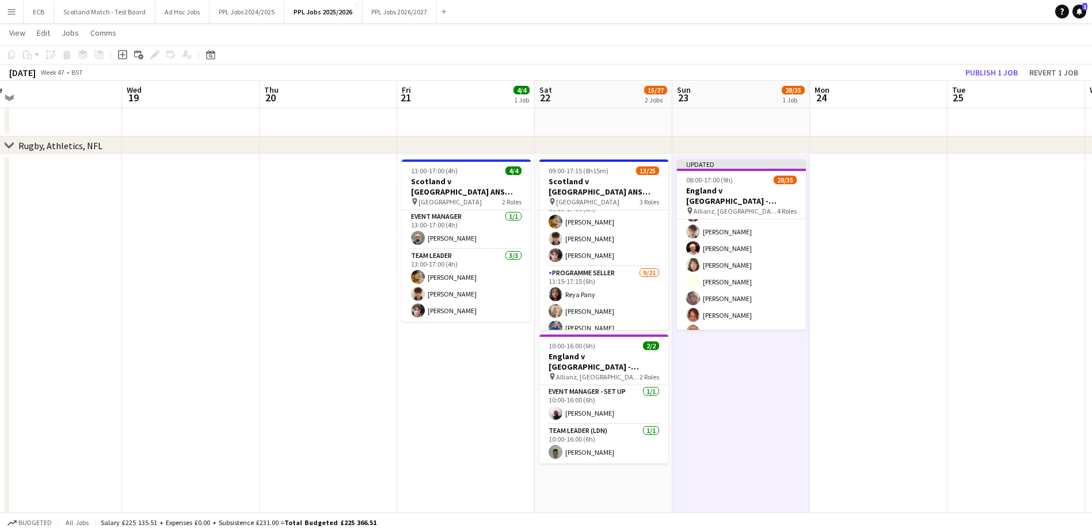
scroll to position [553, 0]
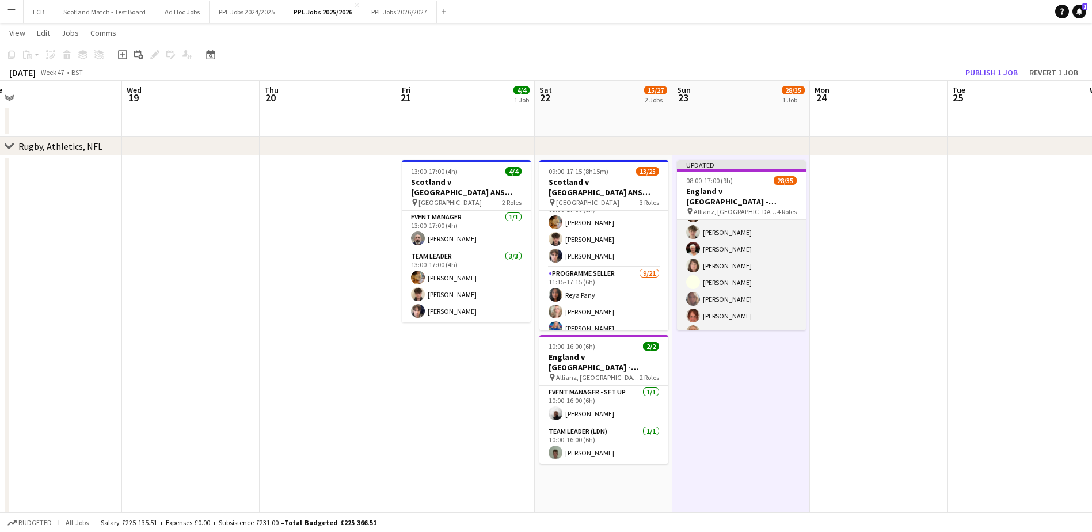
click at [749, 280] on app-card-role "Programme Seller (LDN) 6I 1A 15/18 10:00-16:00 (6h) [PERSON_NAME] Naya [PERSON_…" at bounding box center [741, 248] width 129 height 323
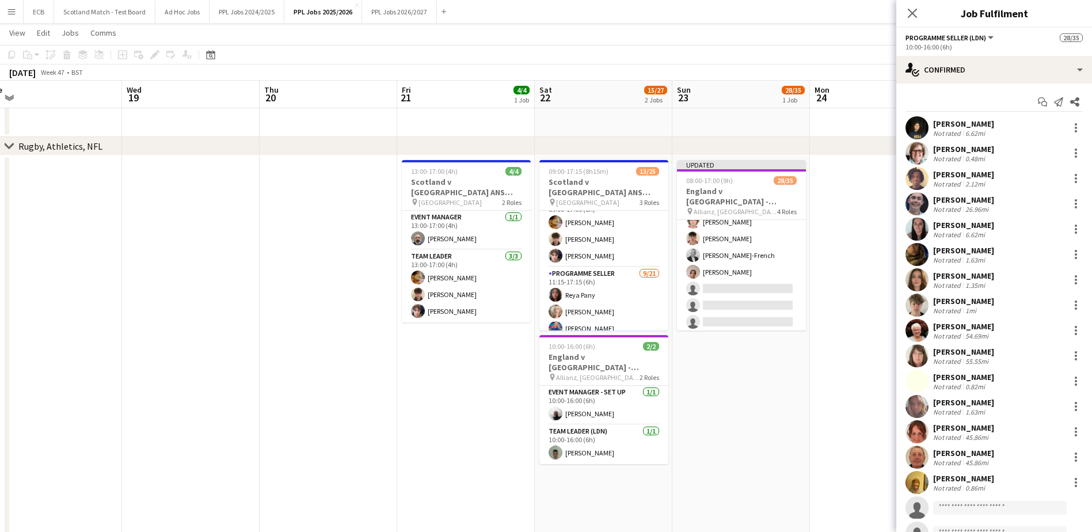
scroll to position [566, 0]
click at [867, 191] on app-date-cell at bounding box center [879, 425] width 138 height 541
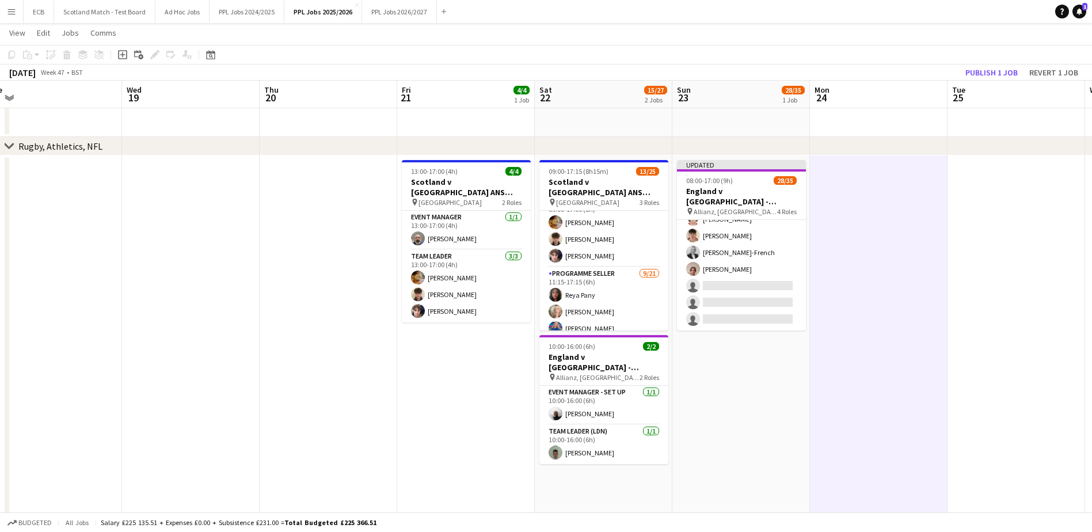
scroll to position [563, 0]
click at [994, 68] on button "Publish 1 job" at bounding box center [992, 72] width 62 height 15
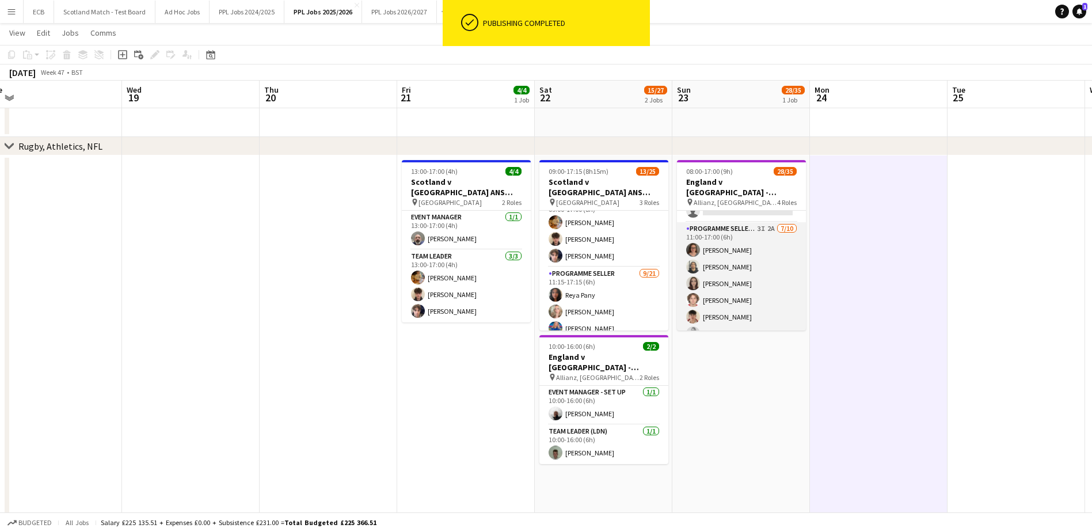
scroll to position [473, 0]
click at [725, 260] on app-card-role "Programme Seller (LDN) 3I 2A [DATE] 11:00-17:00 (6h) [PERSON_NAME] [PERSON_NAME…" at bounding box center [741, 317] width 129 height 189
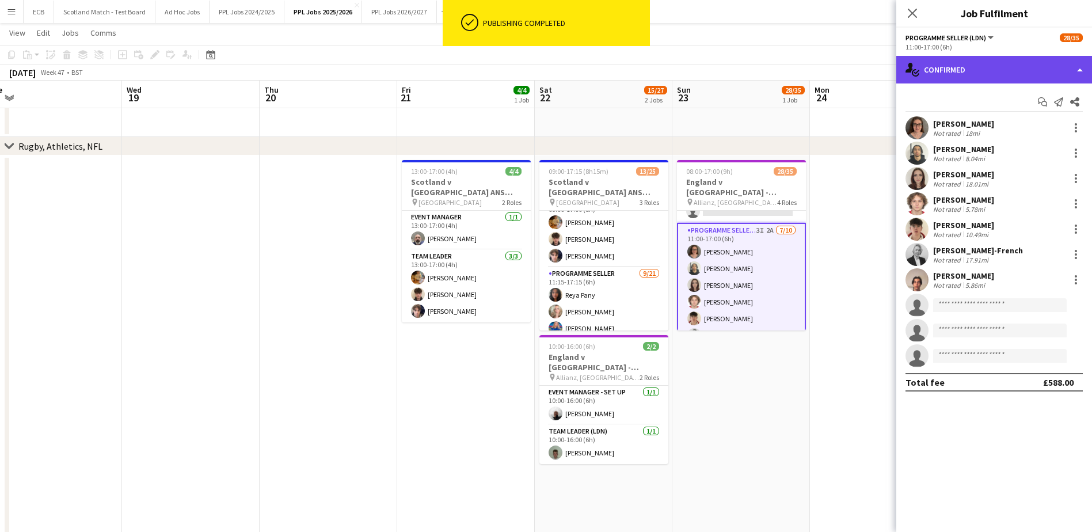
click at [1006, 63] on div "single-neutral-actions-check-2 Confirmed" at bounding box center [994, 70] width 196 height 28
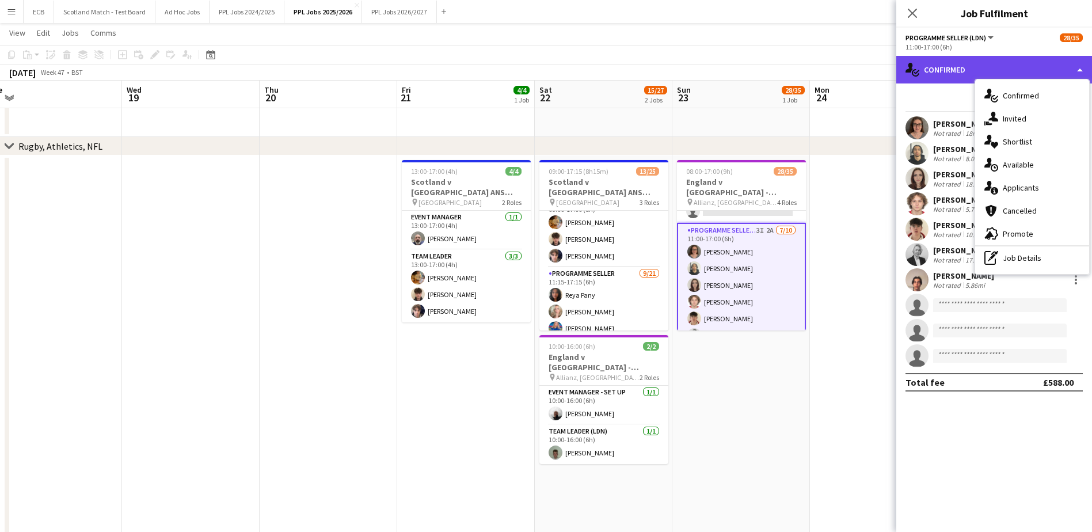
click at [1006, 63] on div "single-neutral-actions-check-2 Confirmed" at bounding box center [994, 70] width 196 height 28
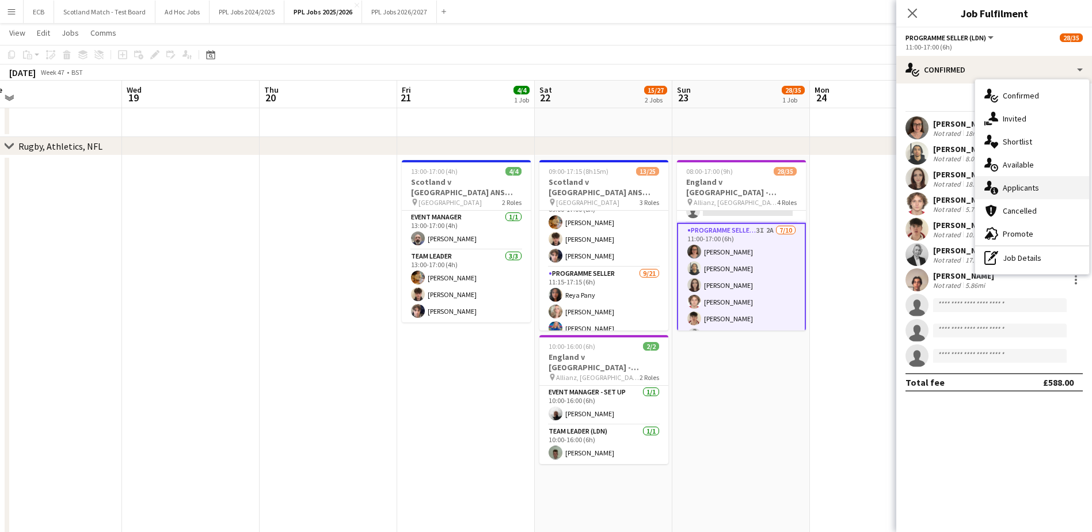
click at [1016, 185] on div "single-neutral-actions-information Applicants" at bounding box center [1032, 187] width 114 height 23
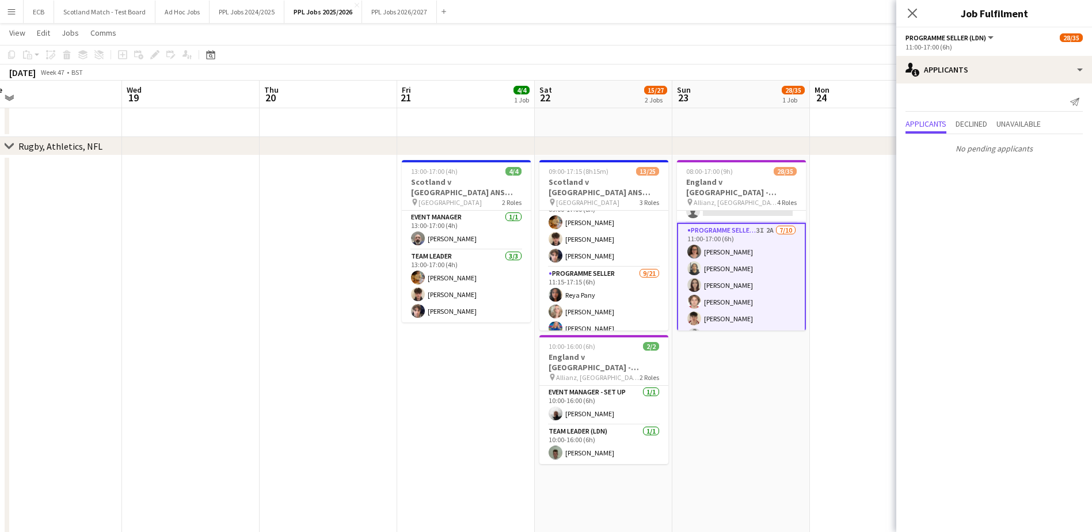
click at [737, 242] on app-card-role "Programme Seller (LDN) 3I 2A [DATE] 11:00-17:00 (6h) [PERSON_NAME] [PERSON_NAME…" at bounding box center [741, 319] width 129 height 192
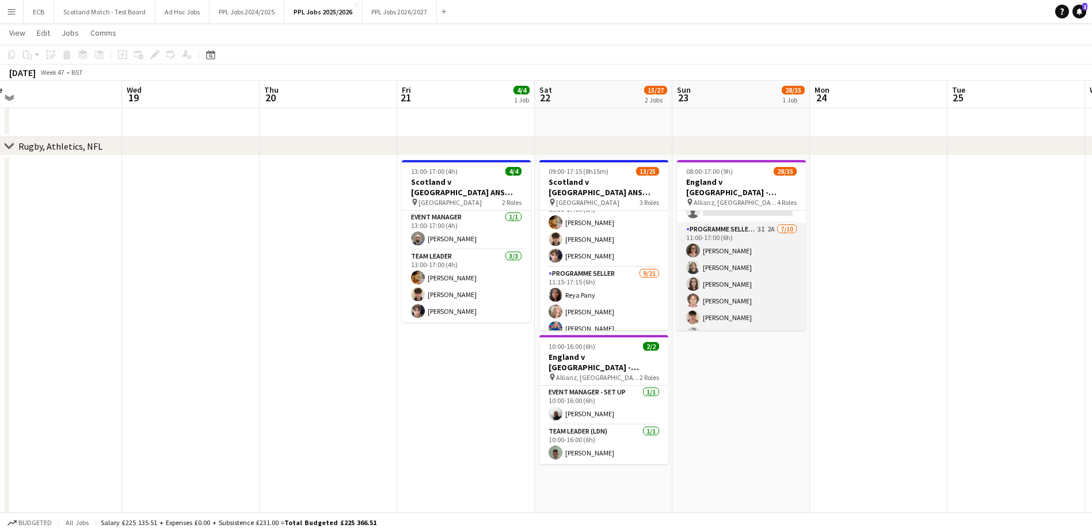
click at [755, 240] on app-card-role "Programme Seller (LDN) 3I 2A [DATE] 11:00-17:00 (6h) [PERSON_NAME] [PERSON_NAME…" at bounding box center [741, 317] width 129 height 189
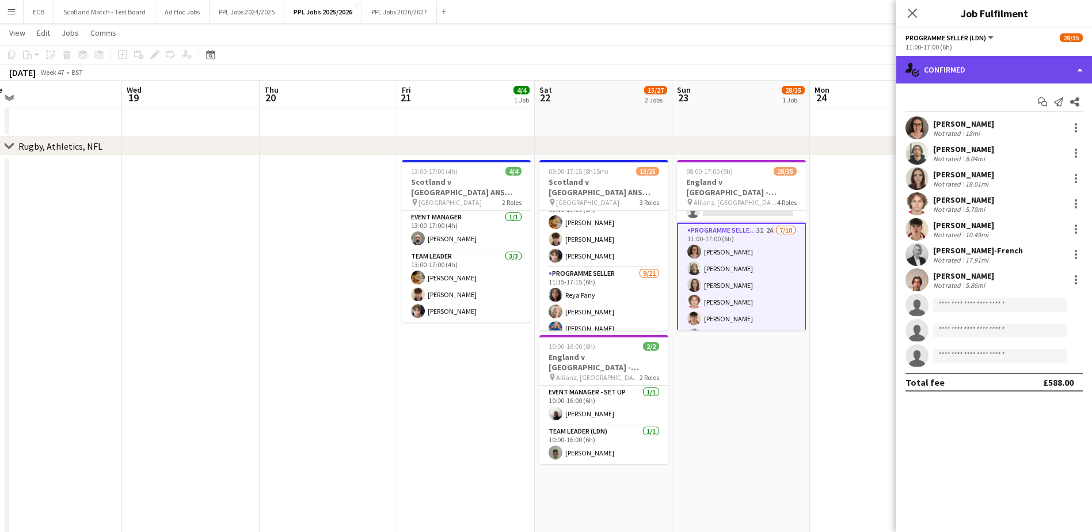
click at [1026, 75] on div "single-neutral-actions-check-2 Confirmed" at bounding box center [994, 70] width 196 height 28
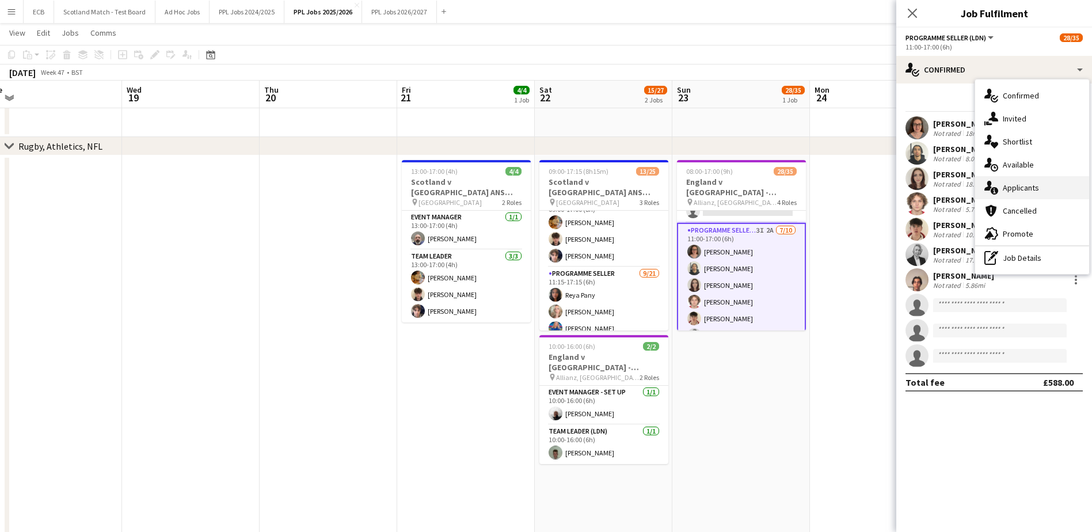
click at [1022, 188] on div "single-neutral-actions-information Applicants" at bounding box center [1032, 187] width 114 height 23
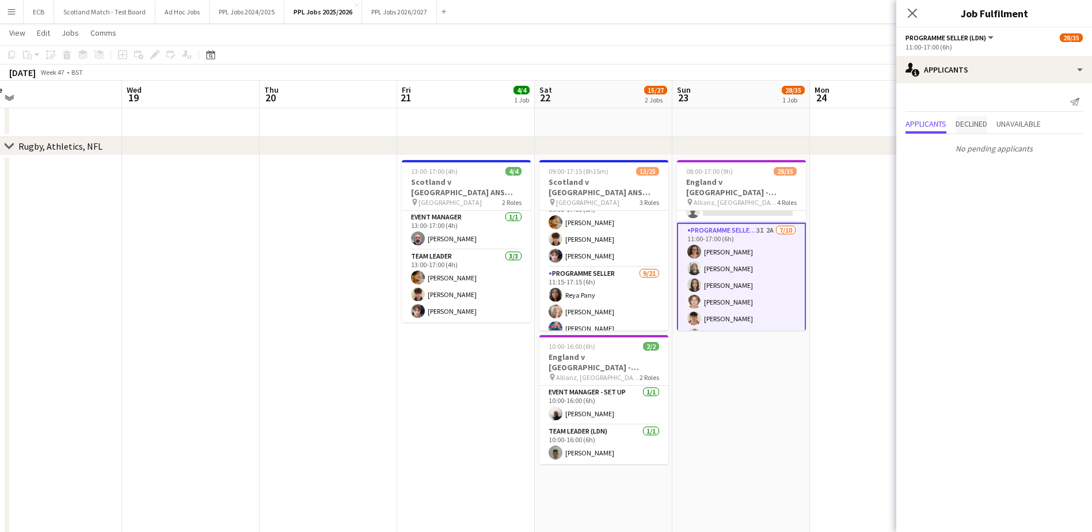
click at [973, 125] on span "Declined" at bounding box center [971, 124] width 32 height 8
click at [1032, 104] on span "Unavailable" at bounding box center [1018, 100] width 44 height 8
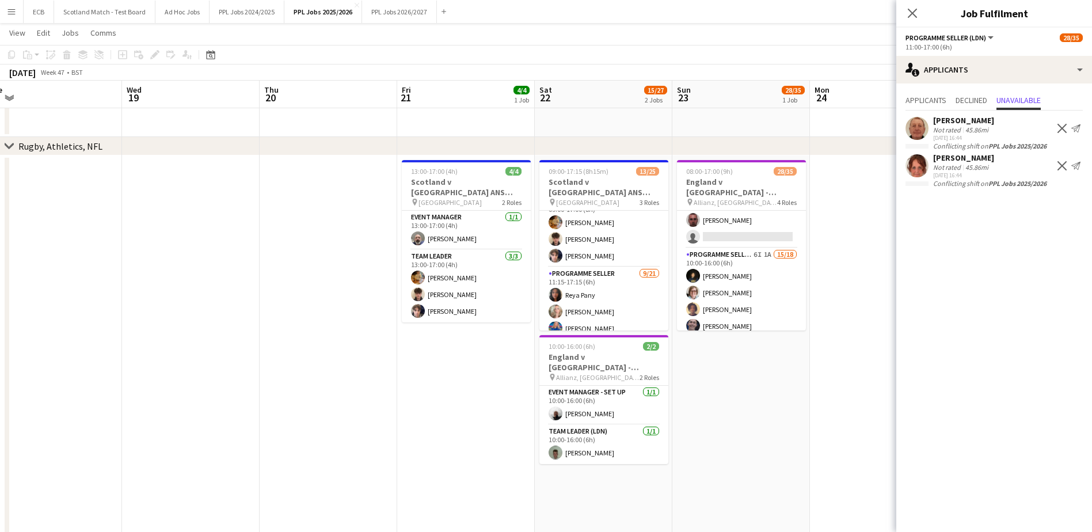
scroll to position [124, 0]
click at [754, 280] on app-card-role "Programme Seller (LDN) 6I 1A 15/18 10:00-16:00 (6h) [PERSON_NAME] Naya [PERSON_…" at bounding box center [741, 410] width 129 height 323
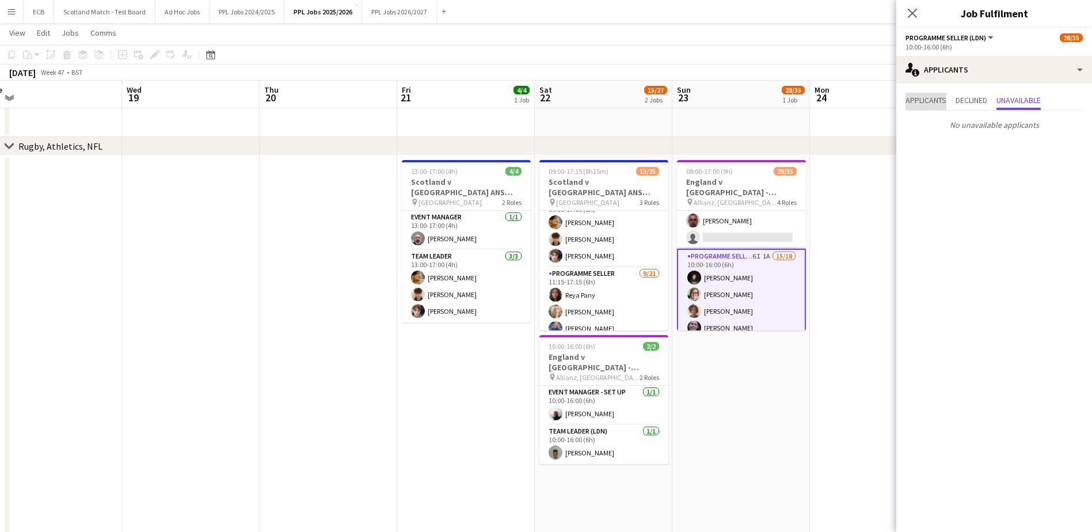
click at [932, 100] on span "Applicants" at bounding box center [925, 100] width 41 height 8
click at [1062, 148] on app-icon "Confirm" at bounding box center [1059, 151] width 9 height 9
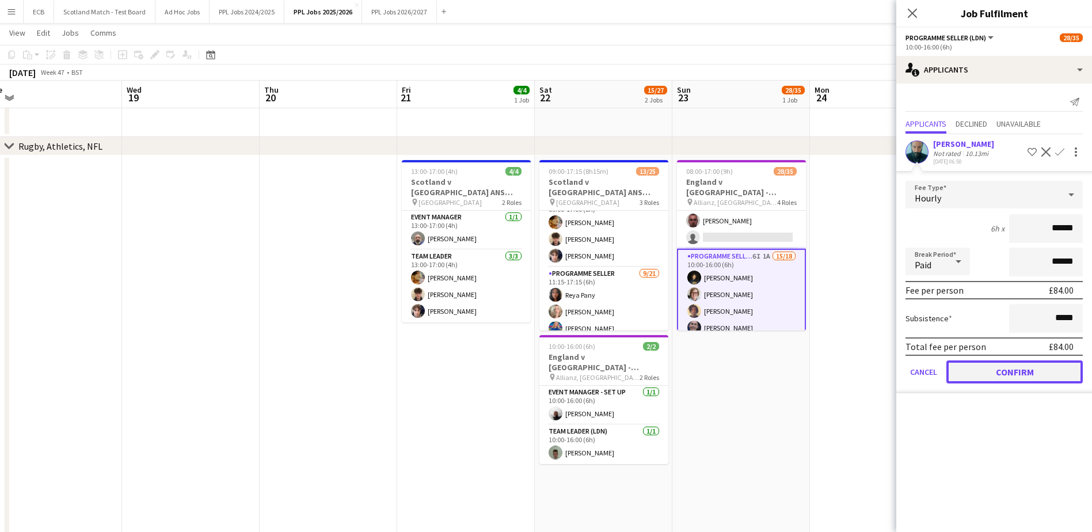
click at [1009, 370] on button "Confirm" at bounding box center [1014, 371] width 136 height 23
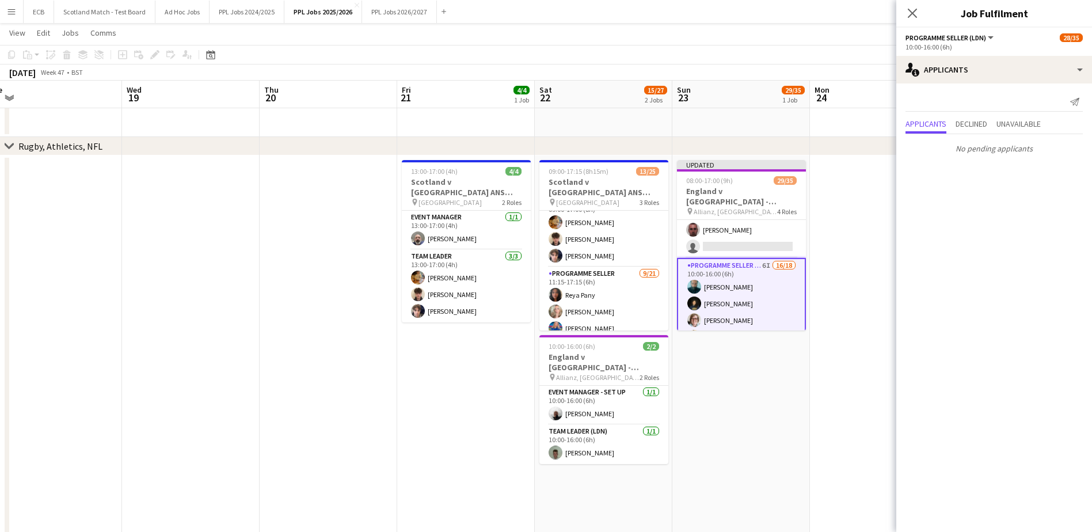
click at [863, 233] on app-date-cell at bounding box center [879, 425] width 138 height 541
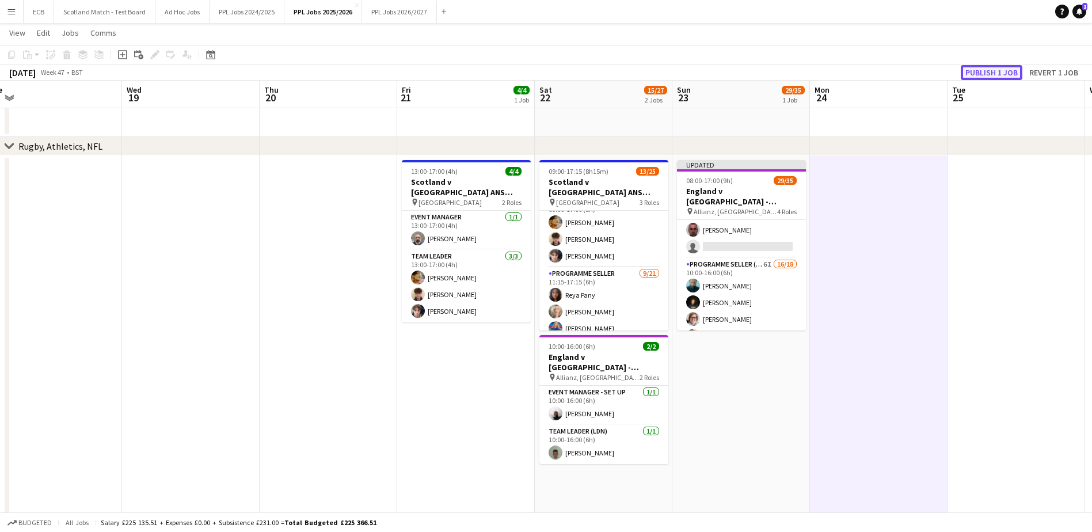
click at [1004, 73] on button "Publish 1 job" at bounding box center [992, 72] width 62 height 15
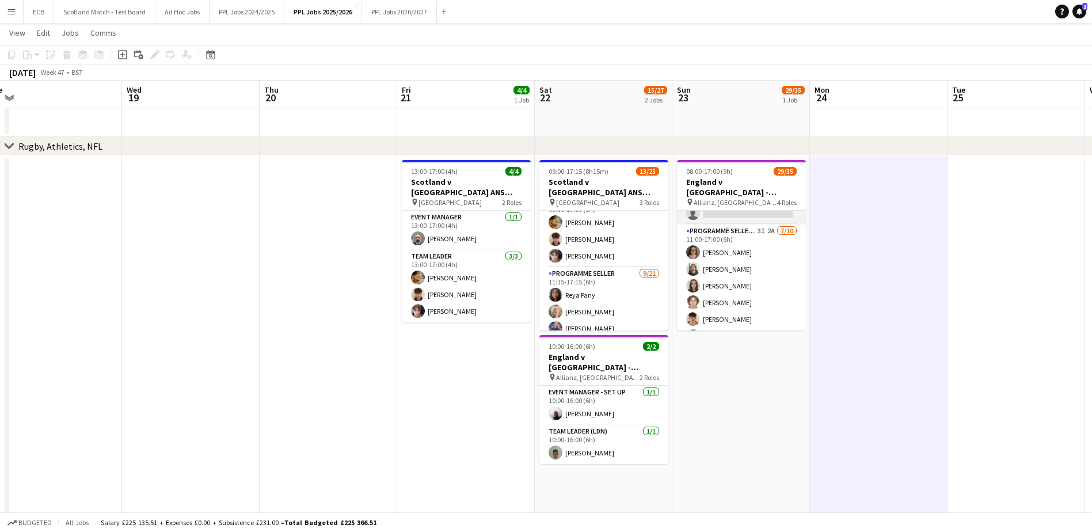
scroll to position [468, 0]
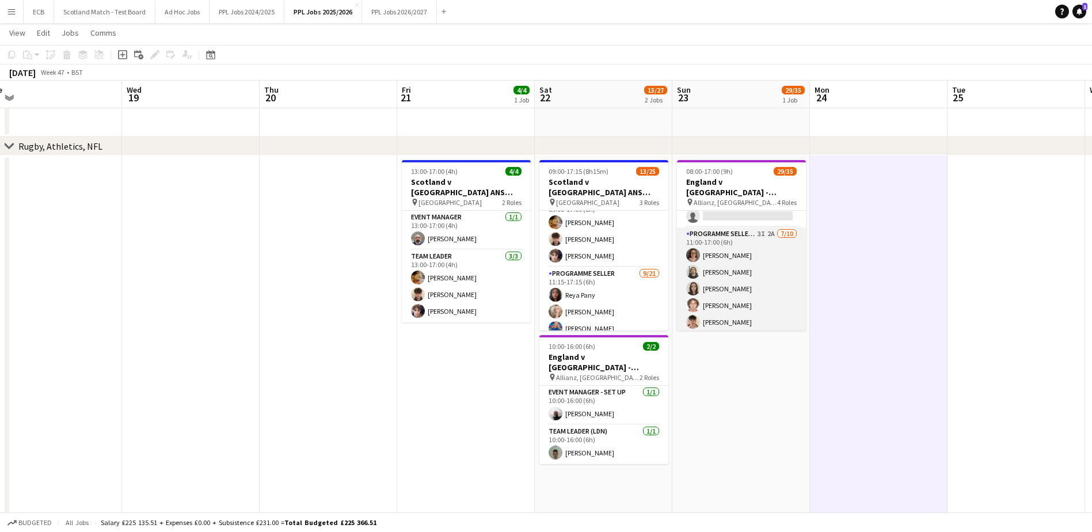
click at [725, 233] on app-card-role "Programme Seller (LDN) 3I 2A [DATE] 11:00-17:00 (6h) [PERSON_NAME] [PERSON_NAME…" at bounding box center [741, 321] width 129 height 189
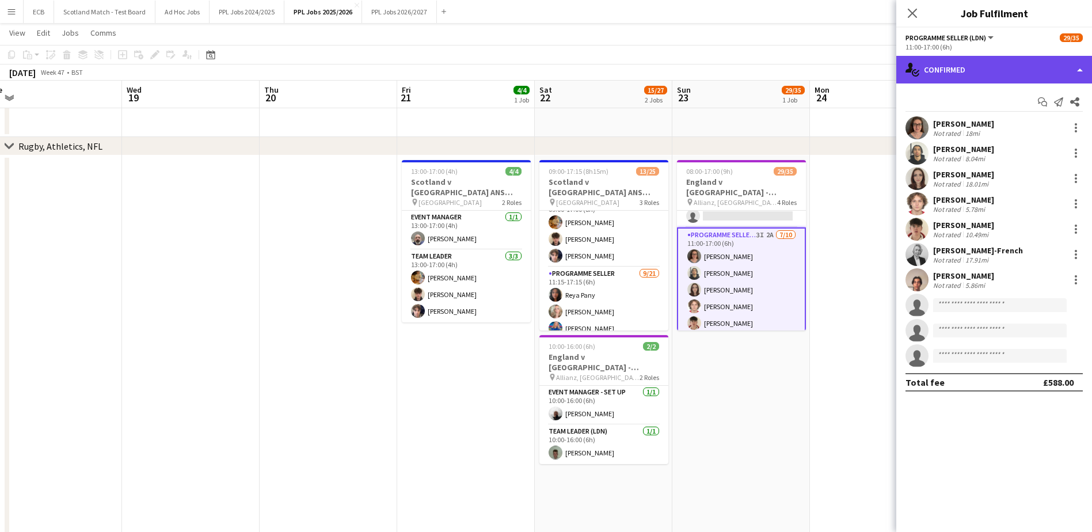
click at [982, 66] on div "single-neutral-actions-check-2 Confirmed" at bounding box center [994, 70] width 196 height 28
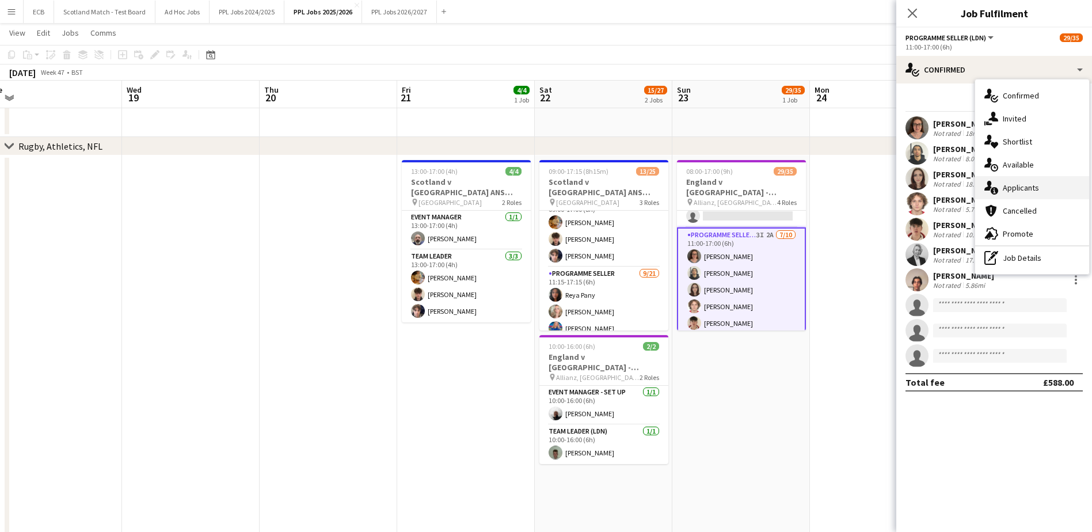
click at [1008, 190] on div "single-neutral-actions-information Applicants" at bounding box center [1032, 187] width 114 height 23
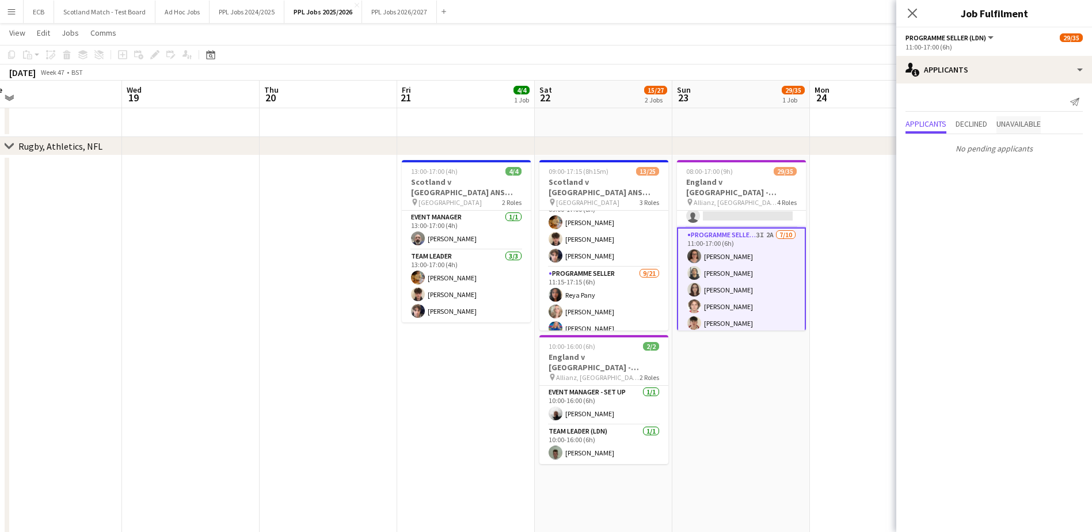
click at [1037, 117] on span "Unavailable" at bounding box center [1018, 124] width 44 height 17
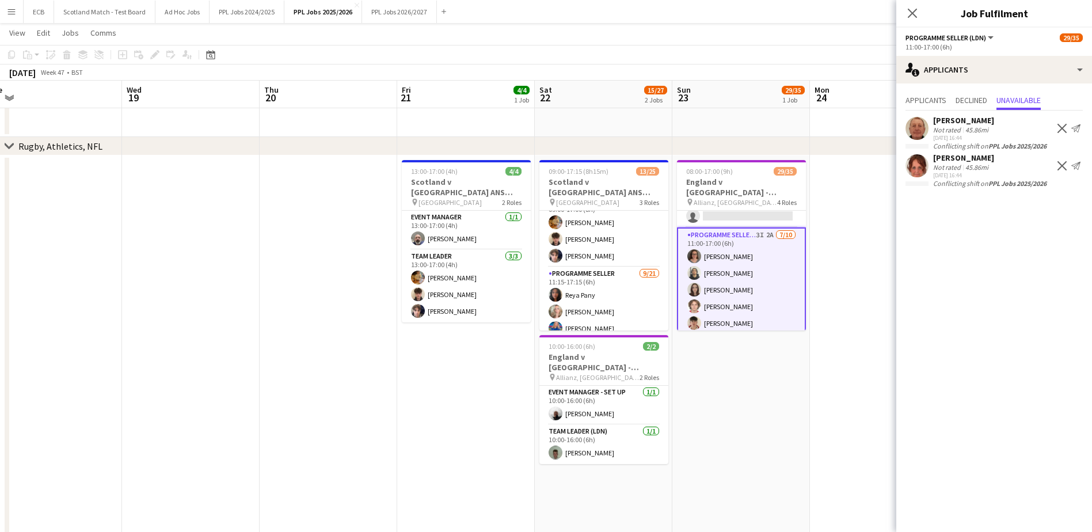
click at [1061, 132] on app-icon "Decline" at bounding box center [1061, 128] width 9 height 9
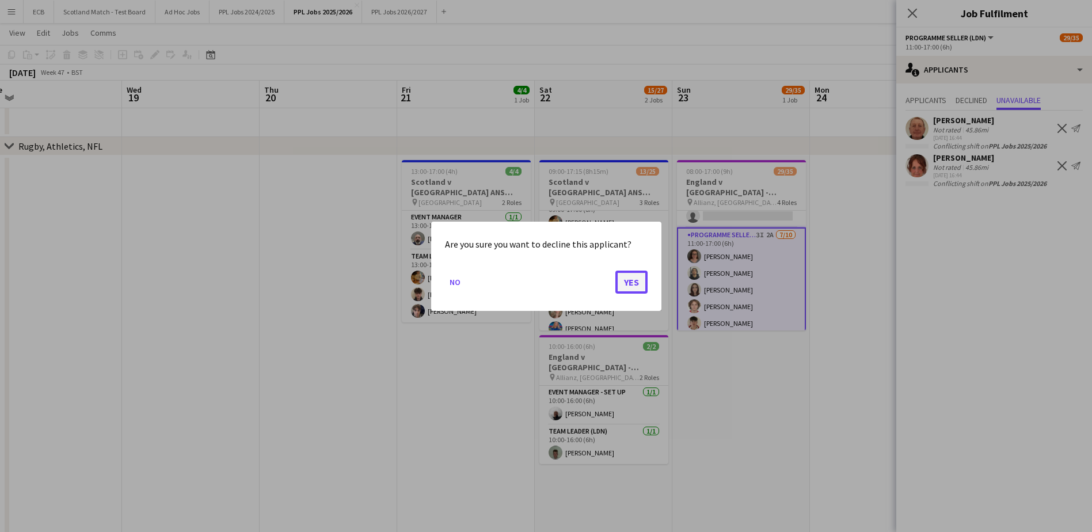
click at [634, 277] on button "Yes" at bounding box center [631, 281] width 32 height 23
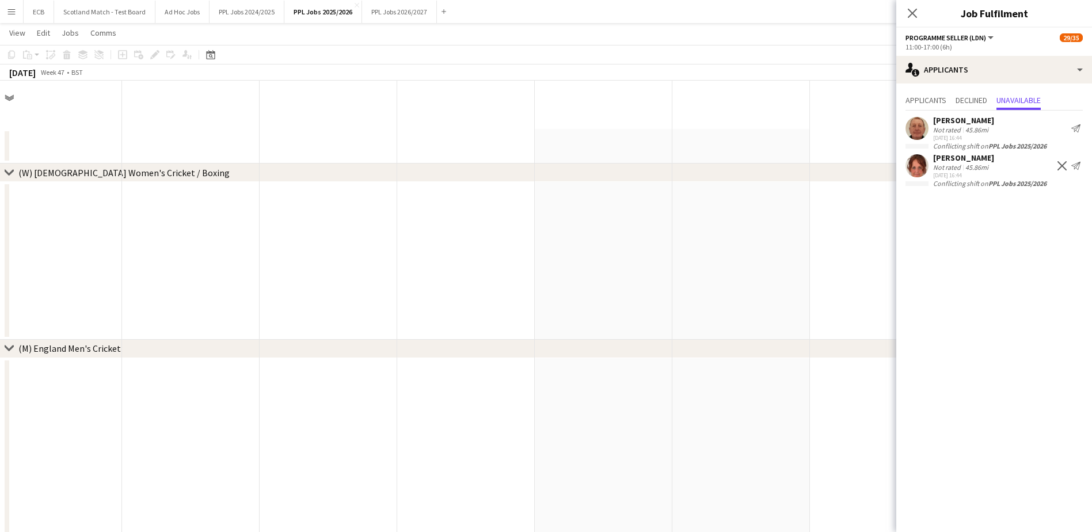
scroll to position [553, 0]
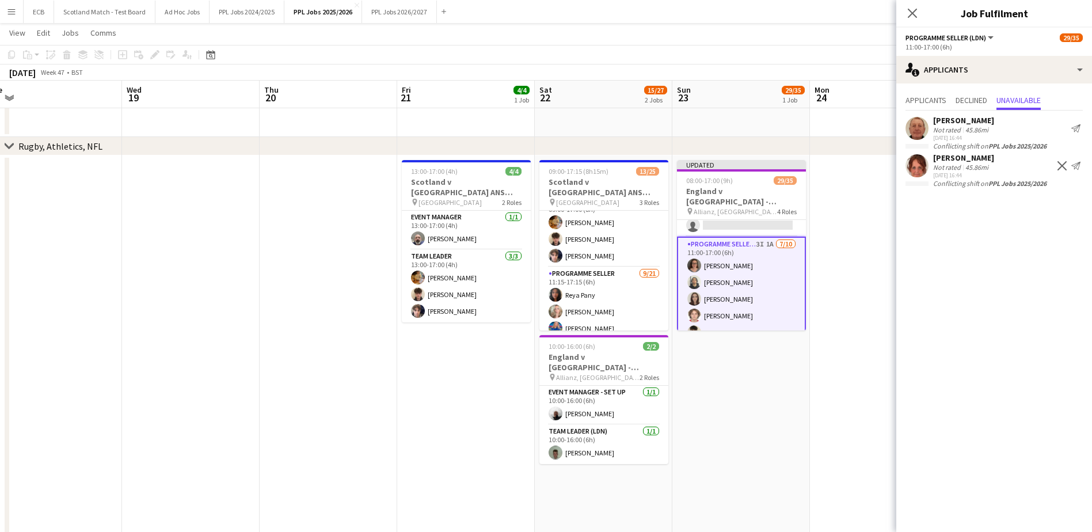
click at [1060, 169] on app-icon "Decline" at bounding box center [1061, 165] width 9 height 9
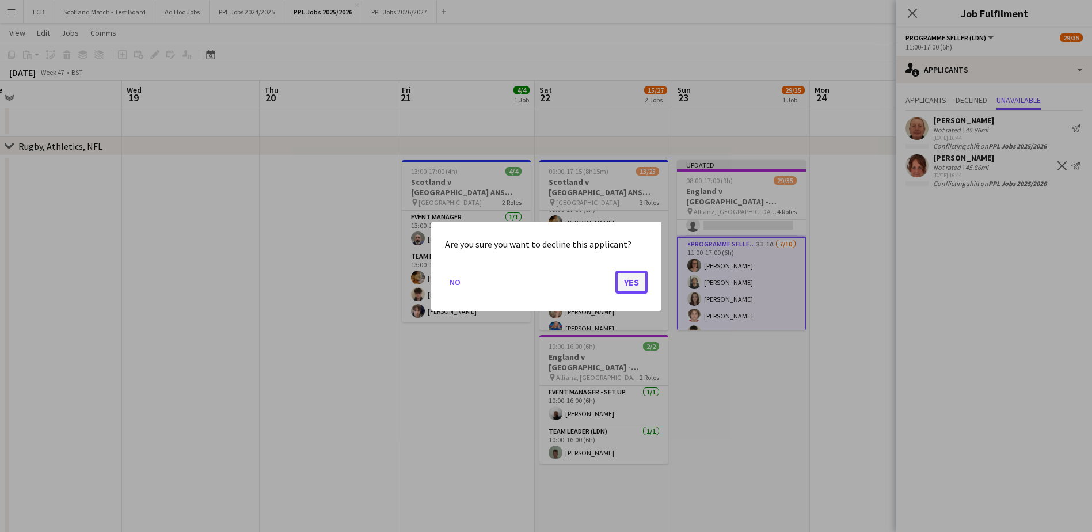
click at [636, 280] on button "Yes" at bounding box center [631, 281] width 32 height 23
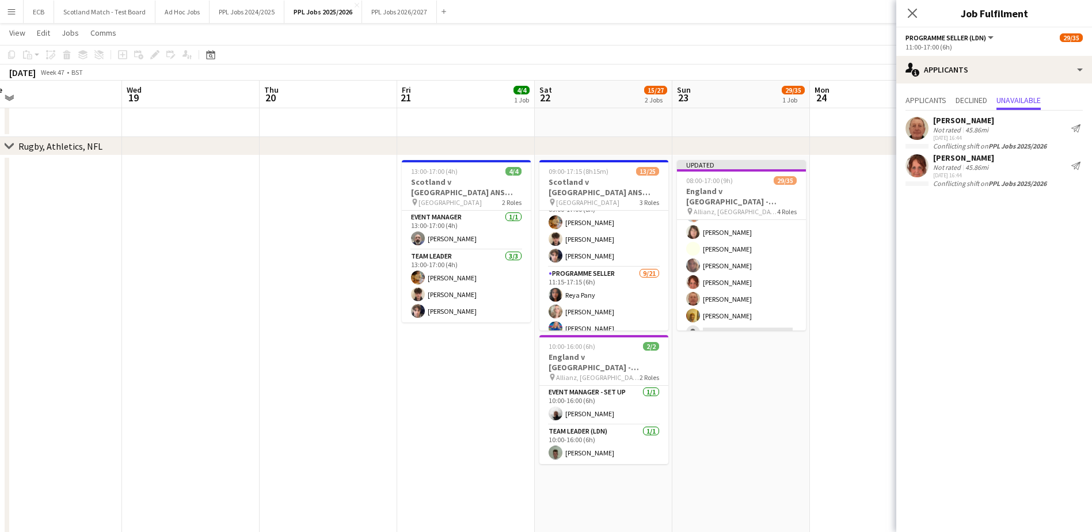
scroll to position [344, 0]
click at [867, 221] on app-date-cell at bounding box center [879, 425] width 138 height 541
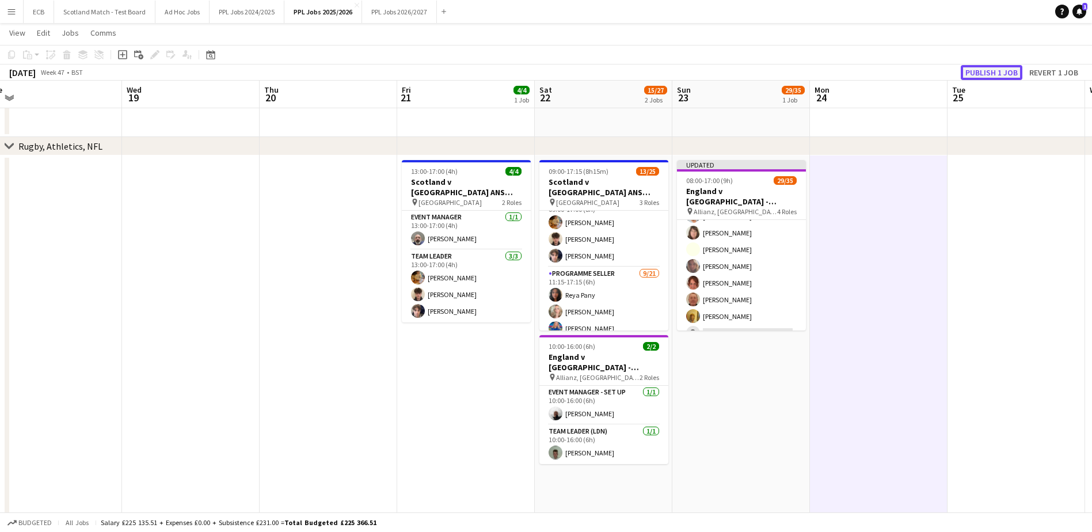
click at [995, 65] on button "Publish 1 job" at bounding box center [992, 72] width 62 height 15
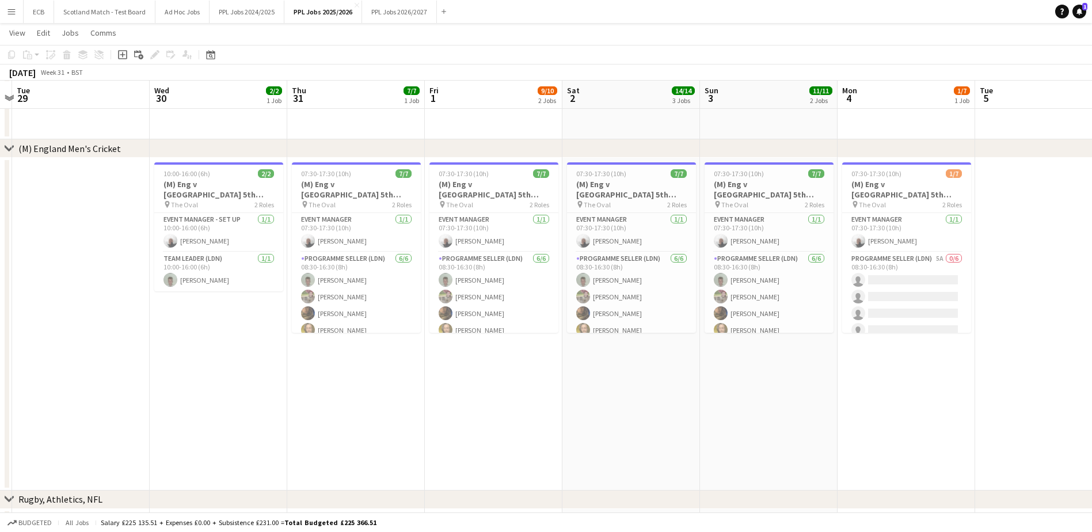
scroll to position [340, 0]
click at [928, 274] on app-card-role "Programme Seller (LDN) 5A 0/6 08:30-16:30 (8h) single-neutral-actions single-ne…" at bounding box center [906, 313] width 129 height 123
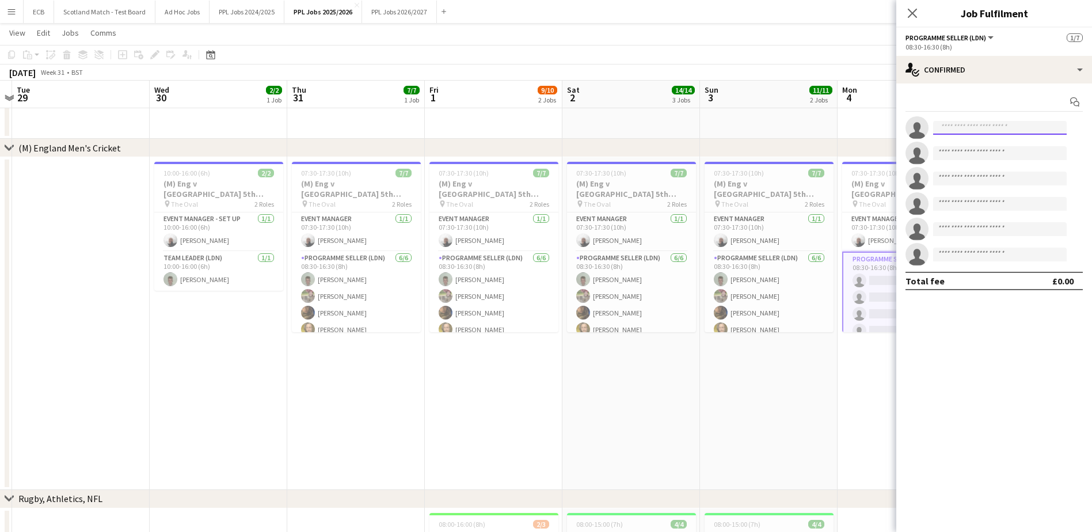
click at [980, 132] on input at bounding box center [1000, 128] width 134 height 14
type input "***"
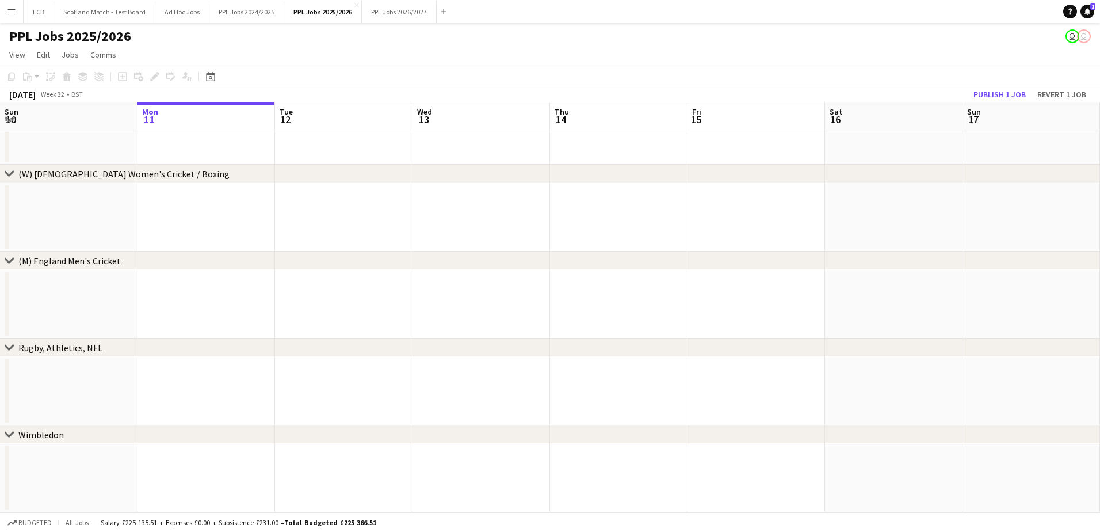
click at [14, 17] on button "Menu" at bounding box center [11, 11] width 23 height 23
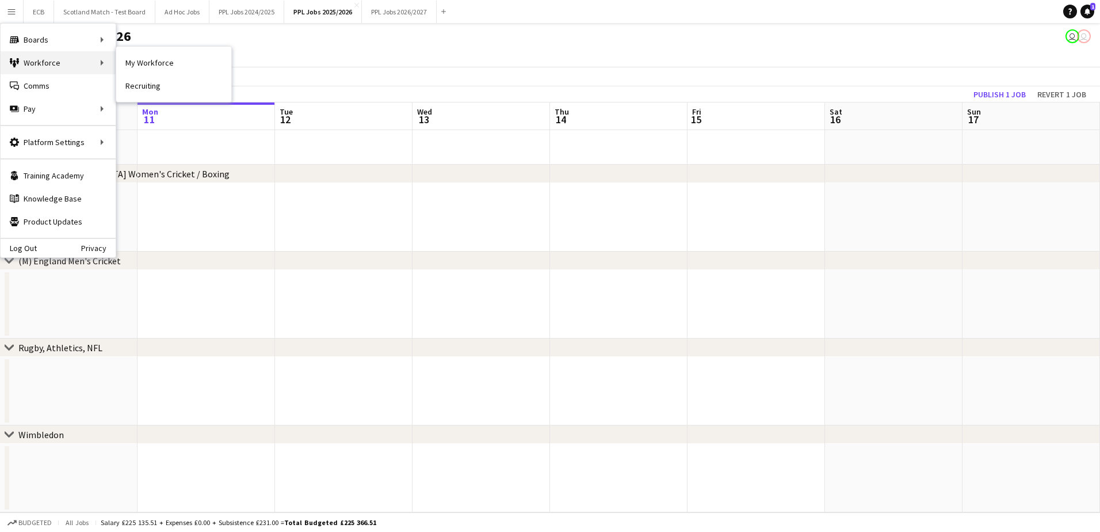
click at [33, 62] on div "Workforce Workforce" at bounding box center [58, 62] width 115 height 23
click at [141, 63] on link "My Workforce" at bounding box center [173, 62] width 115 height 23
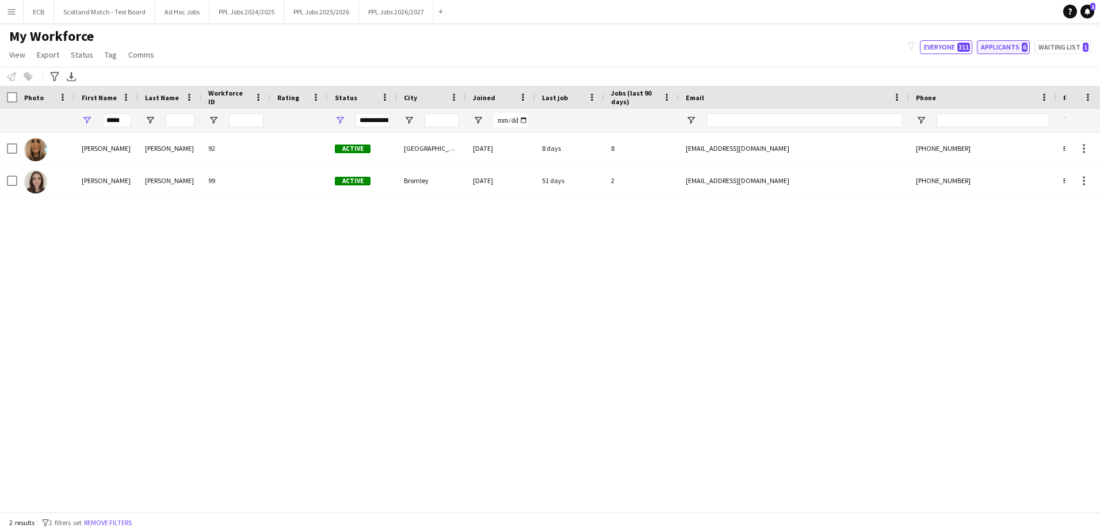
click at [1006, 46] on button "Applicants 6" at bounding box center [1003, 47] width 53 height 14
type input "**********"
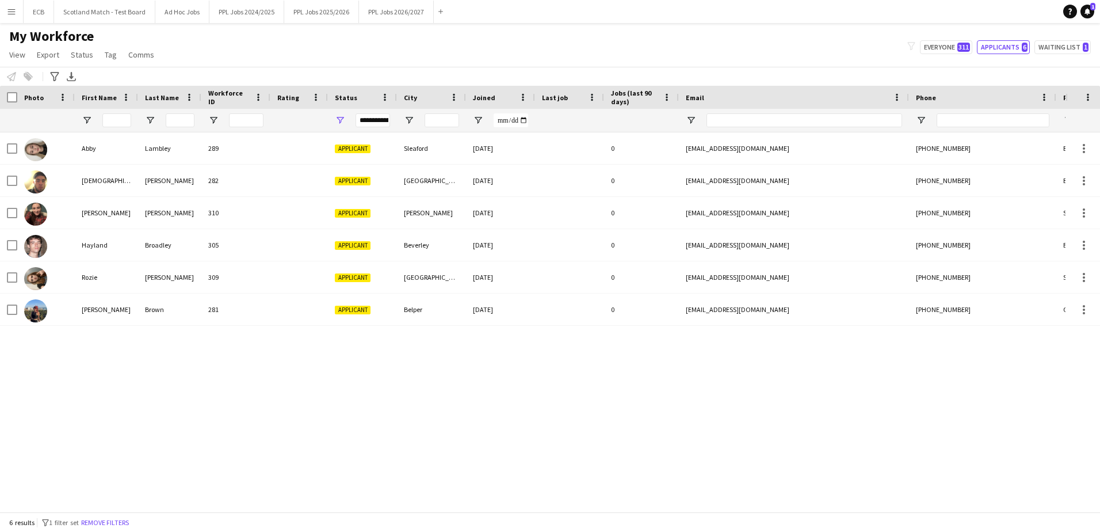
click at [8, 6] on button "Menu" at bounding box center [11, 11] width 23 height 23
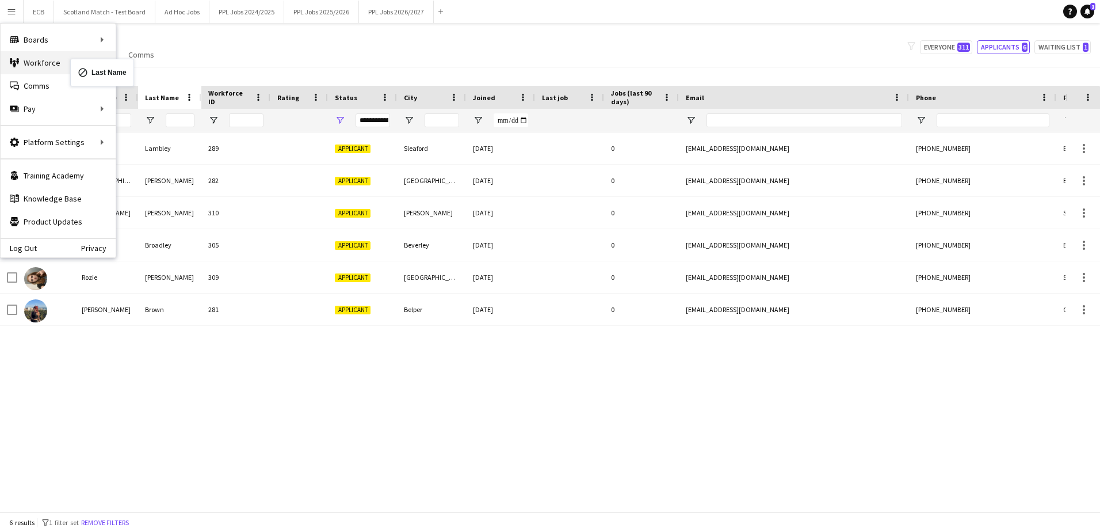
drag, startPoint x: 146, startPoint y: 90, endPoint x: 76, endPoint y: 67, distance: 73.3
click at [136, 82] on link "Recruiting" at bounding box center [173, 85] width 115 height 23
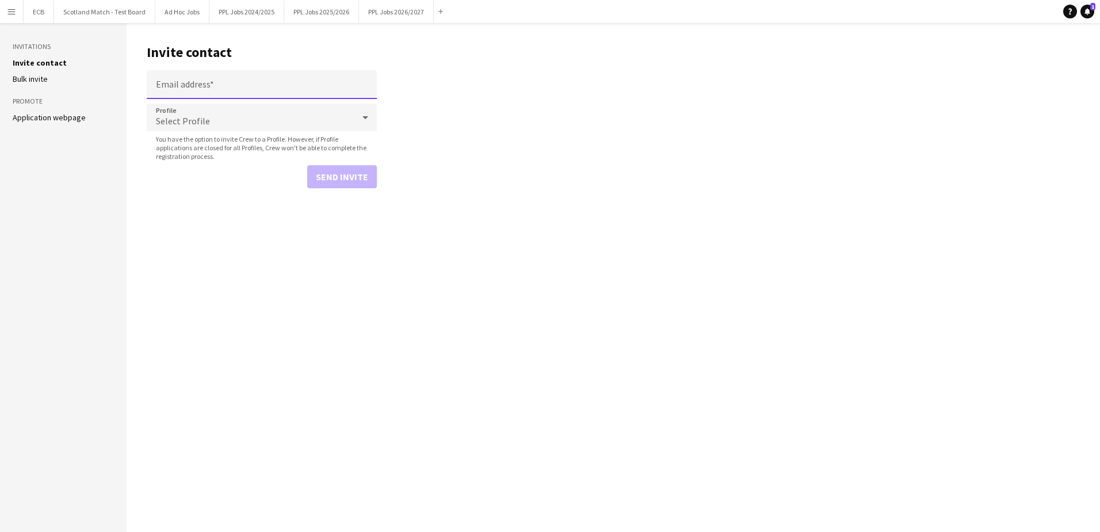
click at [242, 90] on input "Email address" at bounding box center [262, 84] width 230 height 29
paste input "**********"
type input "**********"
click at [238, 113] on div "Select Profile" at bounding box center [250, 118] width 207 height 28
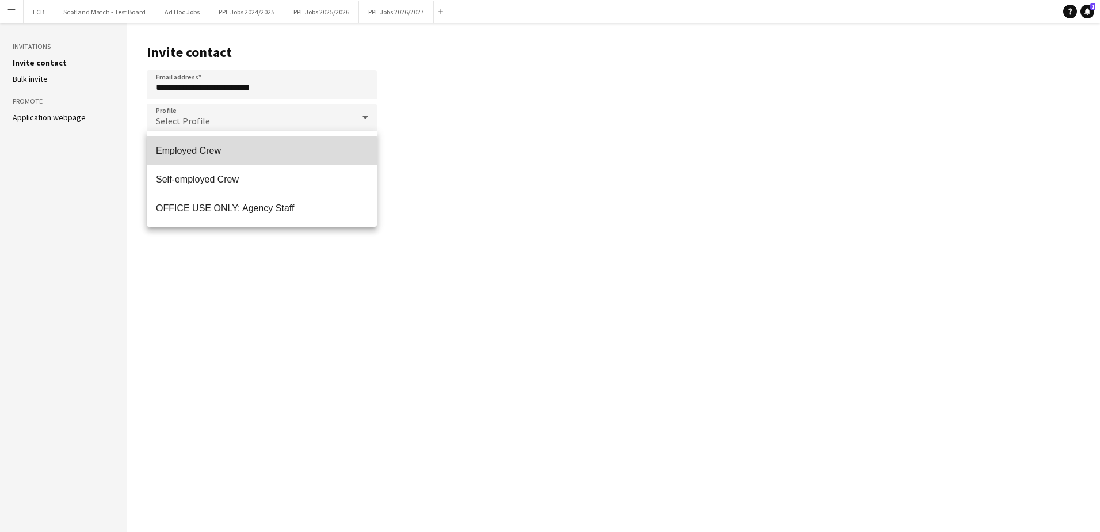
click at [212, 151] on span "Employed Crew" at bounding box center [262, 150] width 212 height 11
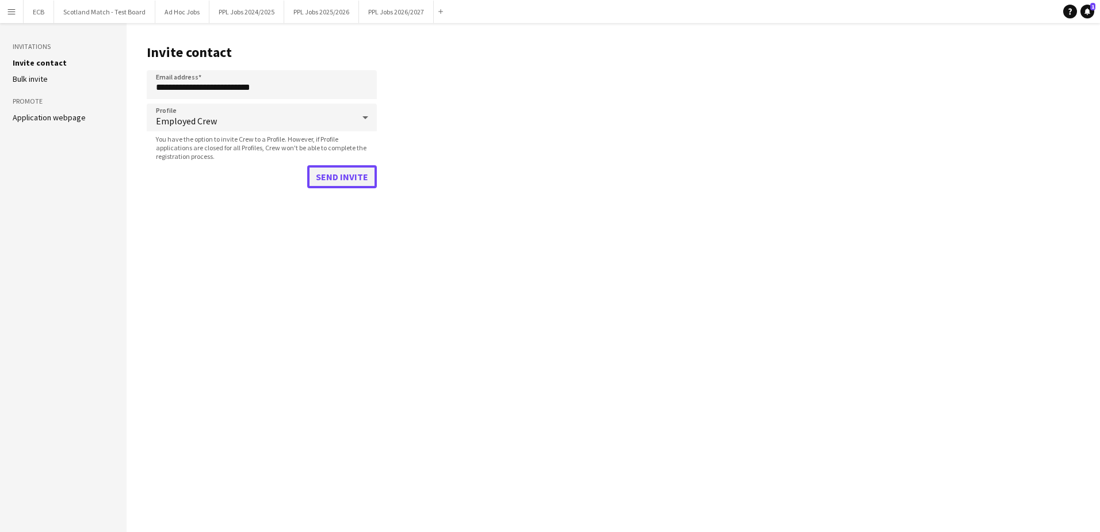
click at [344, 176] on button "Send invite" at bounding box center [342, 176] width 70 height 23
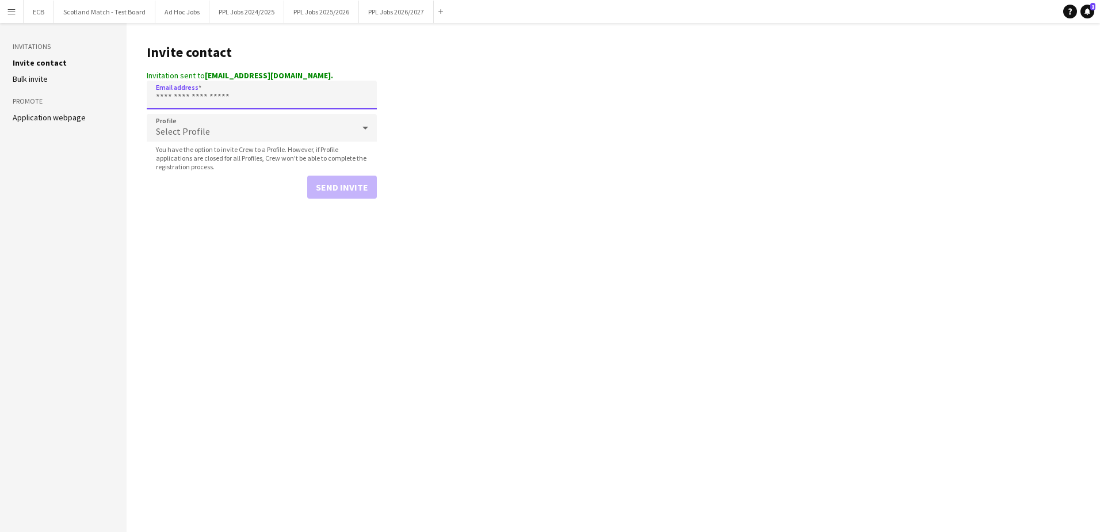
drag, startPoint x: 274, startPoint y: 97, endPoint x: 142, endPoint y: 99, distance: 131.8
click at [142, 99] on main "Invite contact Invitation sent to perryreissoneill@icloud.com. Email address Pr…" at bounding box center [614, 277] width 974 height 509
paste input "**********"
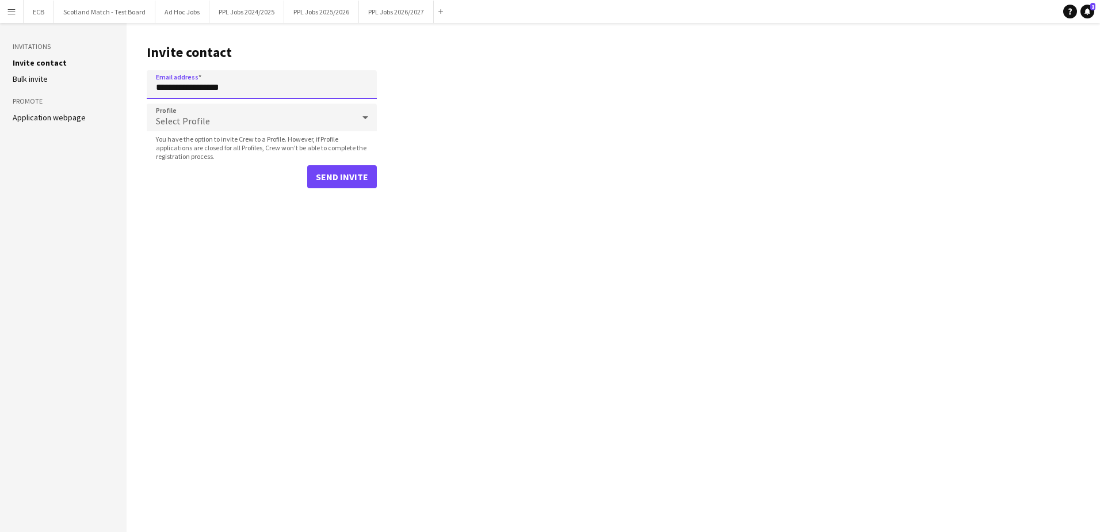
type input "**********"
click at [211, 119] on div "Select Profile" at bounding box center [250, 118] width 207 height 28
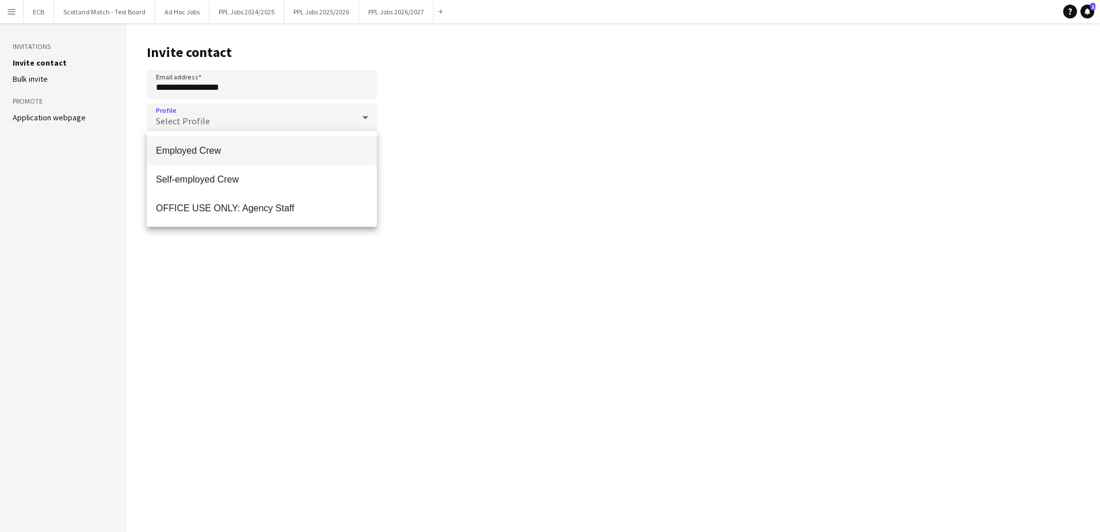
click at [211, 155] on span "Employed Crew" at bounding box center [262, 150] width 212 height 11
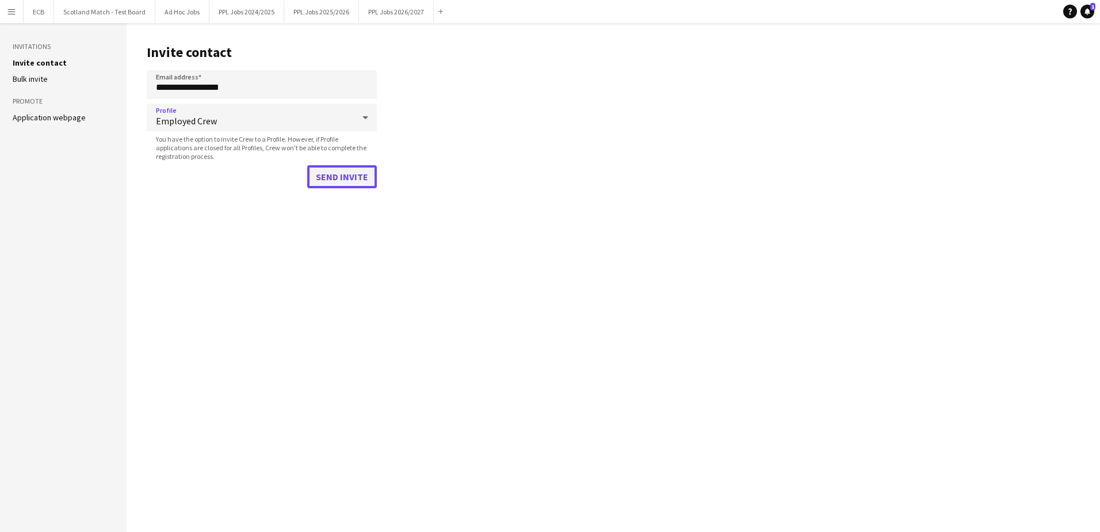
click at [344, 178] on button "Send invite" at bounding box center [342, 176] width 70 height 23
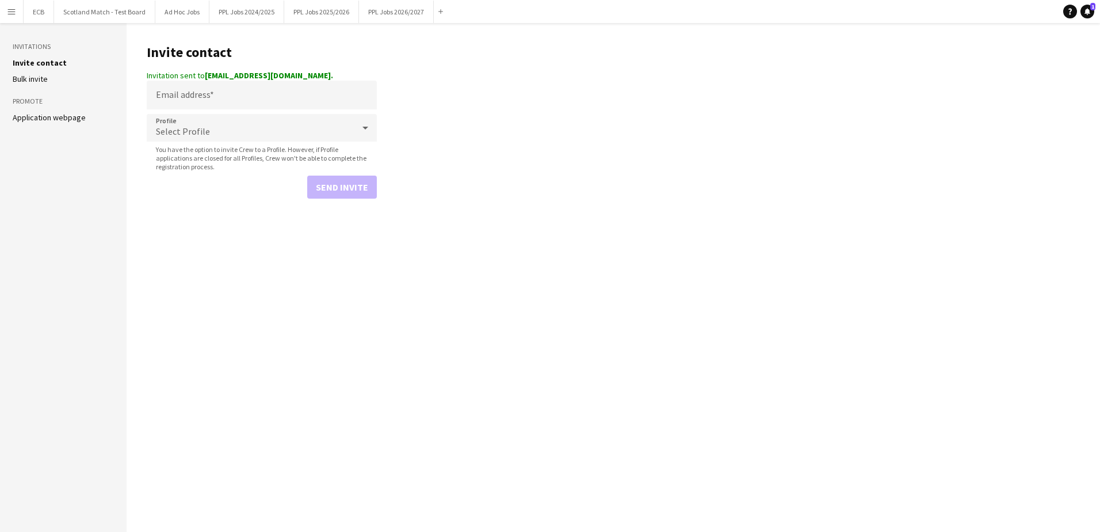
click at [11, 9] on app-icon "Menu" at bounding box center [11, 11] width 9 height 9
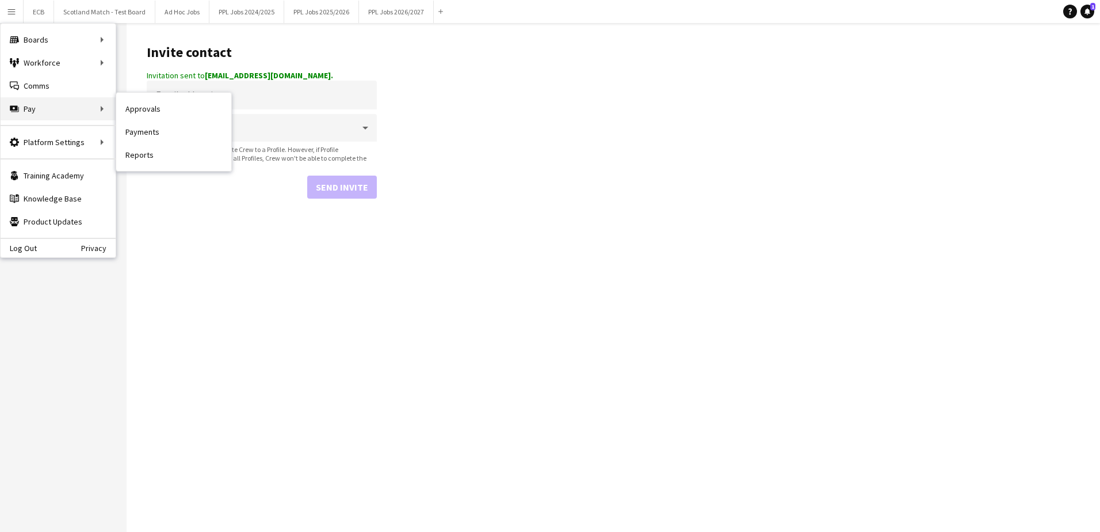
click at [31, 109] on div "Pay Pay" at bounding box center [58, 108] width 115 height 23
click at [139, 110] on link "Approvals" at bounding box center [173, 108] width 115 height 23
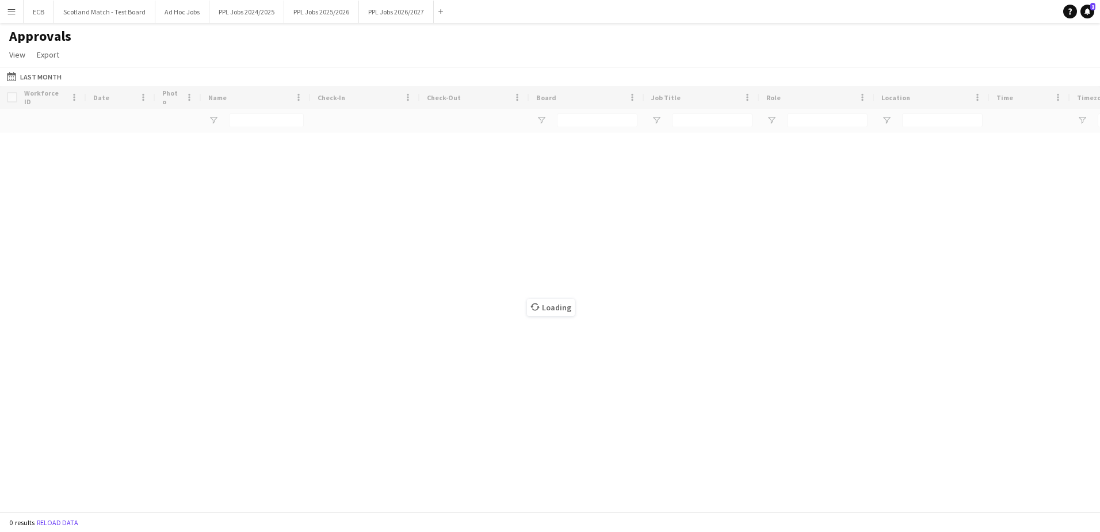
type input "*****"
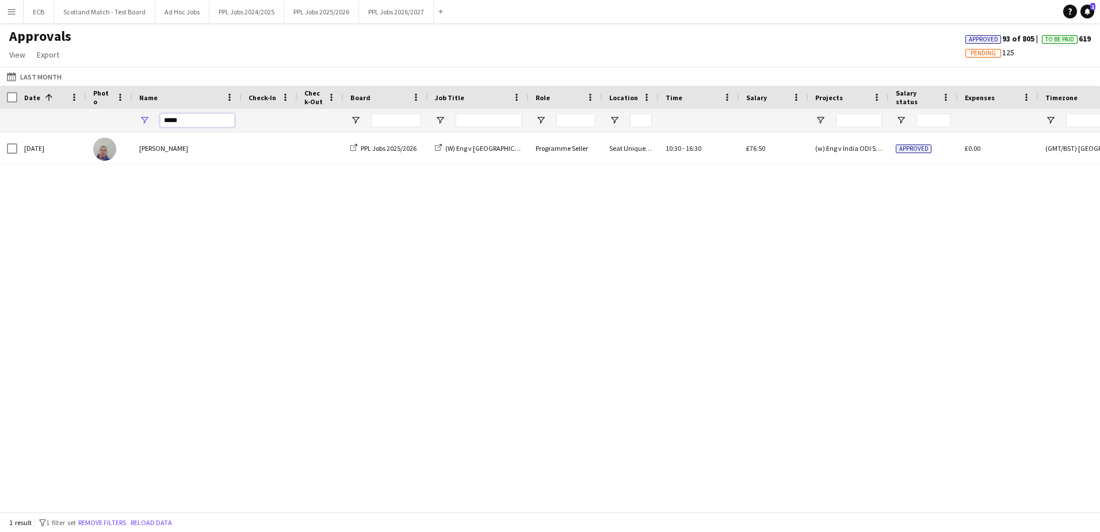
drag, startPoint x: 207, startPoint y: 119, endPoint x: 86, endPoint y: 130, distance: 120.8
click at [86, 130] on div "*****" at bounding box center [913, 120] width 1827 height 23
click at [501, 122] on input "Job Title Filter Input" at bounding box center [489, 120] width 66 height 14
click at [501, 122] on input "*" at bounding box center [489, 120] width 66 height 14
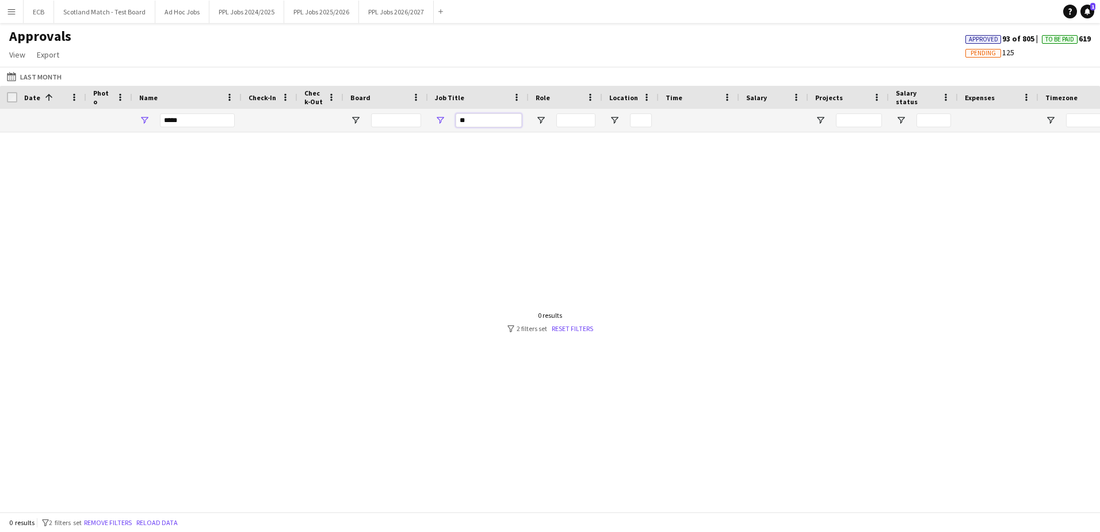
type input "*"
type input "***"
drag, startPoint x: 190, startPoint y: 120, endPoint x: 149, endPoint y: 120, distance: 40.9
click at [149, 120] on div "*****" at bounding box center [186, 120] width 109 height 23
click at [508, 121] on input "***" at bounding box center [489, 120] width 66 height 14
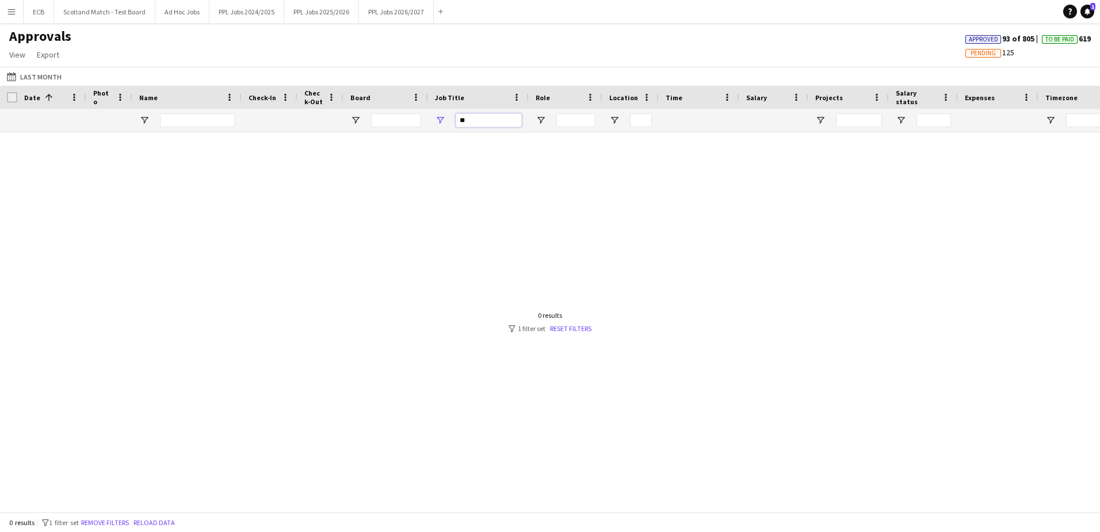
type input "*"
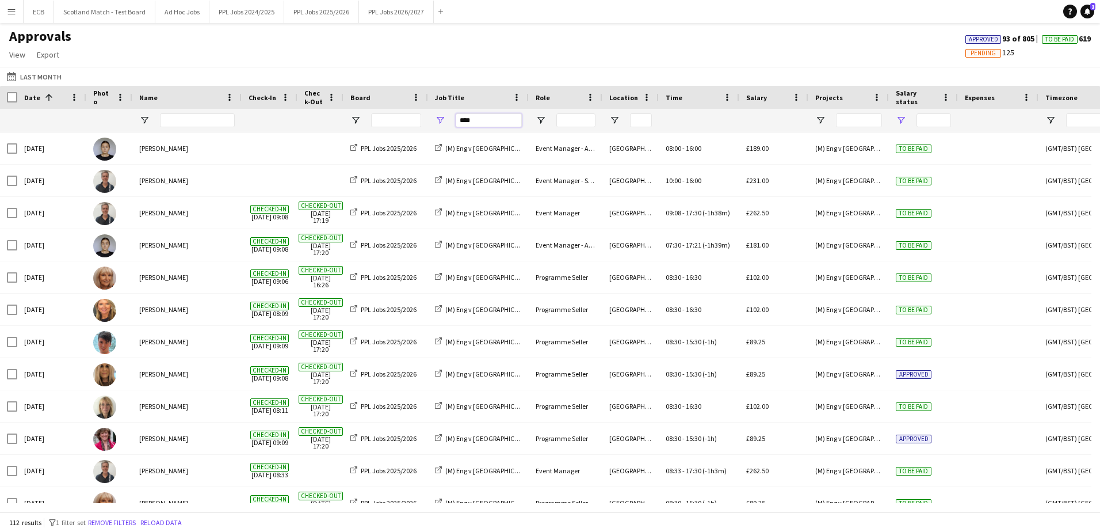
type input "****"
click at [904, 118] on span "Open Filter Menu" at bounding box center [901, 120] width 10 height 10
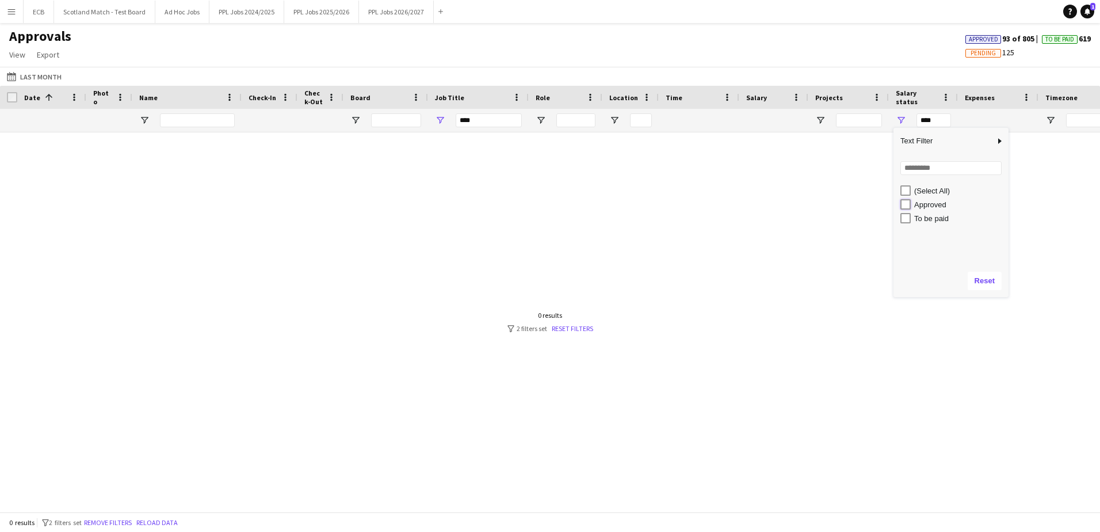
type input "**********"
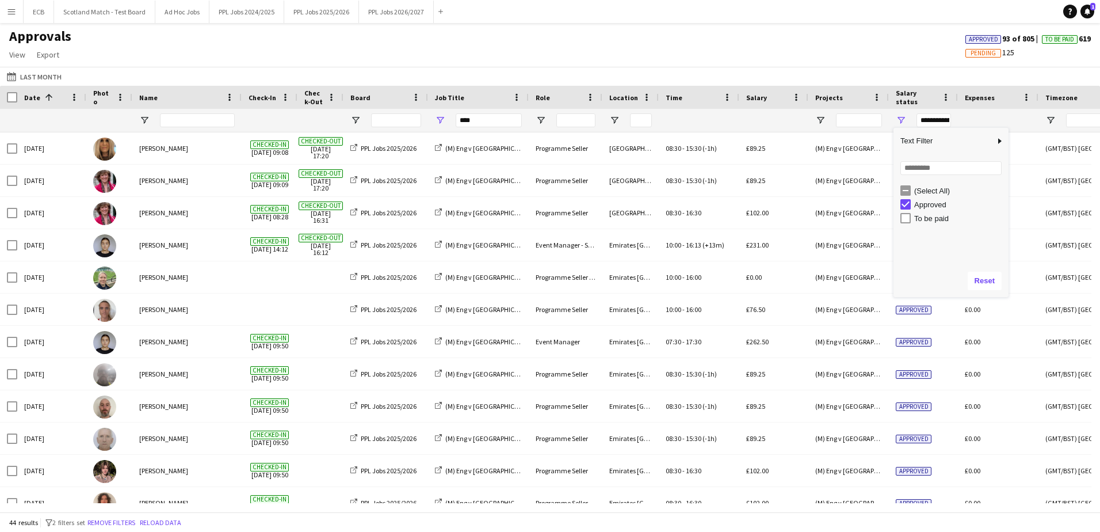
click at [903, 56] on div "Approvals View Customise view Customise filters Reset Filters Reset View Reset …" at bounding box center [550, 47] width 1100 height 39
click at [497, 119] on input "****" at bounding box center [489, 120] width 66 height 14
drag, startPoint x: 476, startPoint y: 120, endPoint x: 424, endPoint y: 124, distance: 52.6
click at [424, 124] on div "****" at bounding box center [913, 120] width 1827 height 23
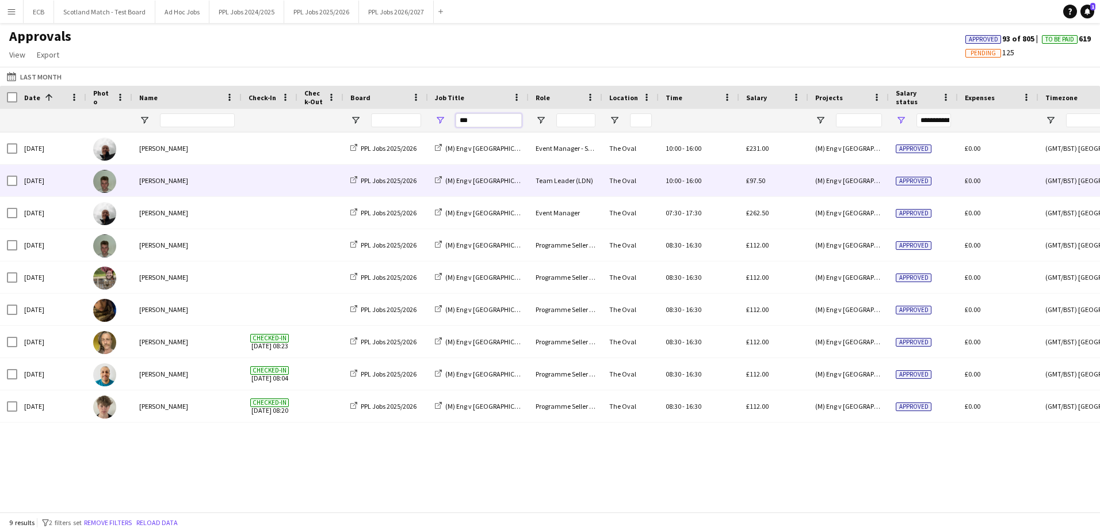
type input "***"
click at [201, 173] on div "[PERSON_NAME]" at bounding box center [186, 181] width 109 height 32
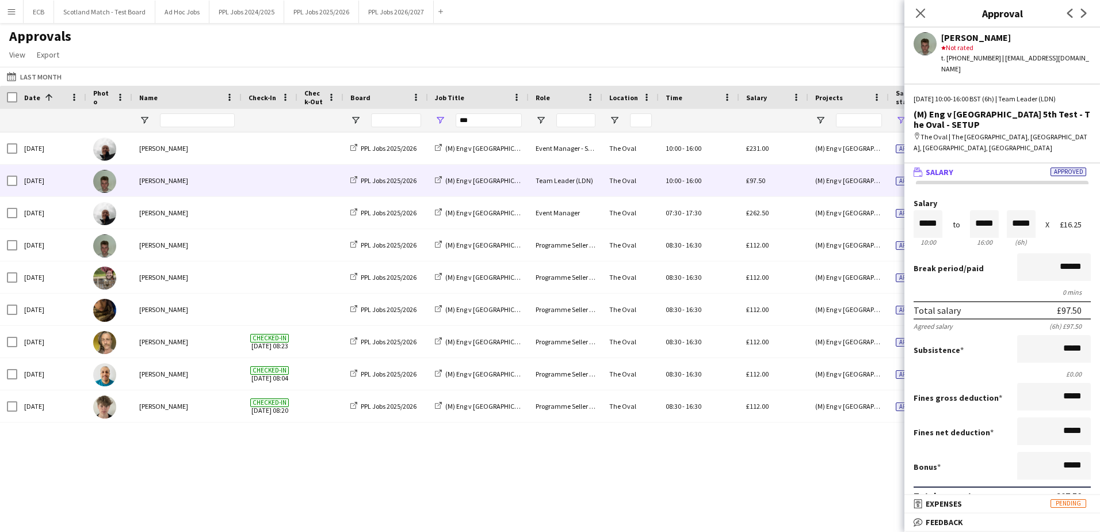
click at [826, 35] on div "Approvals View Customise view Customise filters Reset Filters Reset View Reset …" at bounding box center [550, 47] width 1100 height 39
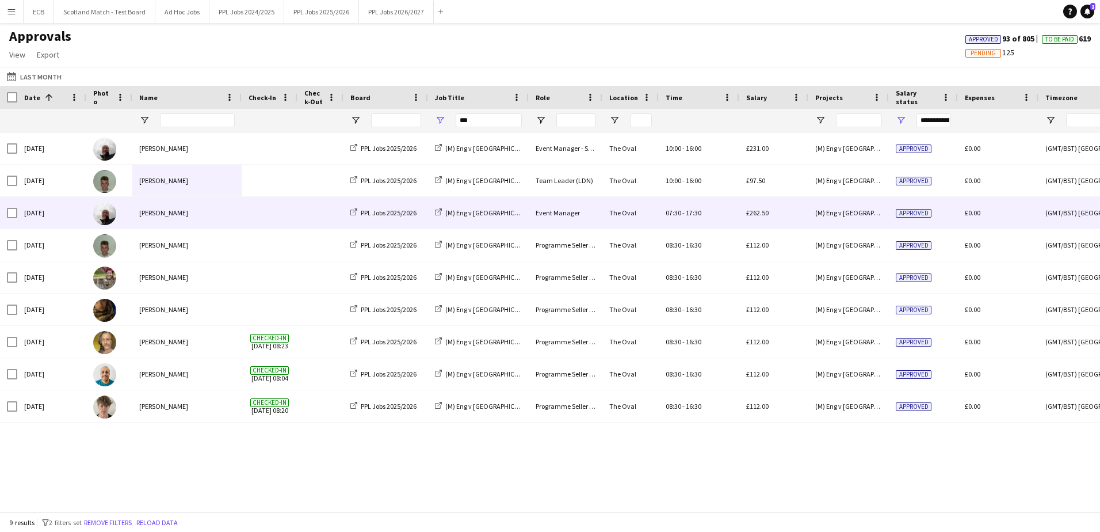
click at [943, 212] on div "Approved" at bounding box center [923, 213] width 69 height 32
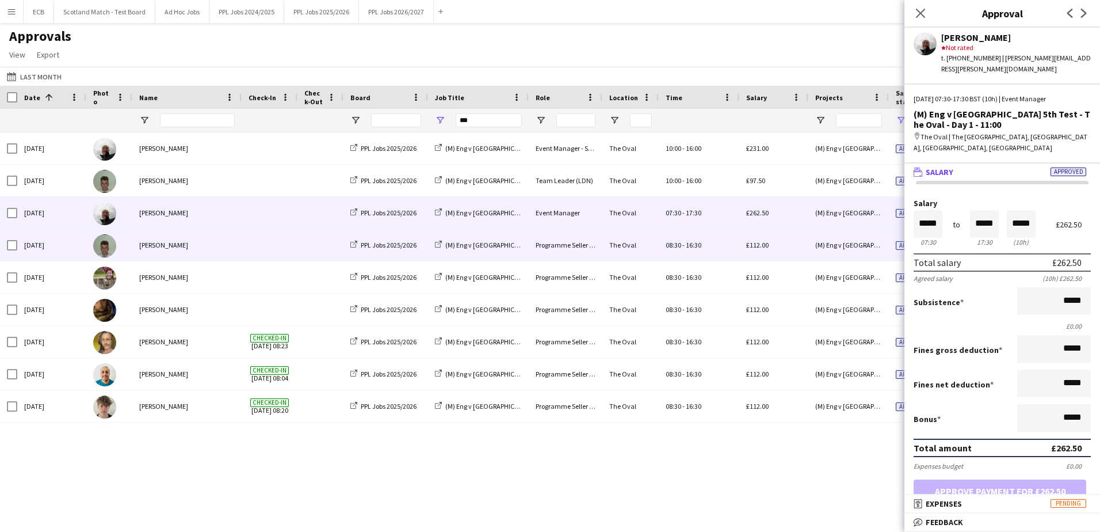
click at [211, 245] on div "[PERSON_NAME]" at bounding box center [186, 245] width 109 height 32
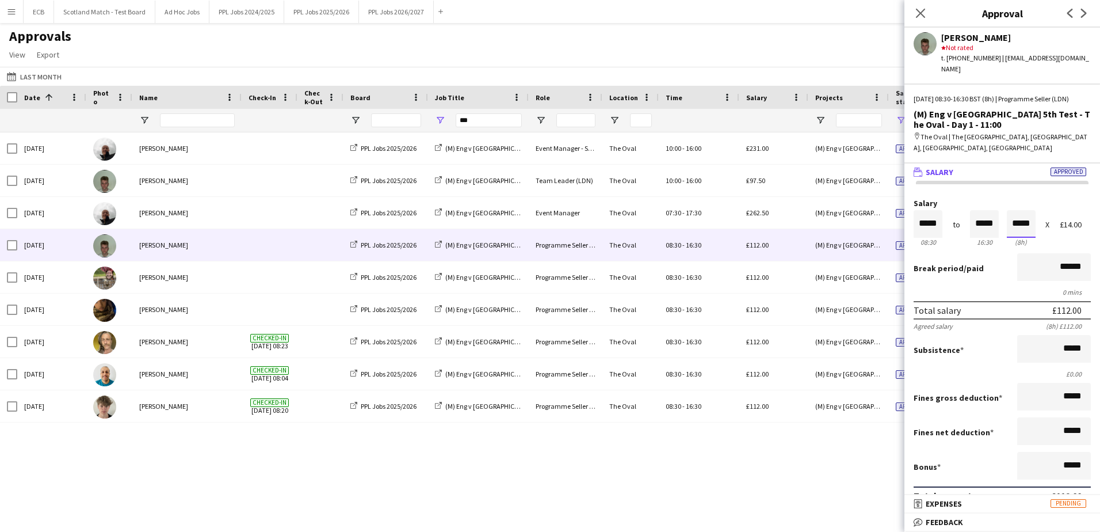
click at [1014, 222] on input "*****" at bounding box center [1021, 224] width 29 height 28
type input "*****"
click at [1011, 202] on div at bounding box center [1014, 205] width 14 height 12
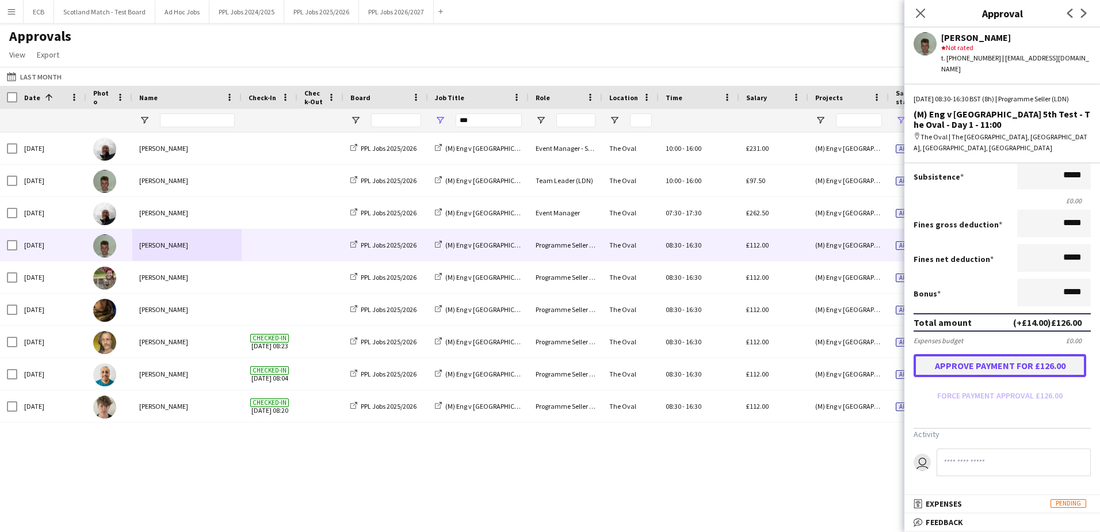
click at [1011, 368] on button "Approve payment for £126.00" at bounding box center [1000, 365] width 173 height 23
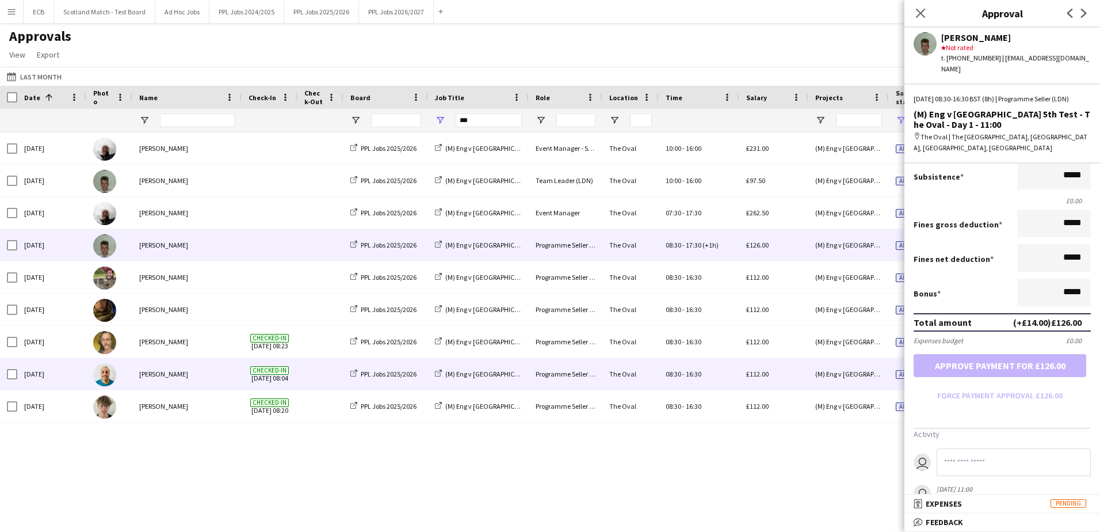
click at [204, 372] on div "[PERSON_NAME]" at bounding box center [186, 374] width 109 height 32
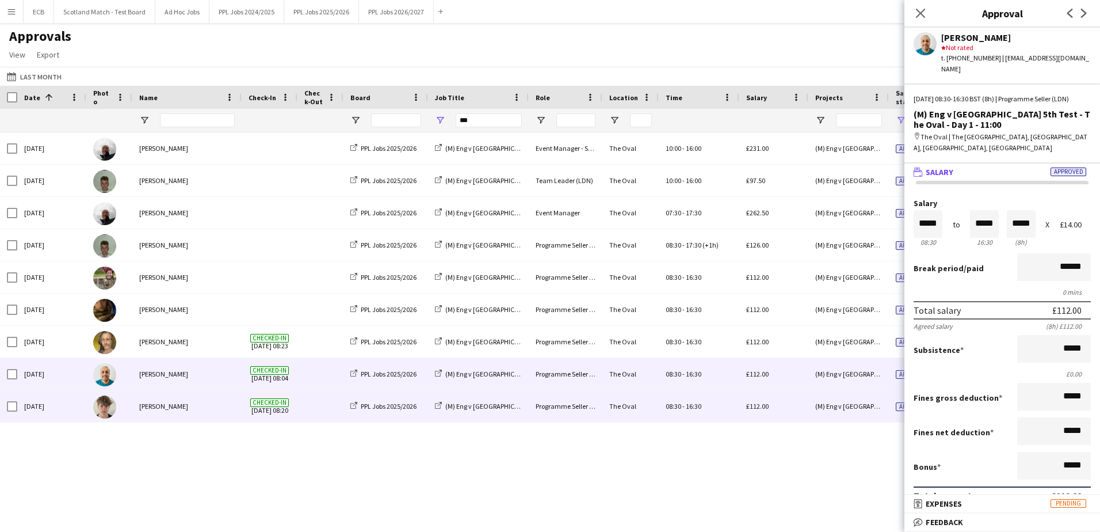
click at [296, 413] on div "Checked-in 31-07-2025 08:20" at bounding box center [270, 406] width 56 height 32
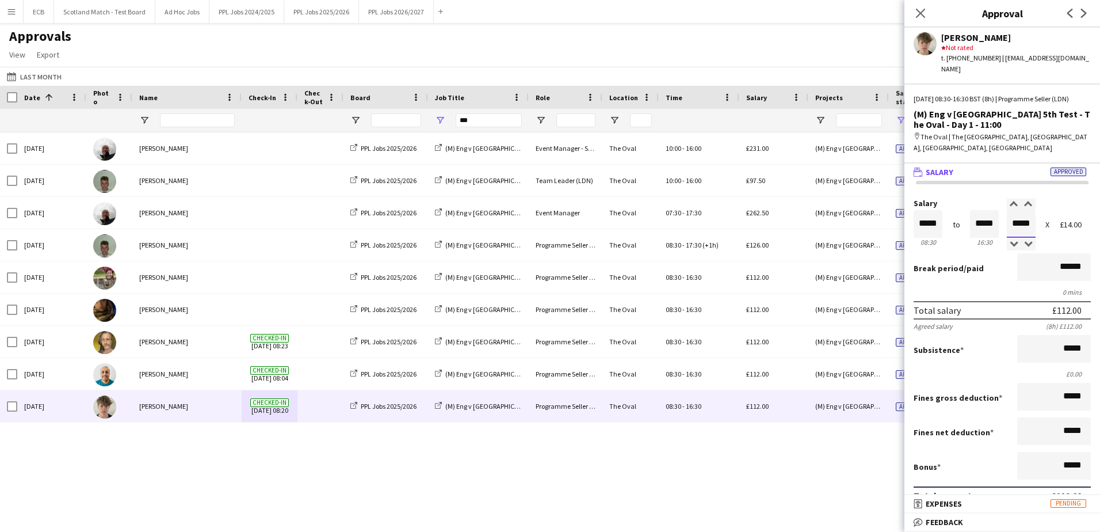
click at [1019, 228] on input "*****" at bounding box center [1021, 224] width 29 height 28
type input "*****"
click at [1007, 242] on div at bounding box center [1014, 245] width 14 height 12
type input "*****"
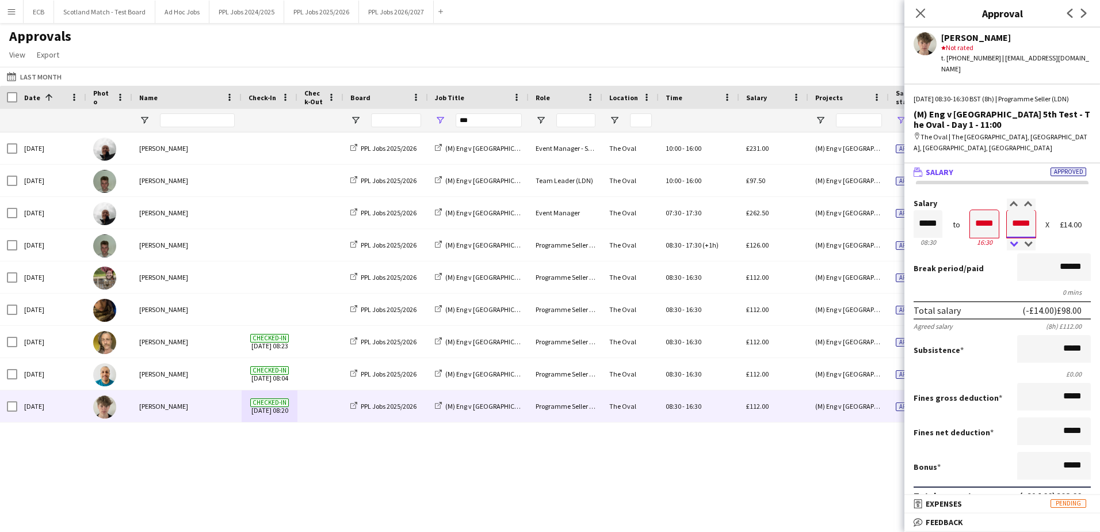
type input "*****"
click at [1007, 242] on div at bounding box center [1014, 245] width 14 height 12
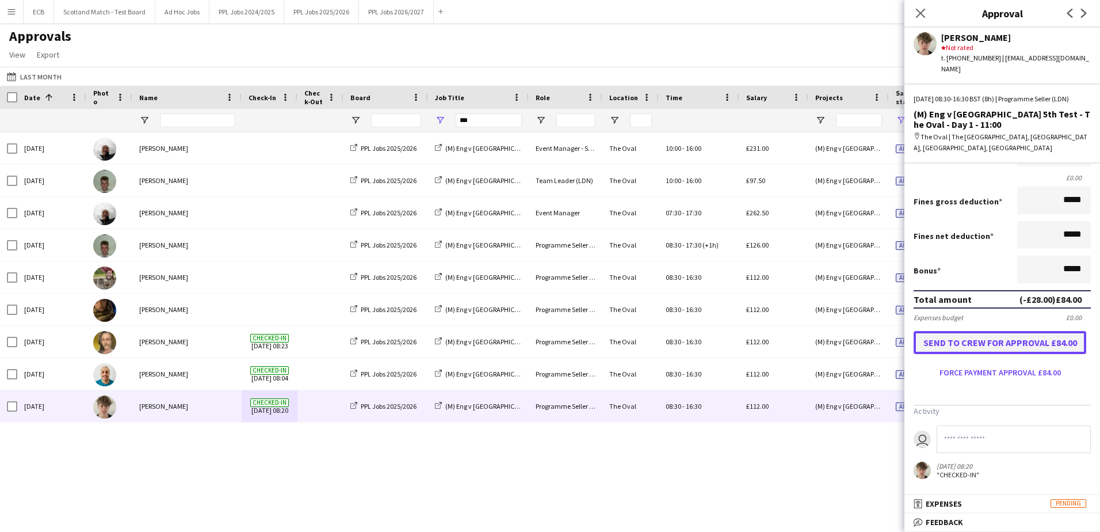
click at [1008, 341] on button "Send to crew for approval £84.00" at bounding box center [1000, 342] width 173 height 23
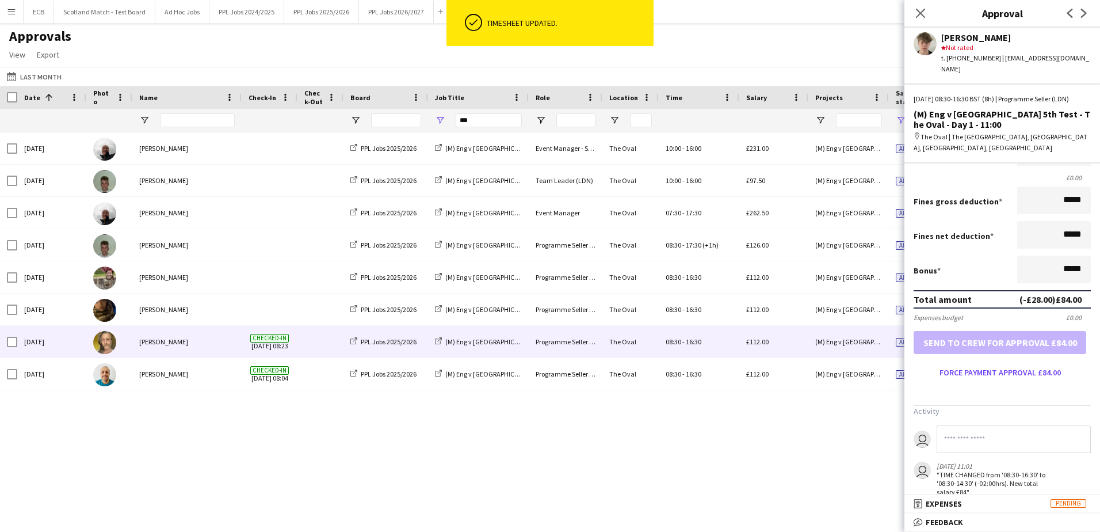
click at [239, 345] on div "[PERSON_NAME]" at bounding box center [186, 342] width 109 height 32
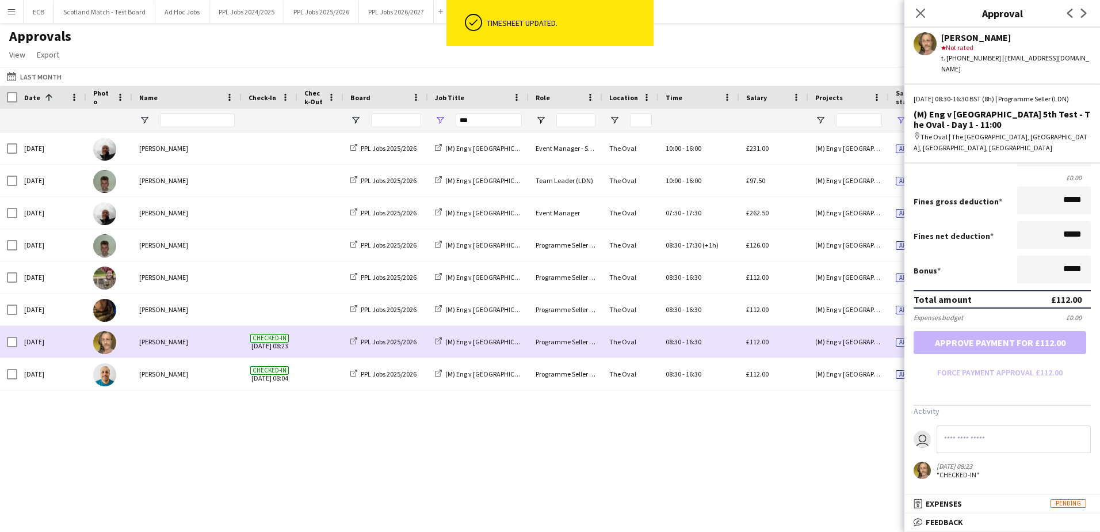
scroll to position [0, 0]
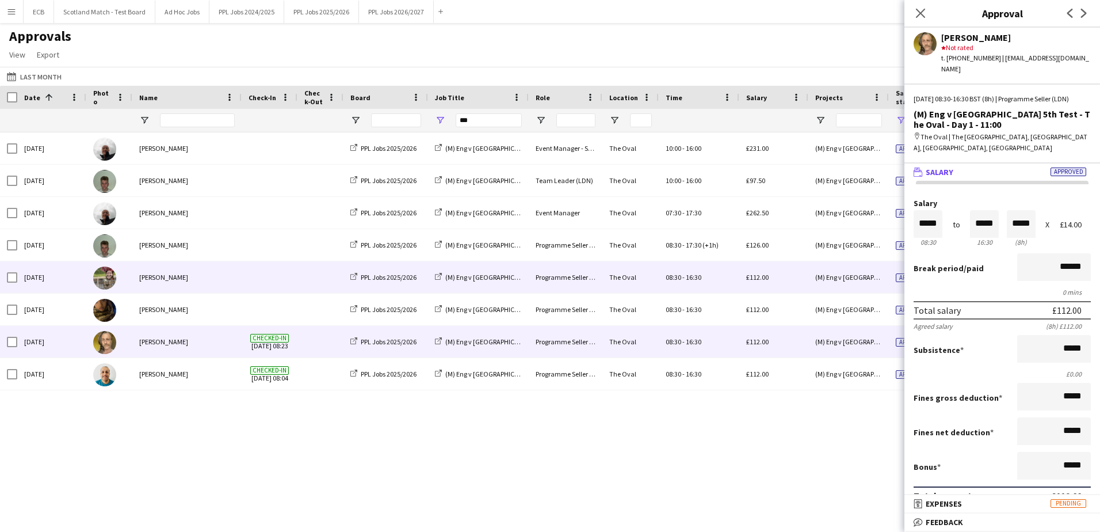
click at [294, 279] on div at bounding box center [270, 277] width 56 height 32
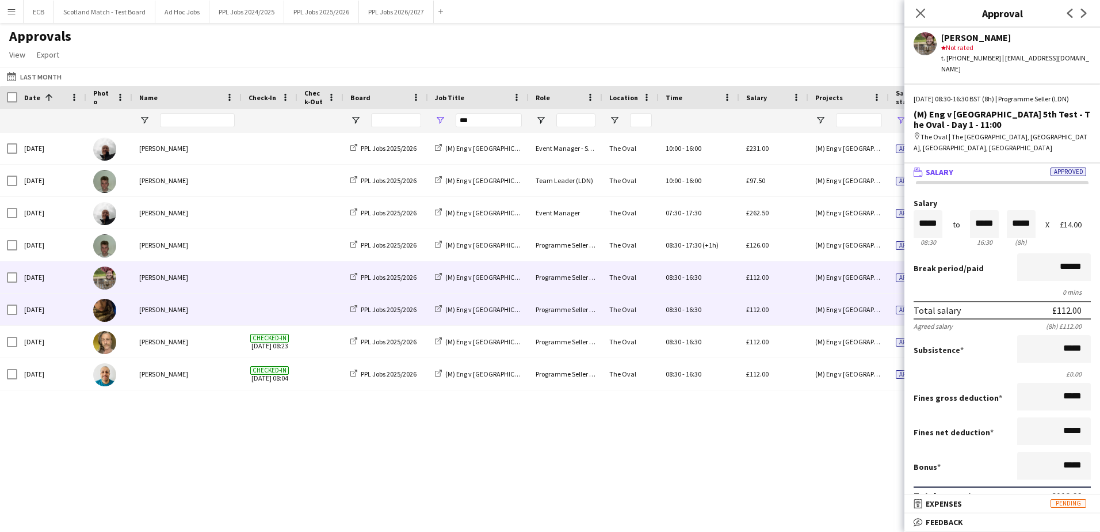
click at [289, 313] on span at bounding box center [270, 310] width 42 height 32
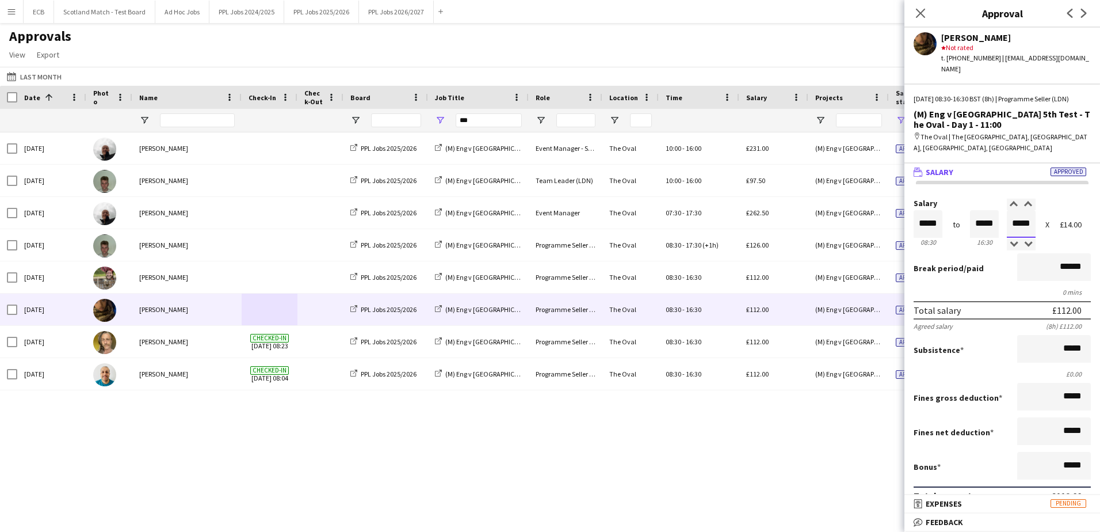
click at [1020, 222] on input "*****" at bounding box center [1021, 224] width 29 height 28
type input "*****"
click at [1011, 242] on div at bounding box center [1014, 245] width 14 height 12
type input "*****"
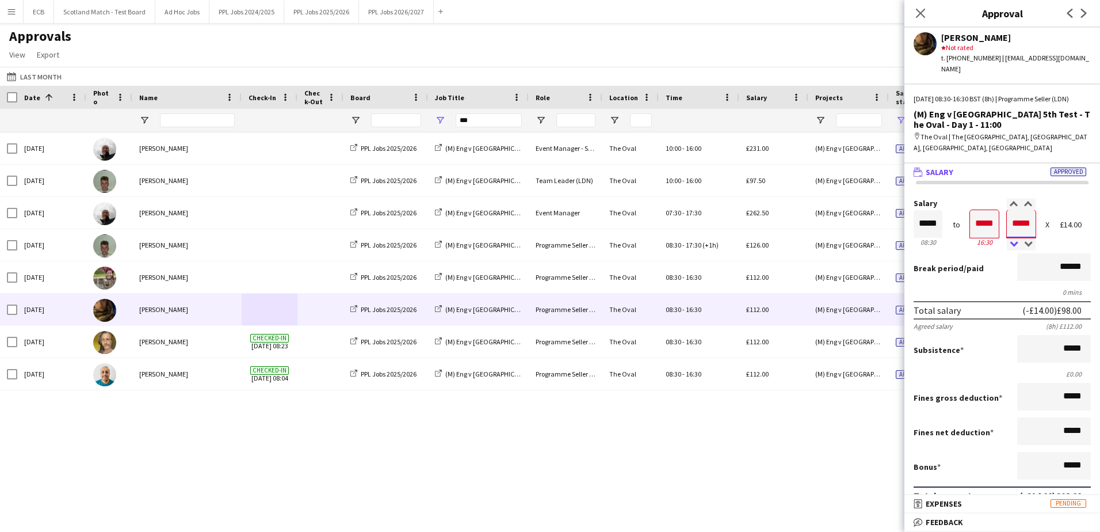
type input "*****"
click at [1011, 242] on div at bounding box center [1014, 245] width 14 height 12
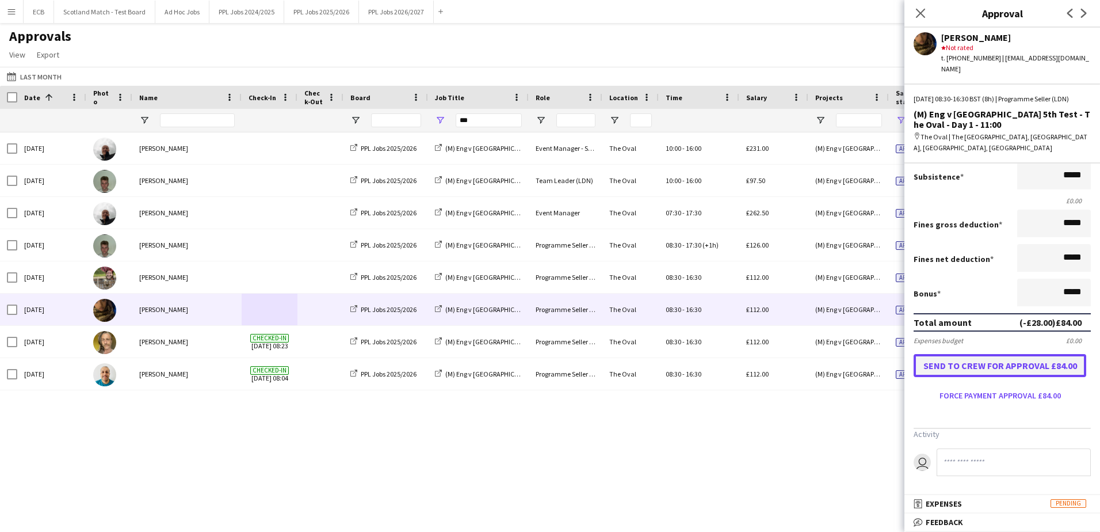
click at [1037, 361] on button "Send to crew for approval £84.00" at bounding box center [1000, 365] width 173 height 23
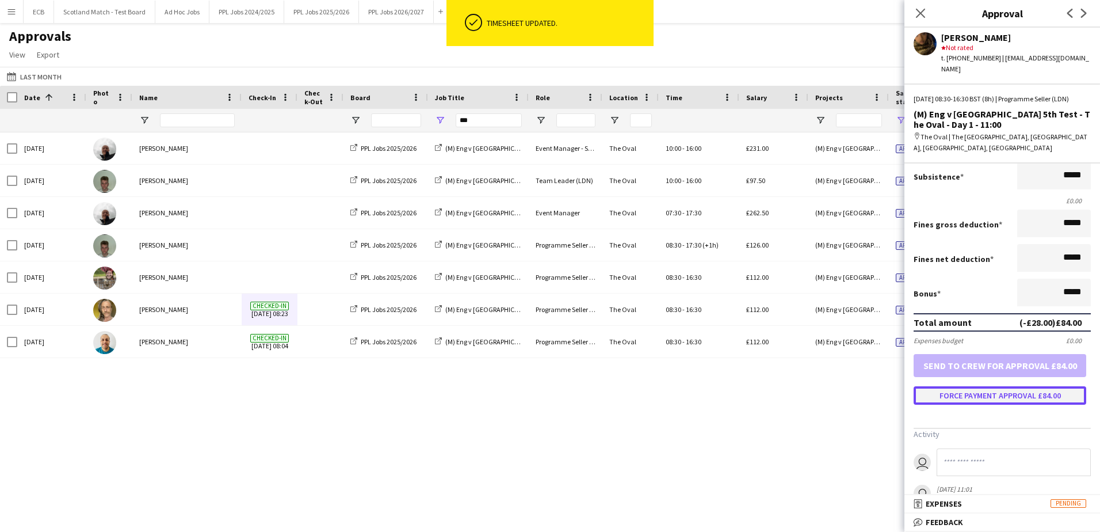
click at [1013, 392] on button "Force payment approval £84.00" at bounding box center [1000, 395] width 173 height 18
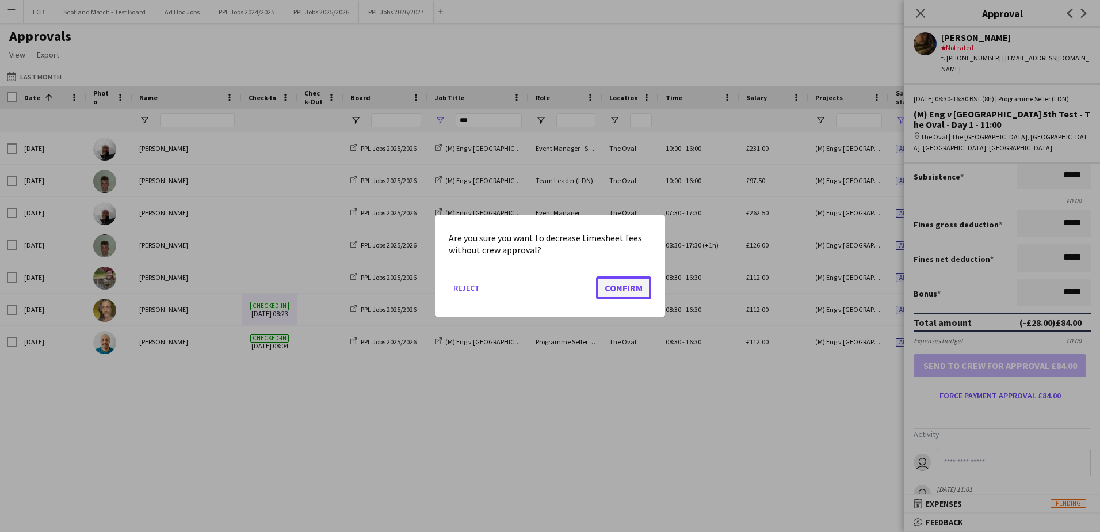
click at [626, 287] on button "Confirm" at bounding box center [623, 287] width 55 height 23
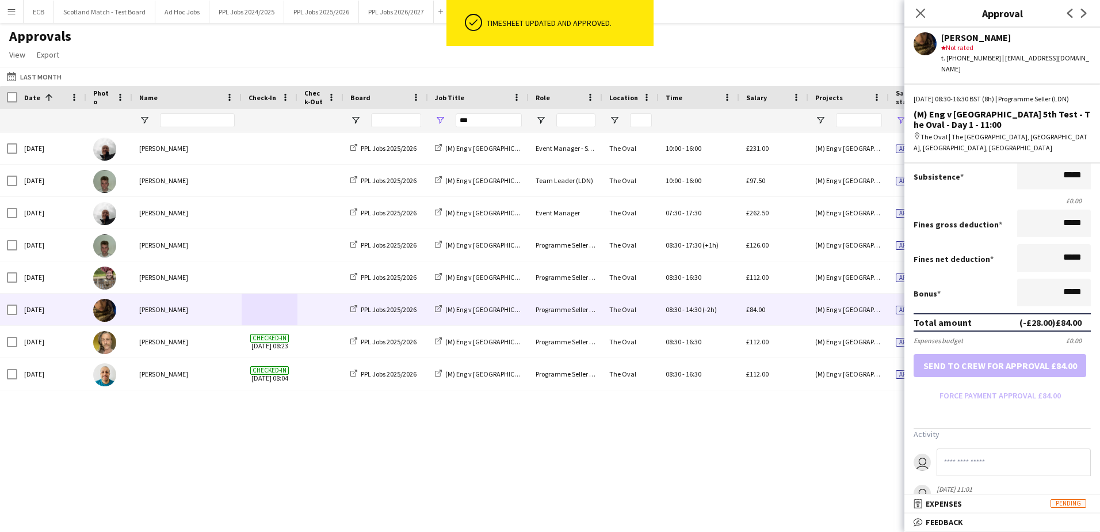
click at [719, 428] on div "Wed, 30 Jul 2025 Steve Fulcher PPL Jobs 2025/2026 (M) Eng v India 5th Test - Th…" at bounding box center [550, 317] width 1100 height 371
click at [923, 14] on icon "Close pop-in" at bounding box center [920, 12] width 11 height 11
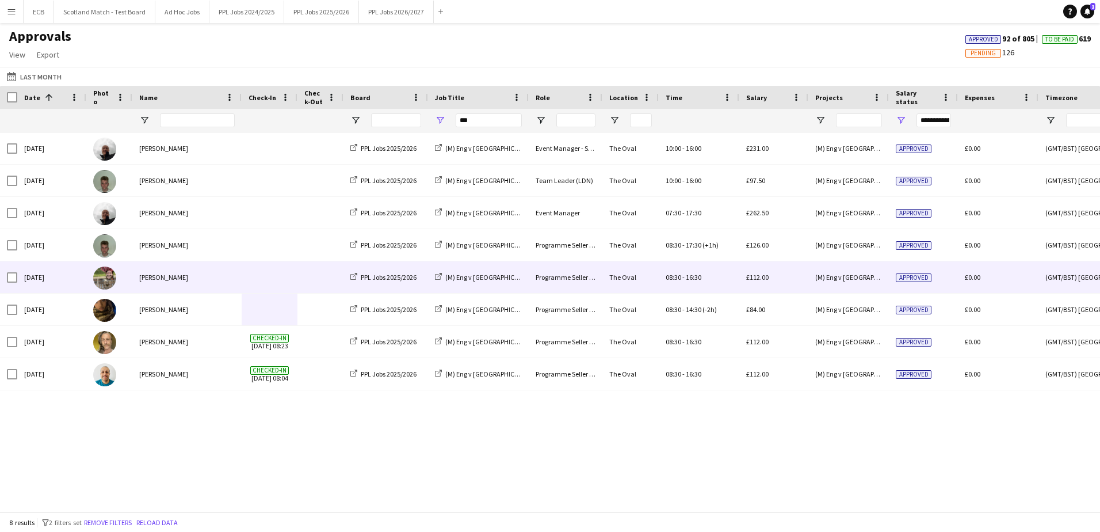
click at [201, 266] on div "[PERSON_NAME]" at bounding box center [186, 277] width 109 height 32
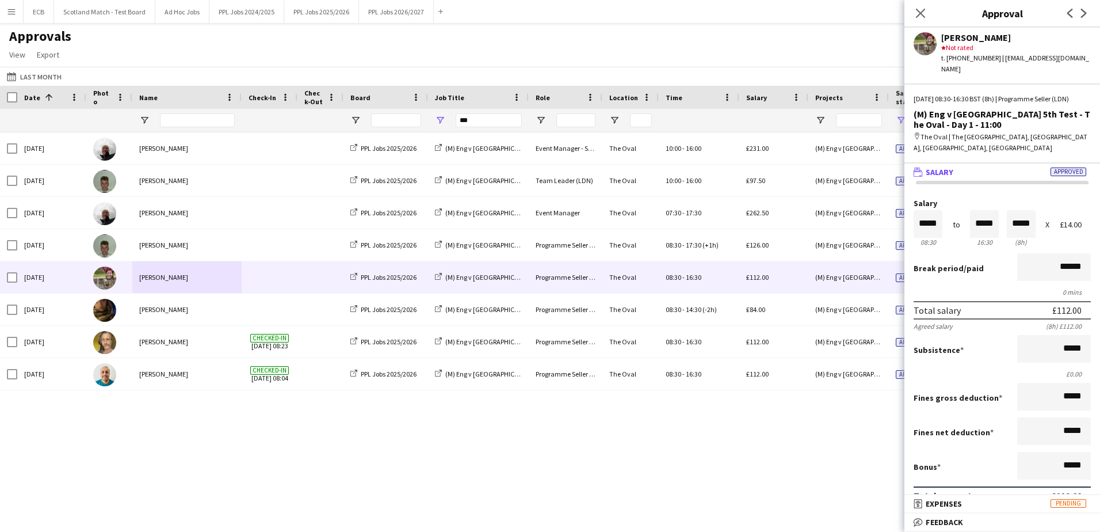
click at [839, 30] on div "Approvals View Customise view Customise filters Reset Filters Reset View Reset …" at bounding box center [550, 47] width 1100 height 39
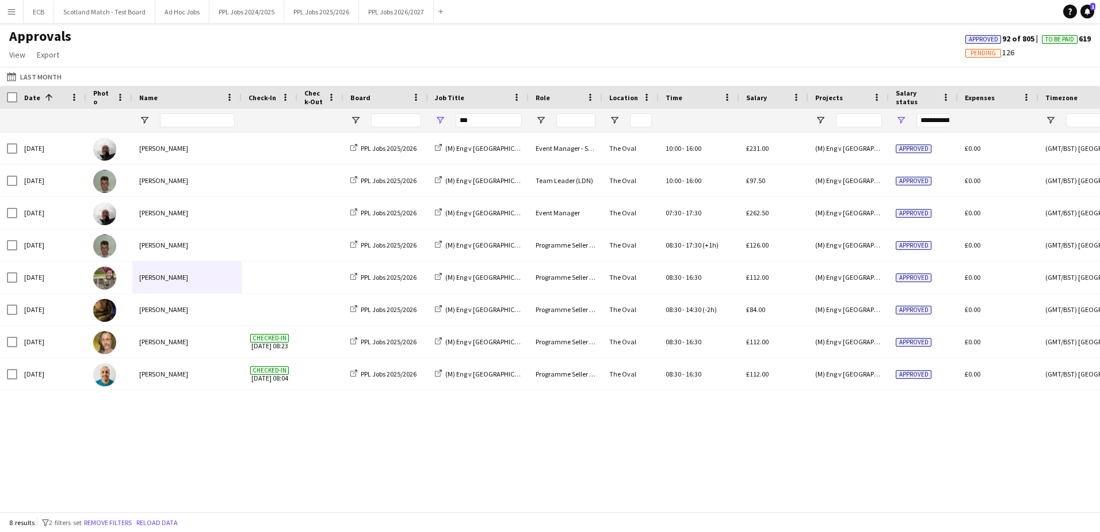
click at [936, 117] on div "**********" at bounding box center [934, 120] width 35 height 14
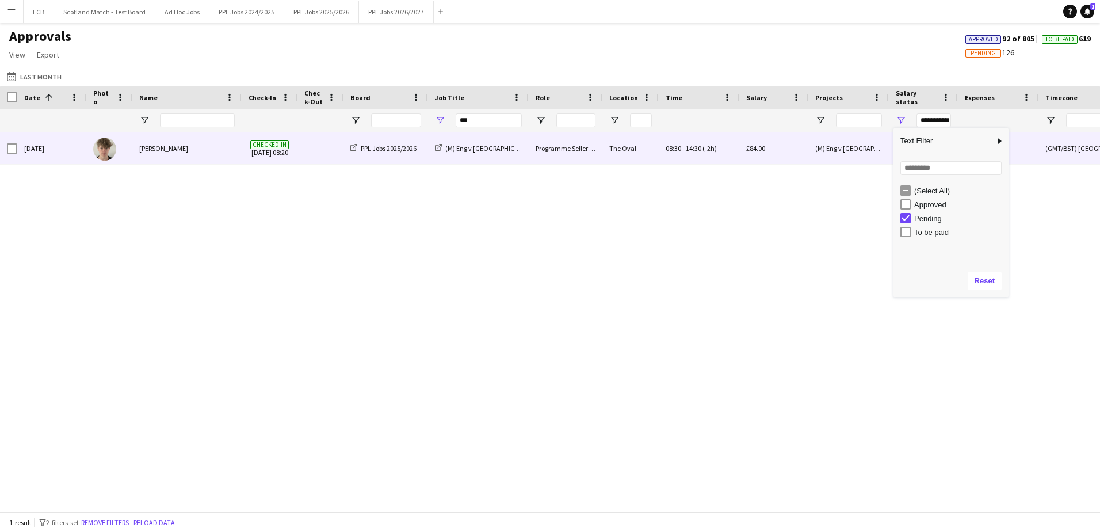
click at [630, 142] on div "The Oval" at bounding box center [631, 148] width 56 height 32
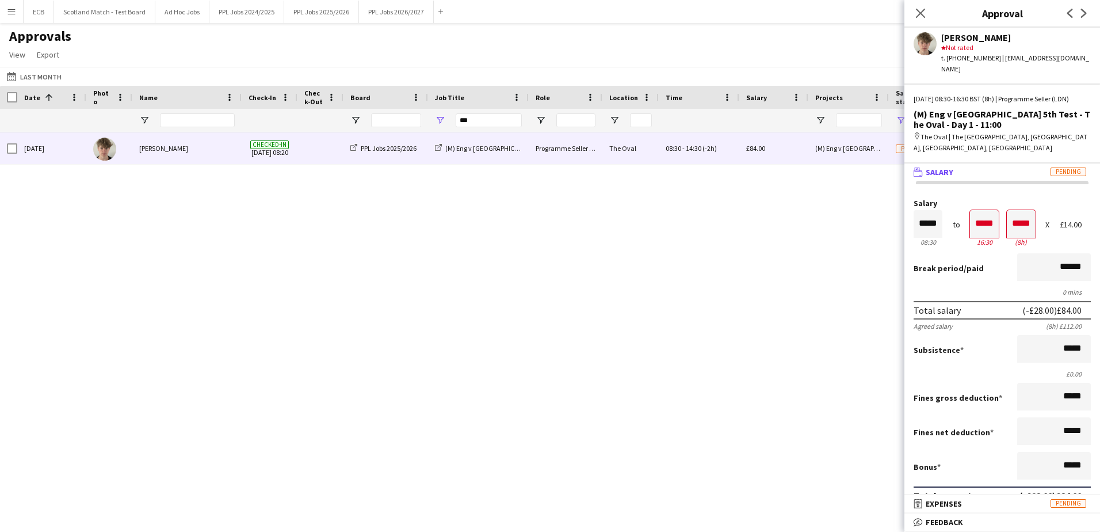
scroll to position [237, 0]
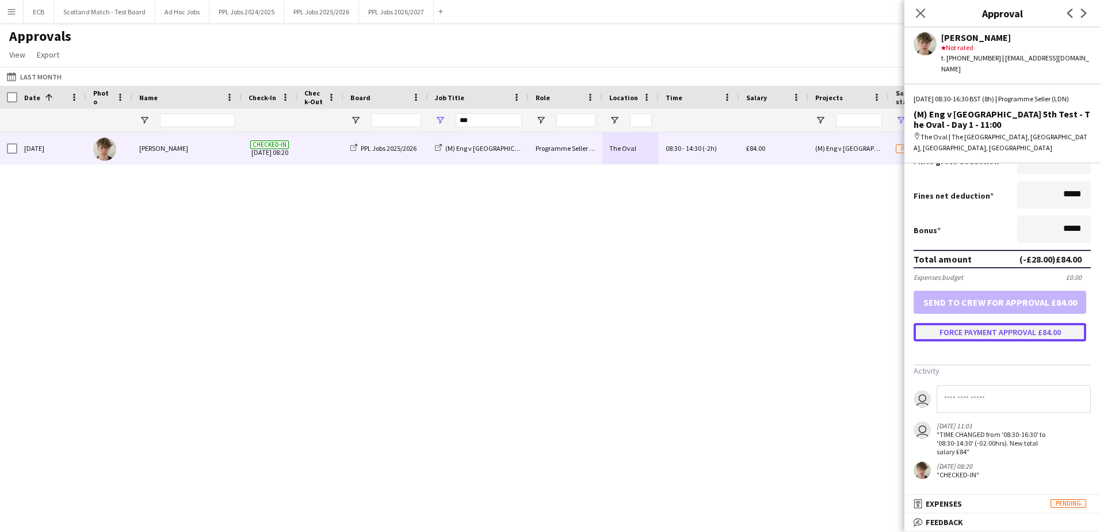
click at [992, 332] on button "Force payment approval £84.00" at bounding box center [1000, 332] width 173 height 18
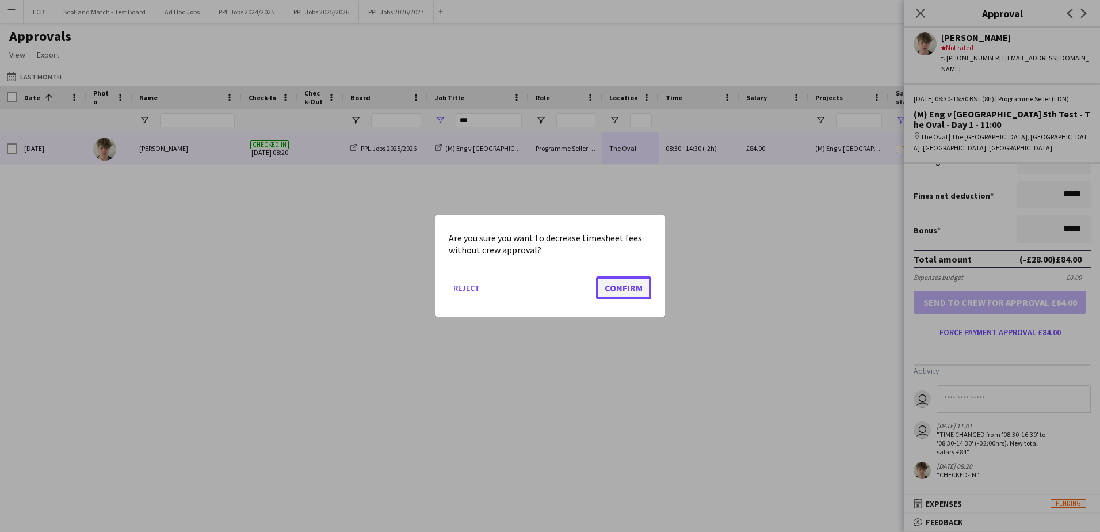
click at [604, 279] on button "Confirm" at bounding box center [623, 287] width 55 height 23
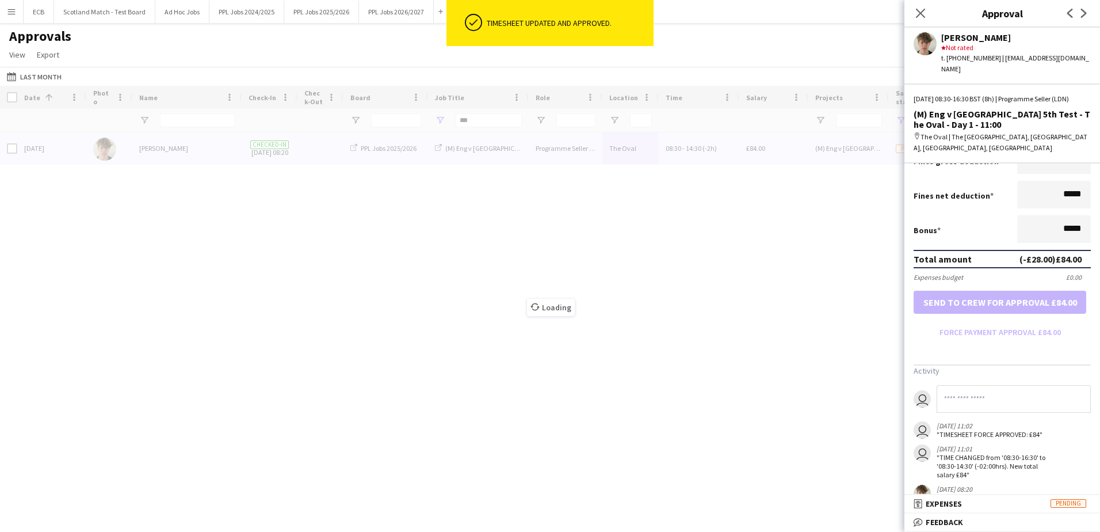
type input "***"
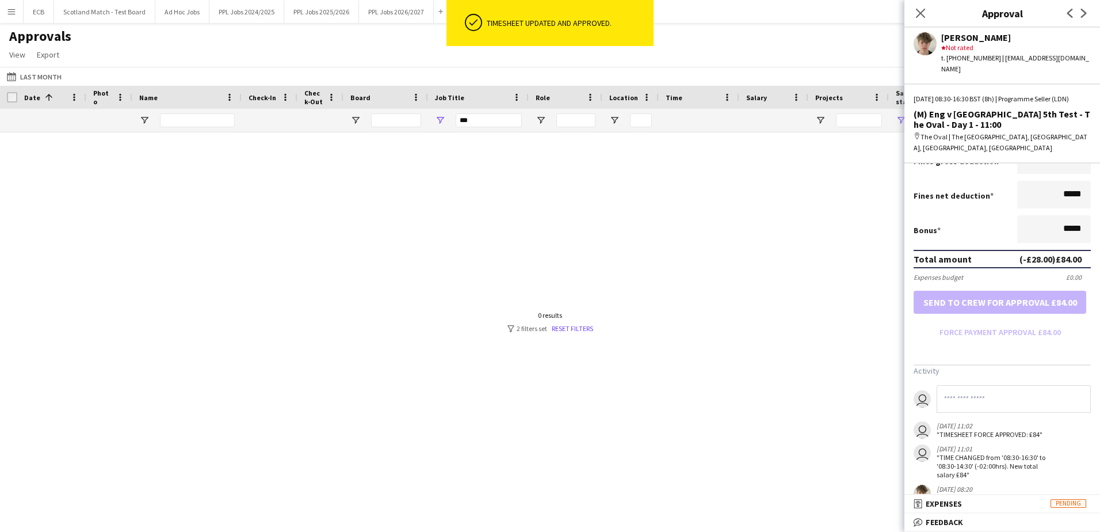
click at [561, 273] on div at bounding box center [550, 317] width 1100 height 371
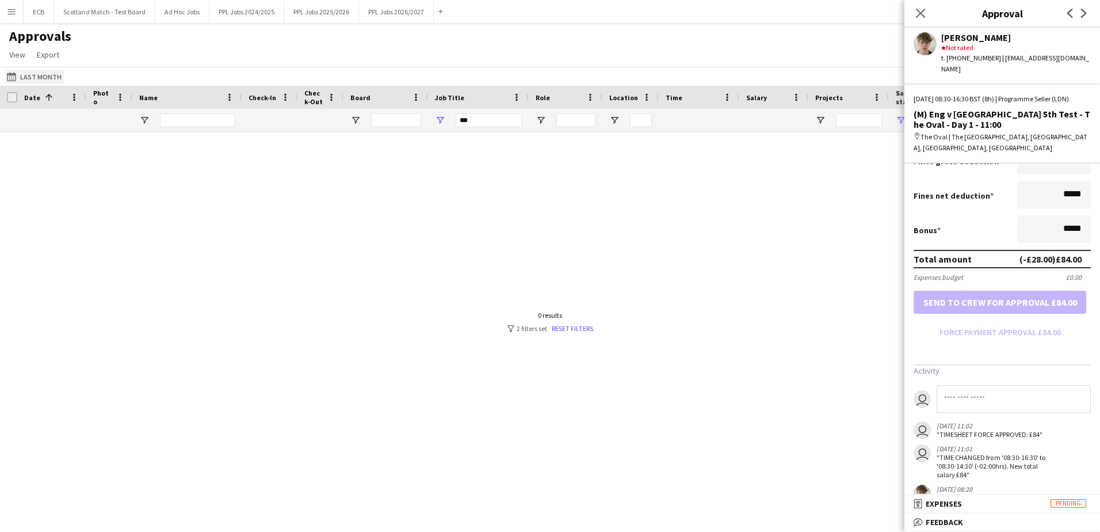
click at [49, 76] on button "Last Month Last Month" at bounding box center [34, 77] width 59 height 14
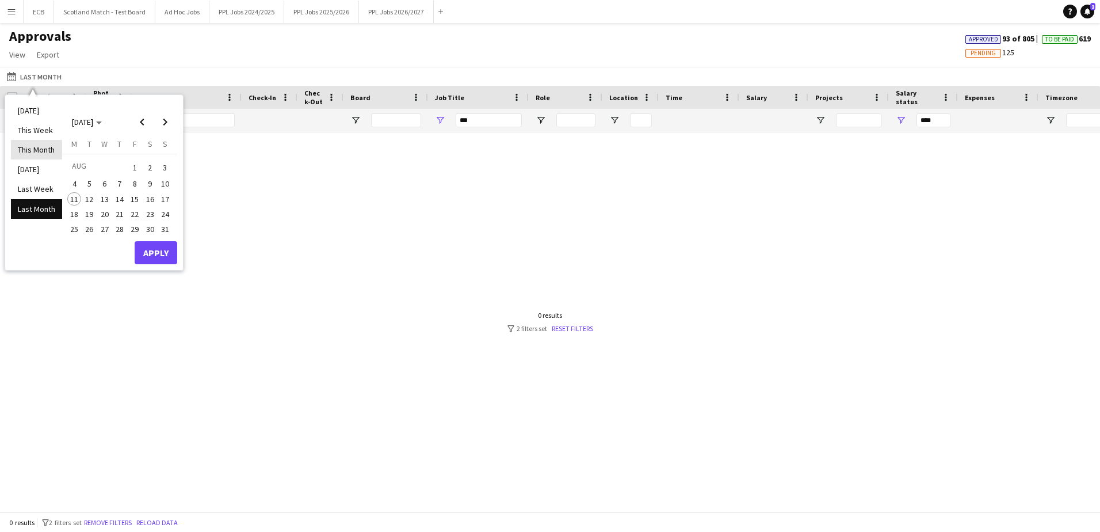
click at [30, 142] on li "This Month" at bounding box center [36, 150] width 51 height 20
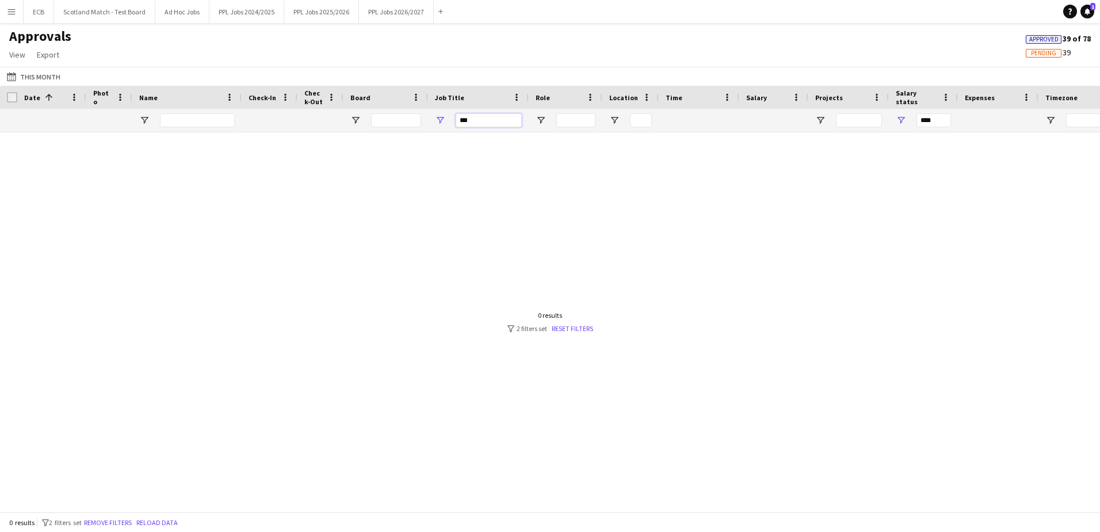
click at [490, 120] on input "***" at bounding box center [489, 120] width 66 height 14
click at [588, 326] on link "Reset filters" at bounding box center [572, 328] width 41 height 9
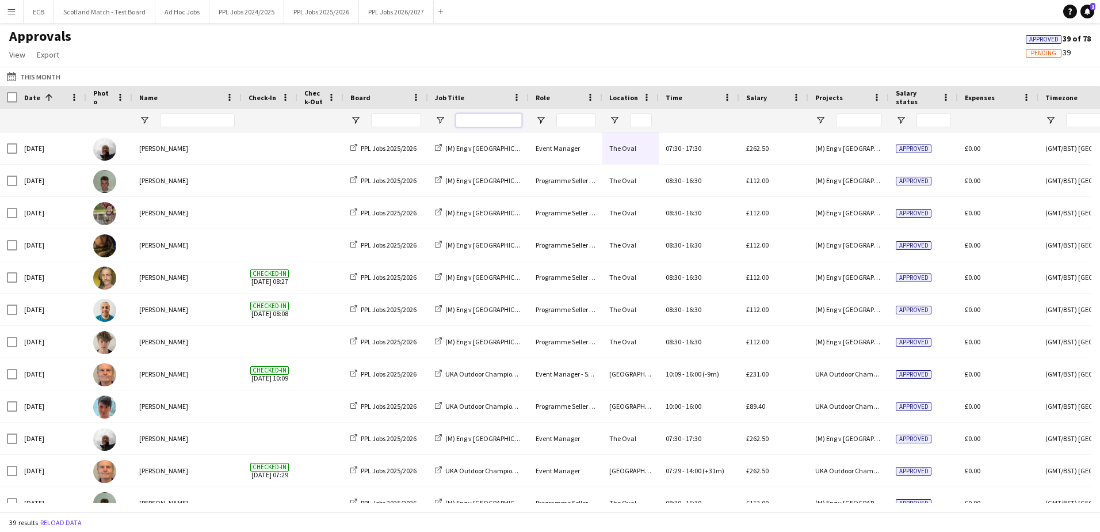
click at [495, 116] on input "Job Title Filter Input" at bounding box center [489, 120] width 66 height 14
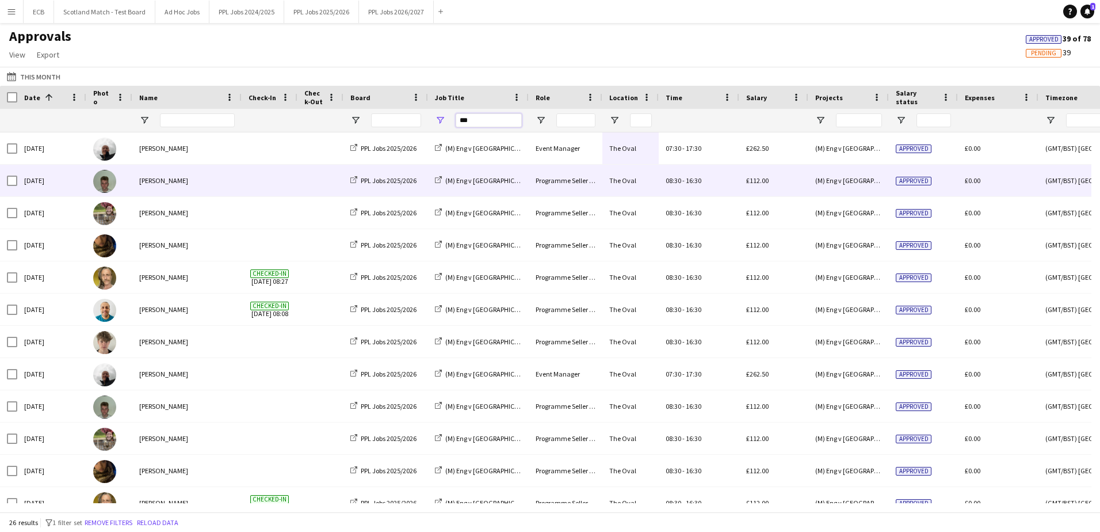
type input "***"
click at [266, 173] on span at bounding box center [270, 181] width 42 height 32
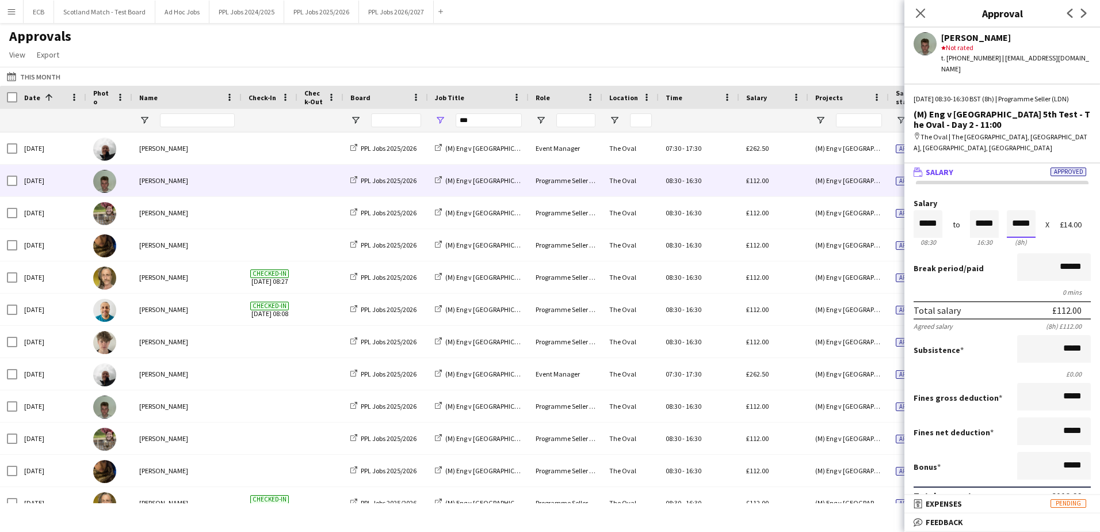
click at [1022, 226] on input "*****" at bounding box center [1021, 224] width 29 height 28
type input "*****"
click at [1010, 204] on div at bounding box center [1014, 205] width 14 height 12
type input "*****"
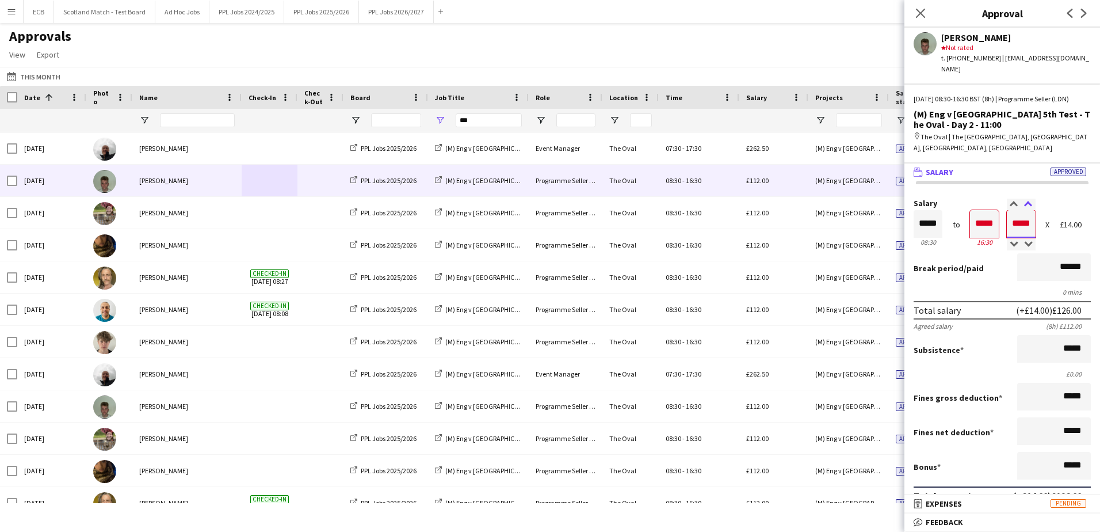
type input "*****"
click at [1030, 201] on div at bounding box center [1029, 205] width 14 height 12
type input "*****"
click at [1027, 202] on div at bounding box center [1029, 205] width 14 height 12
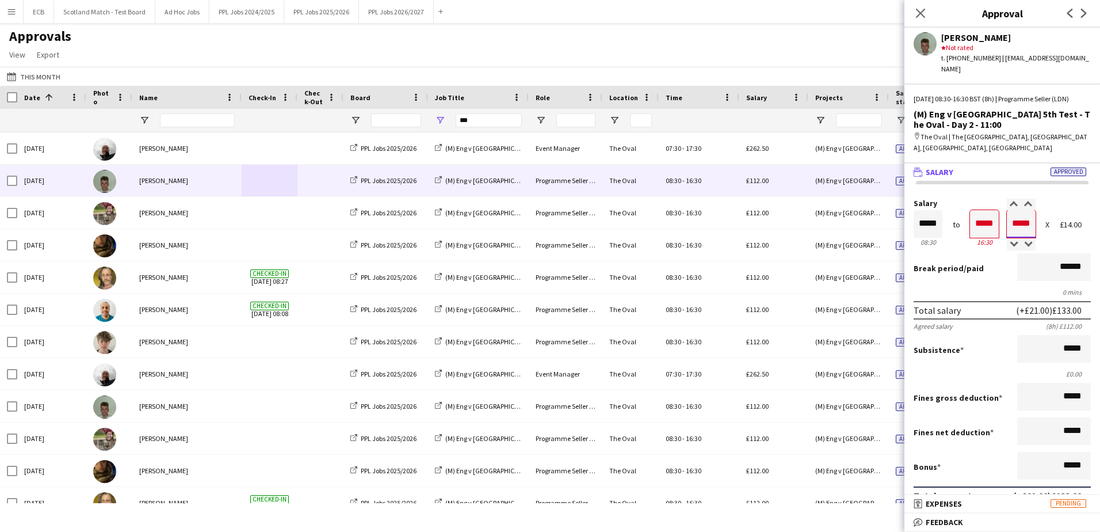
scroll to position [173, 0]
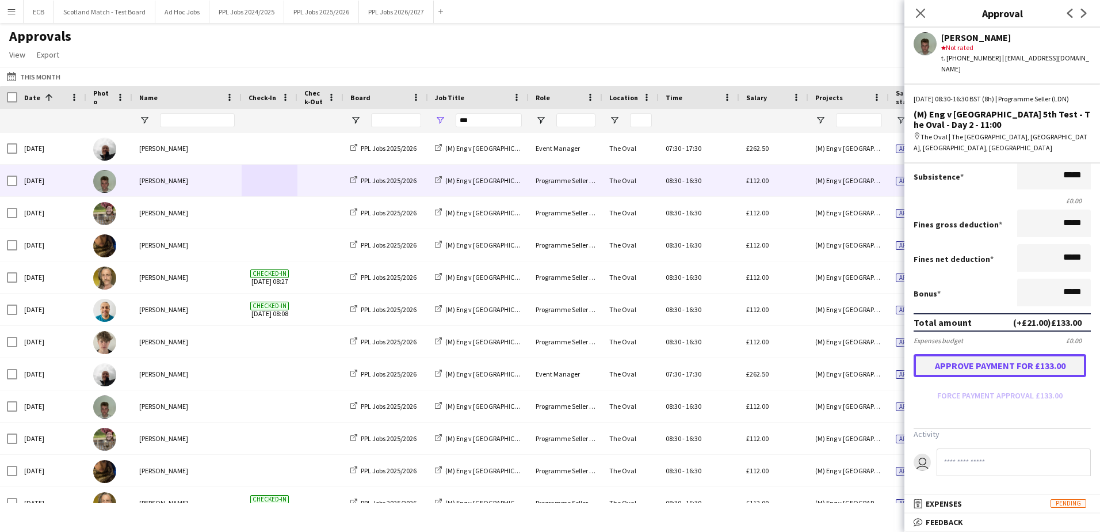
click at [1010, 364] on button "Approve payment for £133.00" at bounding box center [1000, 365] width 173 height 23
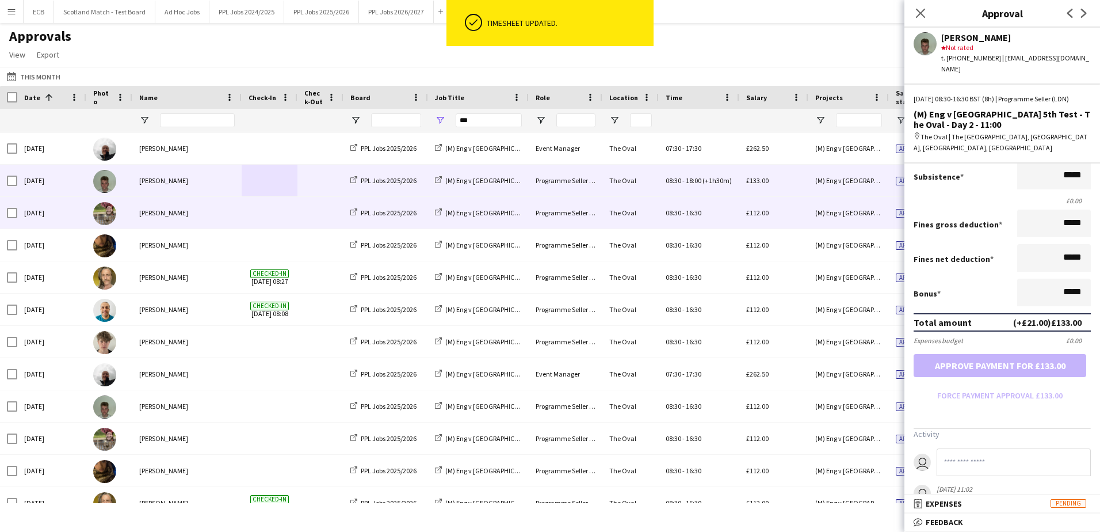
click at [256, 211] on span at bounding box center [270, 213] width 42 height 32
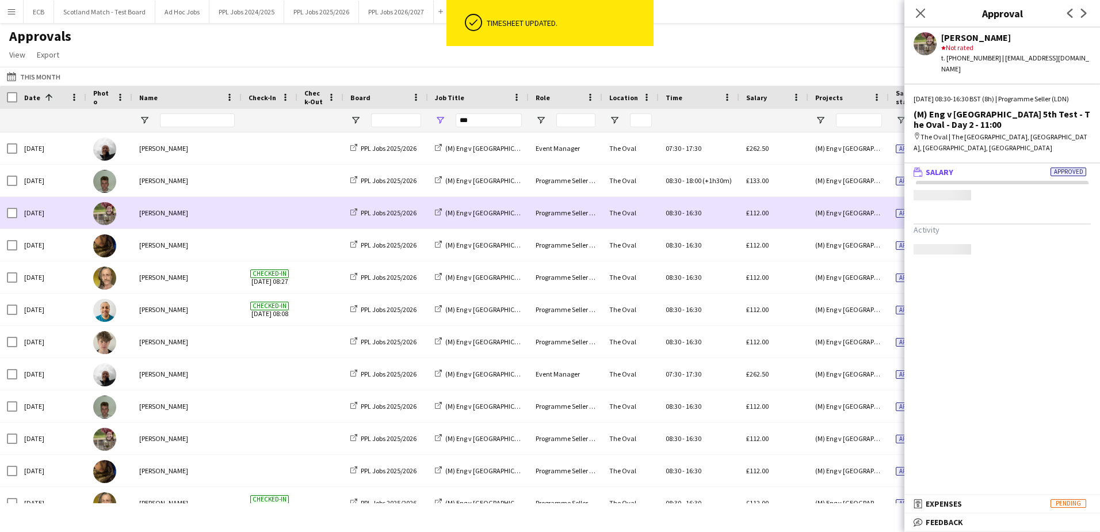
scroll to position [0, 0]
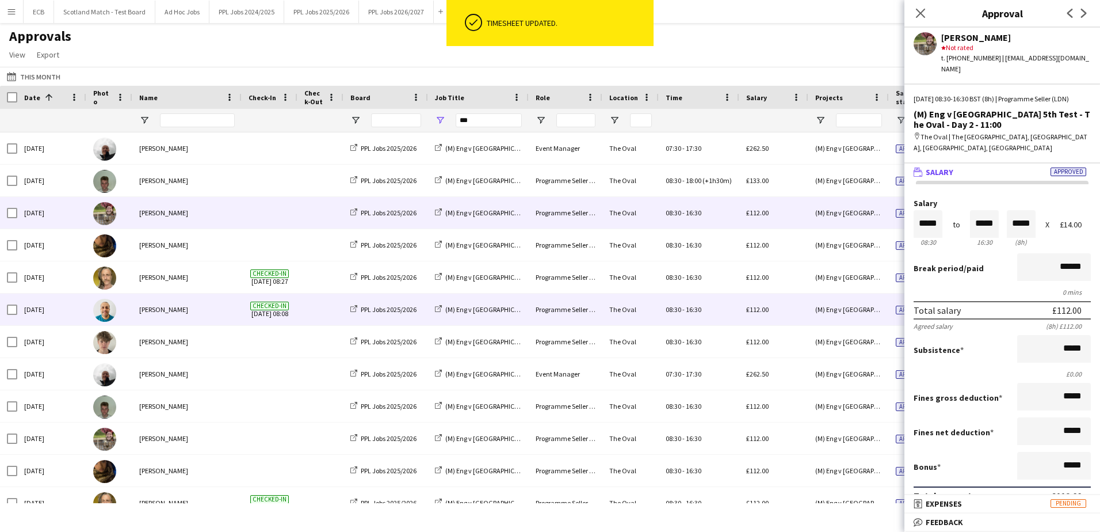
click at [195, 307] on div "[PERSON_NAME]" at bounding box center [186, 310] width 109 height 32
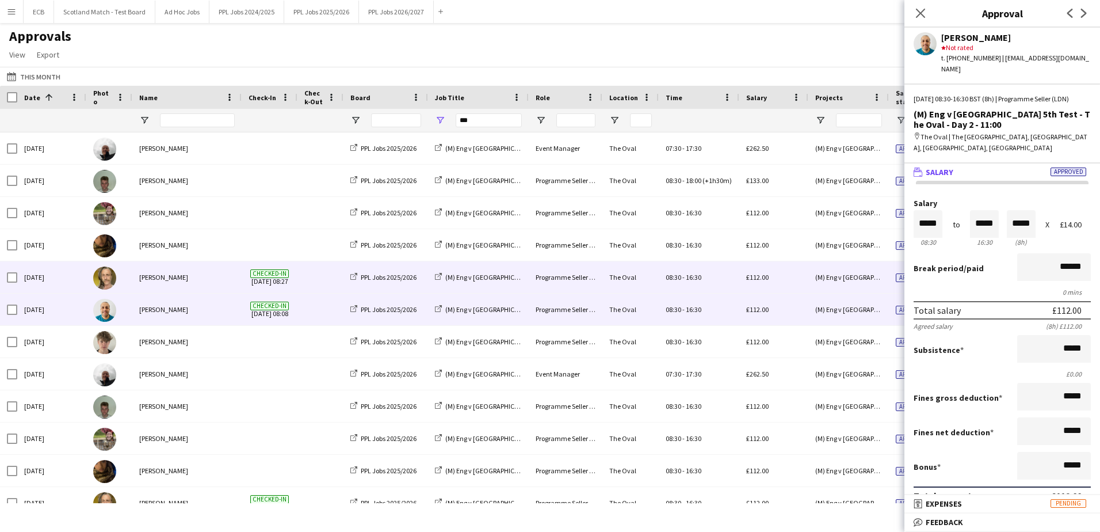
click at [197, 275] on div "[PERSON_NAME]" at bounding box center [186, 277] width 109 height 32
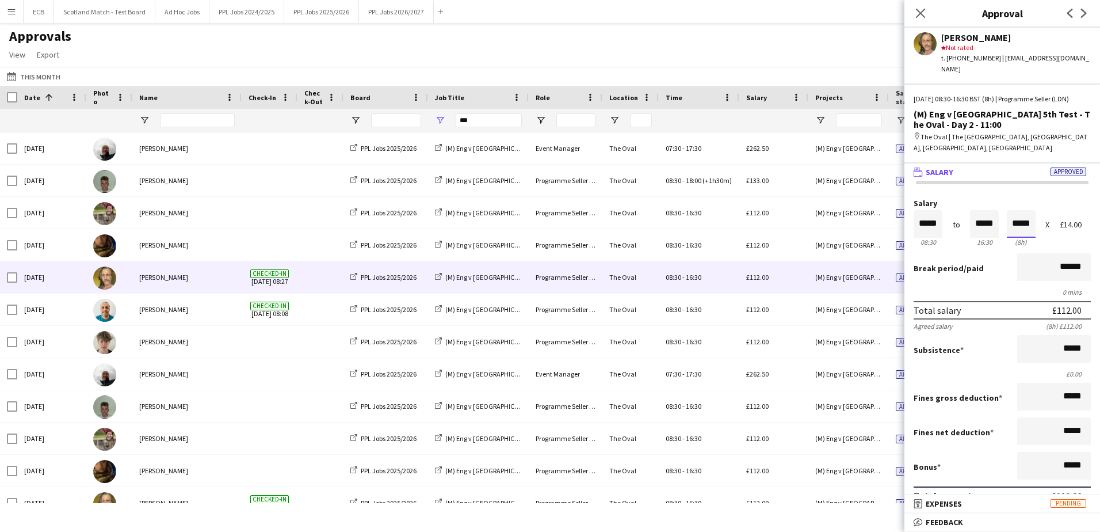
click at [1015, 226] on input "*****" at bounding box center [1021, 224] width 29 height 28
type input "*****"
click at [1012, 240] on div at bounding box center [1014, 245] width 14 height 12
type input "*****"
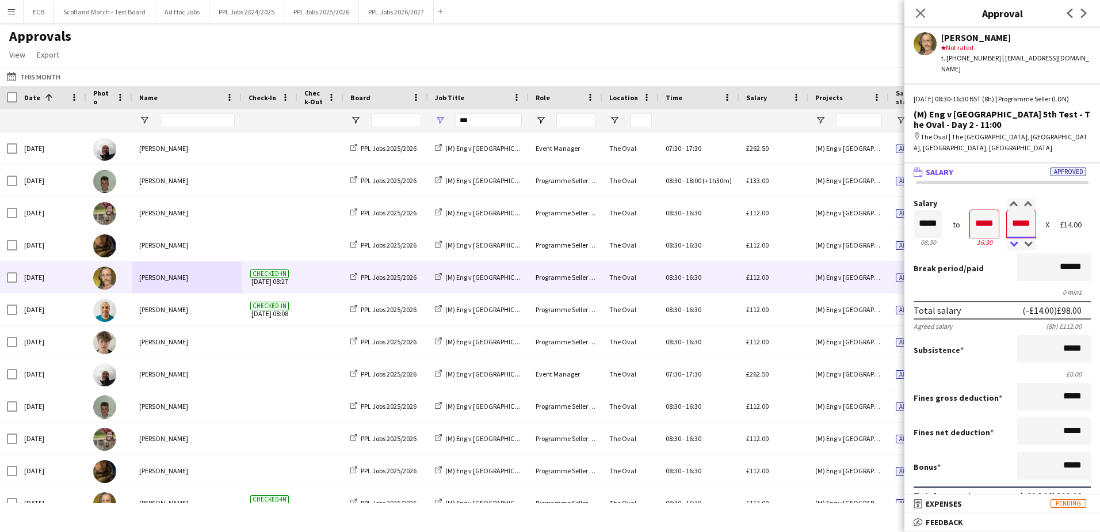
type input "*****"
click at [1012, 240] on div at bounding box center [1014, 245] width 14 height 12
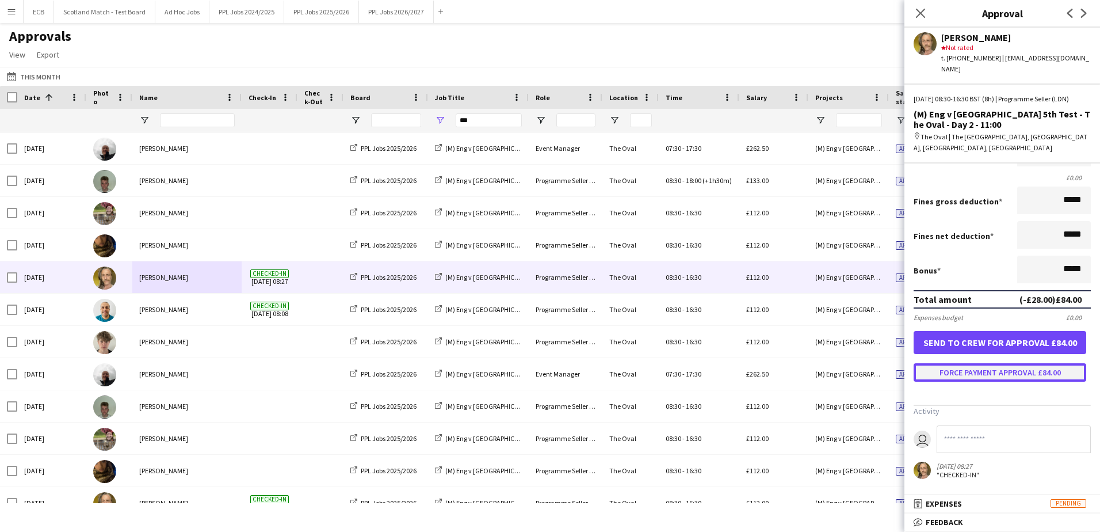
click at [993, 372] on button "Force payment approval £84.00" at bounding box center [1000, 372] width 173 height 18
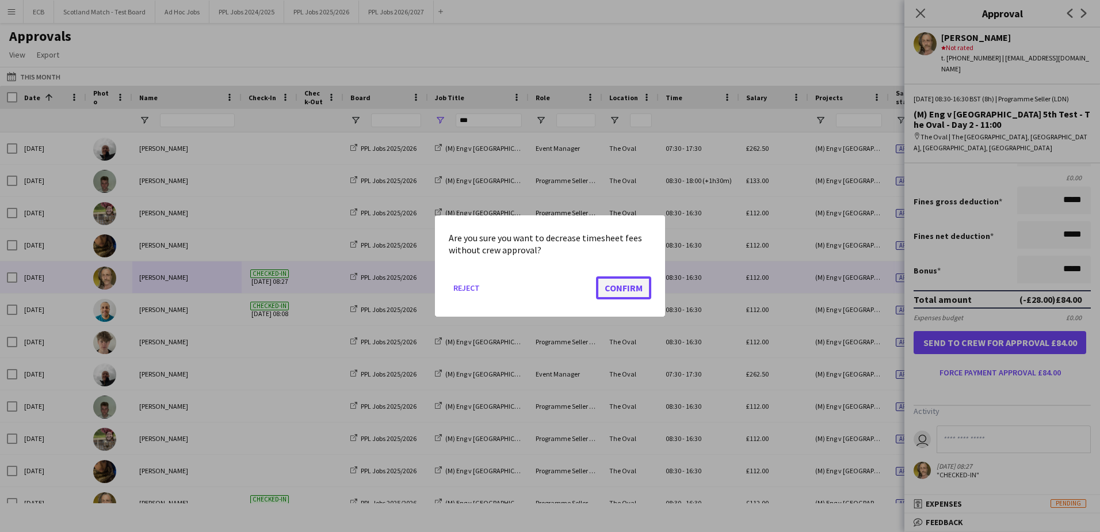
click at [628, 293] on button "Confirm" at bounding box center [623, 287] width 55 height 23
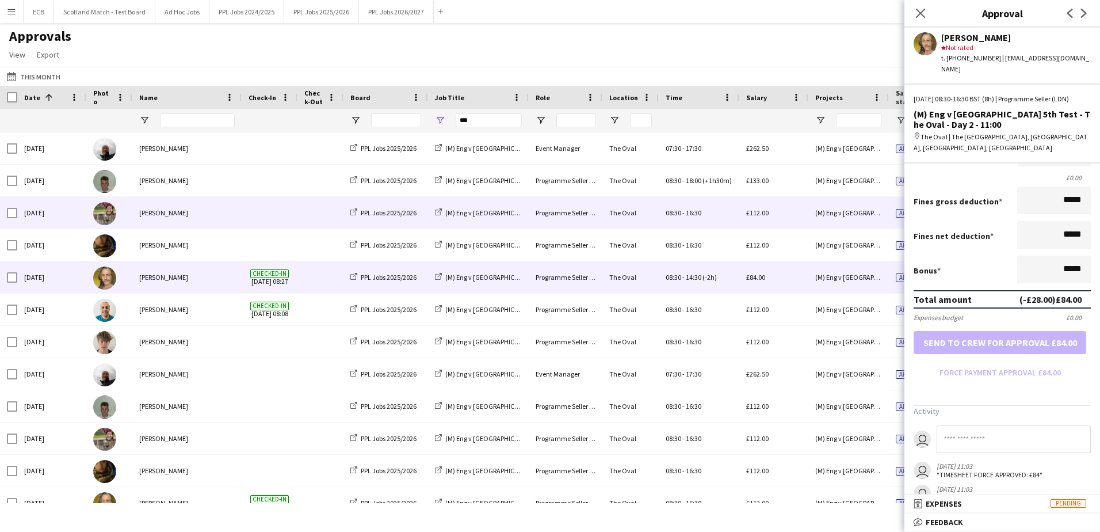
click at [179, 212] on div "[PERSON_NAME]" at bounding box center [186, 213] width 109 height 32
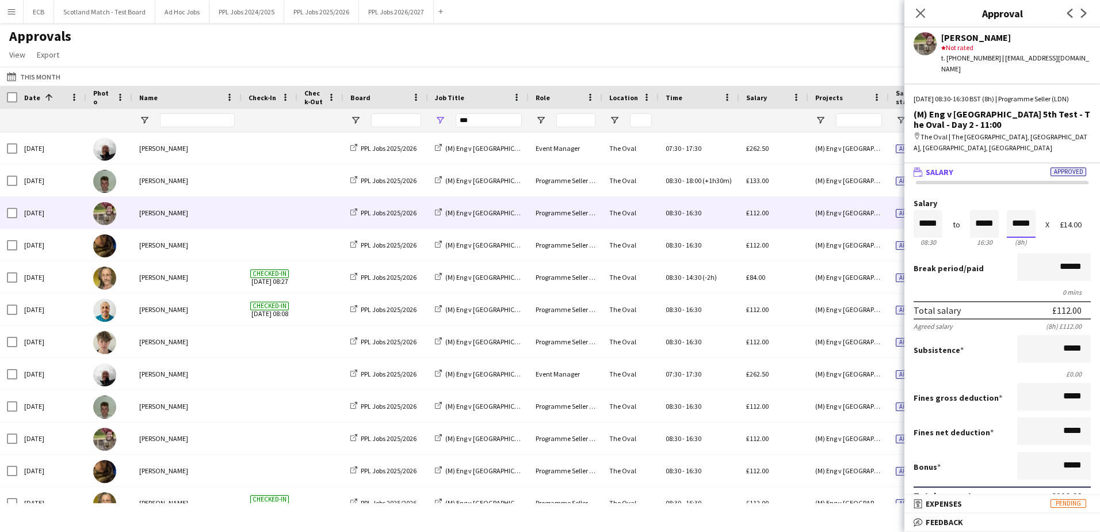
click at [1011, 228] on input "*****" at bounding box center [1021, 224] width 29 height 28
type input "*****"
click at [1007, 242] on div at bounding box center [1014, 245] width 14 height 12
type input "*****"
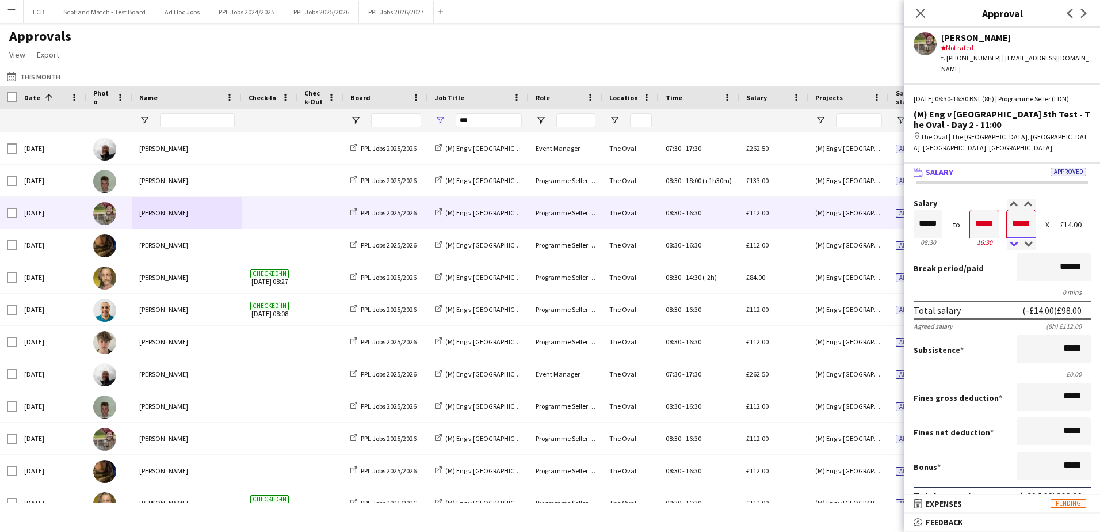
type input "*****"
click at [1007, 242] on div at bounding box center [1014, 245] width 14 height 12
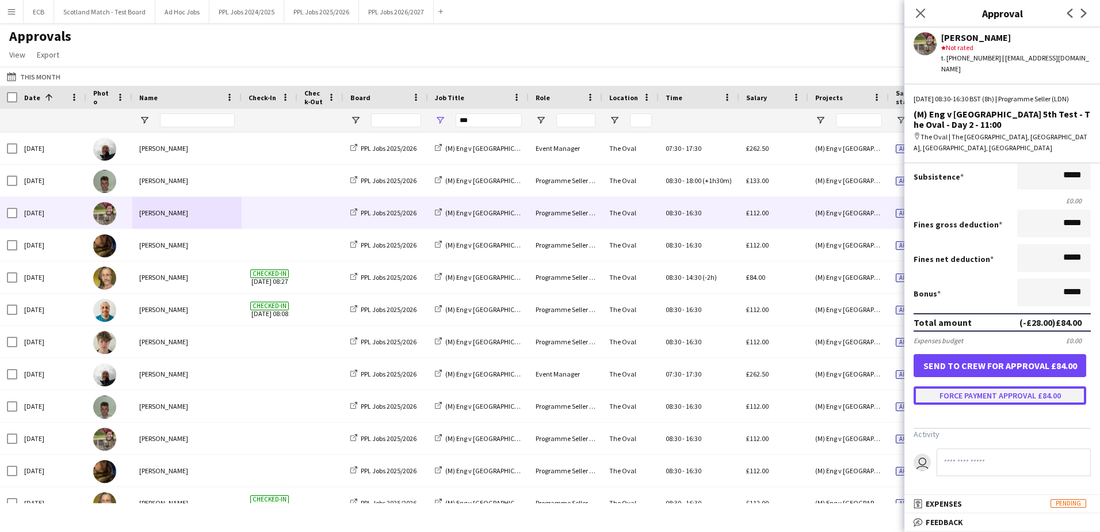
click at [1002, 397] on button "Force payment approval £84.00" at bounding box center [1000, 395] width 173 height 18
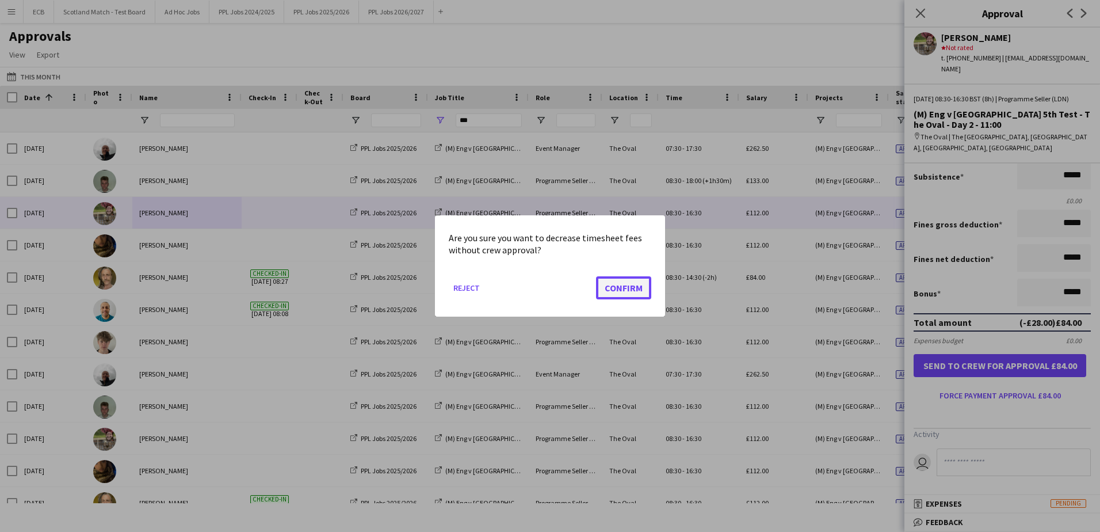
click at [627, 282] on button "Confirm" at bounding box center [623, 287] width 55 height 23
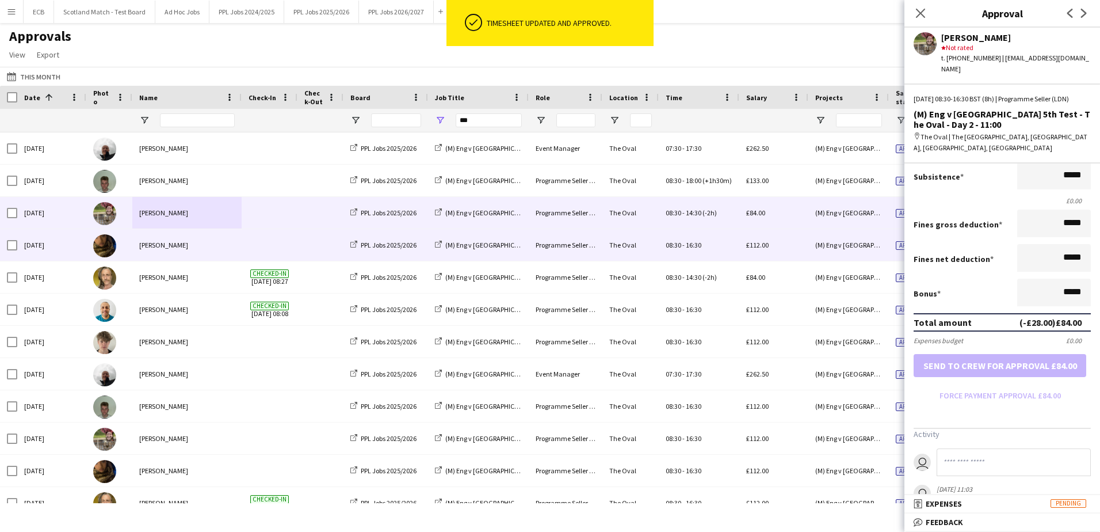
click at [228, 247] on div "[PERSON_NAME]" at bounding box center [186, 245] width 109 height 32
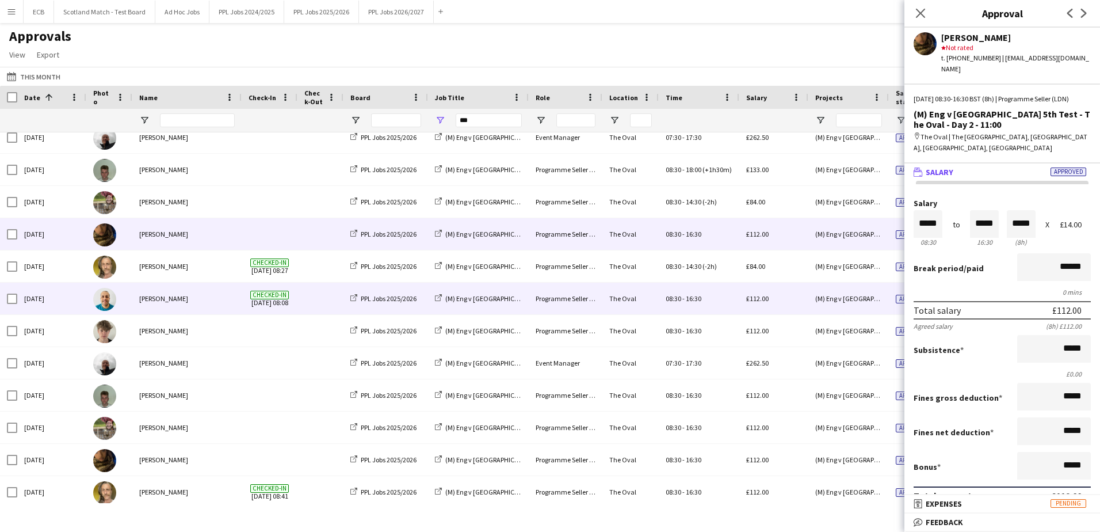
scroll to position [12, 0]
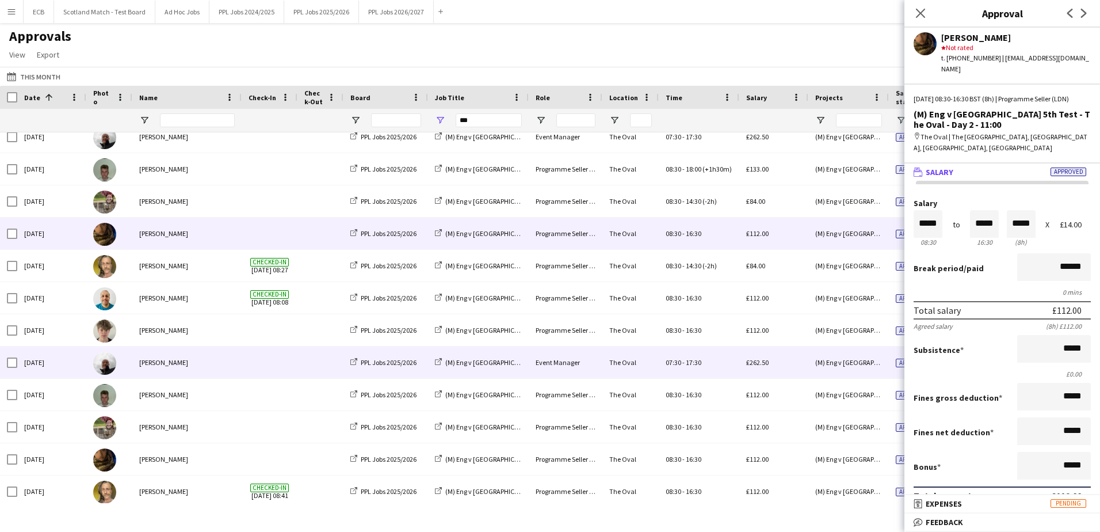
click at [169, 367] on div "[PERSON_NAME]" at bounding box center [186, 362] width 109 height 32
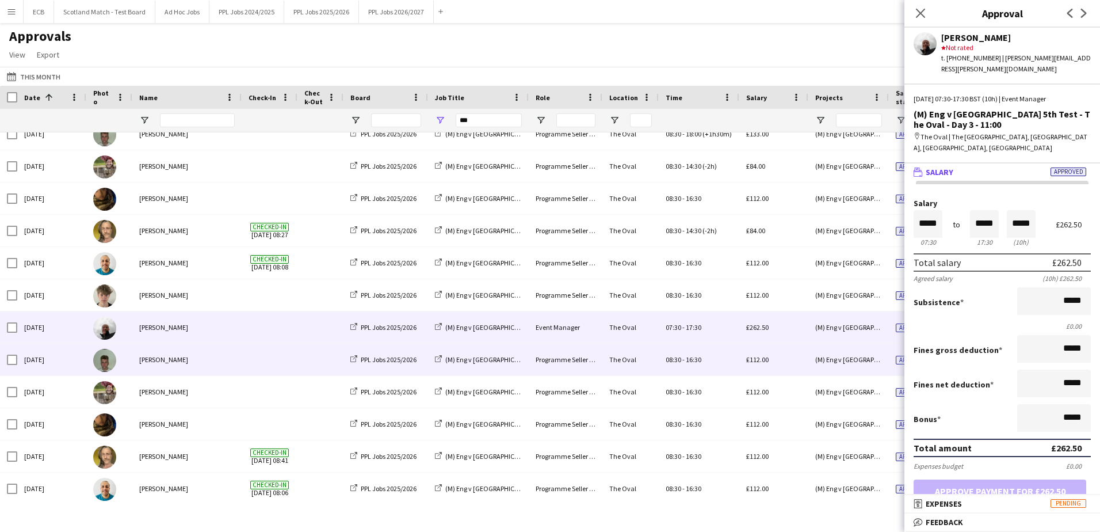
scroll to position [0, 0]
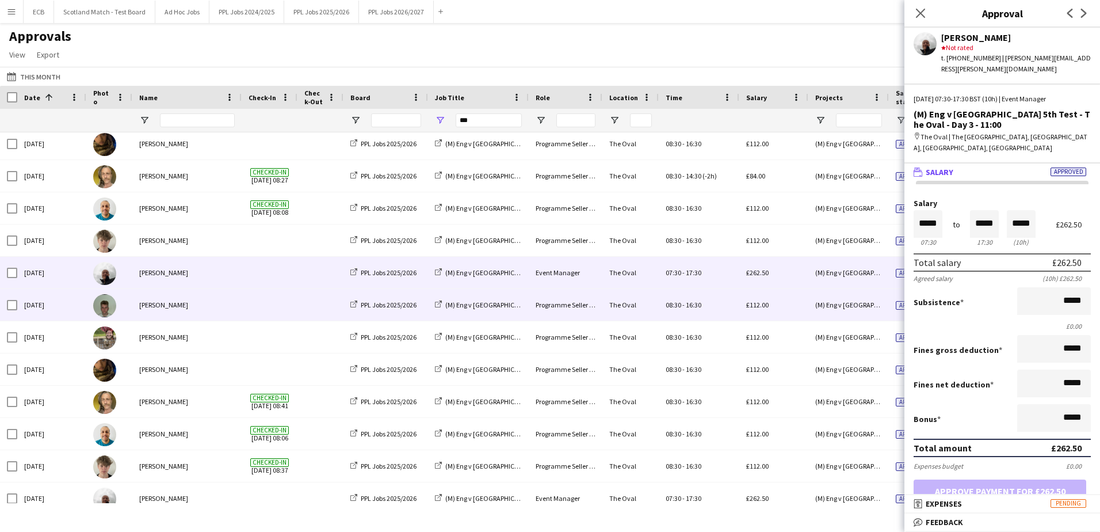
click at [176, 309] on div "[PERSON_NAME]" at bounding box center [186, 305] width 109 height 32
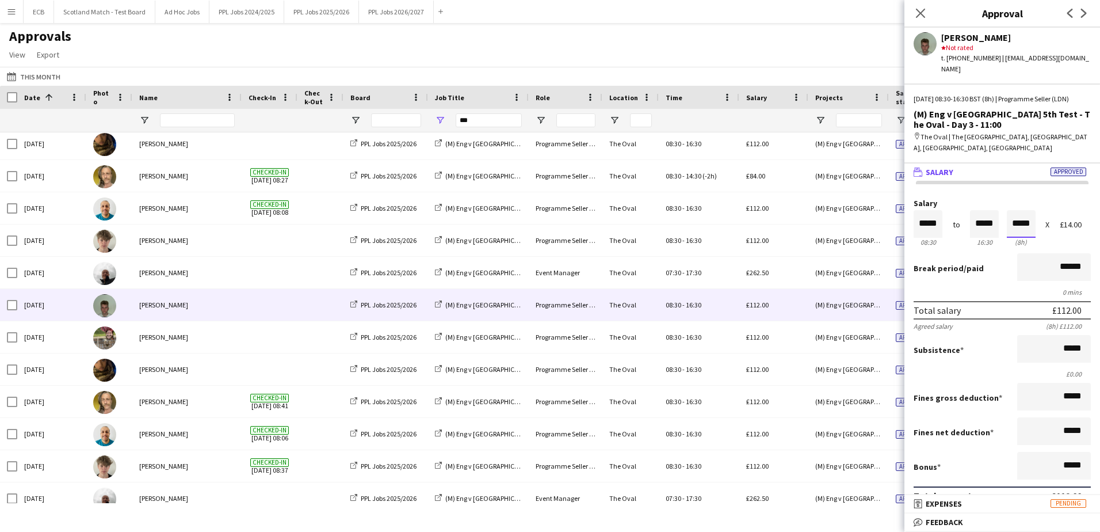
click at [1012, 227] on input "*****" at bounding box center [1021, 224] width 29 height 28
type input "*****"
click at [1011, 208] on div at bounding box center [1014, 205] width 14 height 12
type input "*****"
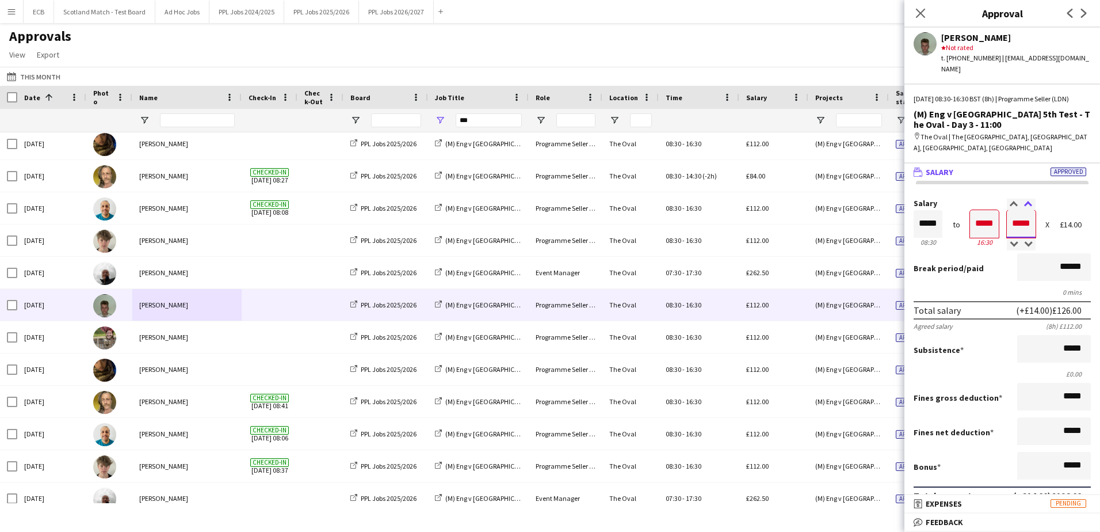
type input "*****"
click at [1022, 201] on div at bounding box center [1029, 205] width 14 height 12
type input "*****"
click at [1022, 201] on div at bounding box center [1029, 205] width 14 height 12
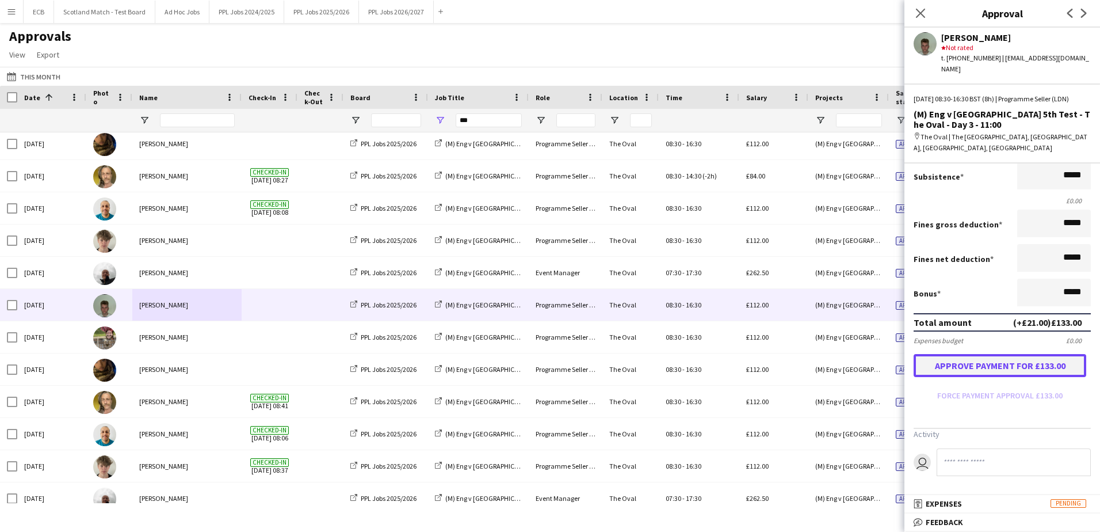
click at [1004, 361] on button "Approve payment for £133.00" at bounding box center [1000, 365] width 173 height 23
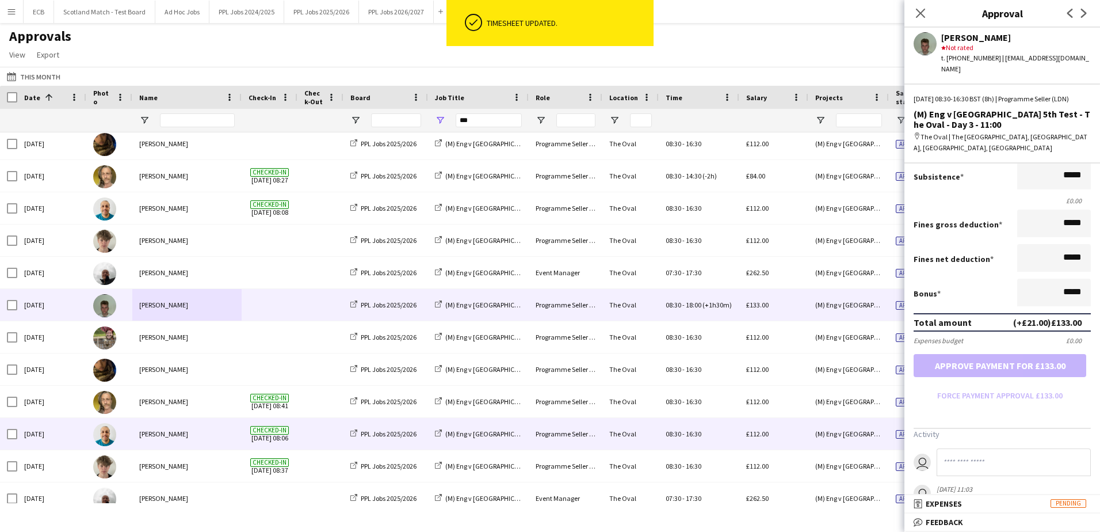
click at [180, 434] on div "[PERSON_NAME]" at bounding box center [186, 434] width 109 height 32
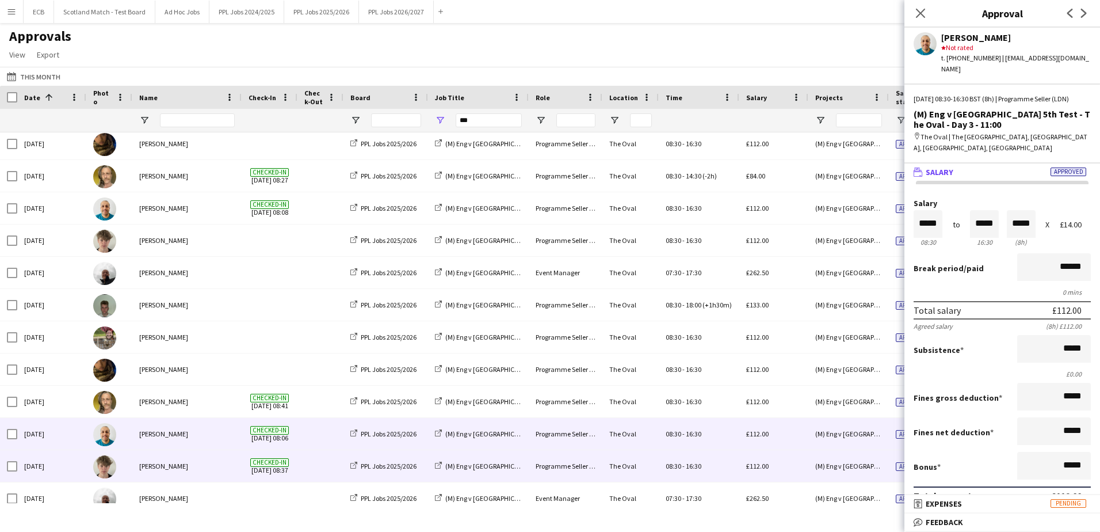
click at [185, 463] on div "[PERSON_NAME]" at bounding box center [186, 466] width 109 height 32
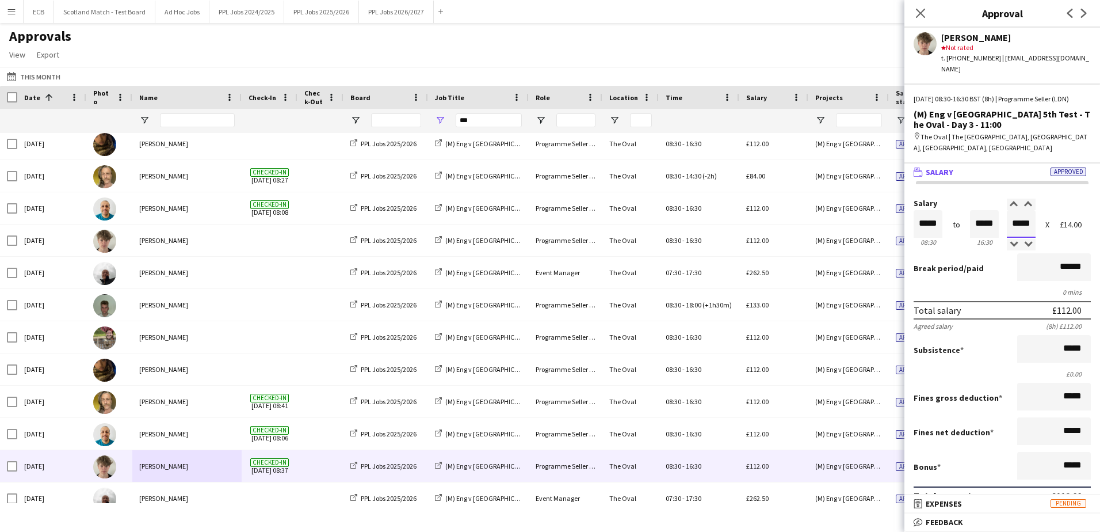
click at [1019, 234] on input "*****" at bounding box center [1021, 224] width 29 height 28
type input "*****"
click at [1012, 240] on div at bounding box center [1014, 245] width 14 height 12
type input "*****"
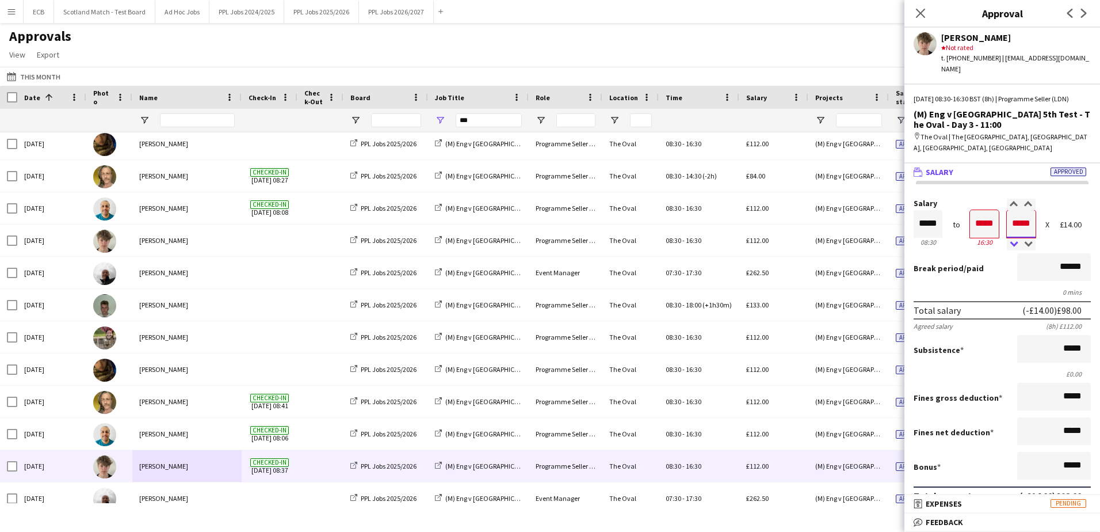
type input "*****"
click at [1012, 240] on div at bounding box center [1014, 245] width 14 height 12
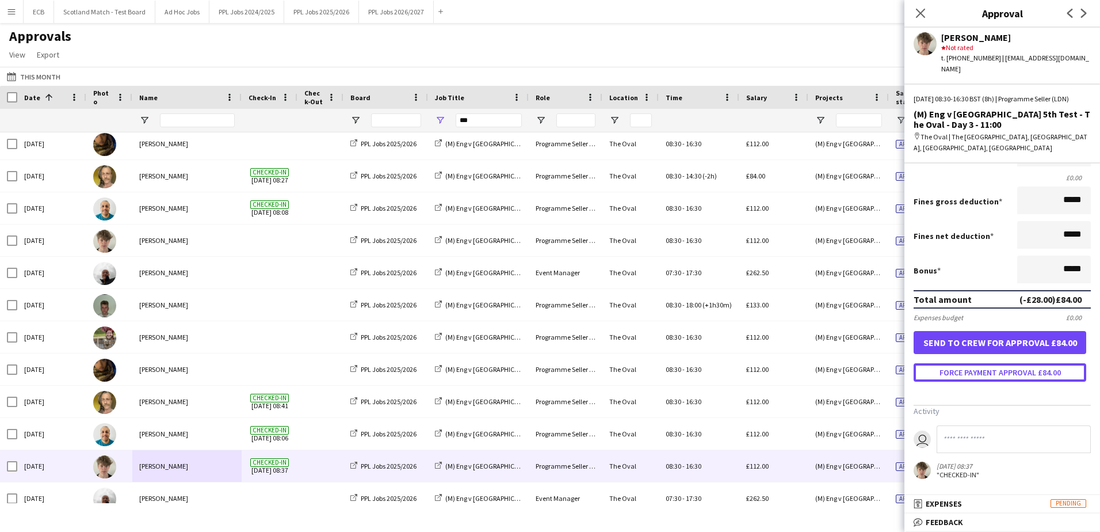
click at [1010, 366] on button "Force payment approval £84.00" at bounding box center [1000, 372] width 173 height 18
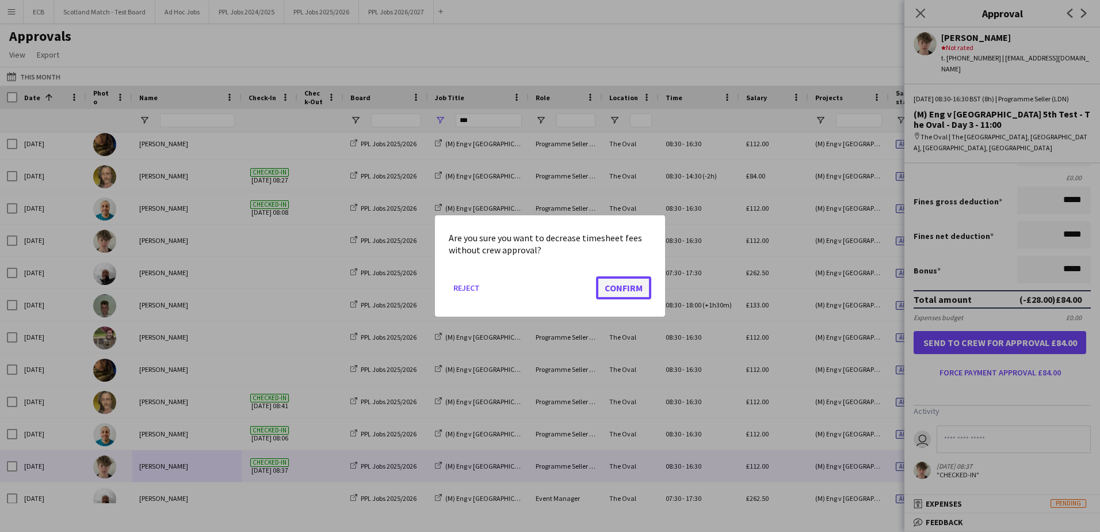
click at [618, 285] on button "Confirm" at bounding box center [623, 287] width 55 height 23
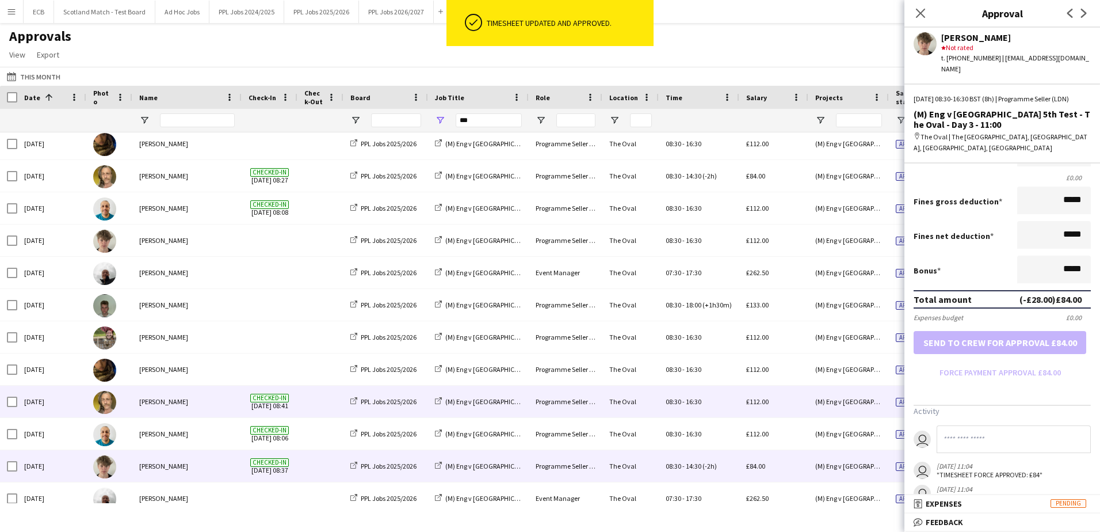
click at [181, 395] on div "[PERSON_NAME]" at bounding box center [186, 402] width 109 height 32
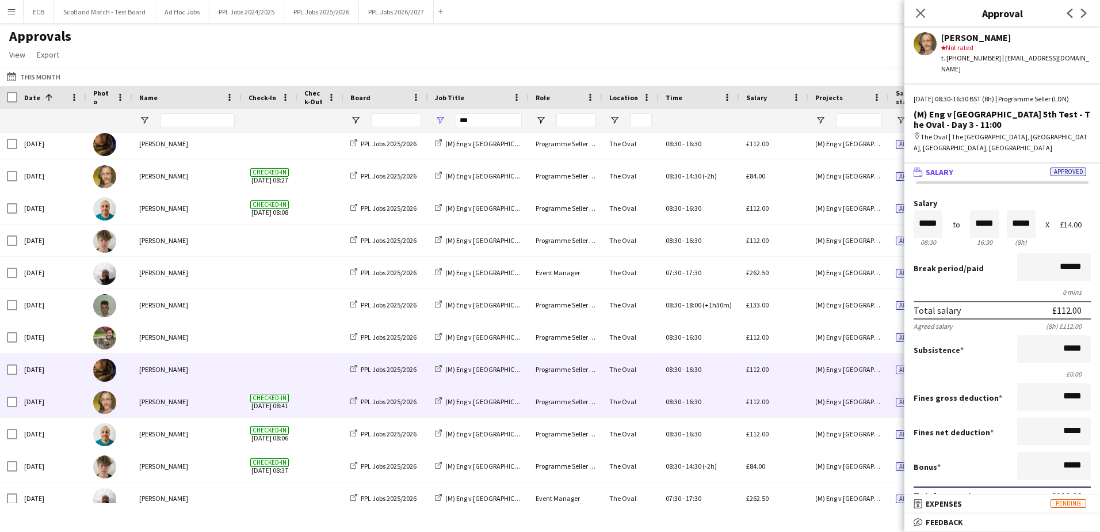
click at [176, 371] on div "[PERSON_NAME]" at bounding box center [186, 369] width 109 height 32
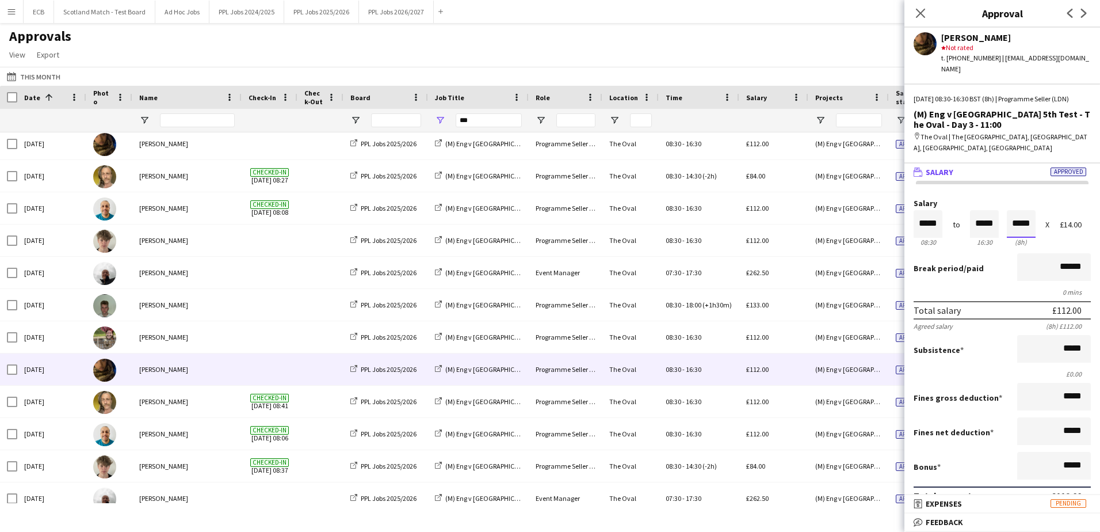
click at [1010, 228] on input "*****" at bounding box center [1021, 224] width 29 height 28
type input "*****"
click at [1008, 242] on div at bounding box center [1014, 245] width 14 height 12
type input "*****"
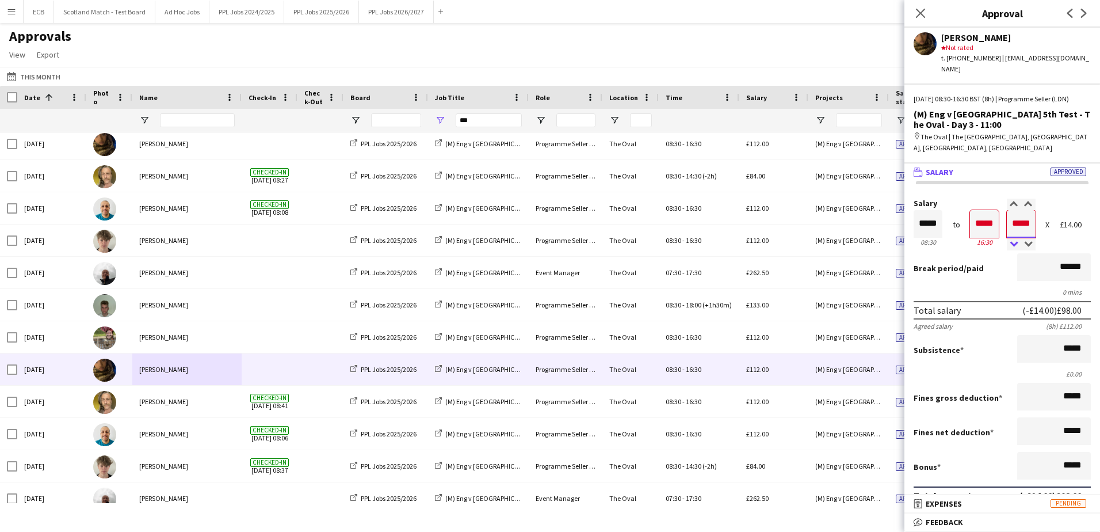
type input "*****"
click at [1008, 242] on div at bounding box center [1014, 245] width 14 height 12
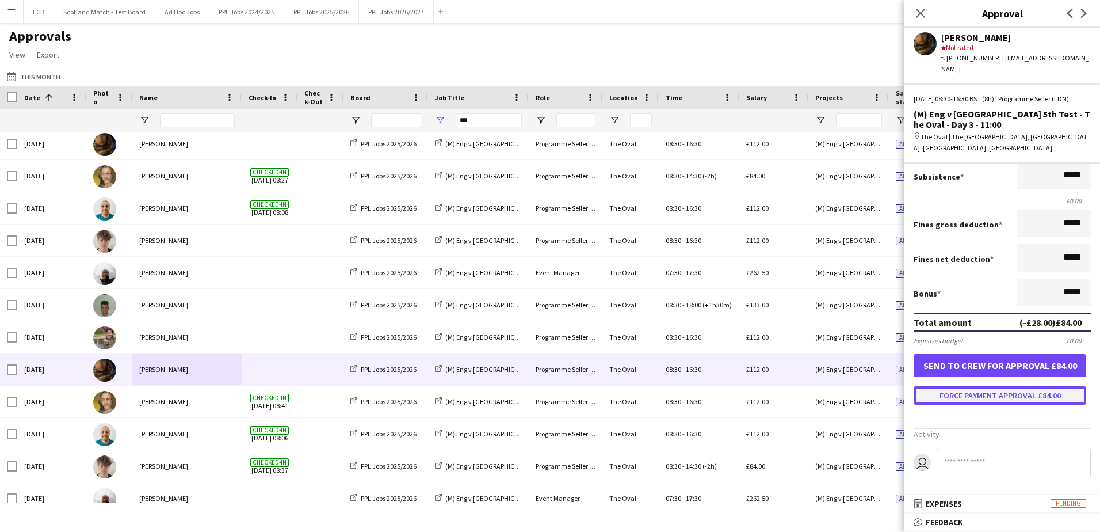
click at [998, 390] on button "Force payment approval £84.00" at bounding box center [1000, 395] width 173 height 18
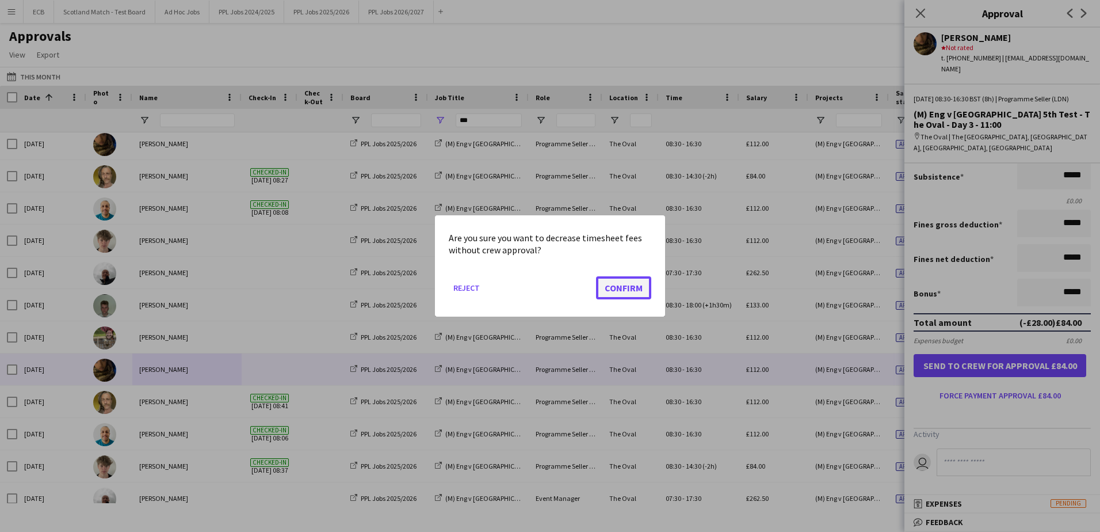
click at [638, 289] on button "Confirm" at bounding box center [623, 287] width 55 height 23
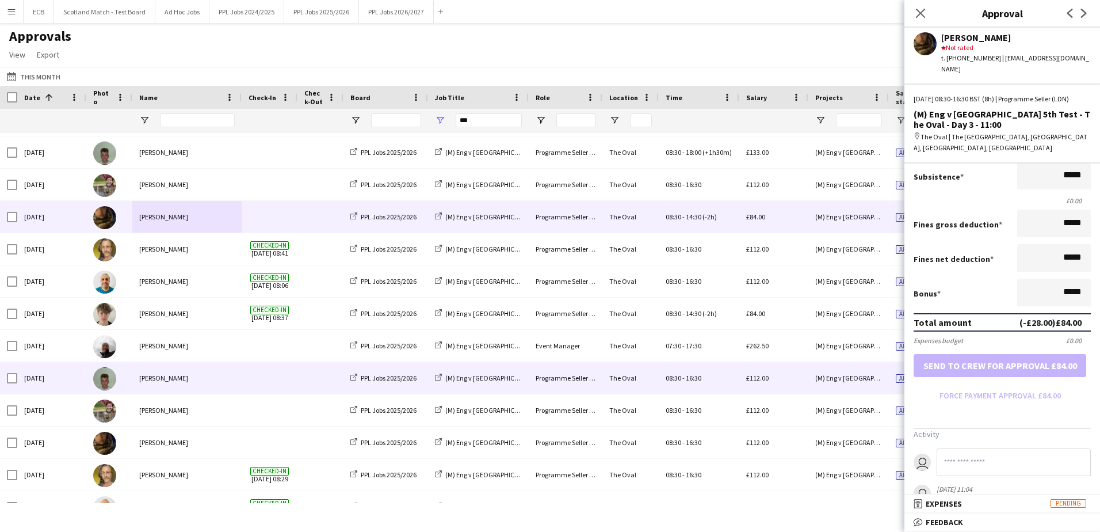
click at [223, 371] on div "[PERSON_NAME]" at bounding box center [186, 378] width 109 height 32
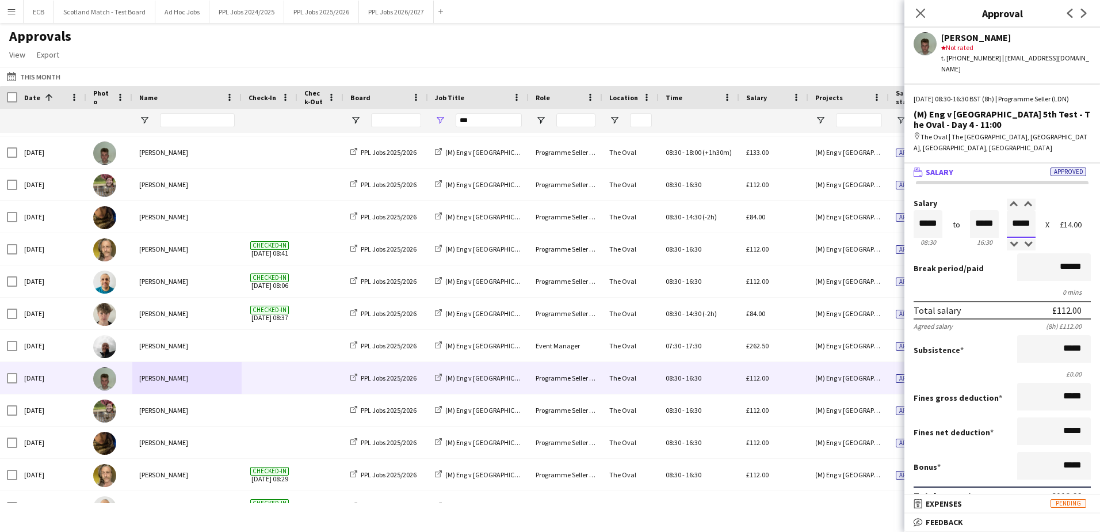
click at [1020, 223] on input "*****" at bounding box center [1021, 224] width 29 height 28
type input "*****"
click at [1008, 204] on div at bounding box center [1014, 205] width 14 height 12
type input "*****"
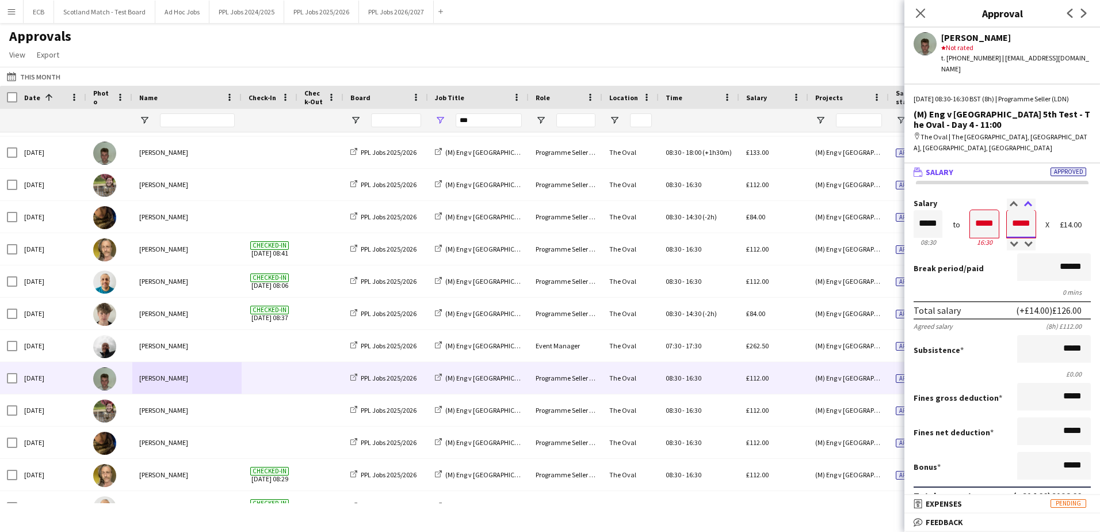
type input "*****"
click at [1023, 202] on div at bounding box center [1029, 205] width 14 height 12
type input "*****"
click at [1023, 202] on div at bounding box center [1029, 205] width 14 height 12
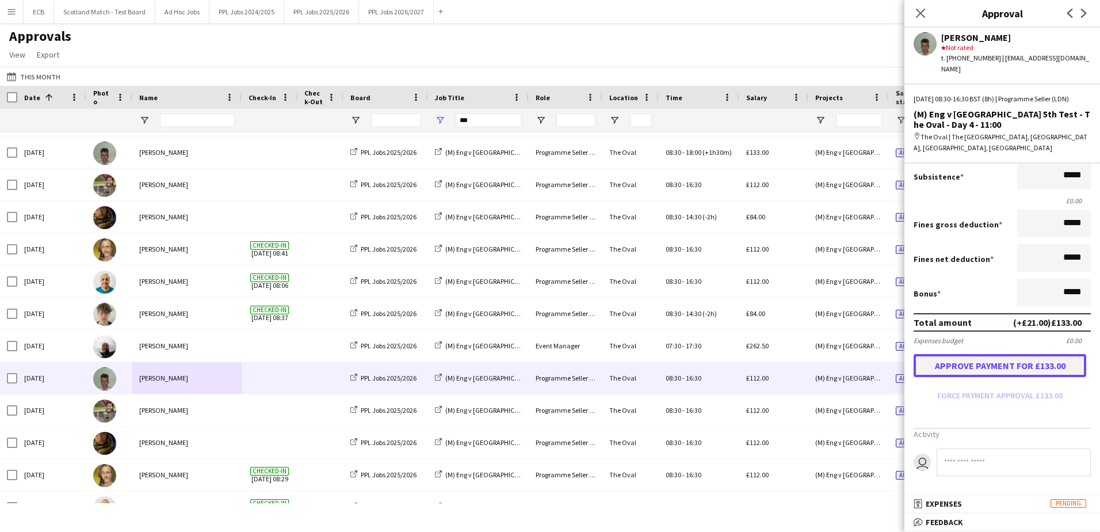
click at [1011, 366] on button "Approve payment for £133.00" at bounding box center [1000, 365] width 173 height 23
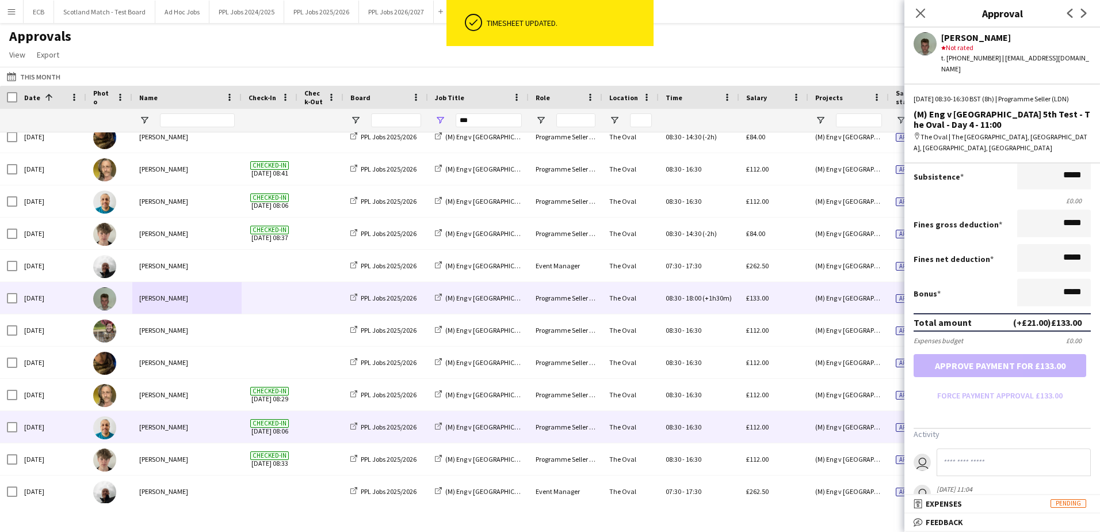
click at [205, 423] on div "[PERSON_NAME]" at bounding box center [186, 427] width 109 height 32
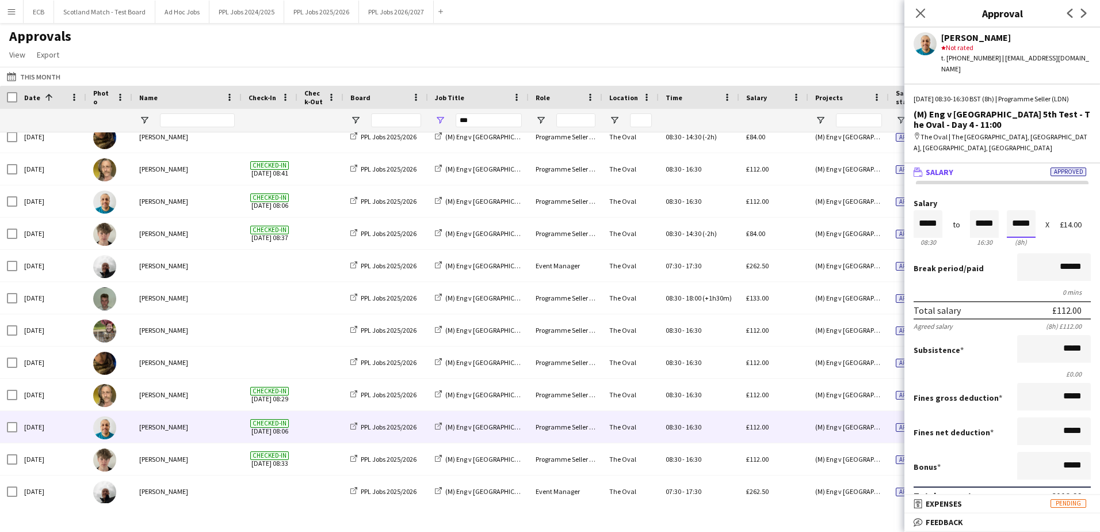
click at [1023, 226] on input "*****" at bounding box center [1021, 224] width 29 height 28
click at [930, 231] on input "*****" at bounding box center [928, 224] width 29 height 28
type input "*****"
click at [920, 204] on div at bounding box center [921, 205] width 14 height 12
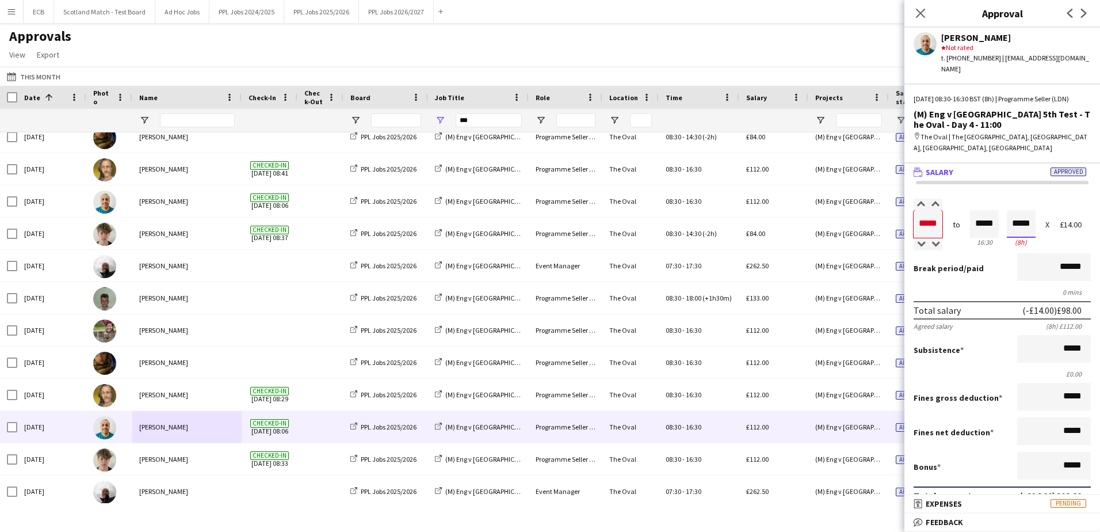
click at [1012, 222] on input "*****" at bounding box center [1021, 224] width 29 height 28
type input "*****"
click at [1013, 245] on div at bounding box center [1014, 245] width 14 height 12
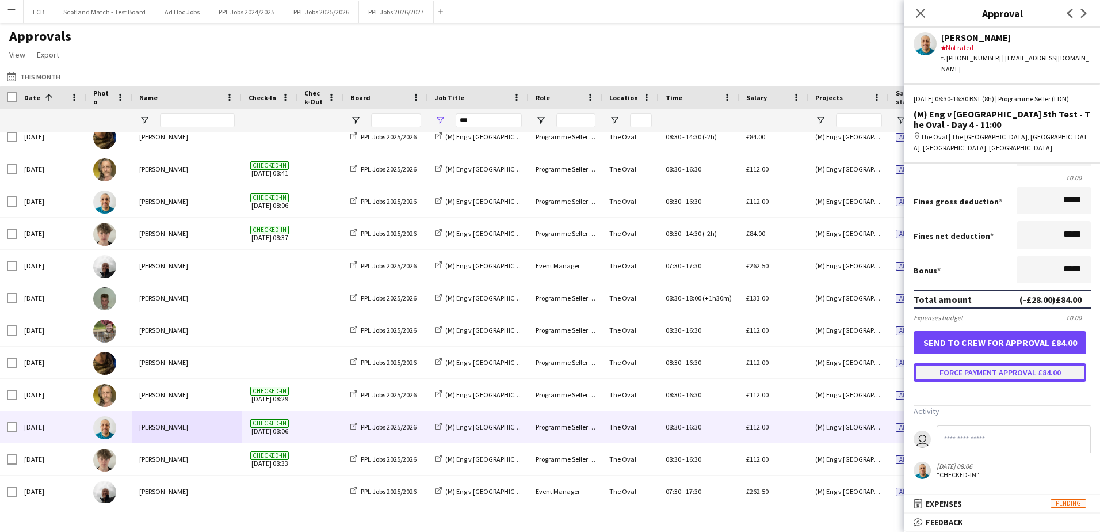
click at [1024, 365] on button "Force payment approval £84.00" at bounding box center [1000, 372] width 173 height 18
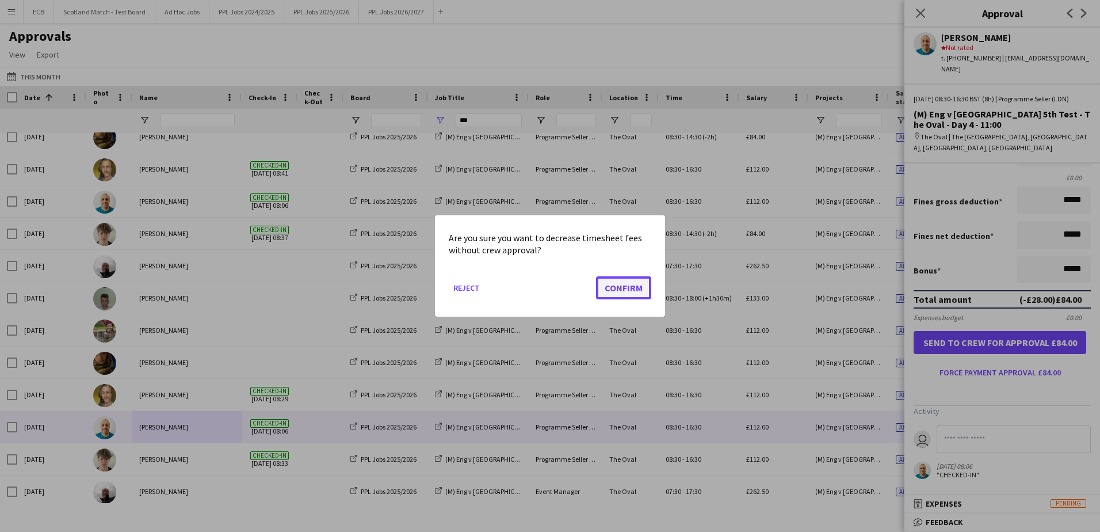
click at [616, 290] on button "Confirm" at bounding box center [623, 287] width 55 height 23
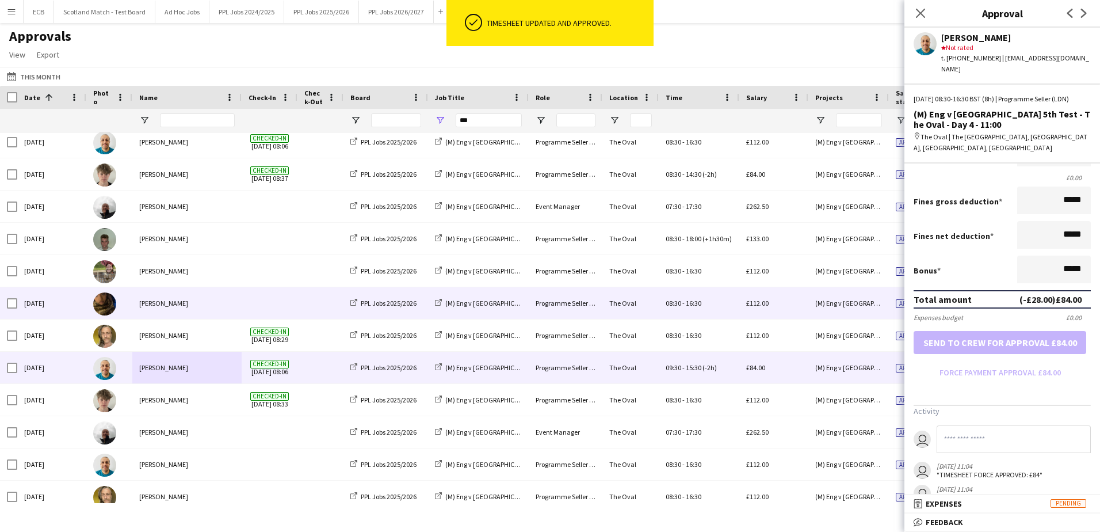
scroll to position [407, 0]
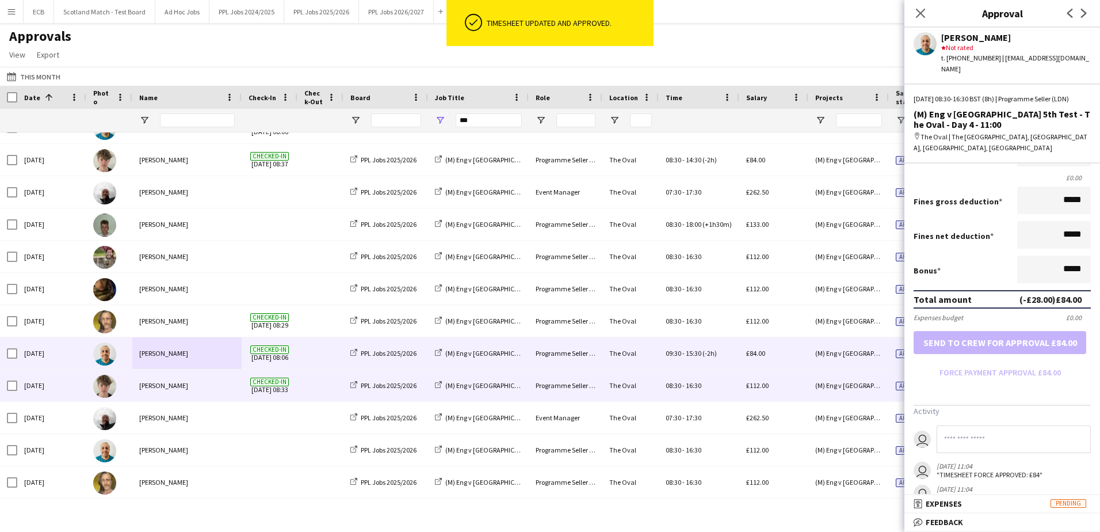
click at [322, 386] on span at bounding box center [320, 386] width 32 height 32
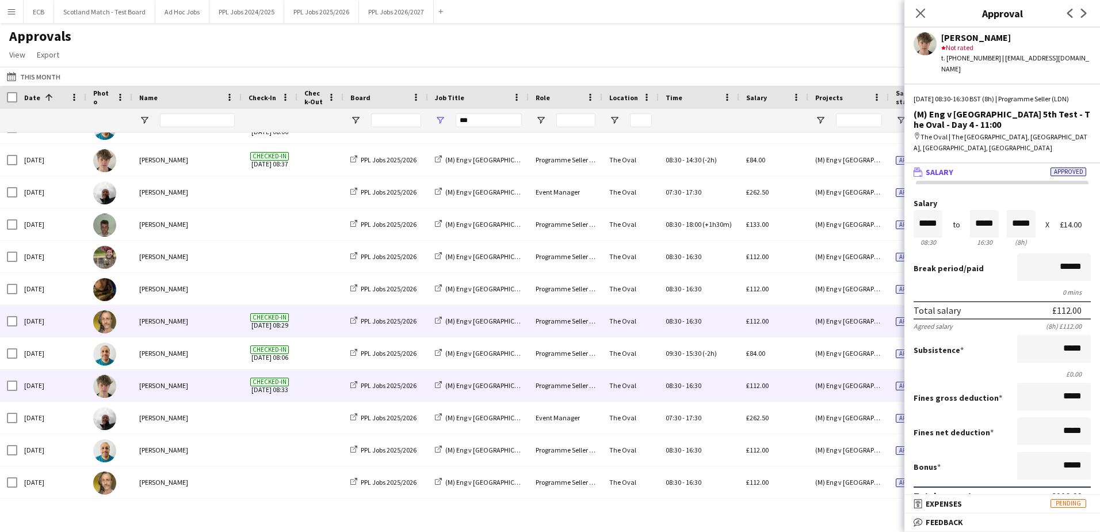
click at [174, 318] on div "[PERSON_NAME]" at bounding box center [186, 321] width 109 height 32
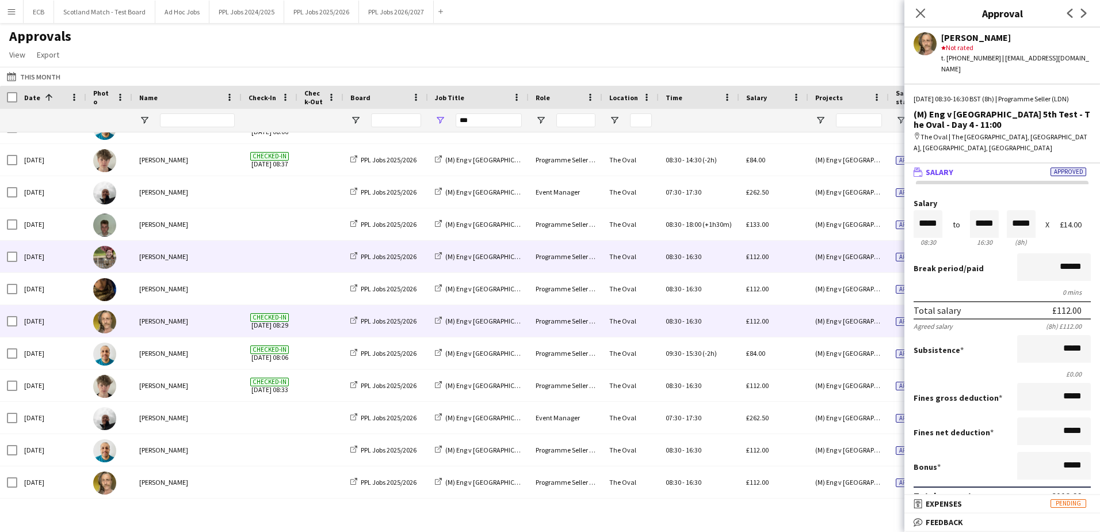
click at [182, 257] on div "[PERSON_NAME]" at bounding box center [186, 257] width 109 height 32
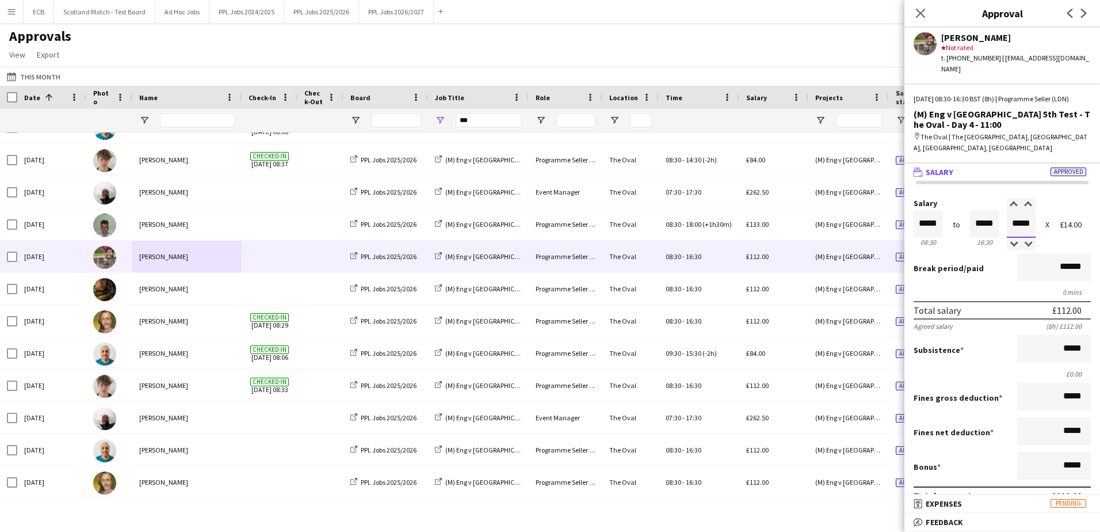
click at [1020, 230] on input "*****" at bounding box center [1021, 224] width 29 height 28
type input "*****"
click at [1011, 241] on div at bounding box center [1014, 245] width 14 height 12
type input "*****"
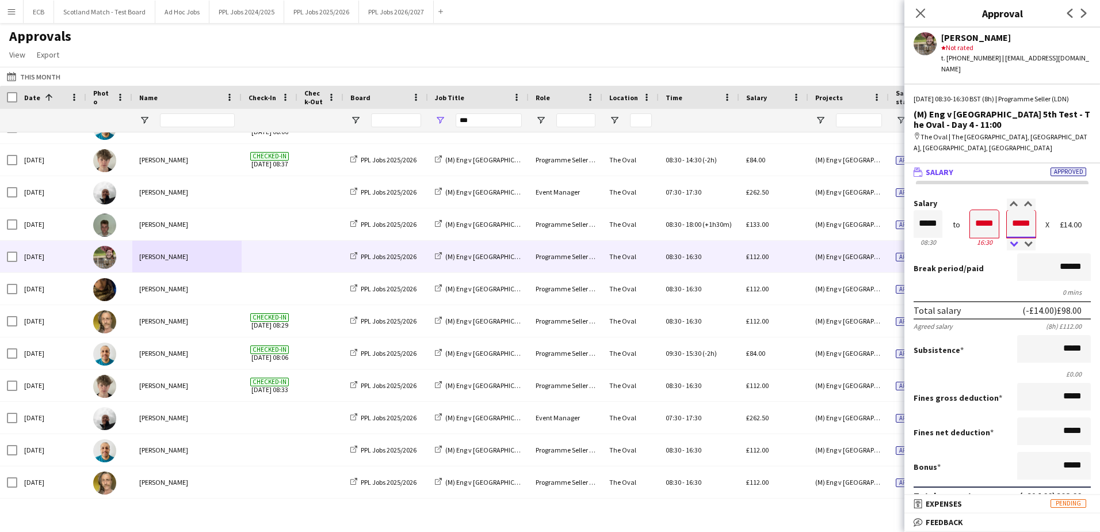
type input "*****"
click at [1011, 242] on div at bounding box center [1014, 245] width 14 height 12
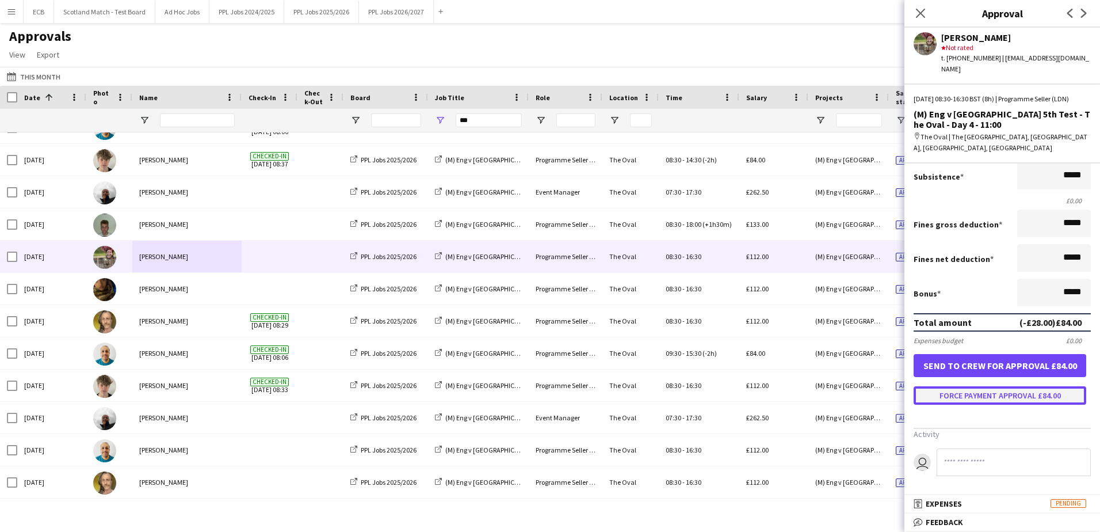
click at [1021, 402] on button "Force payment approval £84.00" at bounding box center [1000, 395] width 173 height 18
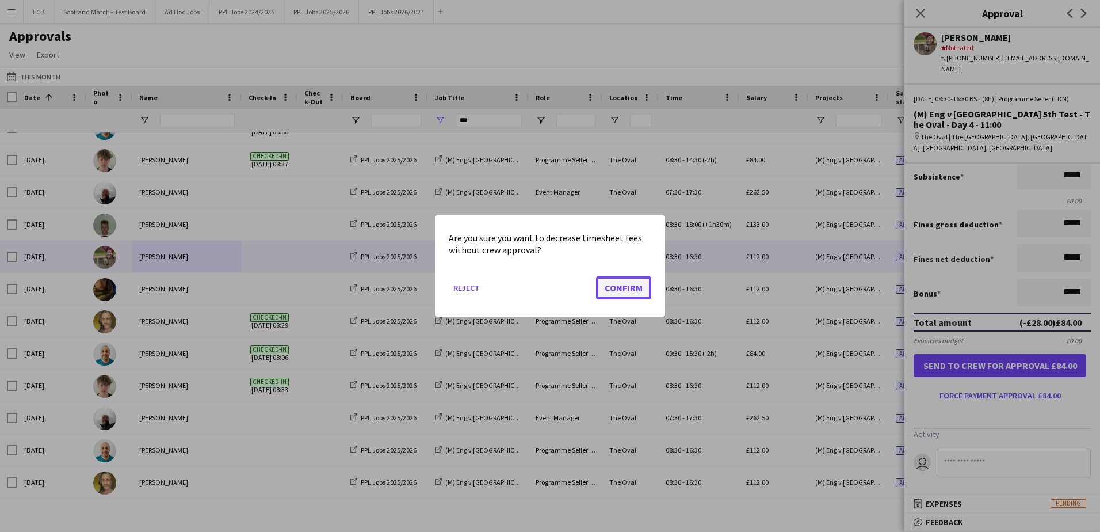
click at [614, 296] on button "Confirm" at bounding box center [623, 287] width 55 height 23
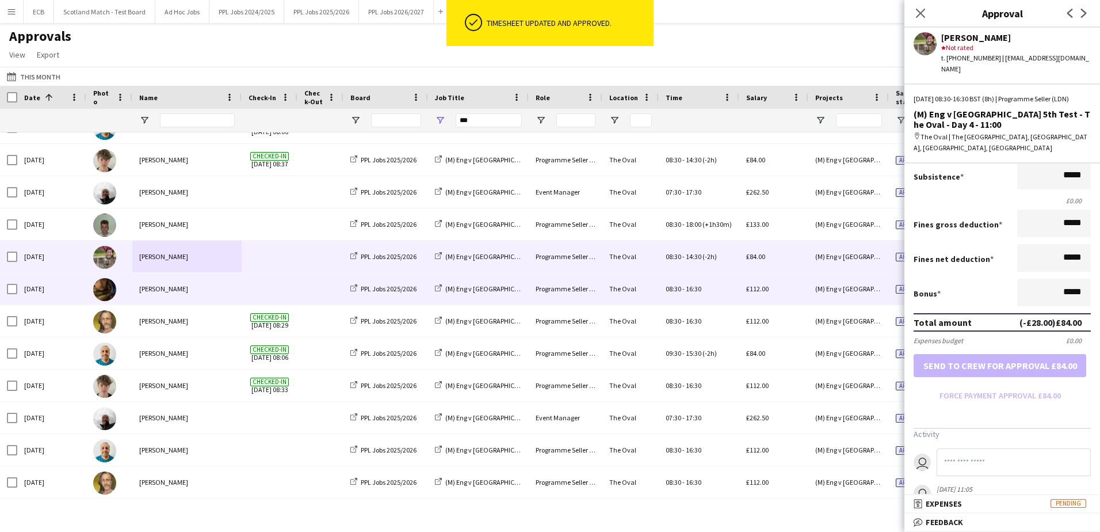
click at [296, 287] on div at bounding box center [270, 289] width 56 height 32
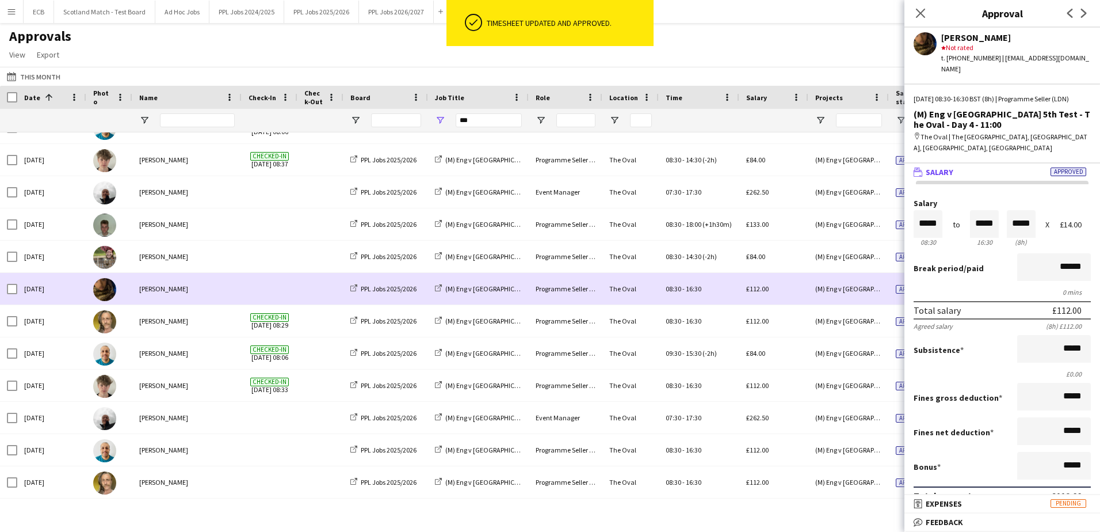
scroll to position [467, 0]
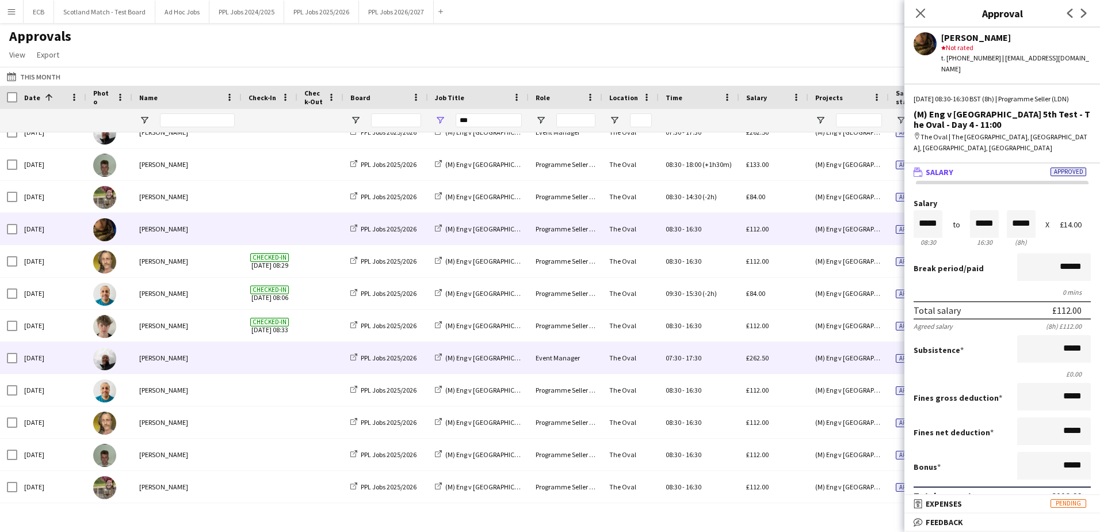
click at [222, 360] on div "[PERSON_NAME]" at bounding box center [186, 358] width 109 height 32
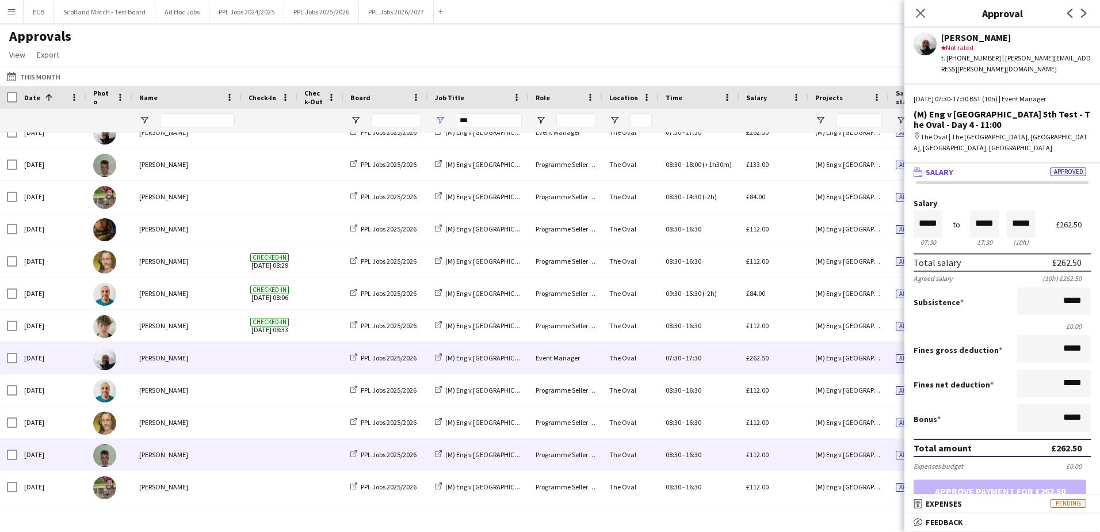
click at [239, 451] on div "[PERSON_NAME]" at bounding box center [186, 455] width 109 height 32
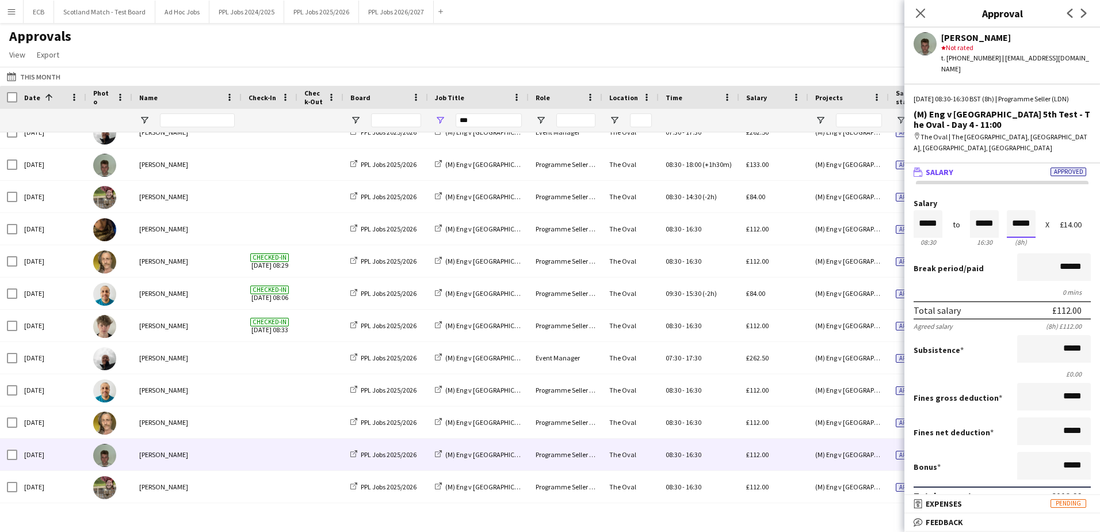
click at [1023, 228] on input "*****" at bounding box center [1021, 224] width 29 height 28
click at [1023, 215] on input "*****" at bounding box center [1021, 224] width 29 height 28
type input "*****"
click at [1022, 204] on div at bounding box center [1029, 205] width 14 height 12
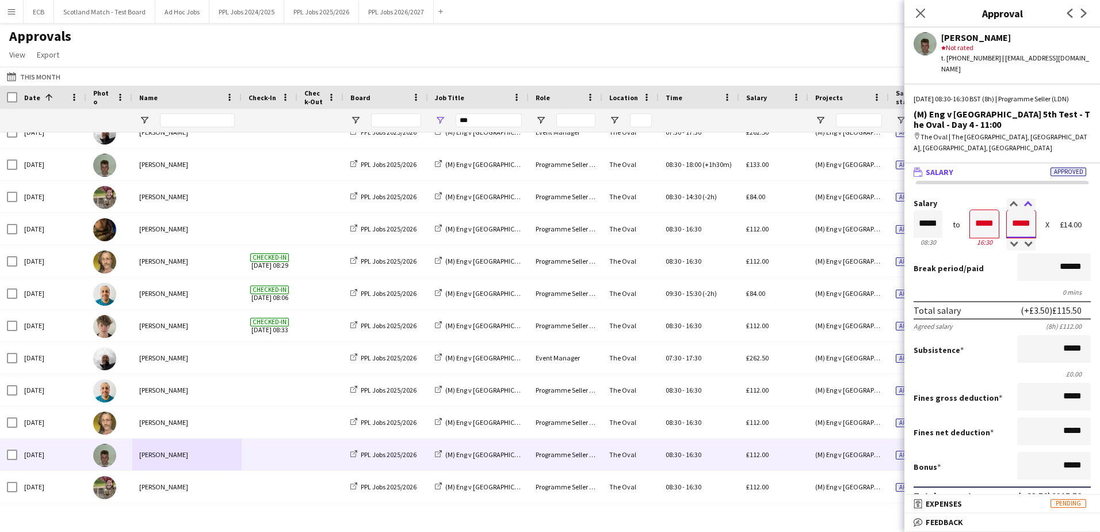
type input "*****"
click at [1022, 204] on div at bounding box center [1029, 205] width 14 height 12
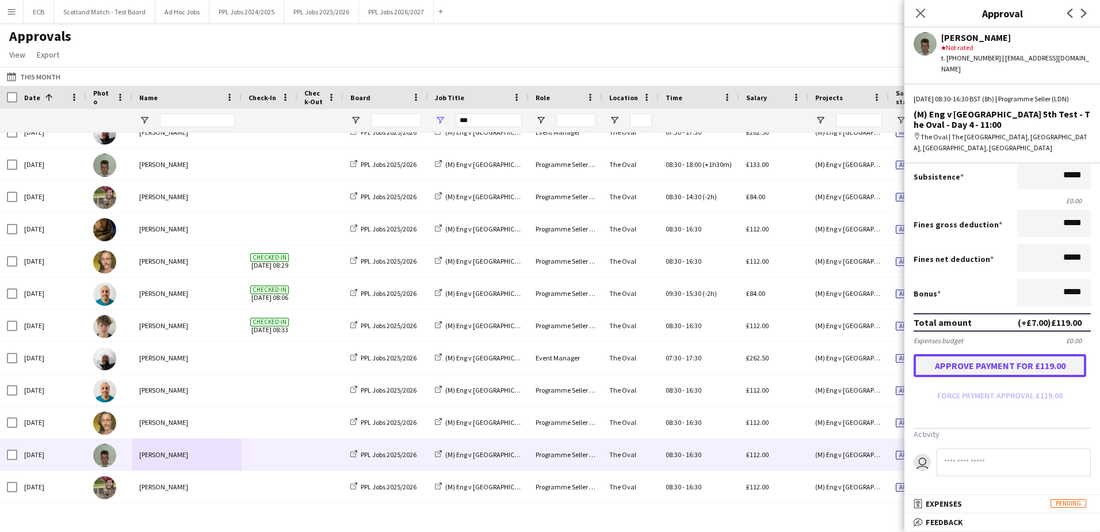
click at [1006, 364] on button "Approve payment for £119.00" at bounding box center [1000, 365] width 173 height 23
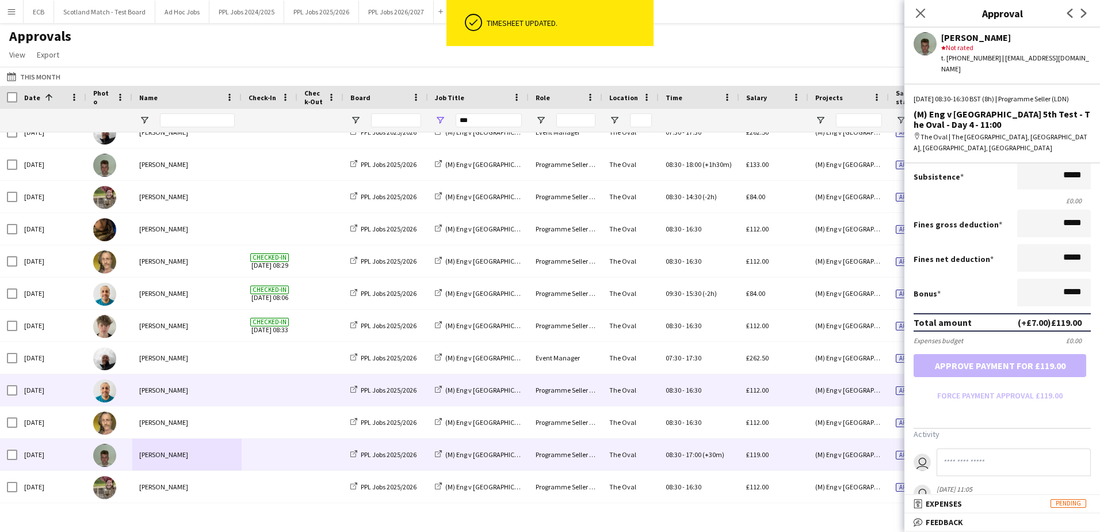
click at [277, 389] on span at bounding box center [270, 390] width 42 height 32
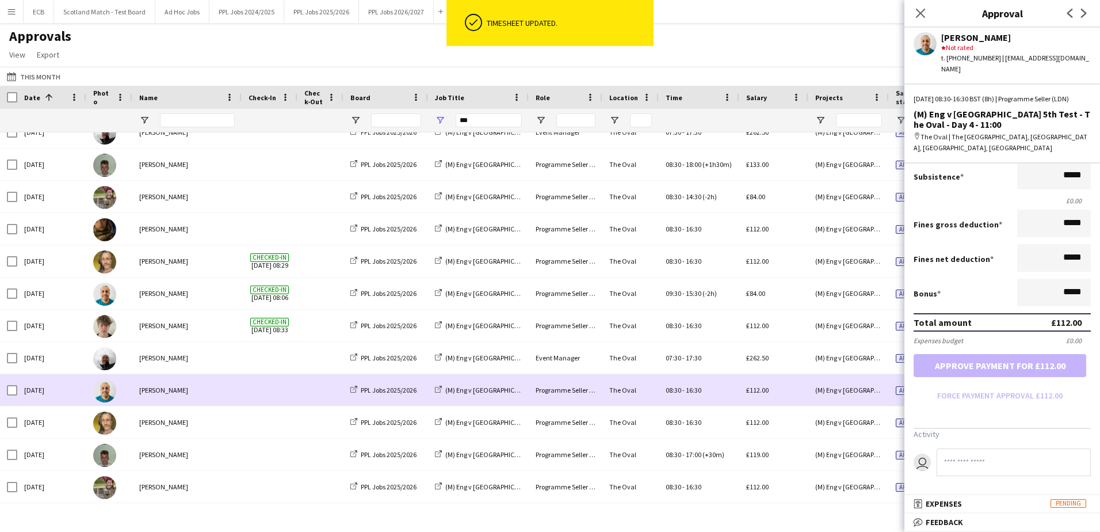
scroll to position [0, 0]
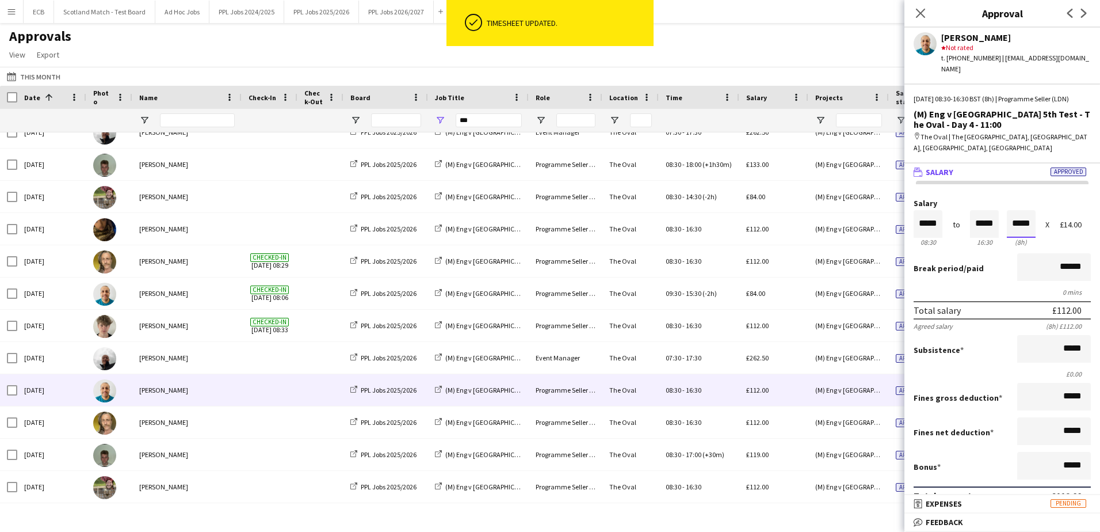
click at [1020, 231] on input "*****" at bounding box center [1021, 224] width 29 height 28
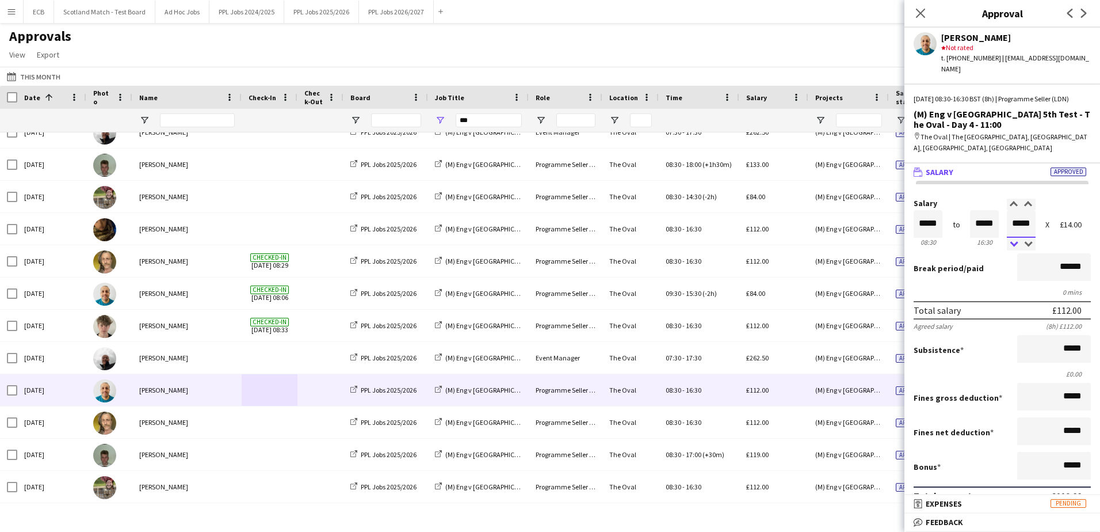
type input "*****"
click at [1007, 245] on div at bounding box center [1014, 245] width 14 height 12
type input "*****"
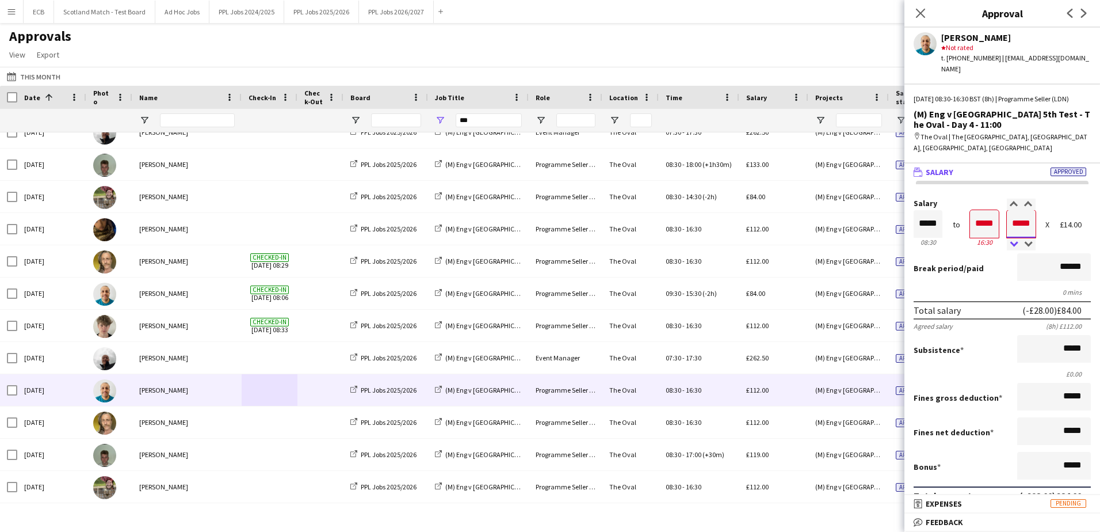
click at [1007, 246] on div at bounding box center [1014, 245] width 14 height 12
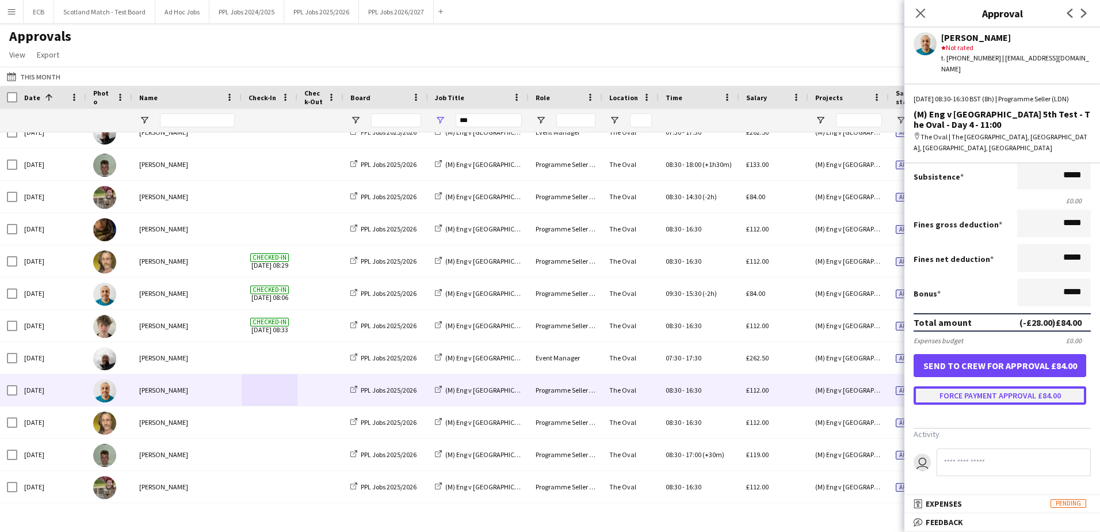
click at [999, 393] on button "Force payment approval £84.00" at bounding box center [1000, 395] width 173 height 18
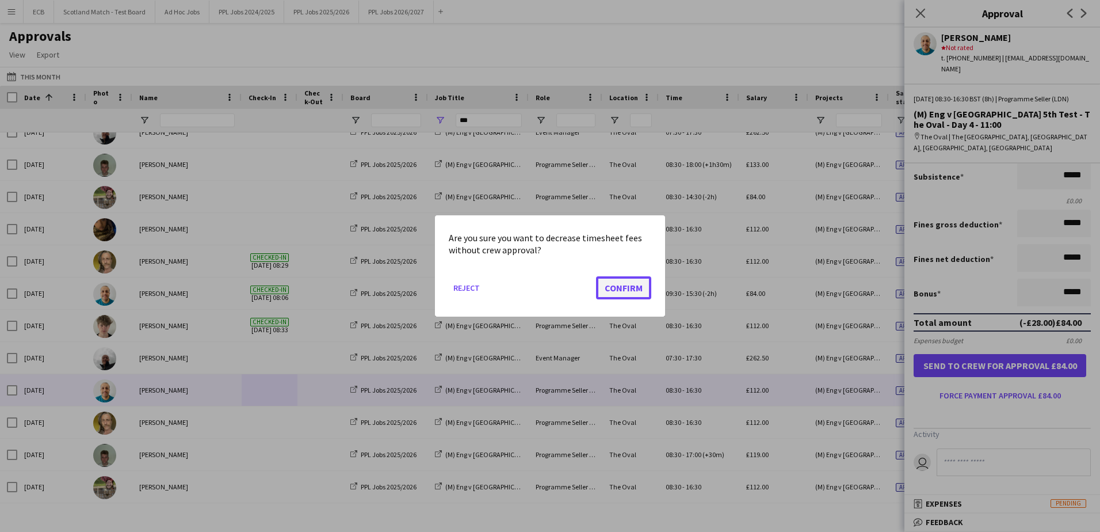
click at [615, 284] on button "Confirm" at bounding box center [623, 287] width 55 height 23
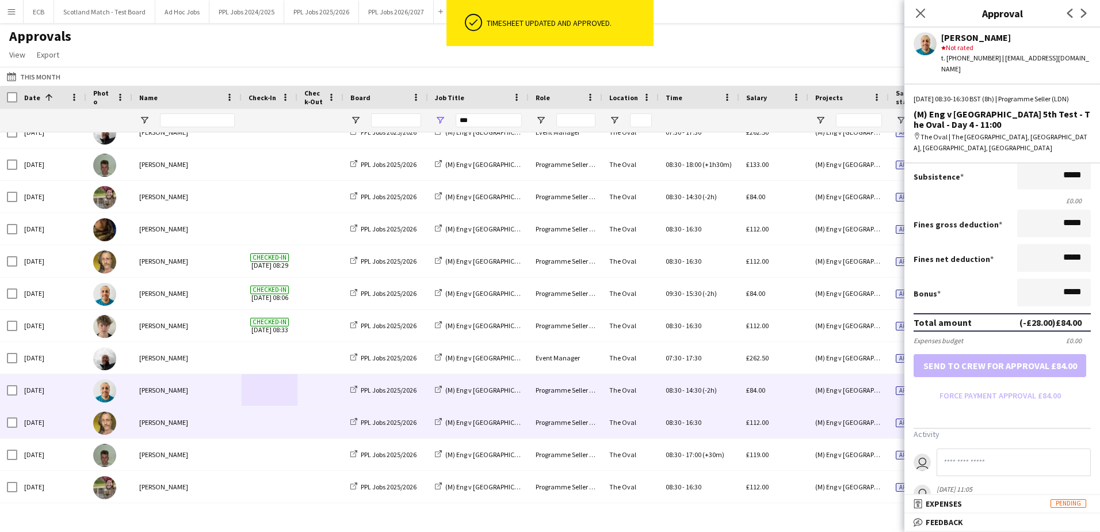
click at [179, 424] on div "[PERSON_NAME]" at bounding box center [186, 422] width 109 height 32
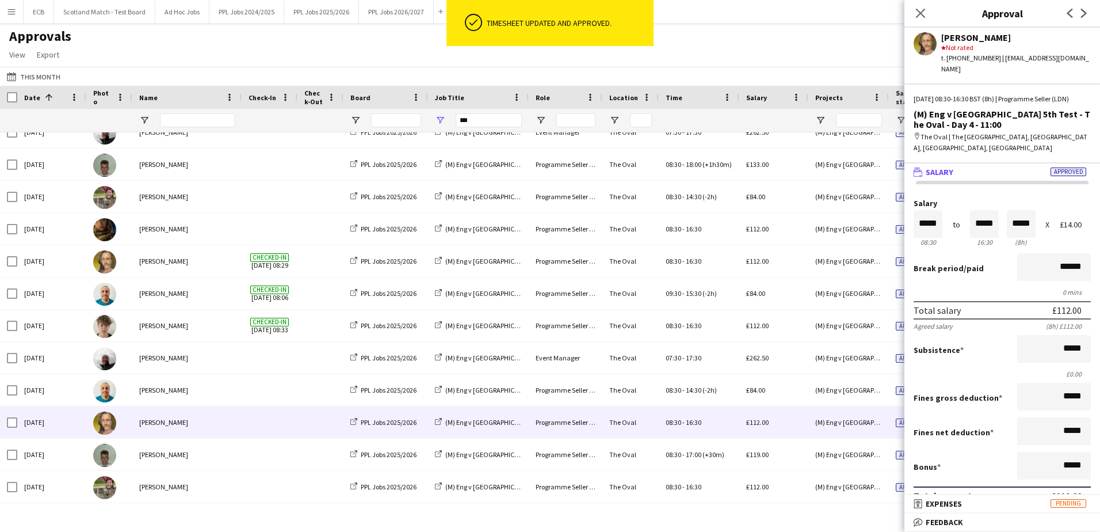
scroll to position [1, 0]
click at [1012, 220] on input "*****" at bounding box center [1021, 224] width 29 height 28
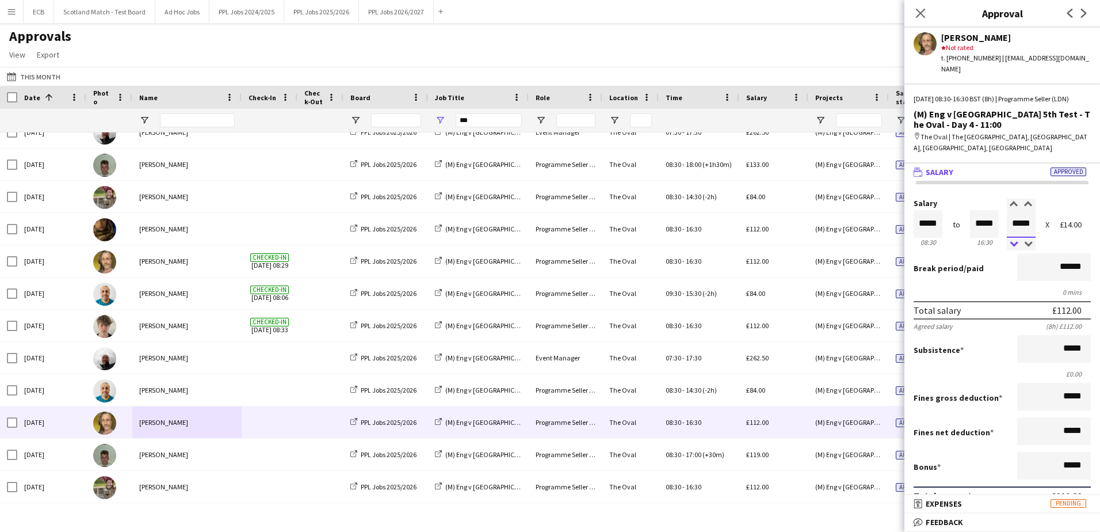
type input "*****"
click at [1011, 239] on div at bounding box center [1014, 245] width 14 height 12
type input "*****"
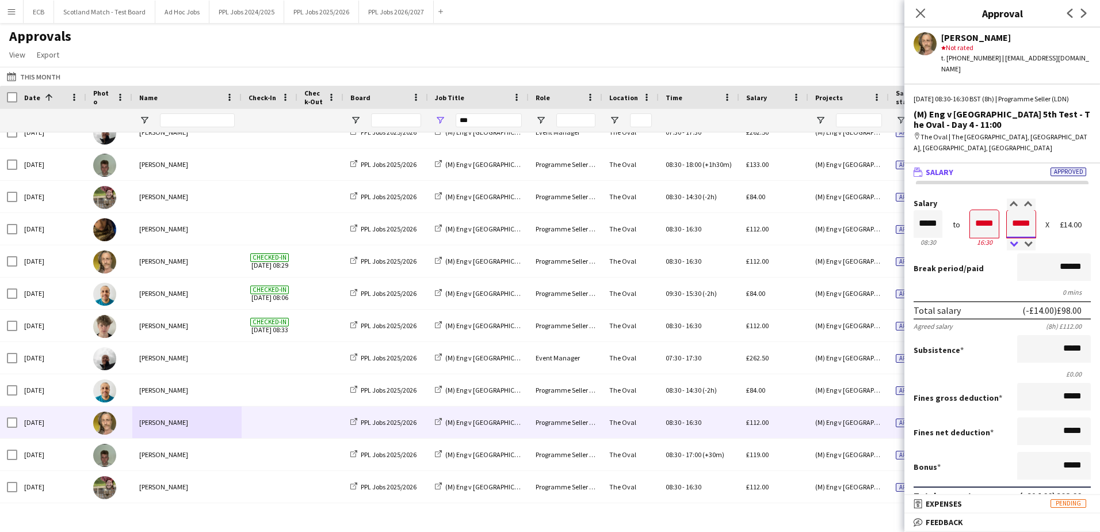
click at [1011, 239] on div at bounding box center [1014, 245] width 14 height 12
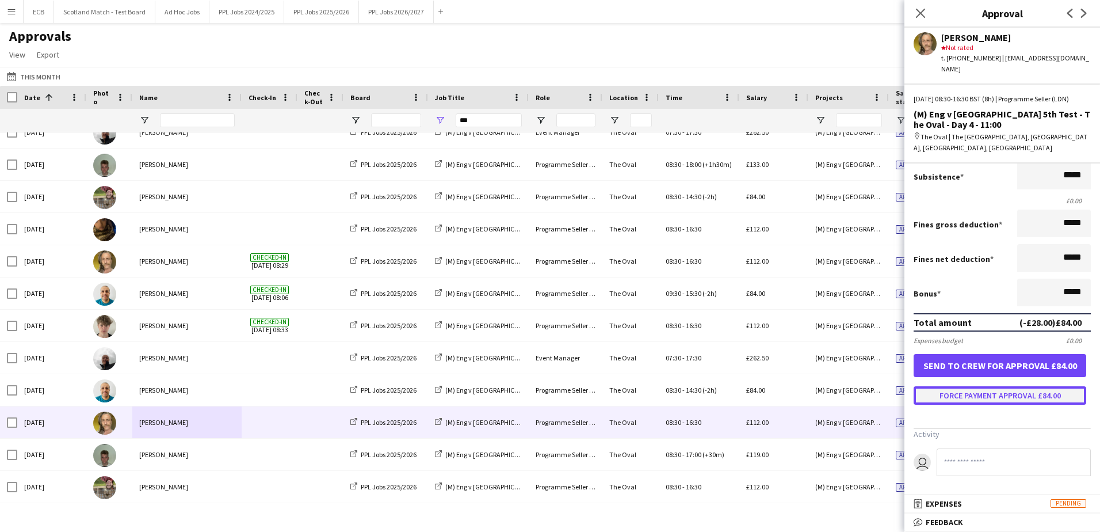
click at [1015, 399] on button "Force payment approval £84.00" at bounding box center [1000, 395] width 173 height 18
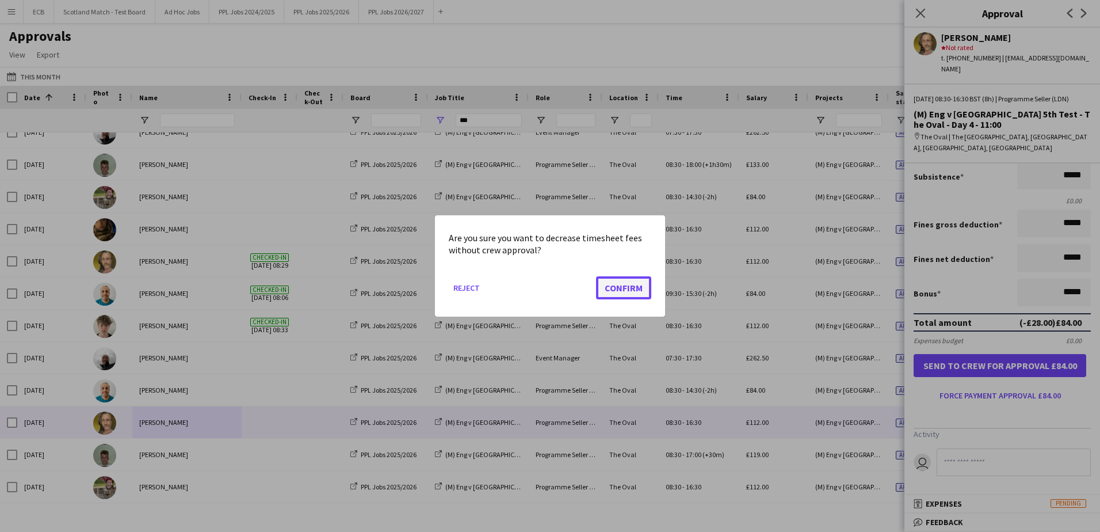
click at [639, 285] on button "Confirm" at bounding box center [623, 287] width 55 height 23
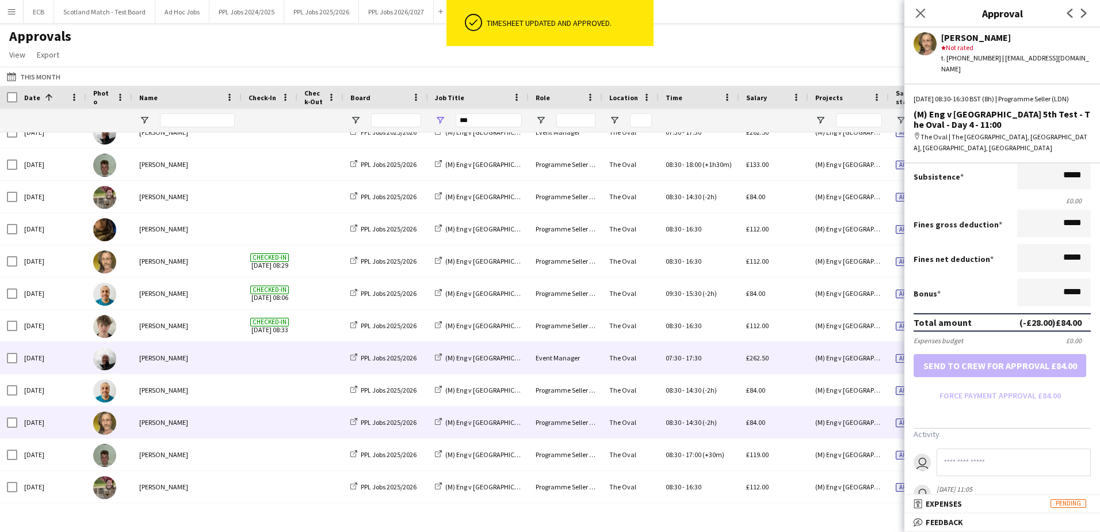
click at [508, 352] on div "(M) Eng v [GEOGRAPHIC_DATA] 5th Test - The Oval - Day 4 - 11:00" at bounding box center [478, 358] width 101 height 32
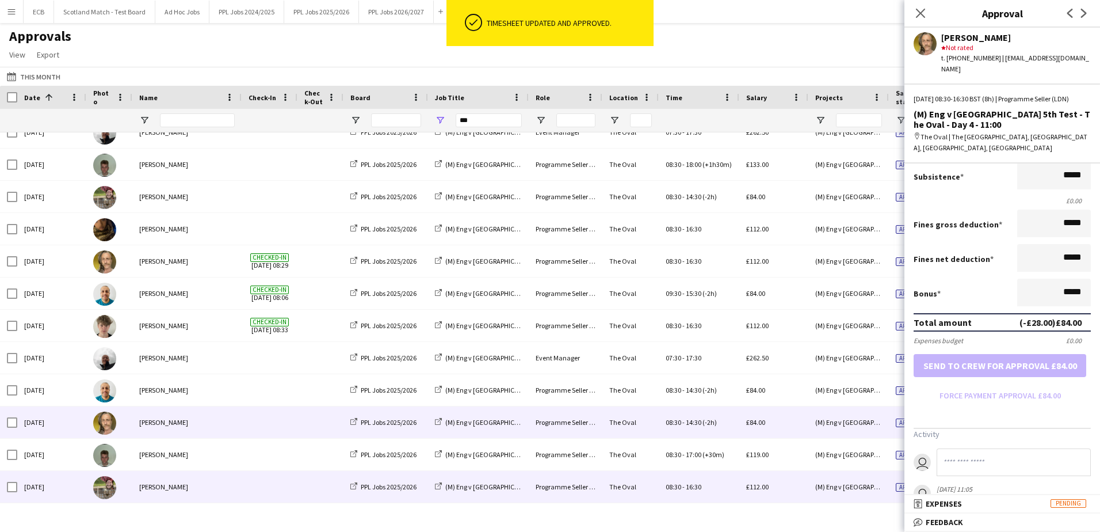
click at [271, 488] on span at bounding box center [270, 487] width 42 height 32
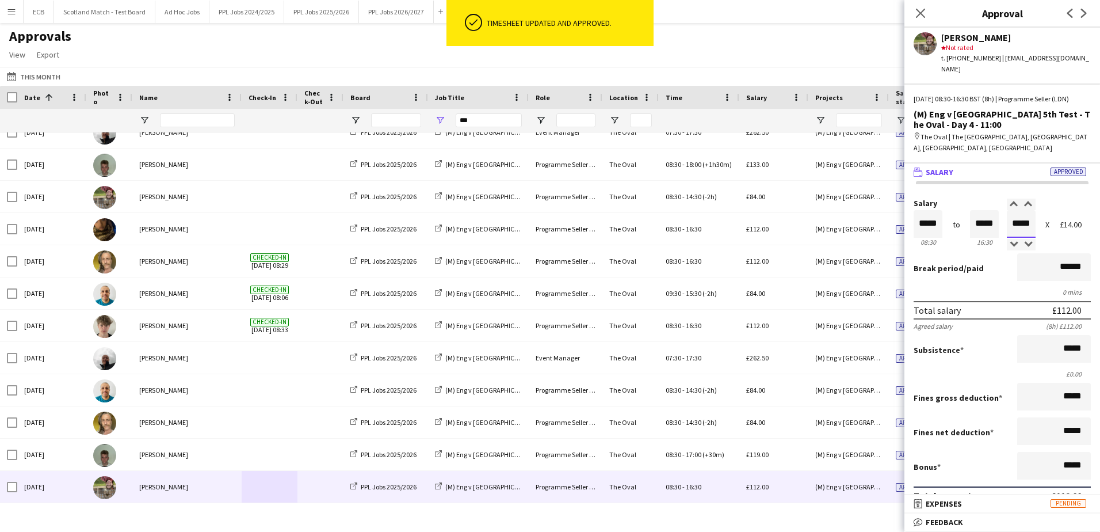
click at [1023, 223] on input "*****" at bounding box center [1021, 224] width 29 height 28
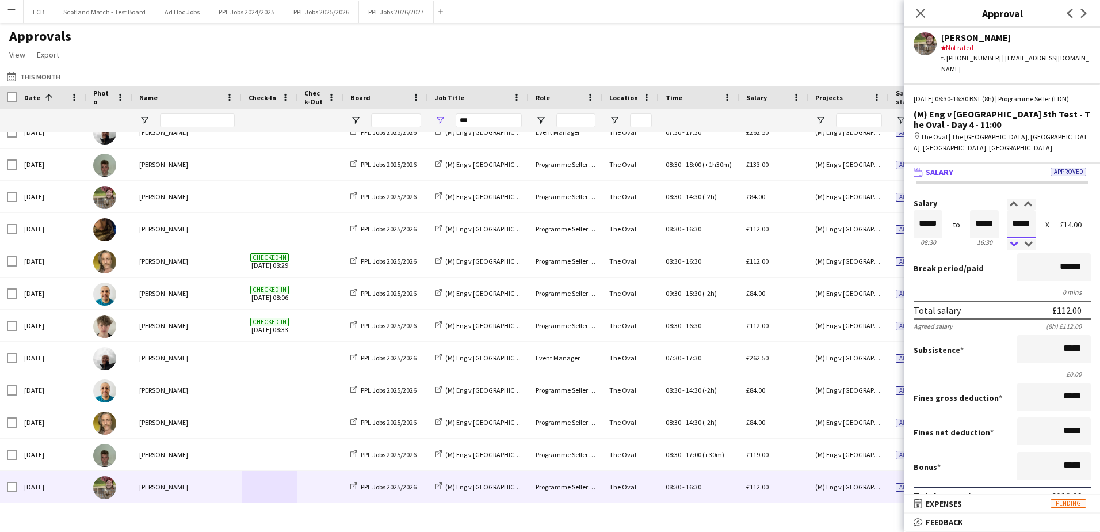
type input "*****"
click at [1012, 239] on div at bounding box center [1014, 245] width 14 height 12
type input "*****"
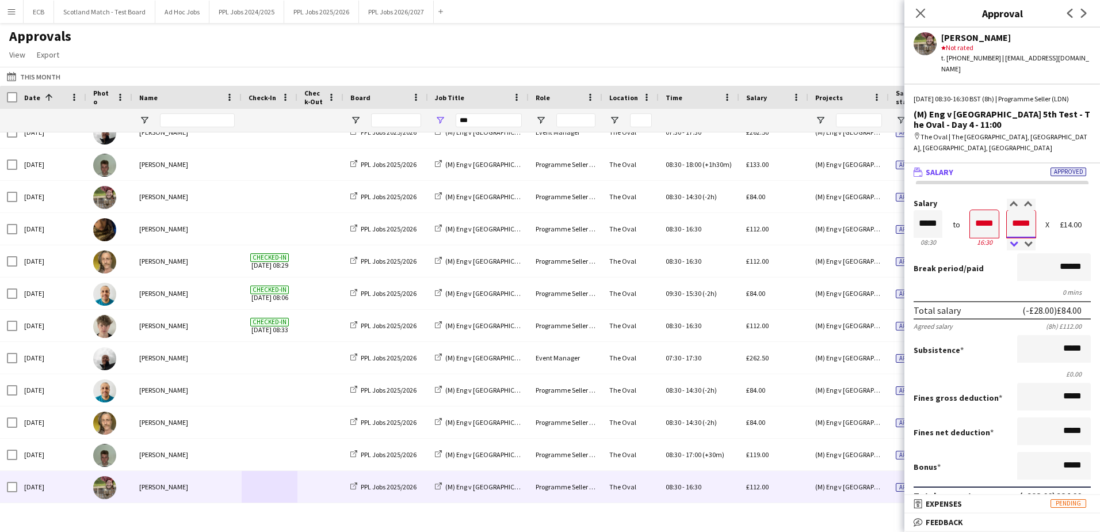
click at [1012, 239] on div at bounding box center [1014, 245] width 14 height 12
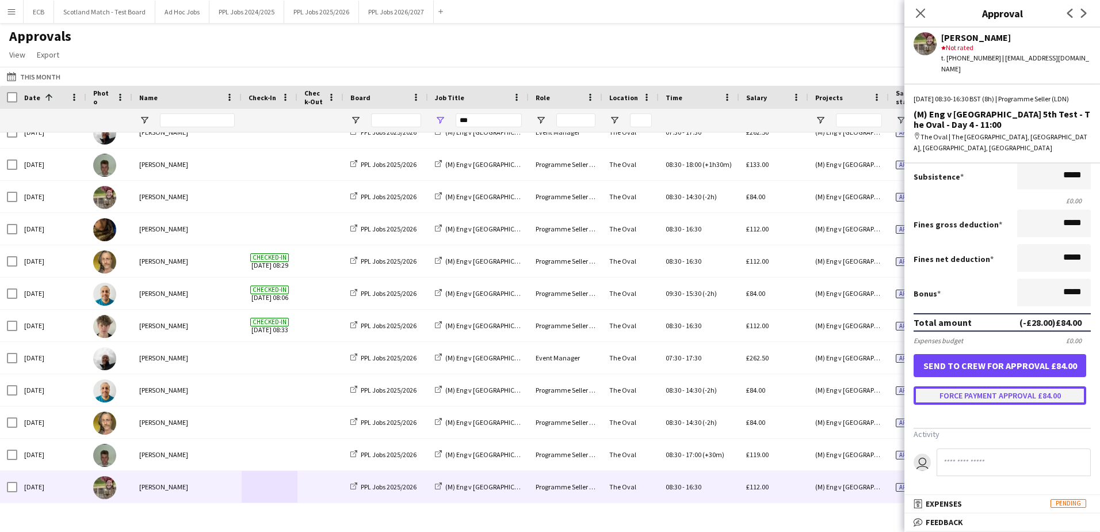
click at [1011, 397] on button "Force payment approval £84.00" at bounding box center [1000, 395] width 173 height 18
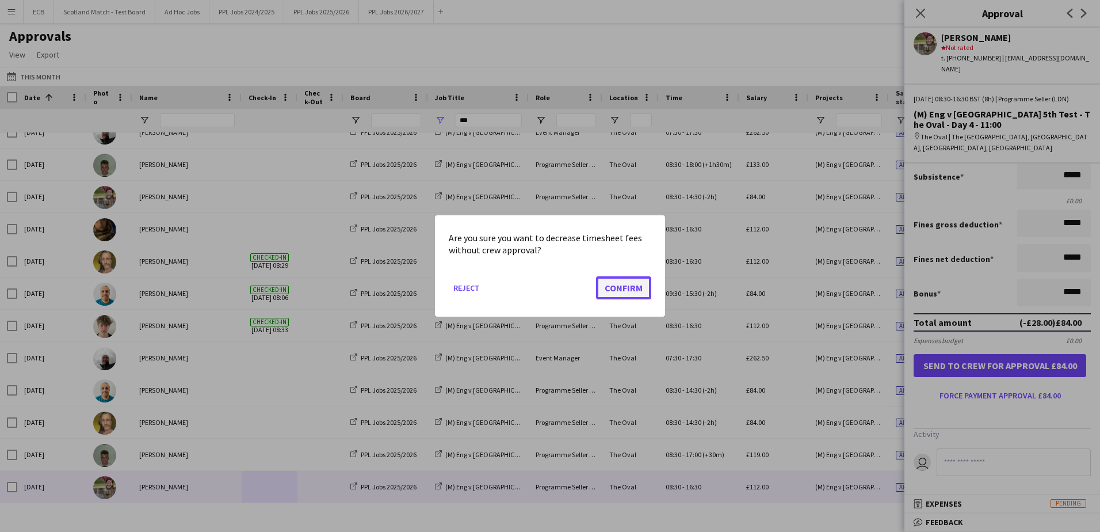
click at [631, 283] on button "Confirm" at bounding box center [623, 287] width 55 height 23
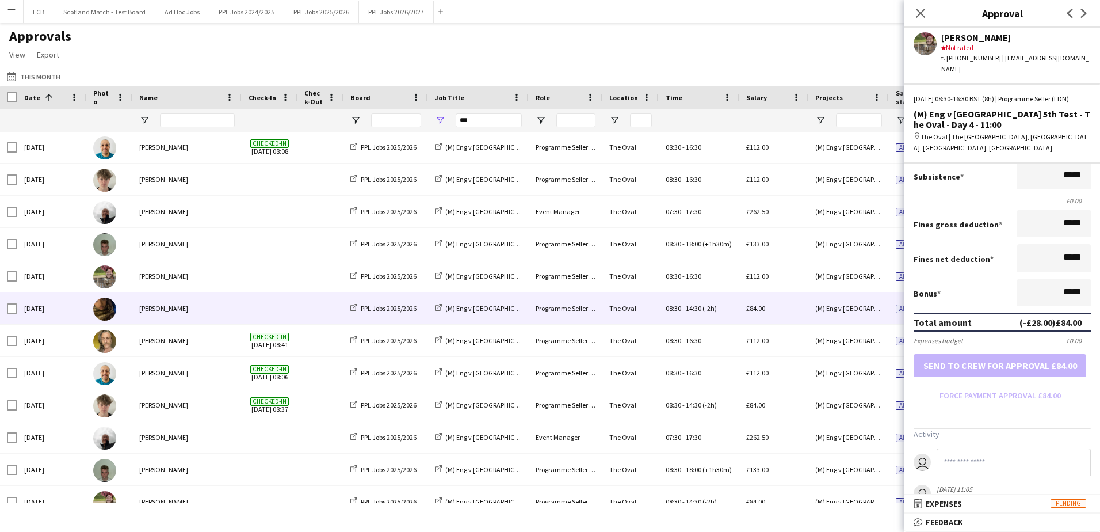
scroll to position [0, 0]
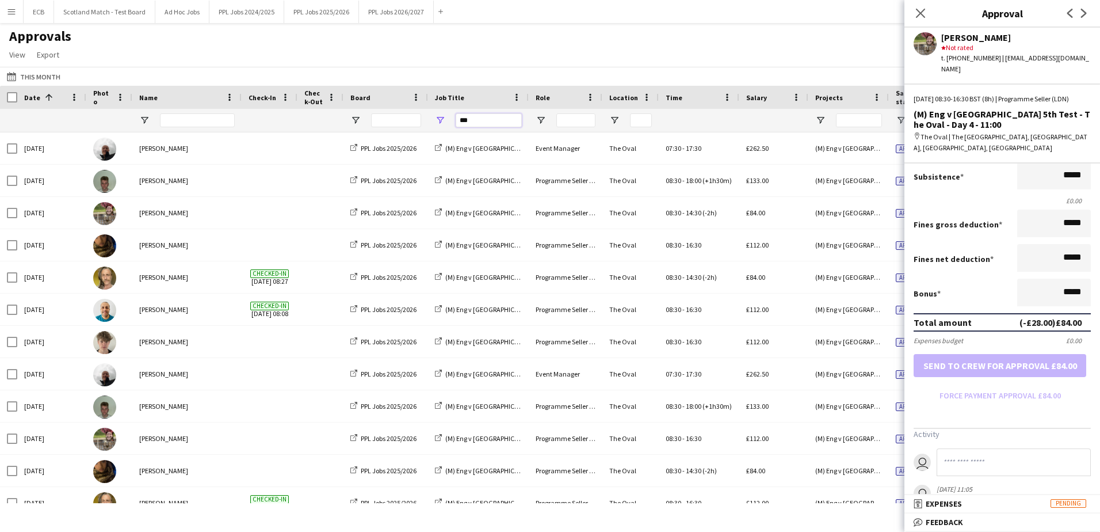
drag, startPoint x: 481, startPoint y: 117, endPoint x: 462, endPoint y: 121, distance: 19.4
click at [462, 121] on input "***" at bounding box center [489, 120] width 66 height 14
click at [479, 121] on input "***" at bounding box center [489, 120] width 66 height 14
type input "*"
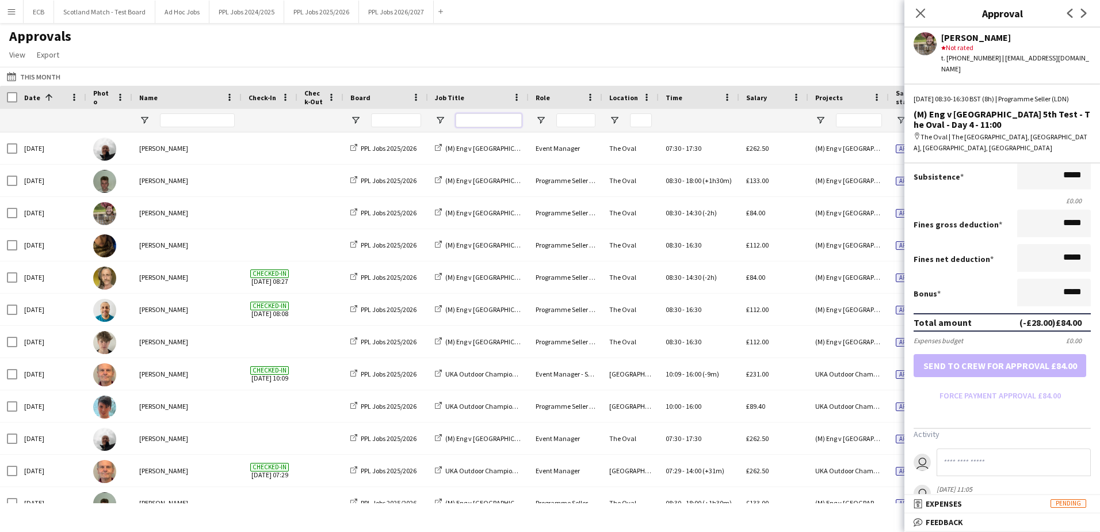
click at [477, 118] on input "Job Title Filter Input" at bounding box center [489, 120] width 66 height 14
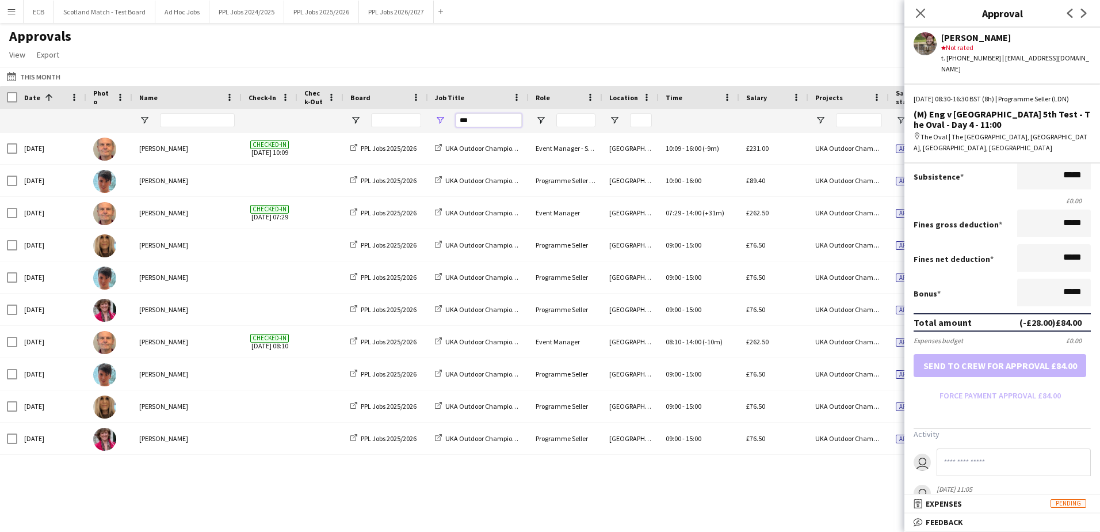
type input "***"
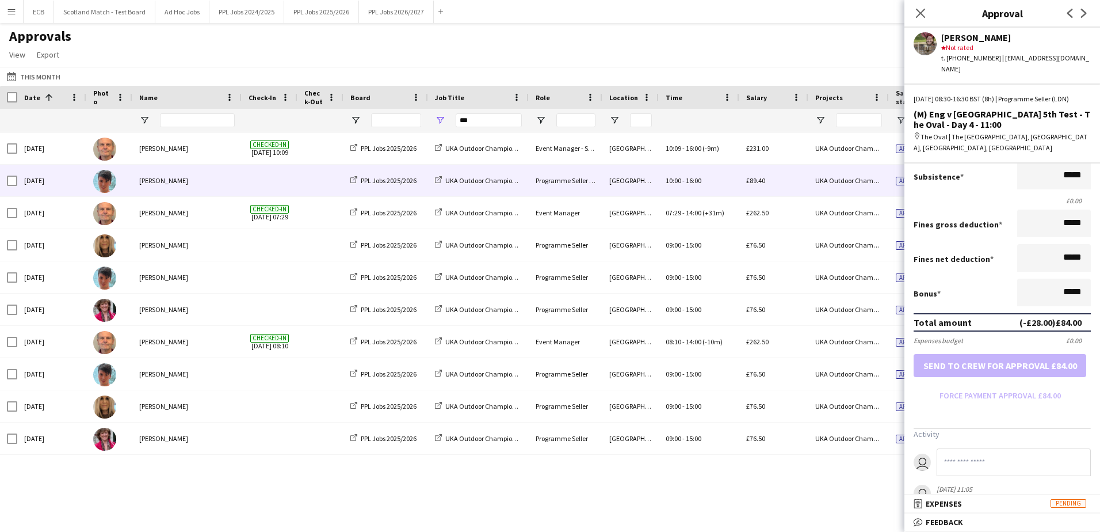
click at [193, 180] on div "[PERSON_NAME]" at bounding box center [186, 181] width 109 height 32
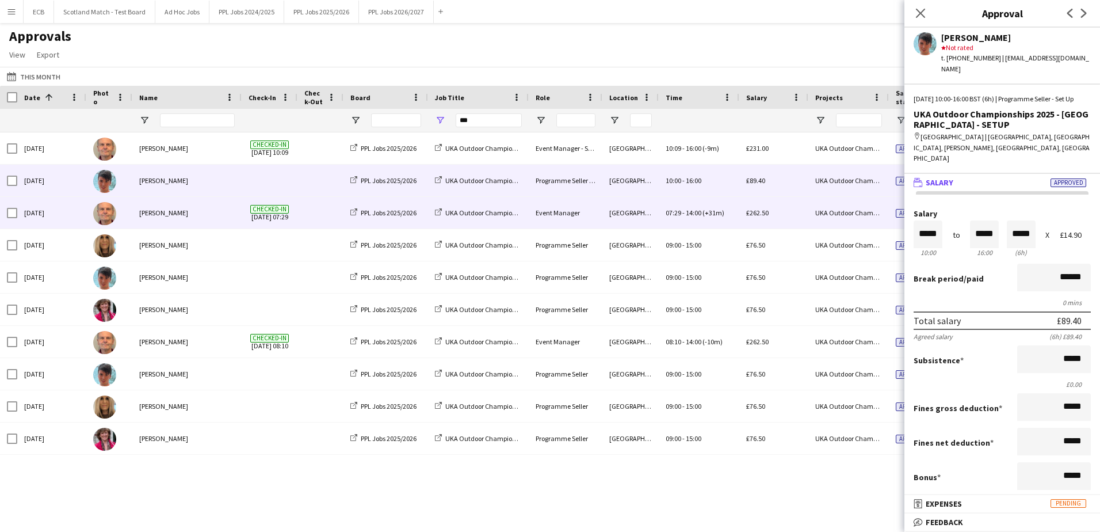
click at [205, 212] on div "[PERSON_NAME]" at bounding box center [186, 213] width 109 height 32
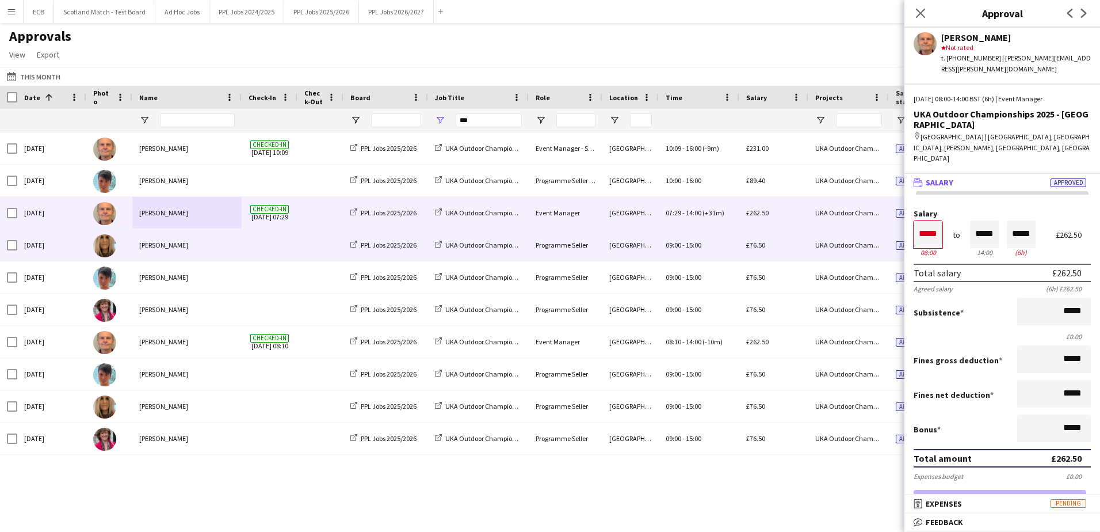
click at [185, 246] on div "[PERSON_NAME]" at bounding box center [186, 245] width 109 height 32
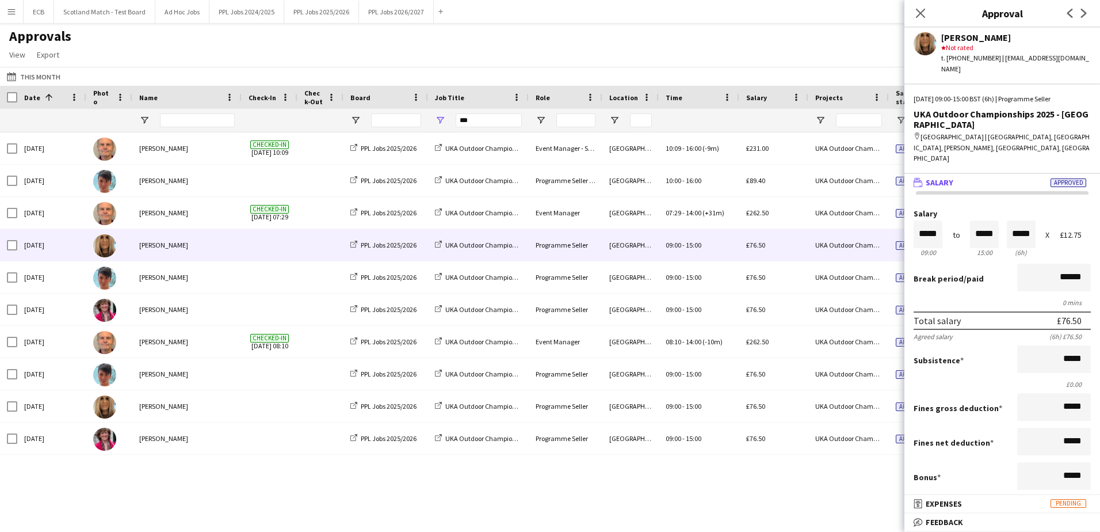
scroll to position [163, 0]
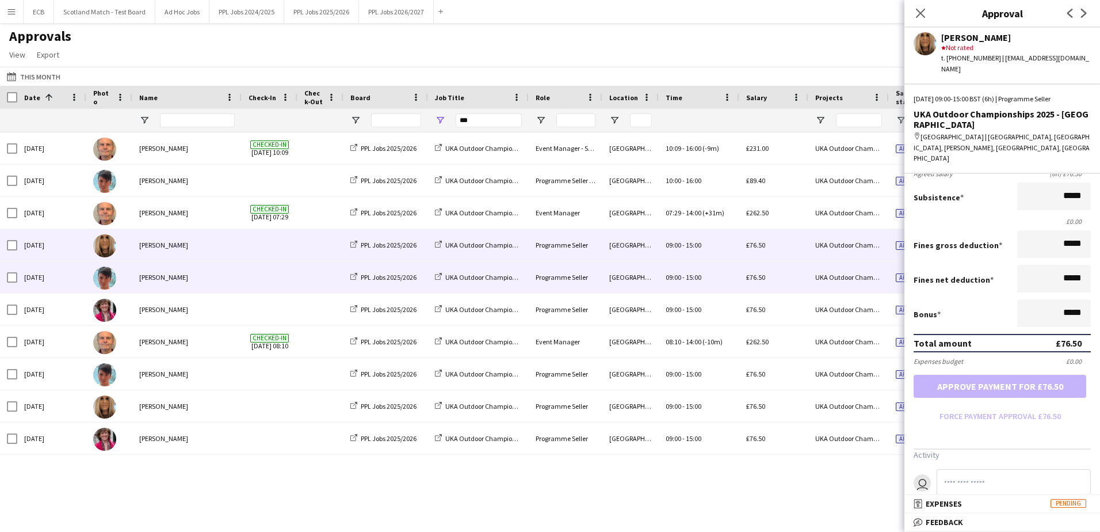
click at [160, 272] on div "[PERSON_NAME]" at bounding box center [186, 277] width 109 height 32
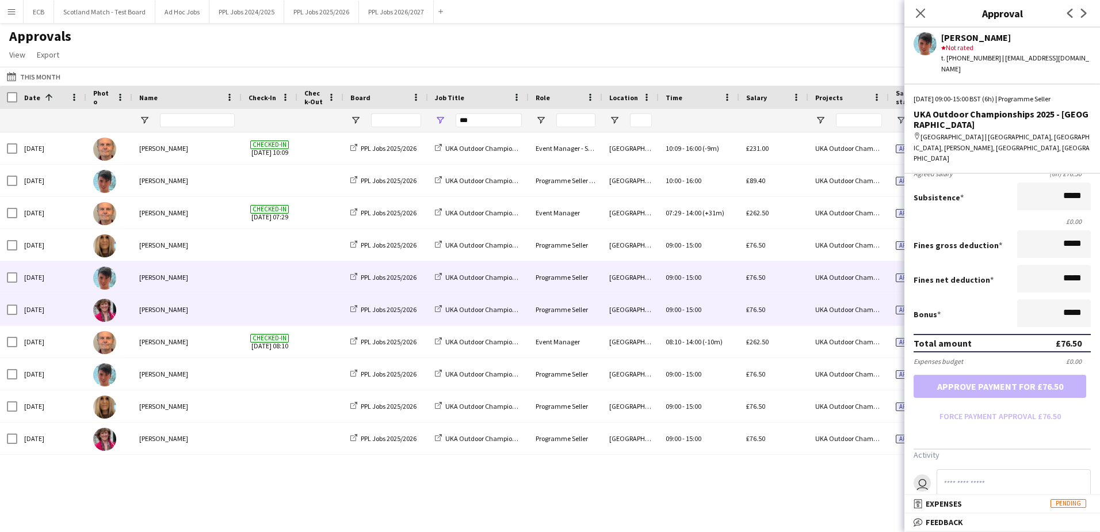
click at [162, 309] on div "[PERSON_NAME]" at bounding box center [186, 310] width 109 height 32
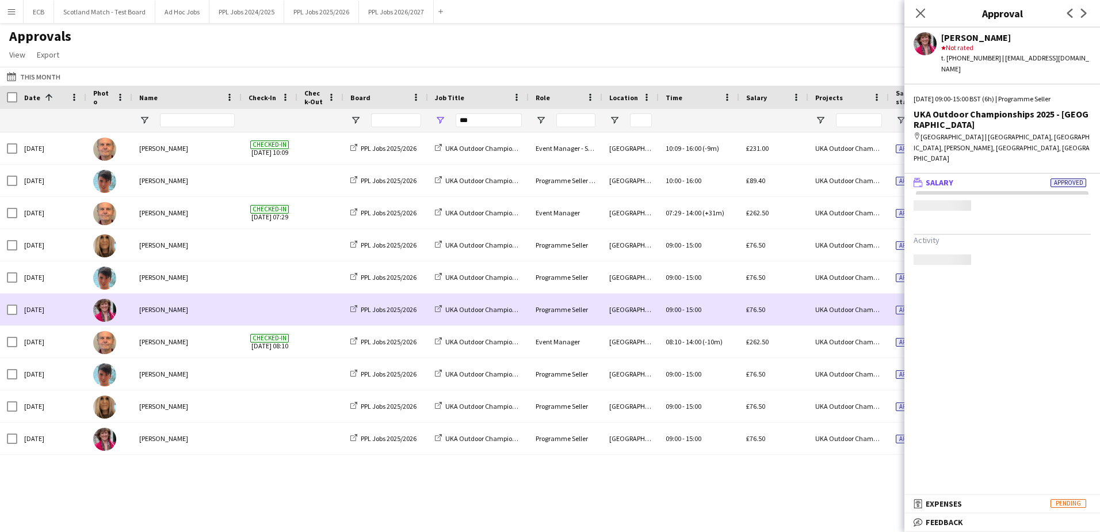
scroll to position [0, 0]
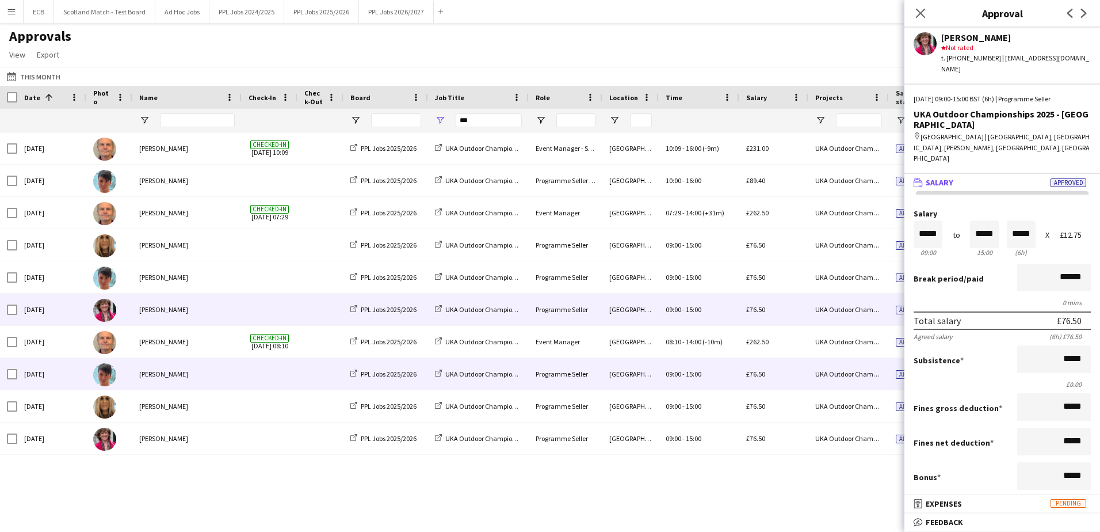
click at [173, 373] on div "[PERSON_NAME]" at bounding box center [186, 374] width 109 height 32
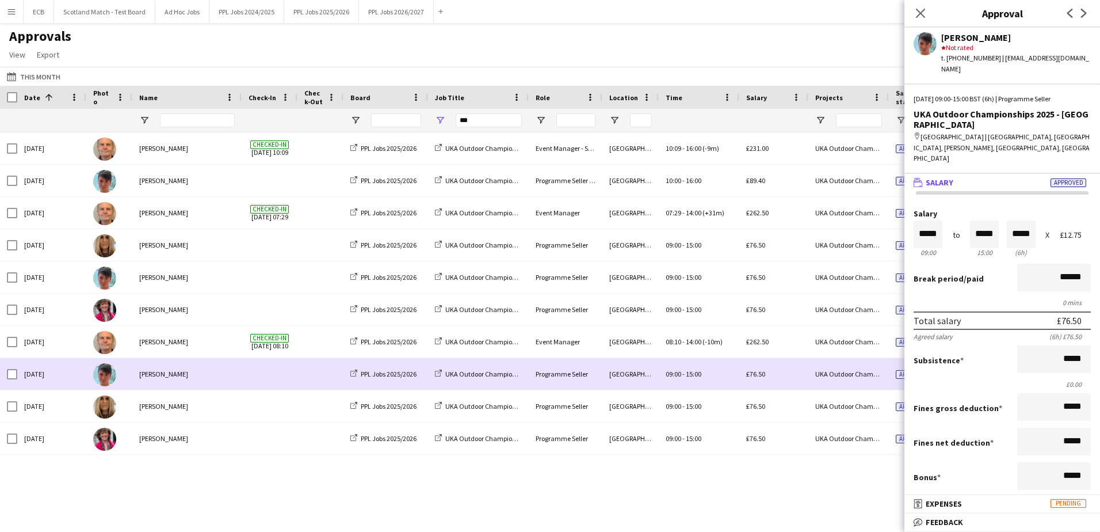
click at [292, 367] on div at bounding box center [270, 374] width 56 height 32
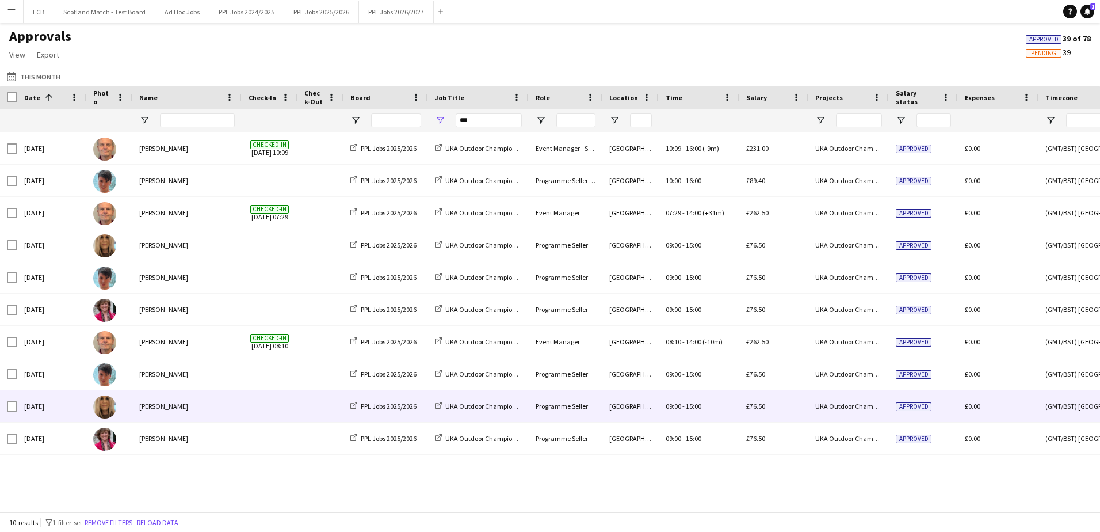
click at [287, 399] on span at bounding box center [270, 406] width 42 height 32
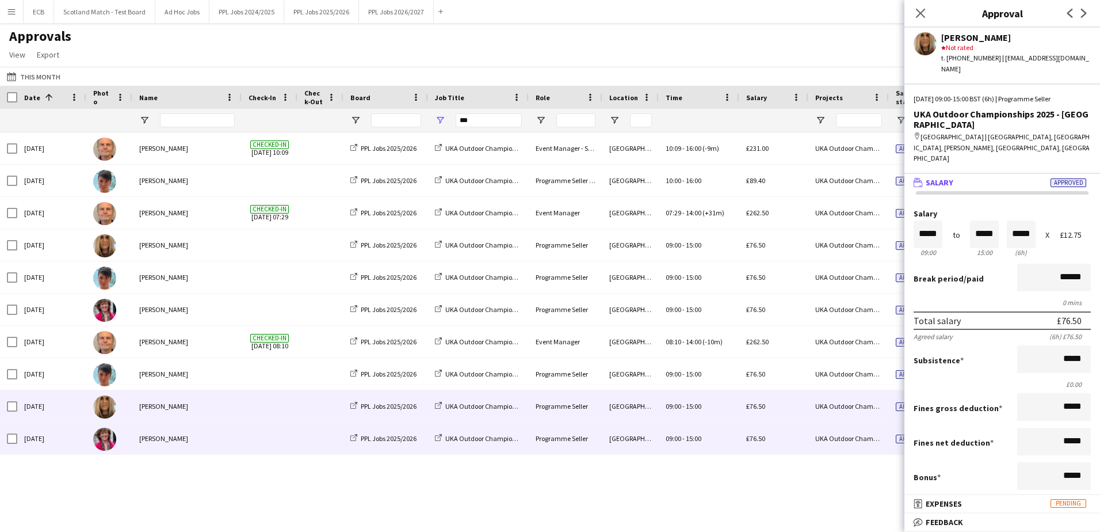
click at [286, 432] on span at bounding box center [270, 438] width 42 height 32
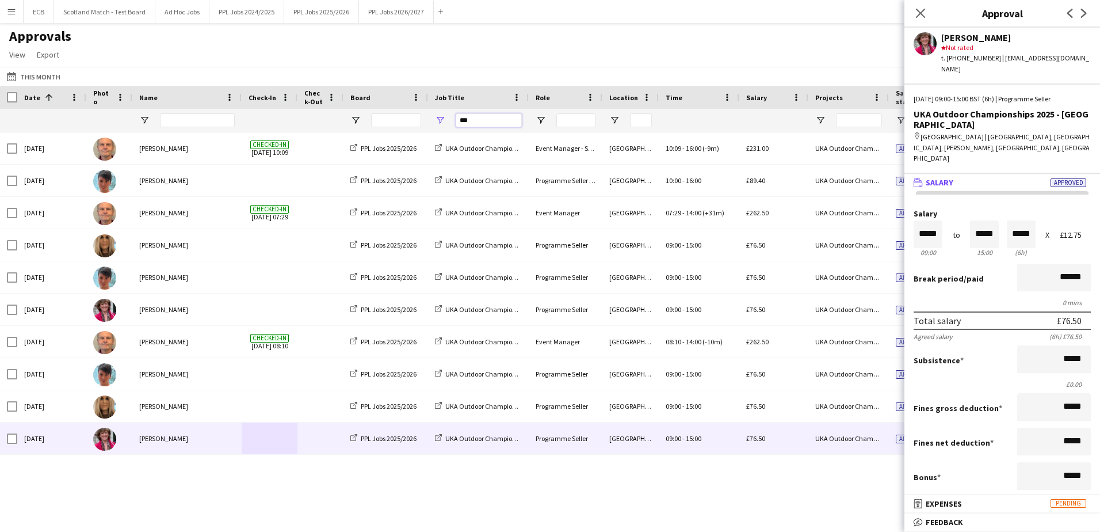
drag, startPoint x: 474, startPoint y: 117, endPoint x: 435, endPoint y: 125, distance: 39.8
click at [435, 125] on div "***" at bounding box center [478, 120] width 101 height 23
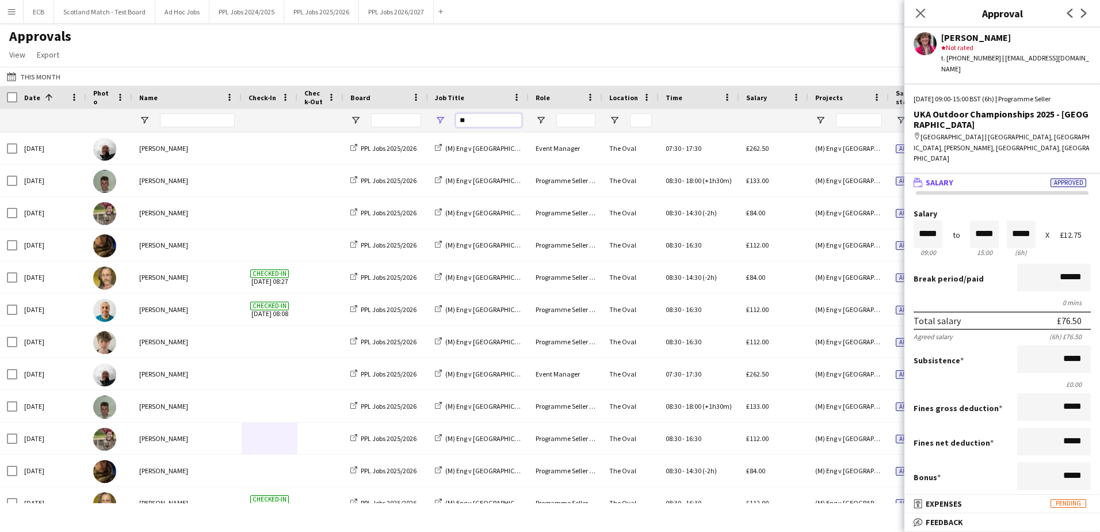
type input "*"
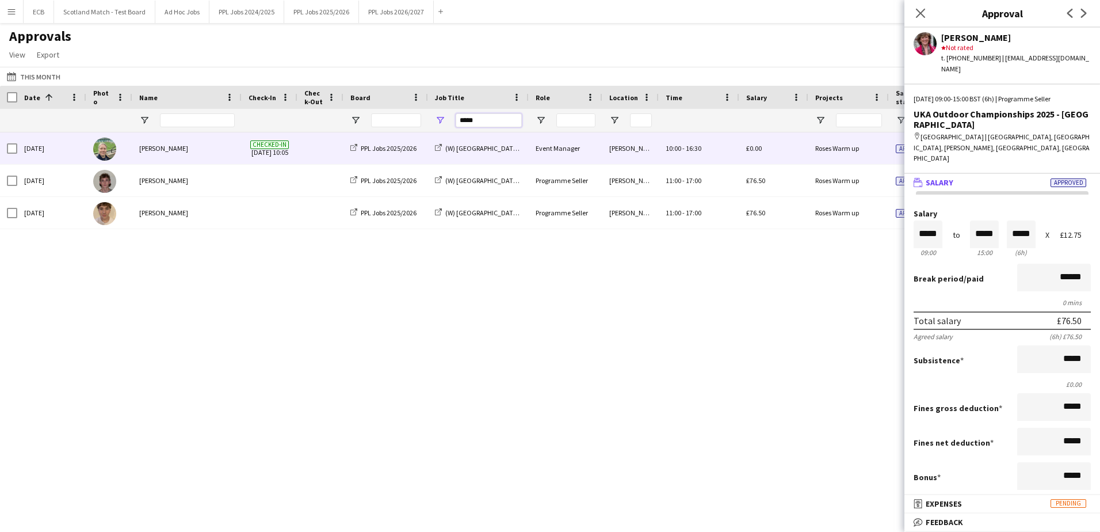
type input "*****"
click at [199, 155] on div "[PERSON_NAME]" at bounding box center [186, 148] width 109 height 32
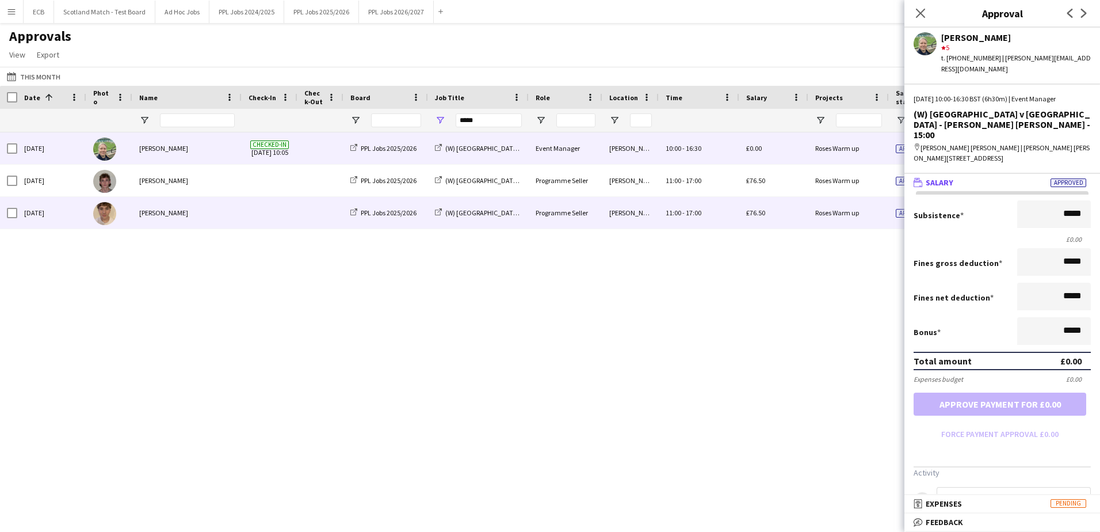
click at [205, 197] on div "[PERSON_NAME]" at bounding box center [186, 213] width 109 height 32
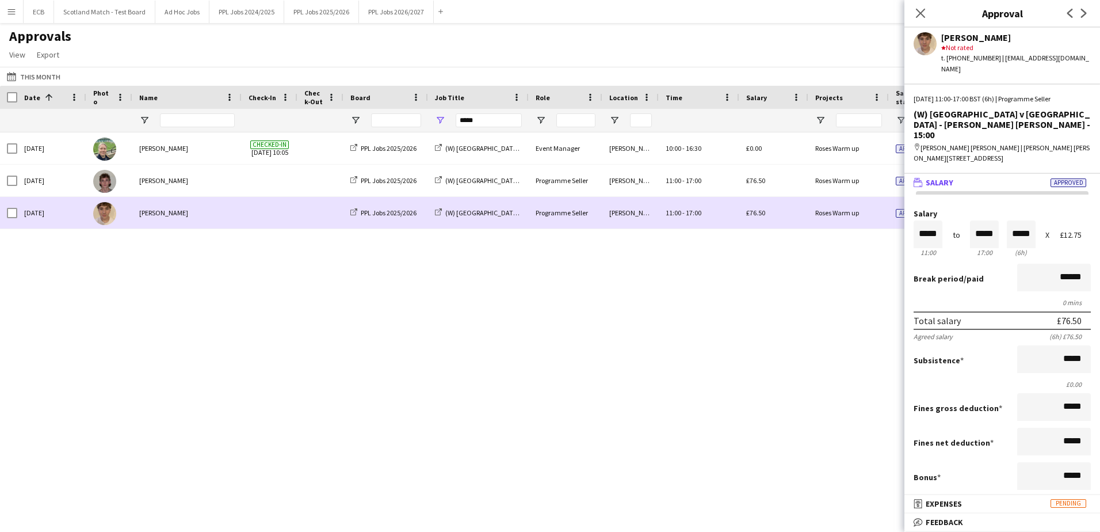
click at [203, 218] on div "[PERSON_NAME]" at bounding box center [186, 213] width 109 height 32
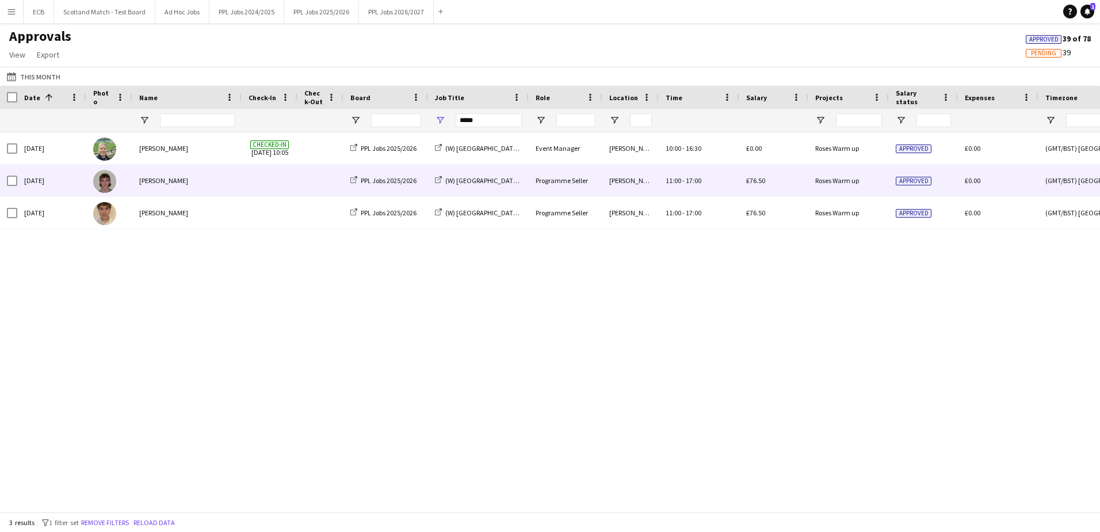
click at [205, 186] on div "[PERSON_NAME]" at bounding box center [186, 181] width 109 height 32
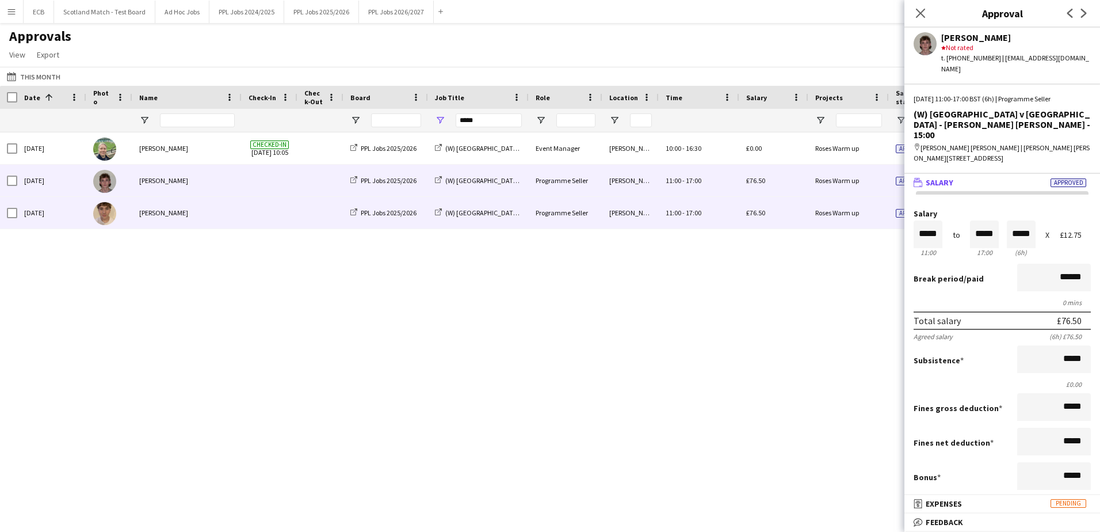
click at [205, 205] on div "[PERSON_NAME]" at bounding box center [186, 213] width 109 height 32
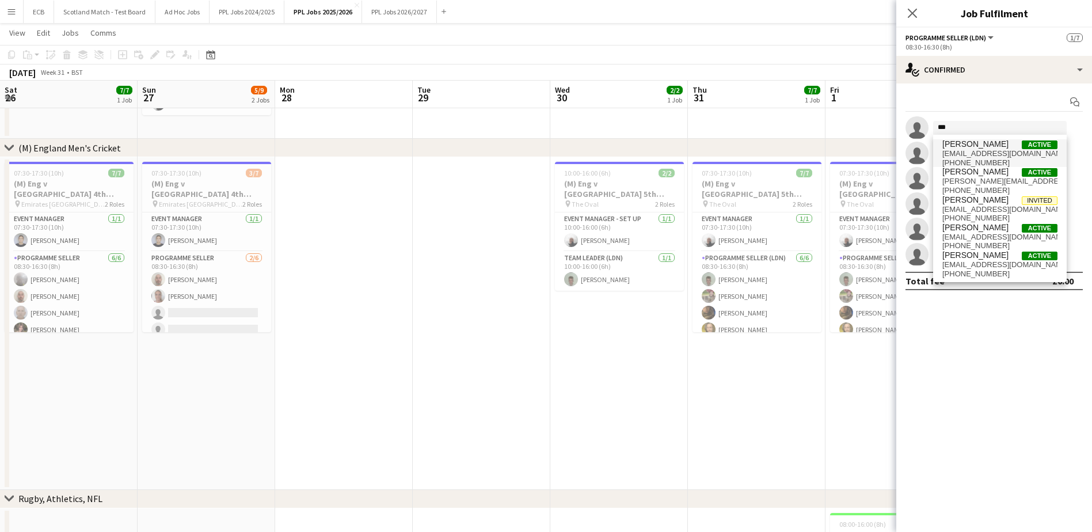
scroll to position [0, 401]
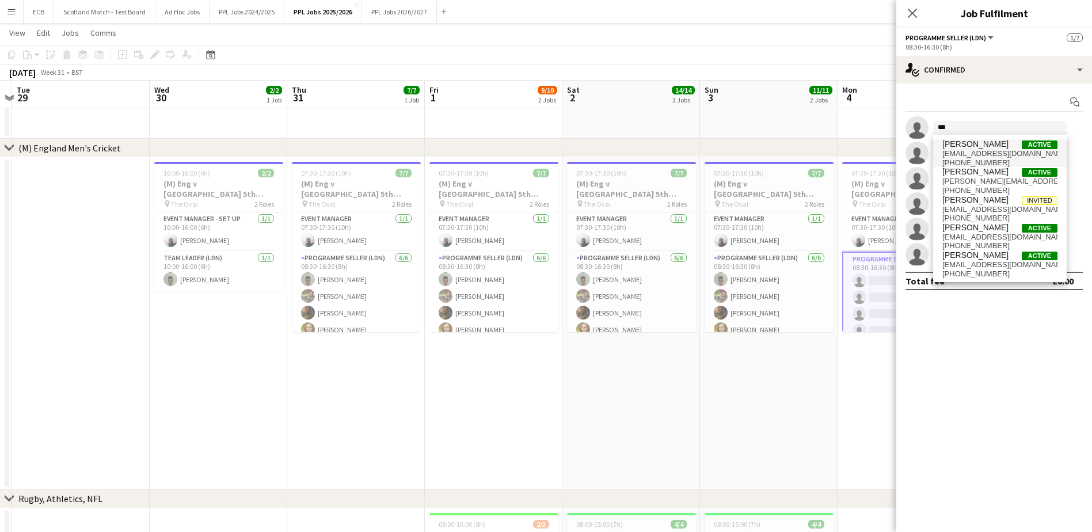
type input "***"
click at [969, 144] on span "[PERSON_NAME]" at bounding box center [975, 144] width 66 height 10
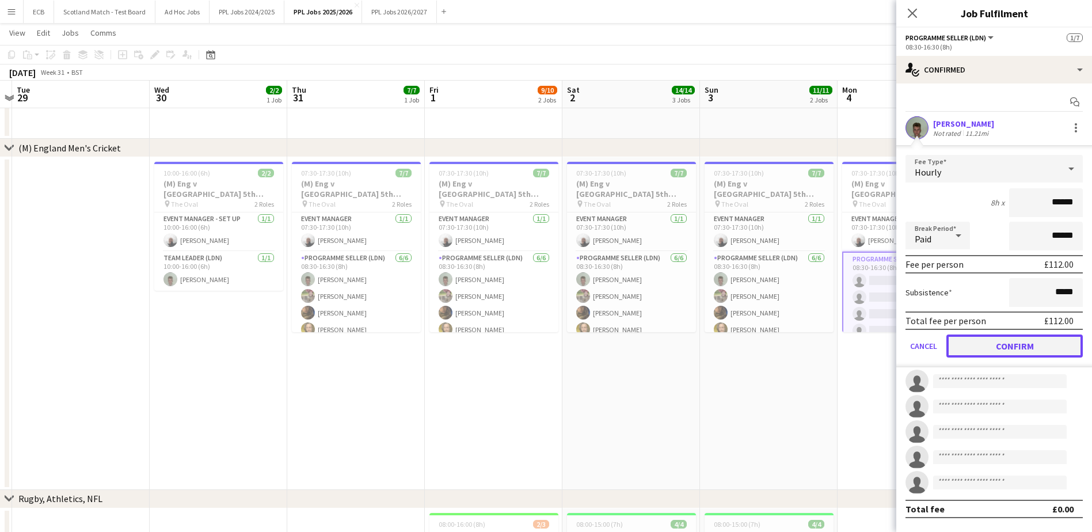
click at [995, 347] on button "Confirm" at bounding box center [1014, 345] width 136 height 23
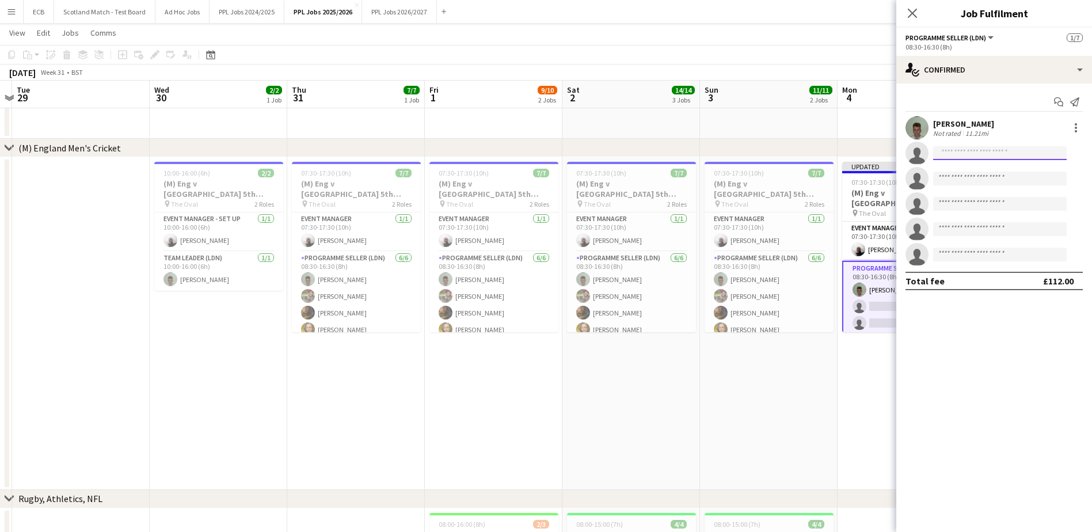
click at [977, 159] on input at bounding box center [1000, 153] width 134 height 14
type input "***"
click at [968, 180] on span "alpz_patel@hotmail.com" at bounding box center [999, 178] width 115 height 9
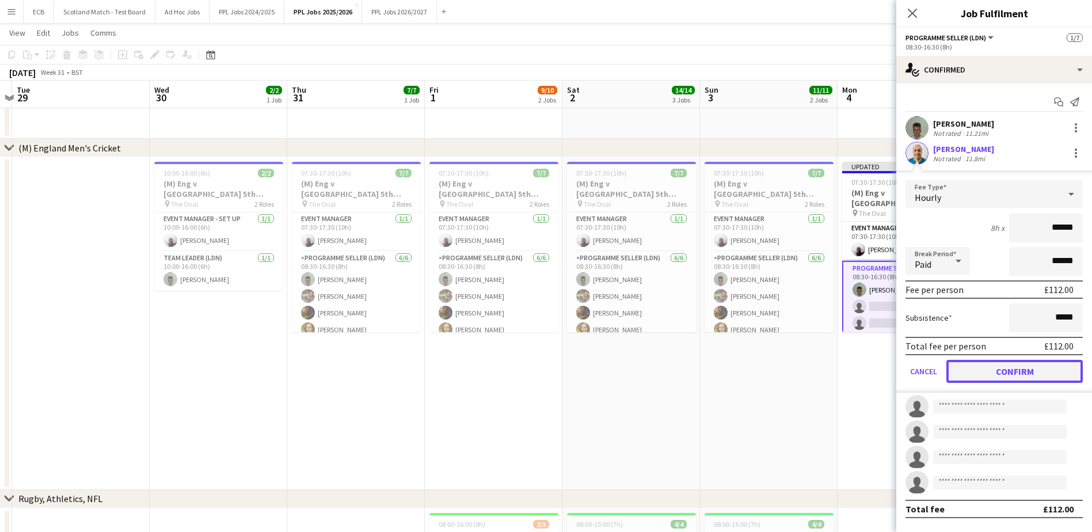
click at [984, 370] on button "Confirm" at bounding box center [1014, 371] width 136 height 23
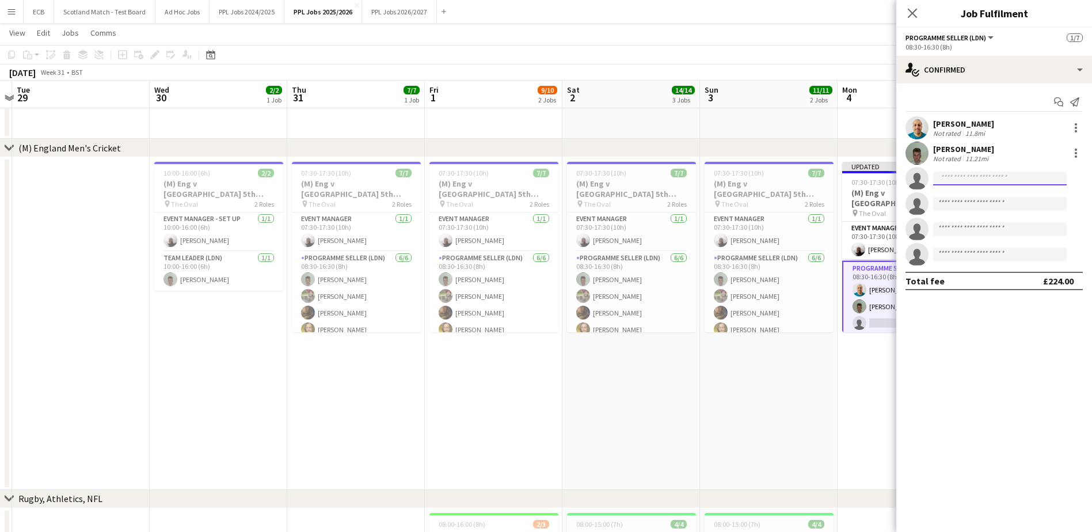
click at [963, 180] on input at bounding box center [1000, 179] width 134 height 14
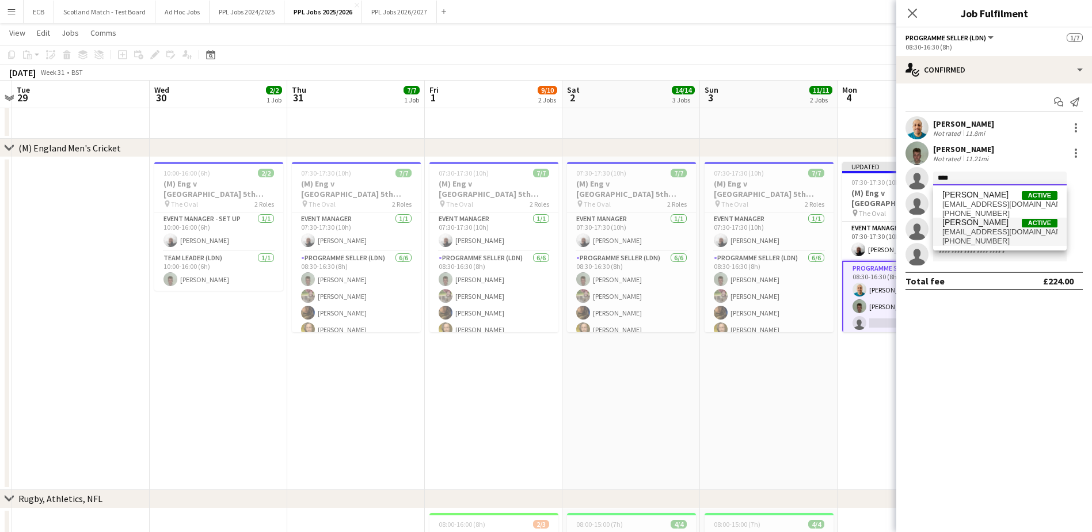
type input "****"
click at [965, 224] on span "[PERSON_NAME]" at bounding box center [975, 223] width 66 height 10
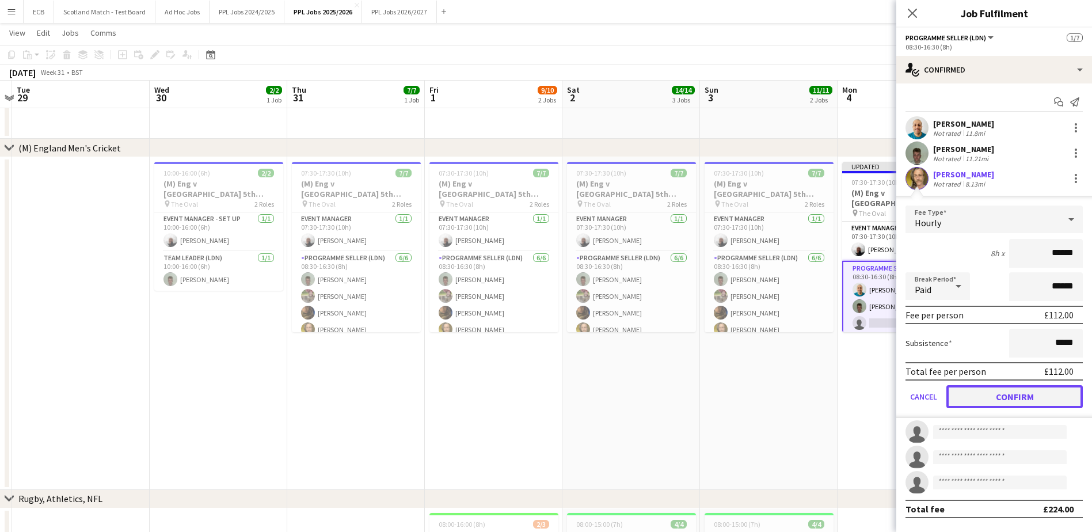
click at [986, 391] on button "Confirm" at bounding box center [1014, 396] width 136 height 23
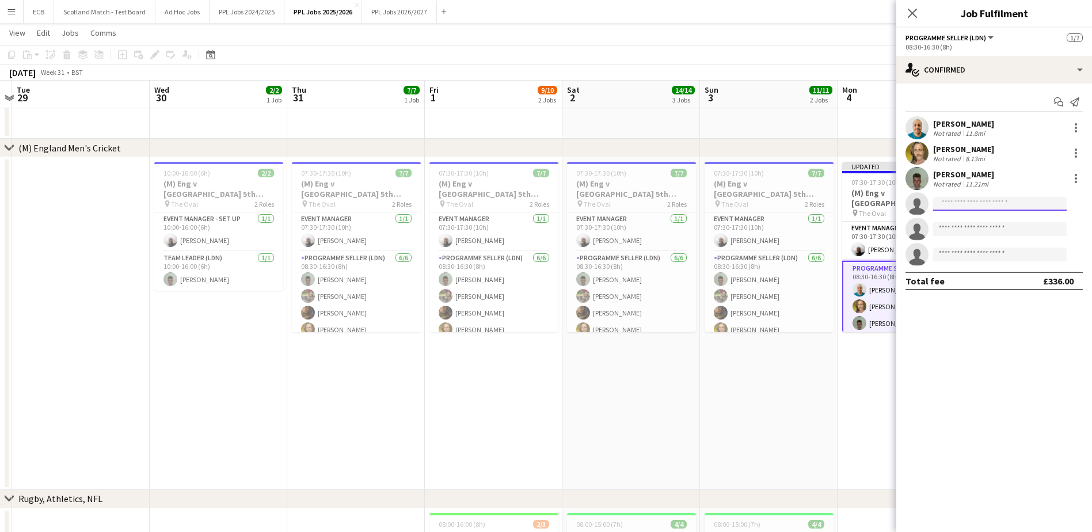
click at [958, 208] on input at bounding box center [1000, 204] width 134 height 14
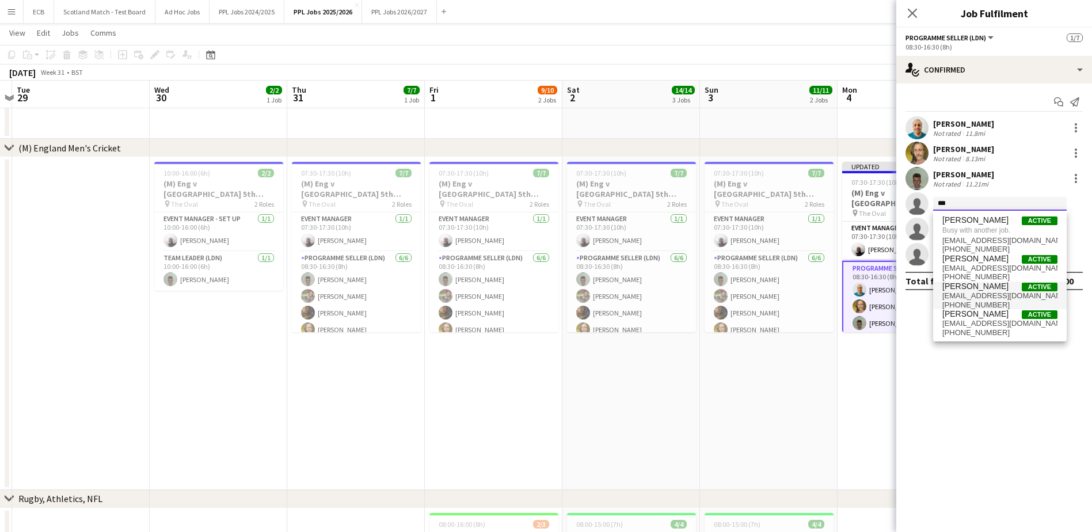
type input "***"
click at [964, 294] on span "lerisden@gmail.com" at bounding box center [999, 295] width 115 height 9
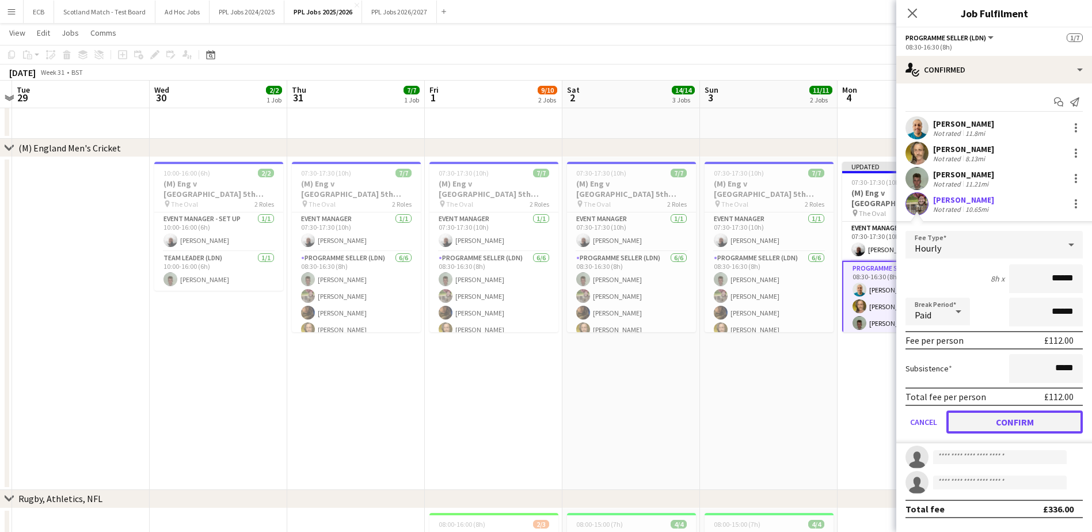
click at [987, 420] on button "Confirm" at bounding box center [1014, 421] width 136 height 23
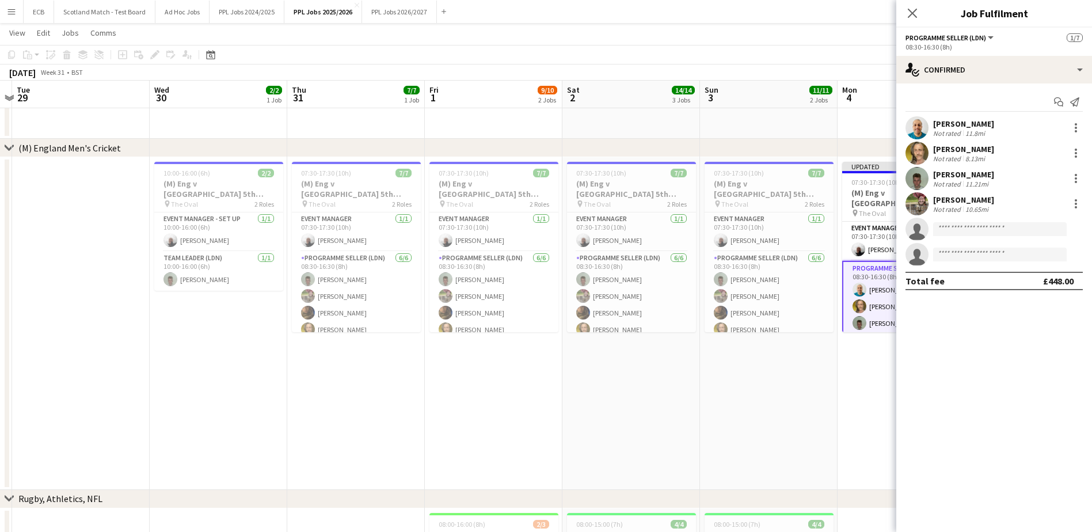
click at [844, 393] on app-date-cell "Updated 07:30-17:30 (10h) 5/7 (M) Eng v India 5th Test - The Oval - Day 4 - 11:…" at bounding box center [906, 323] width 138 height 333
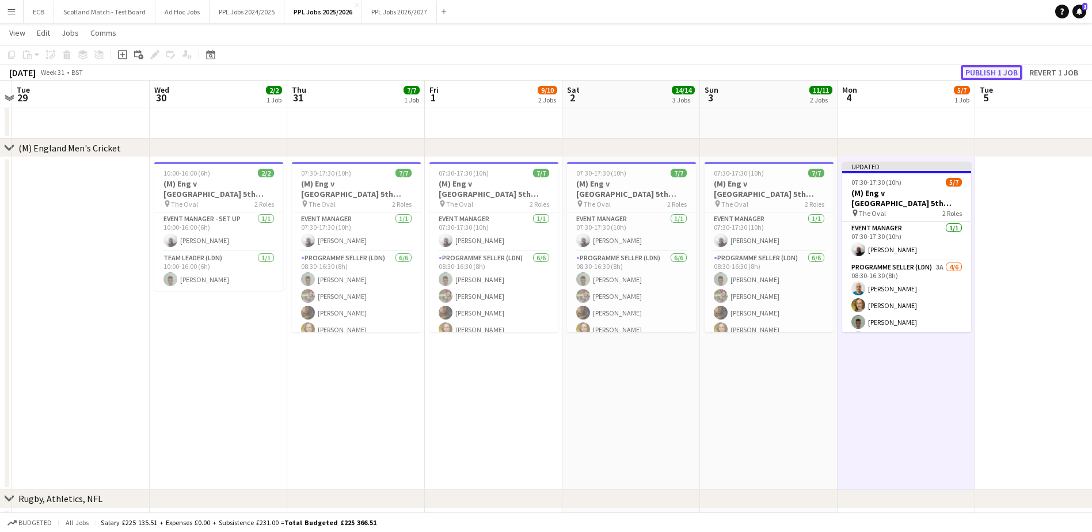
click at [997, 75] on button "Publish 1 job" at bounding box center [992, 72] width 62 height 15
